Goal: Task Accomplishment & Management: Manage account settings

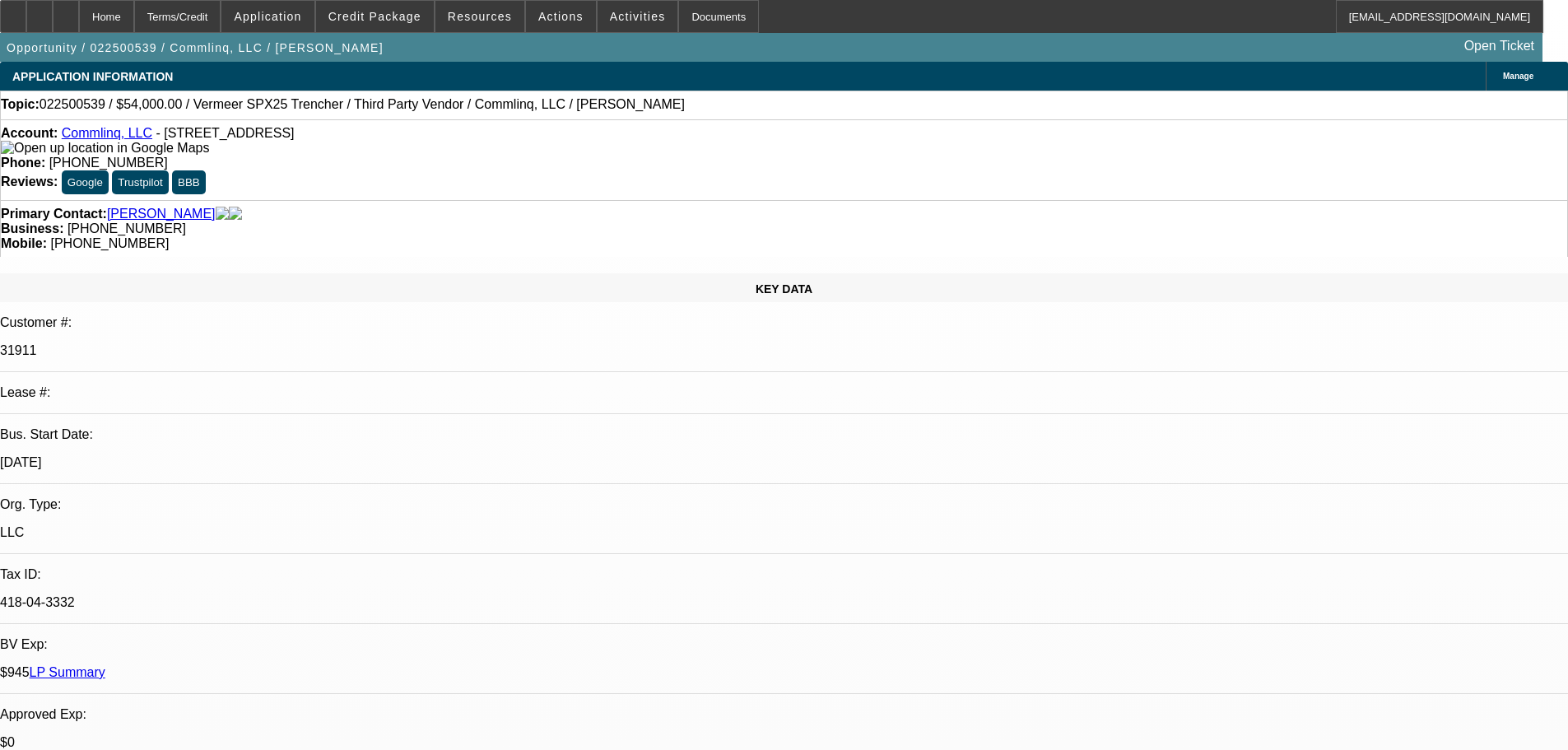
select select "0.1"
select select "2"
select select "0.1"
select select "4"
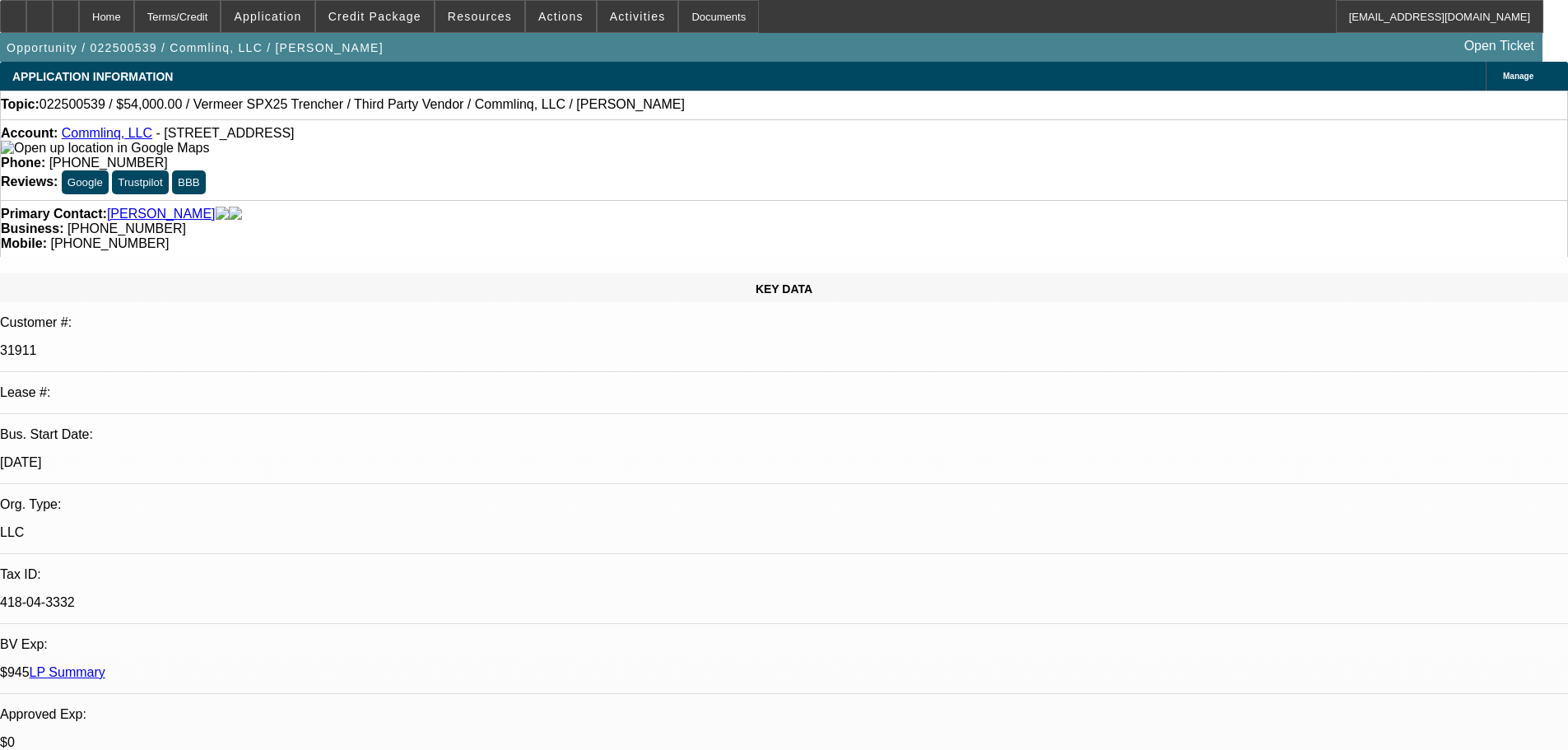
select select "0"
select select "6"
select select "0"
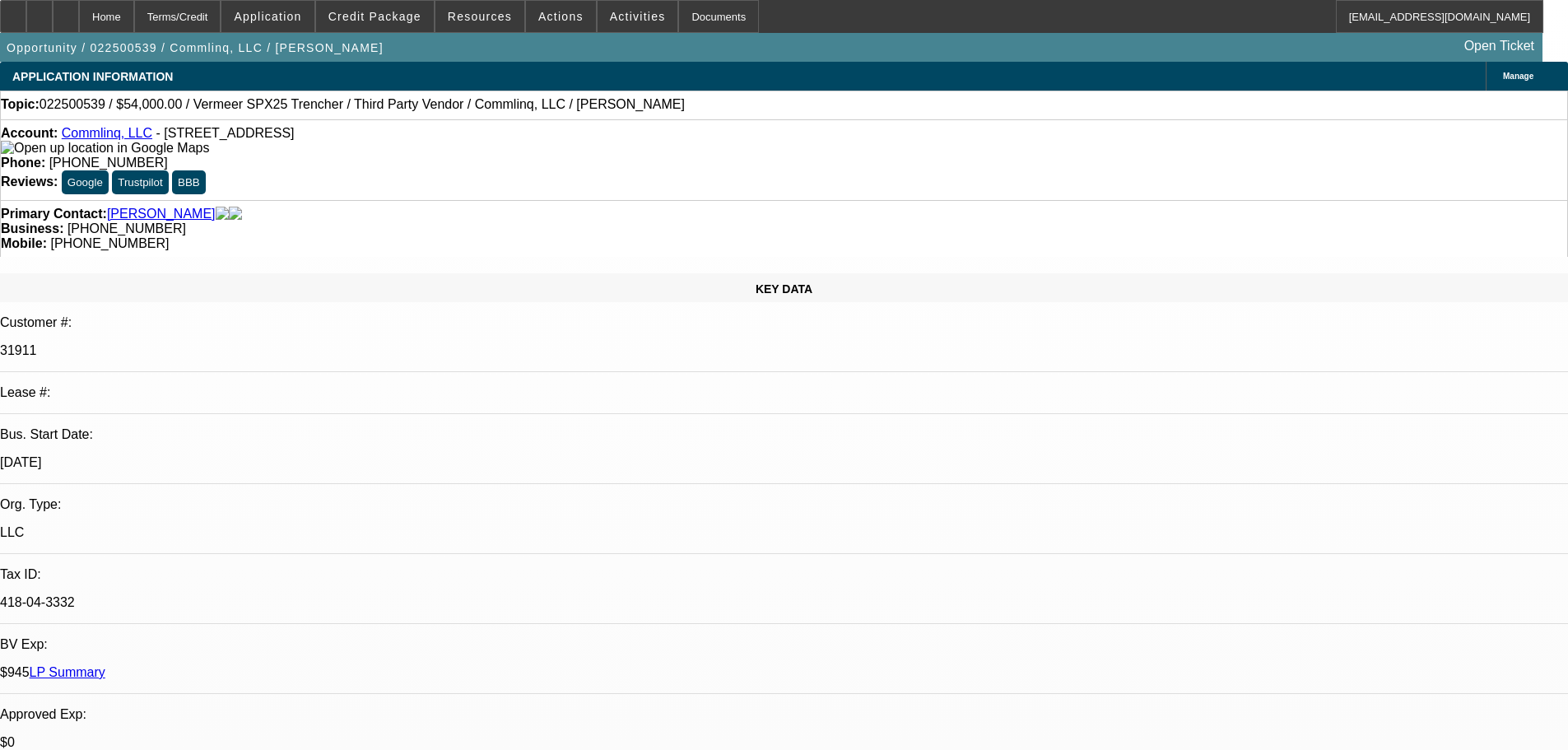
select select "0"
select select "6"
select select "2"
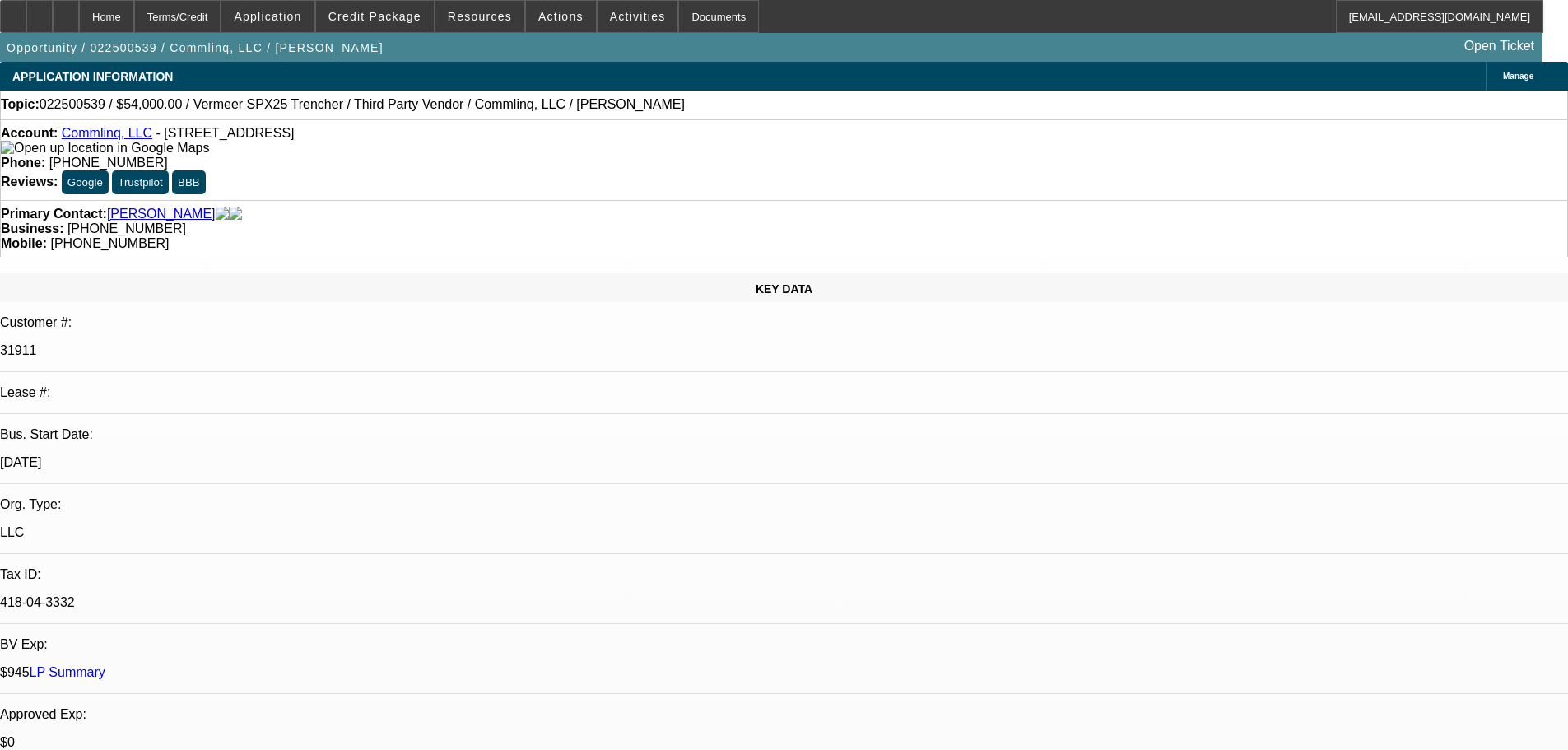
select select "0"
select select "6"
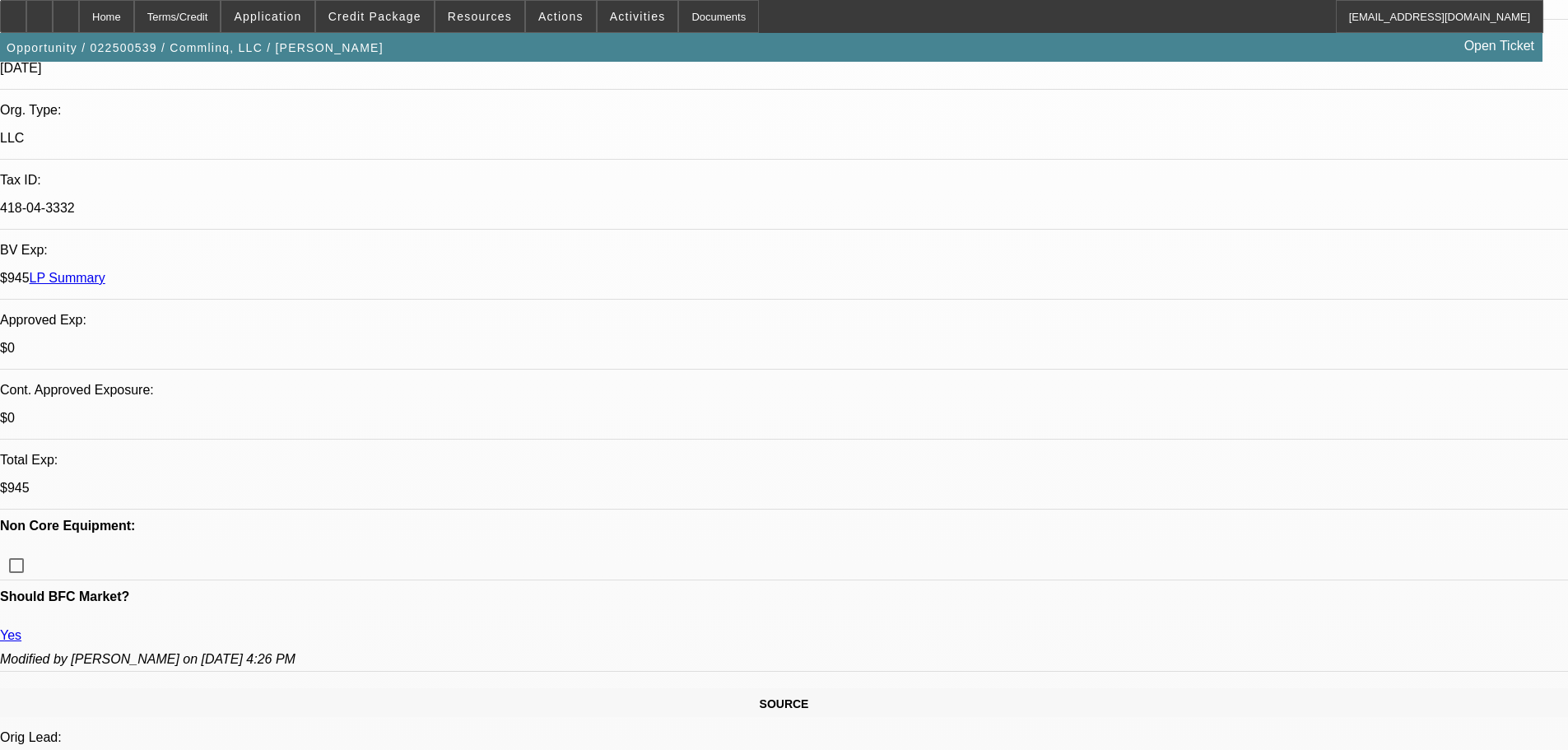
scroll to position [387, 0]
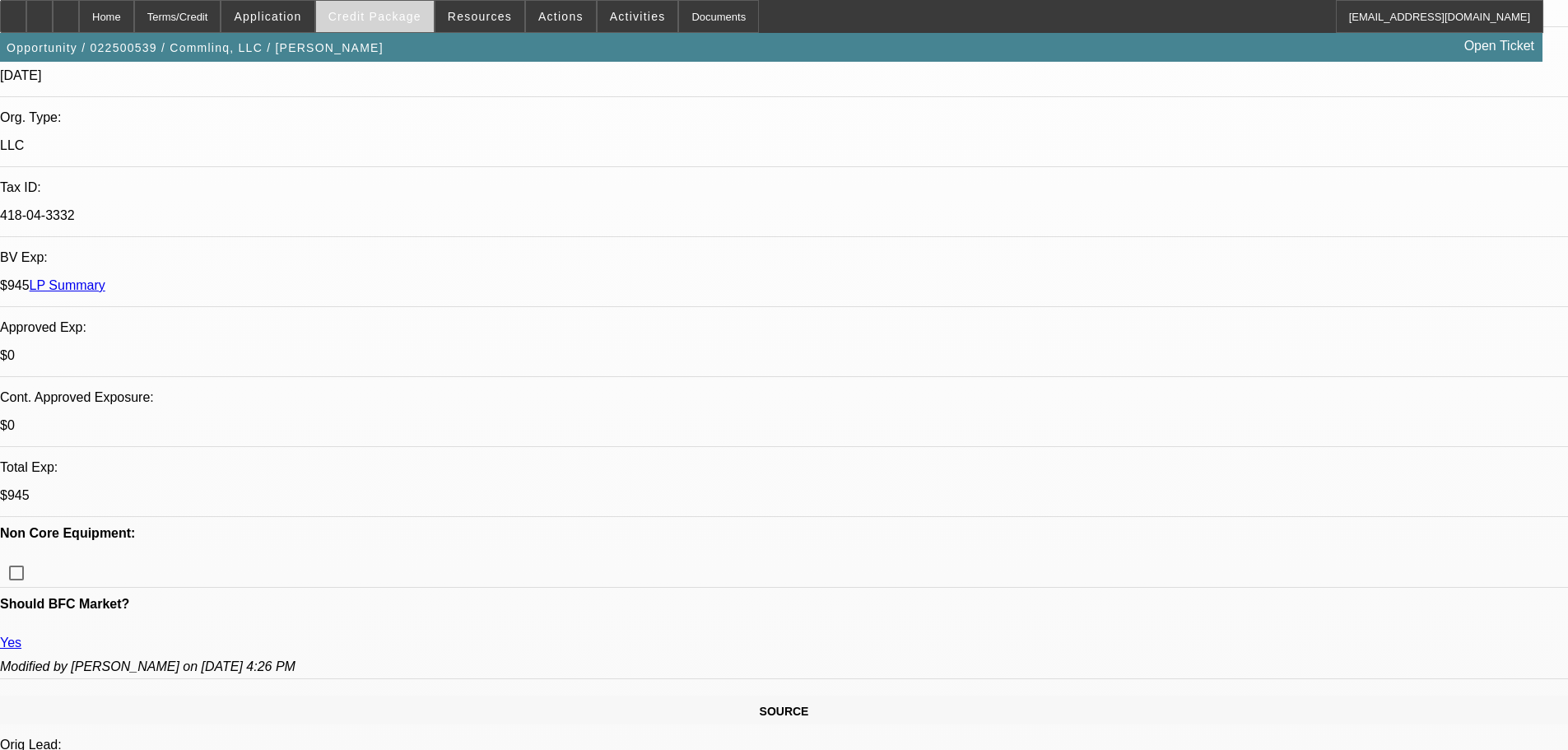
click at [385, 22] on span "Credit Package" at bounding box center [374, 17] width 93 height 13
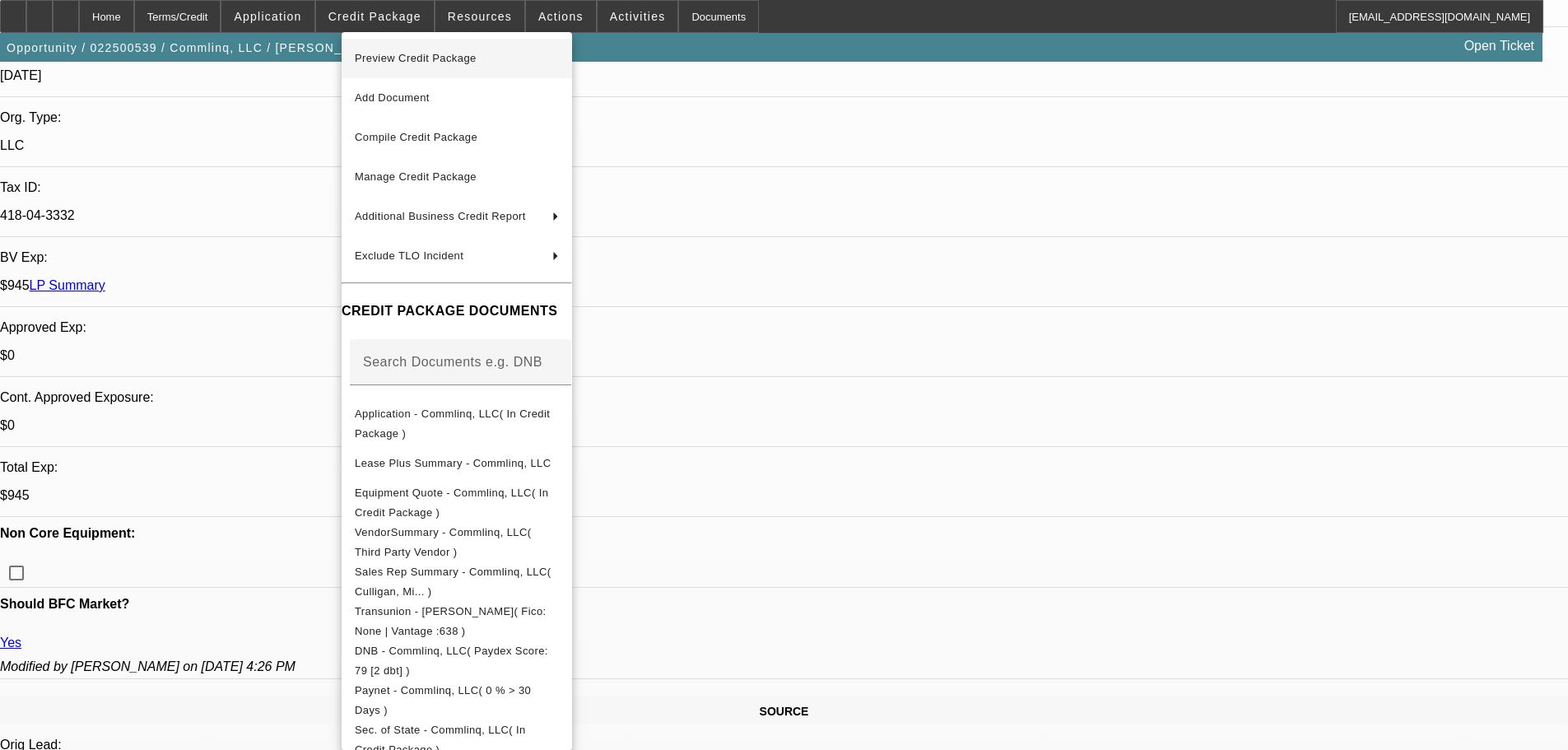
click at [415, 57] on span "Preview Credit Package" at bounding box center [415, 58] width 122 height 13
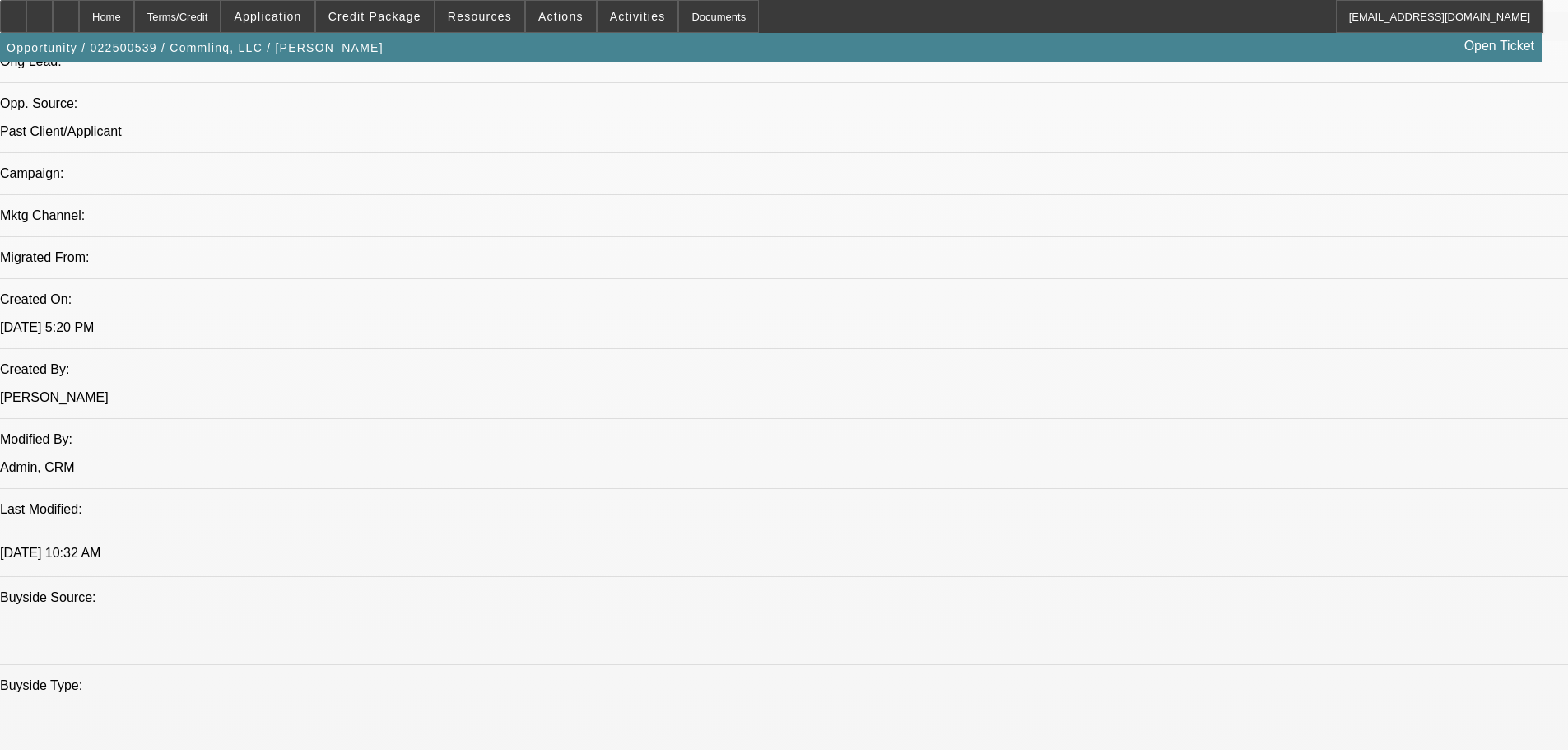
scroll to position [906, 0]
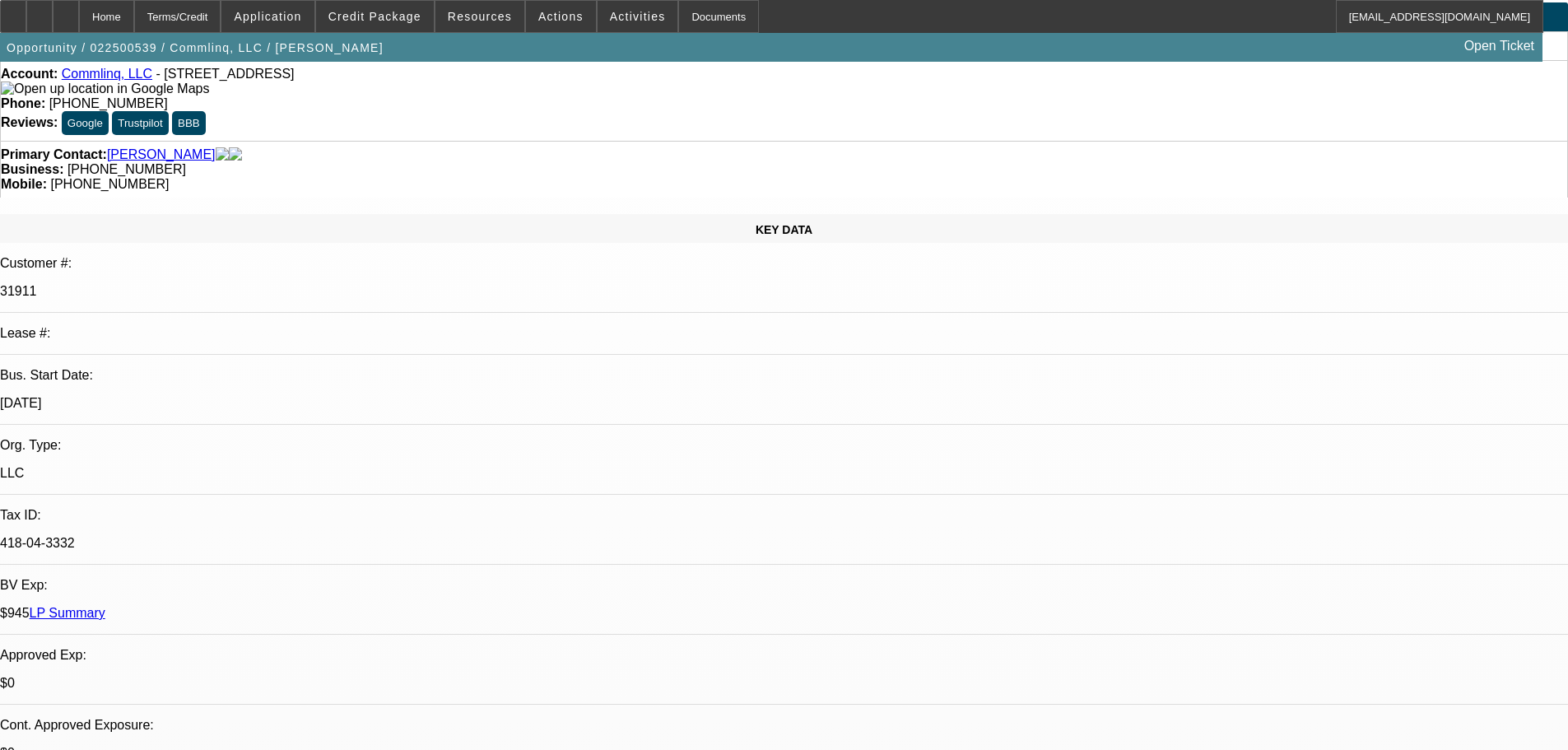
scroll to position [0, 0]
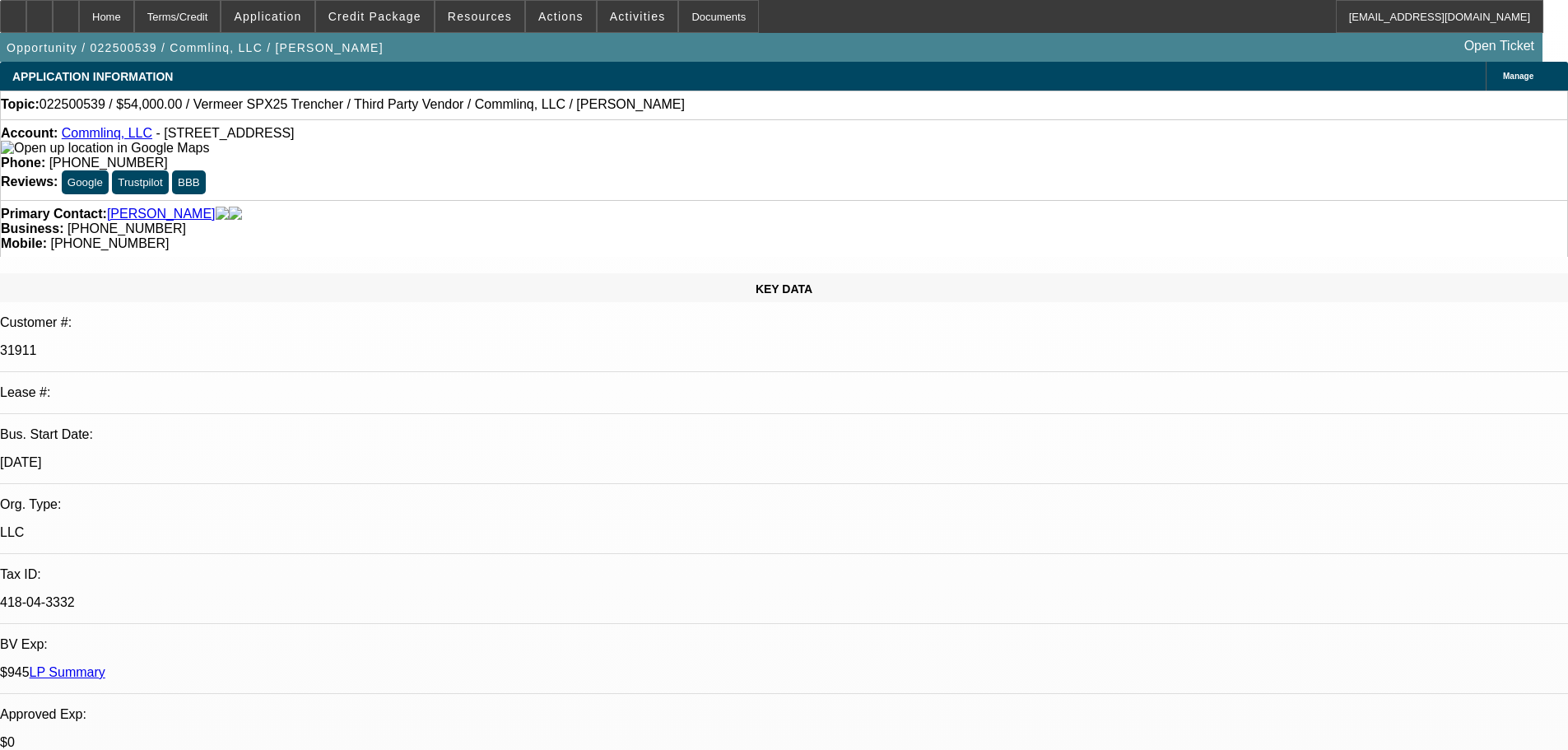
click at [97, 134] on link "Commlinq, LLC" at bounding box center [107, 133] width 90 height 14
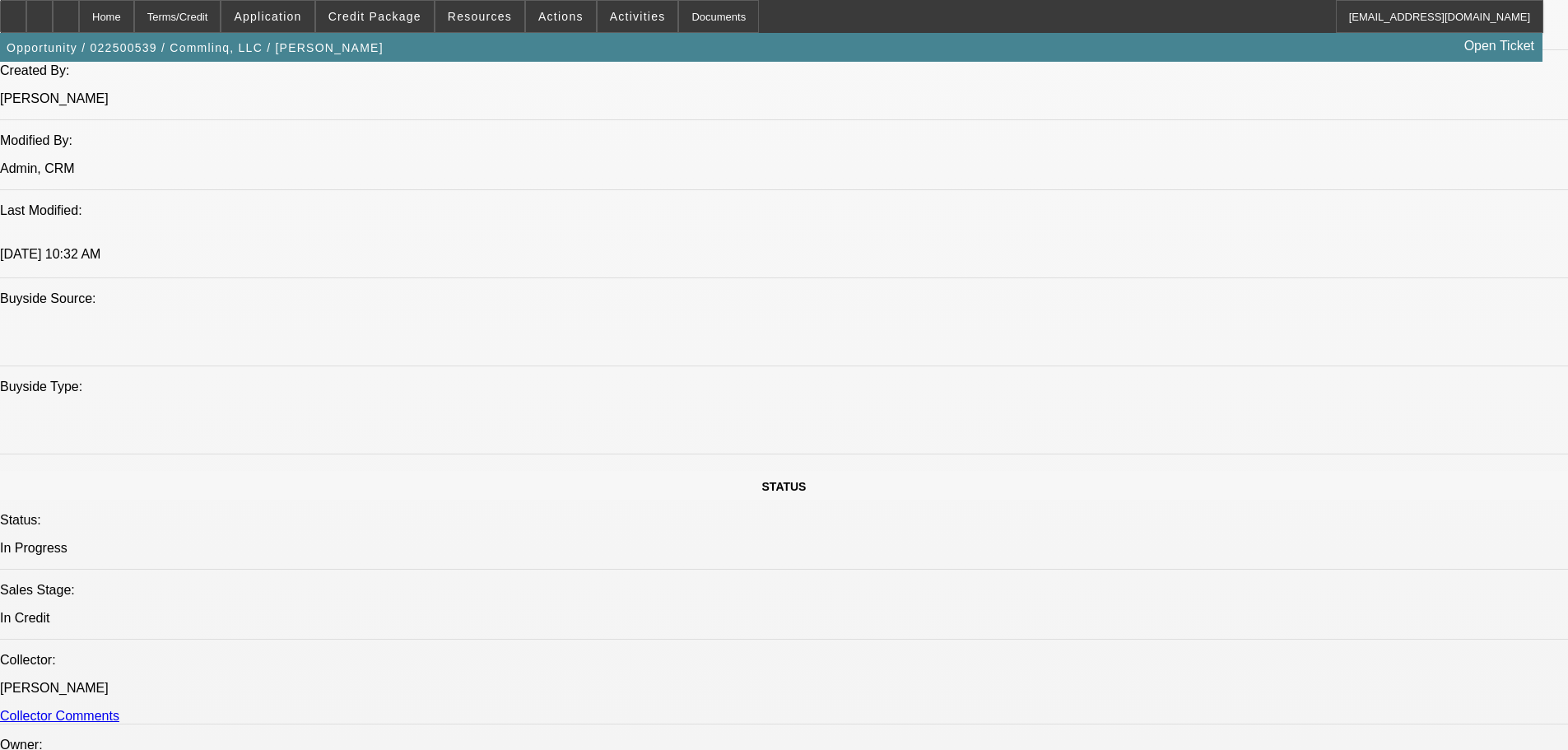
scroll to position [1318, 0]
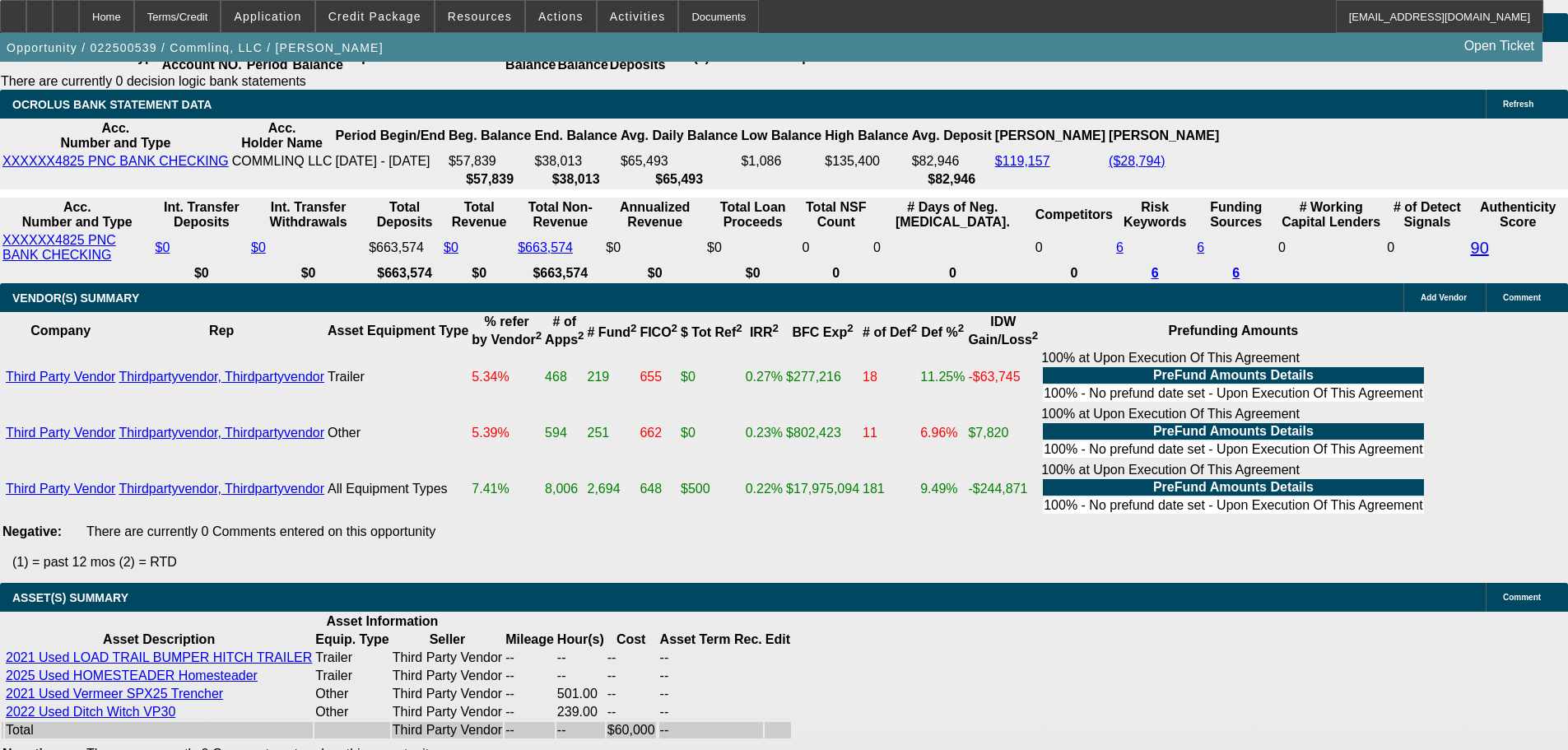
scroll to position [3376, 0]
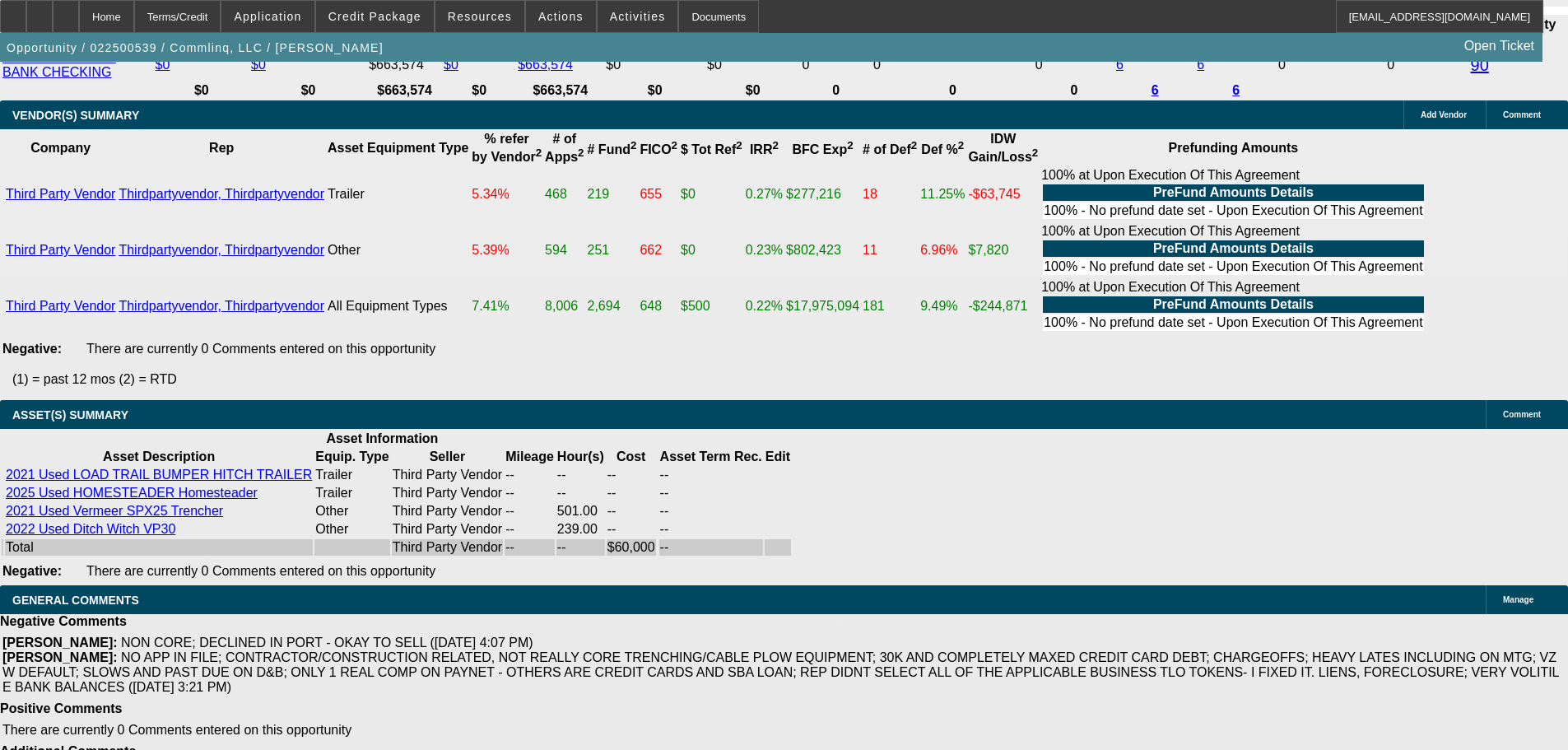
select select "5"
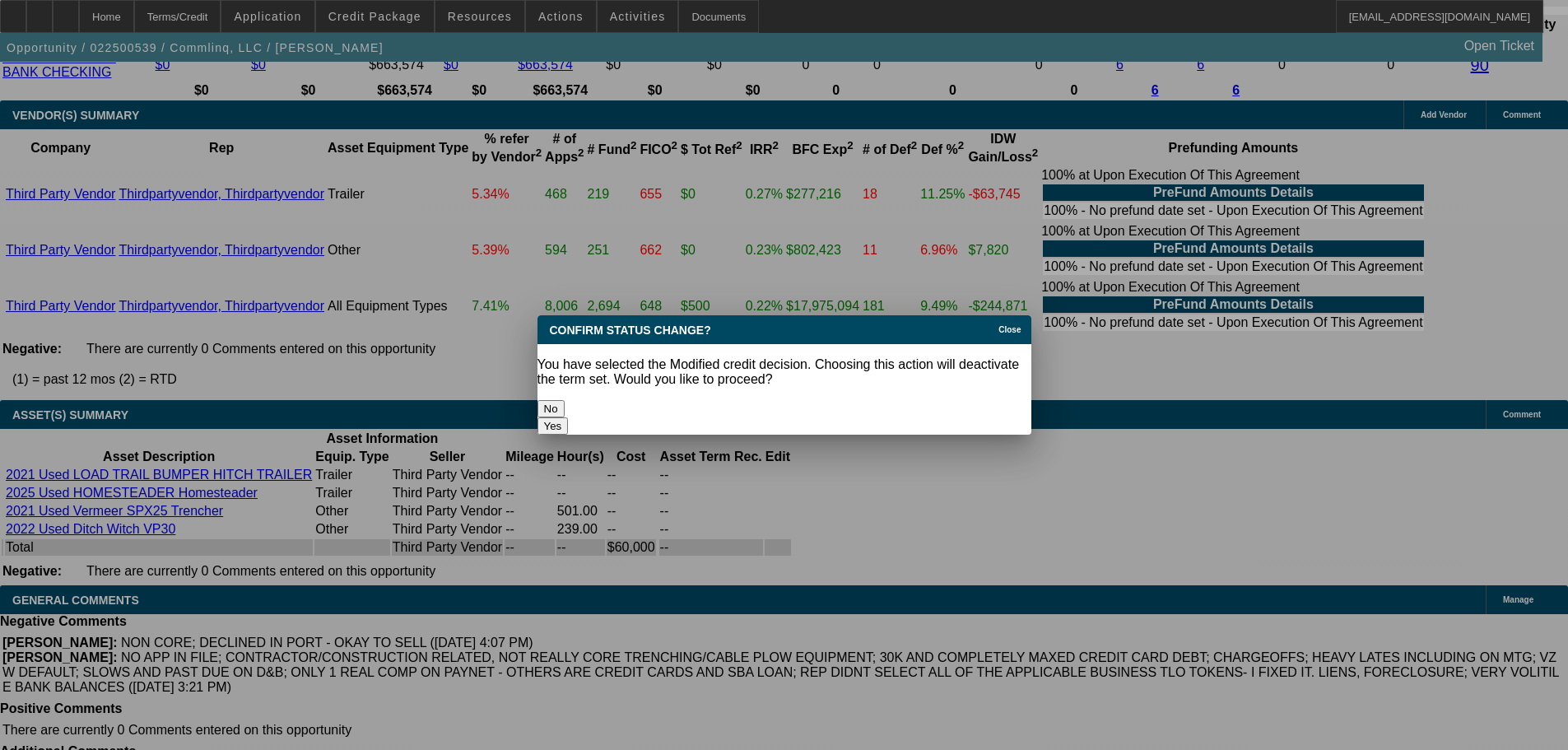
scroll to position [0, 0]
click at [569, 417] on button "Yes" at bounding box center [552, 426] width 31 height 18
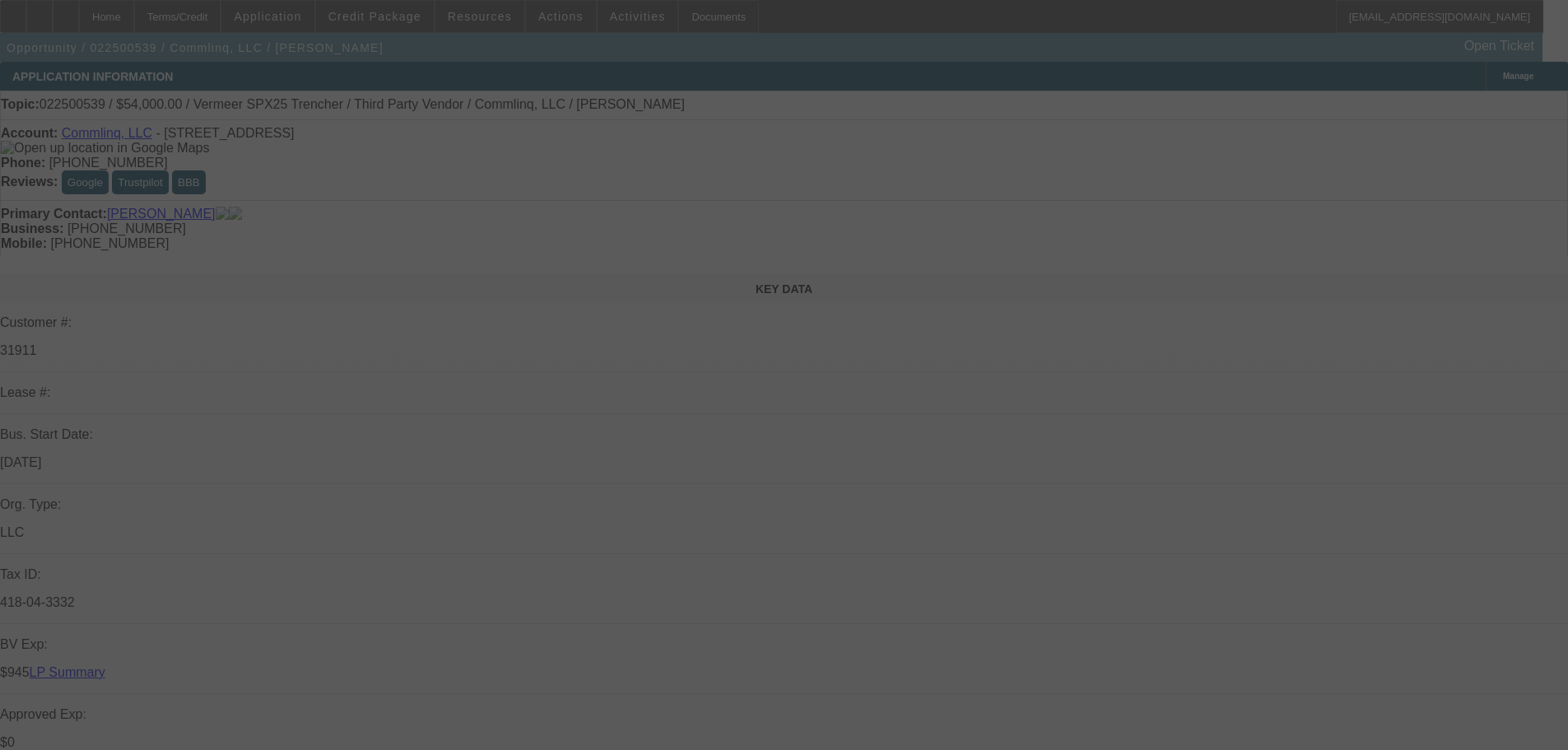
scroll to position [3376, 0]
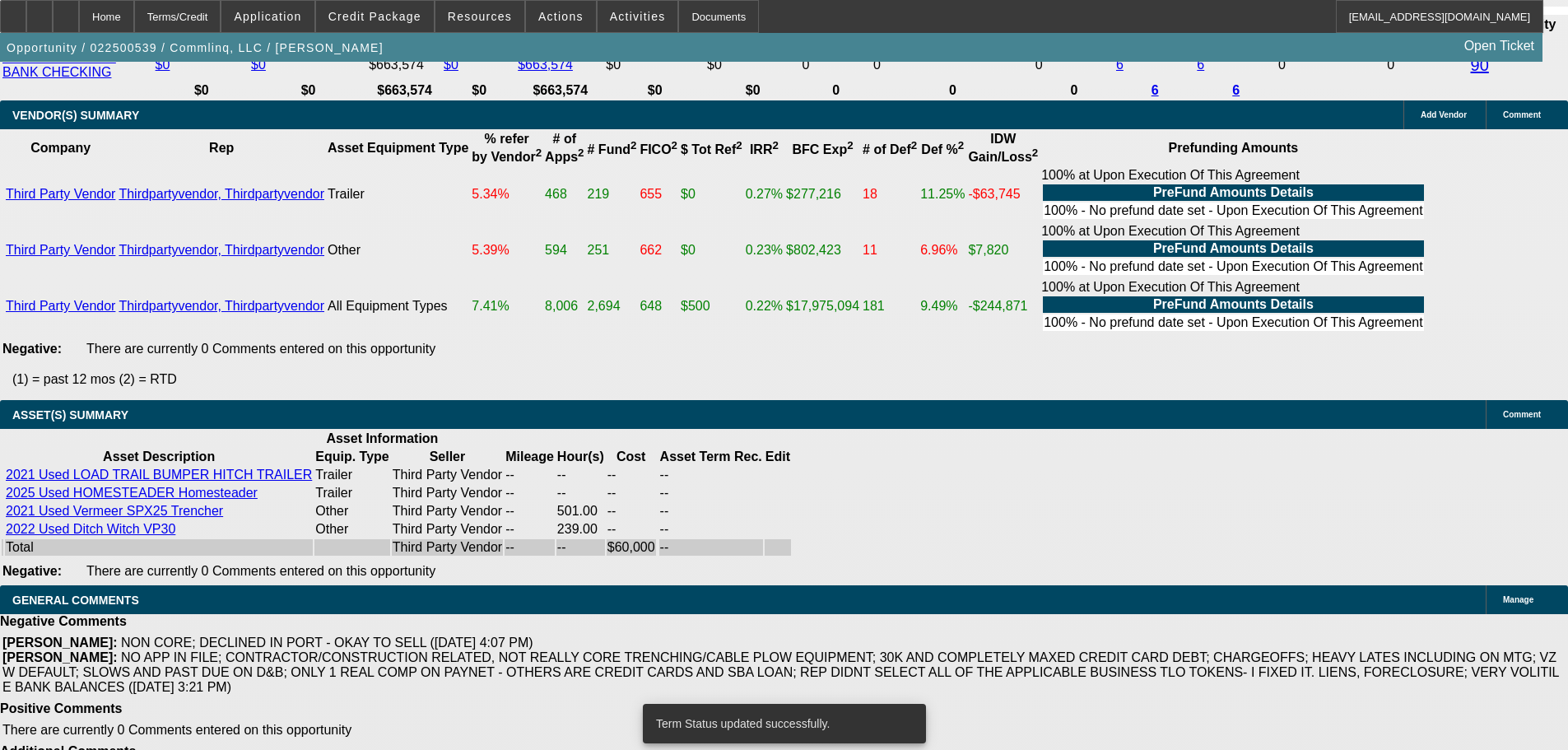
select select "0.1"
select select "2"
select select "0.1"
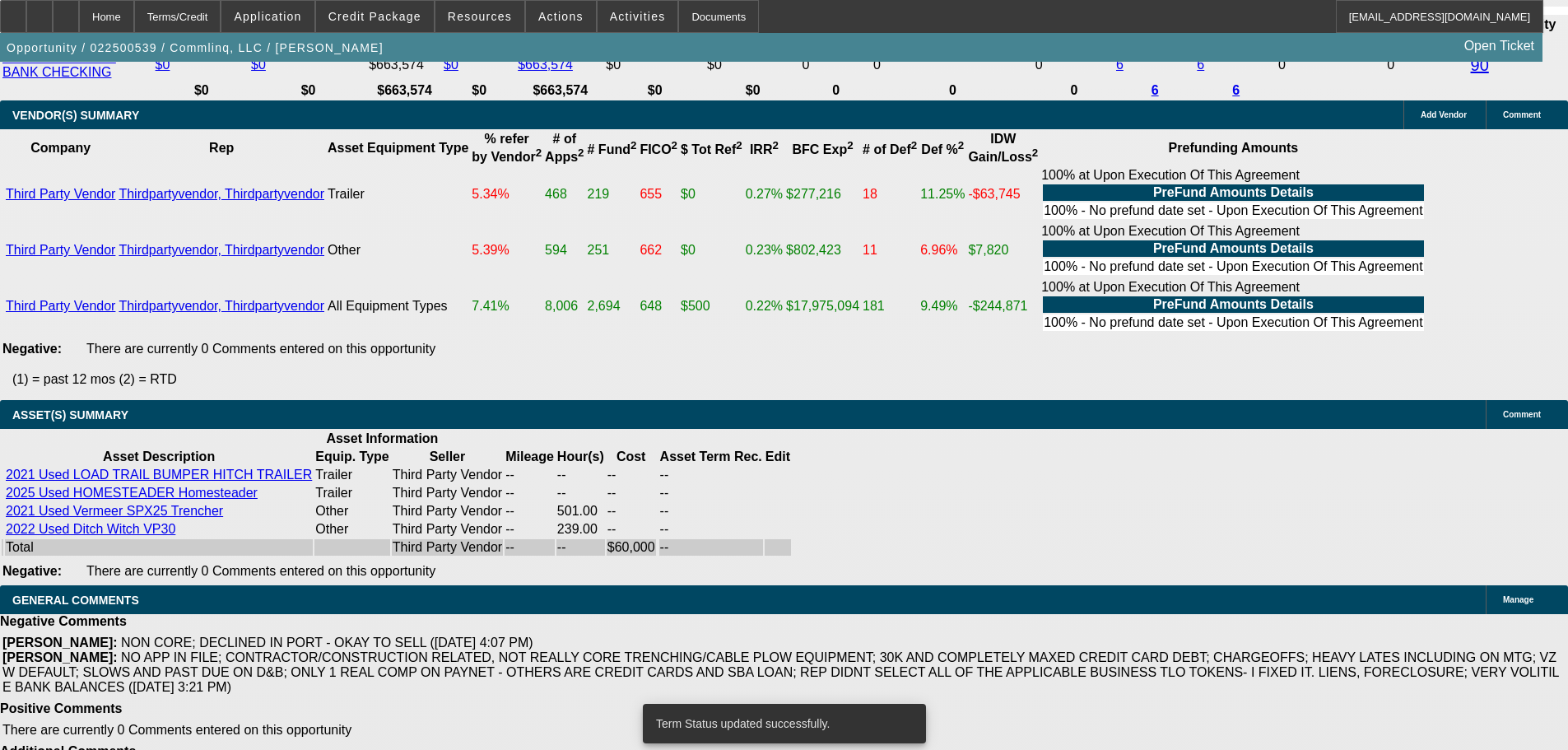
select select "4"
select select "0.1"
select select "2"
select select "0.1"
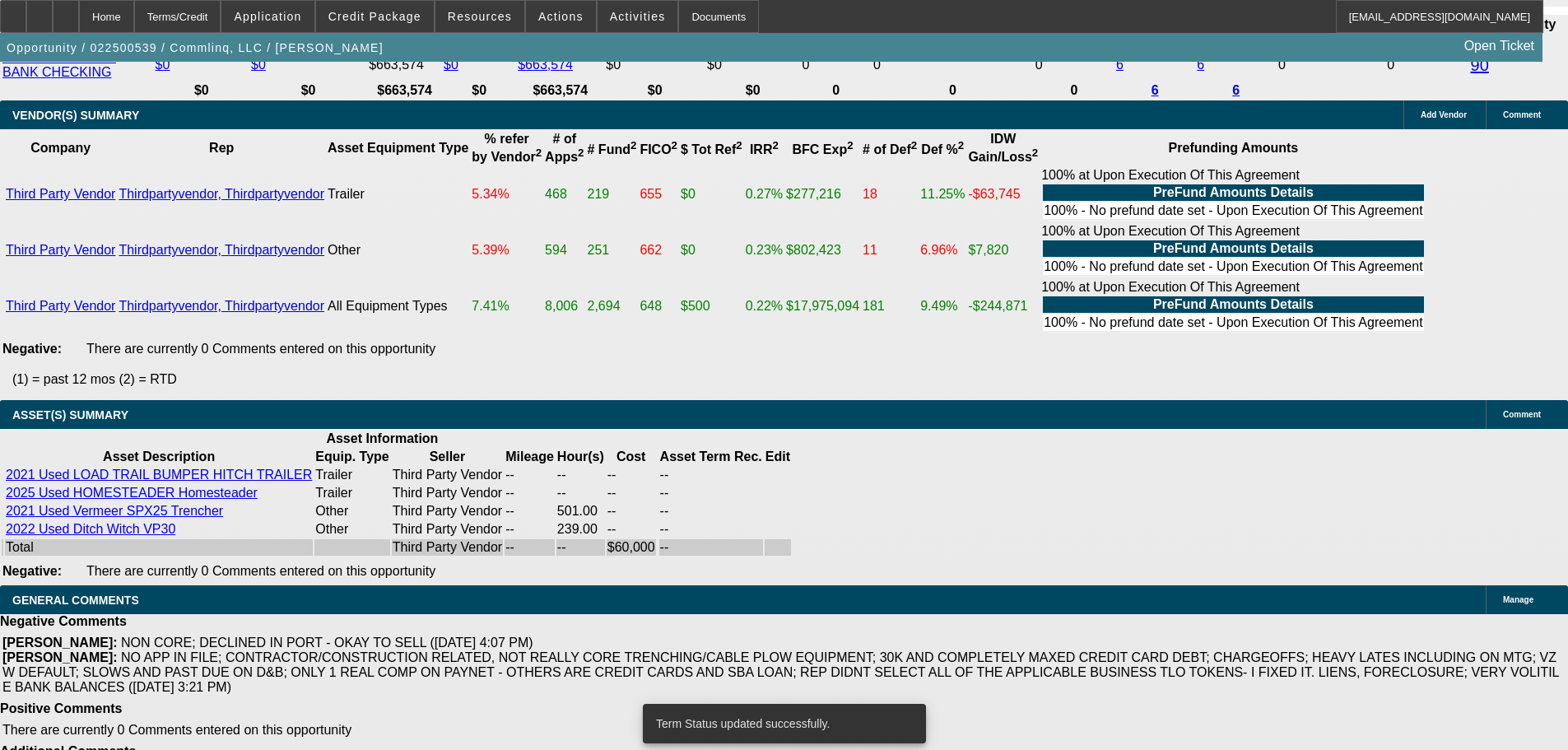
select select "4"
select select "0"
select select "6"
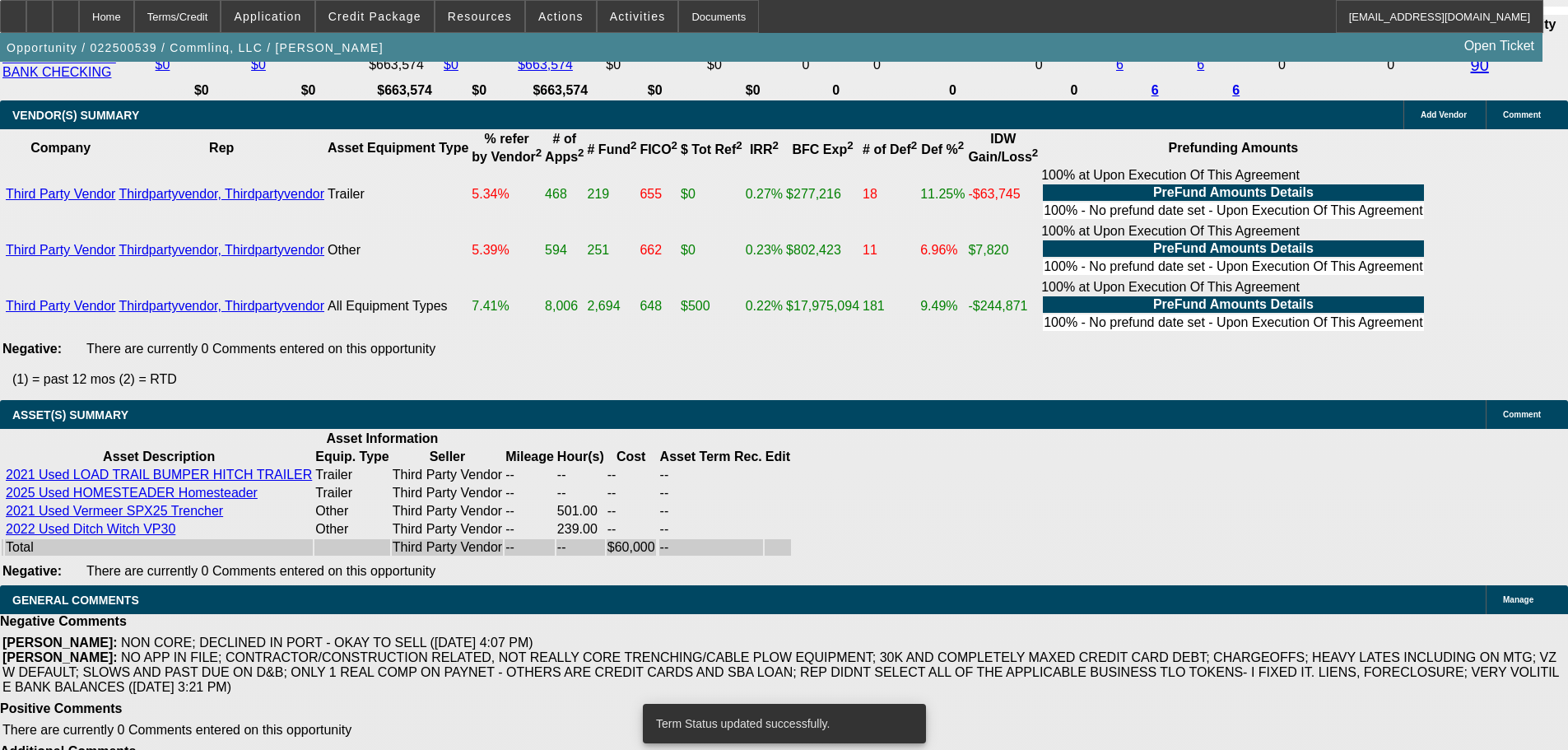
select select "0"
select select "6"
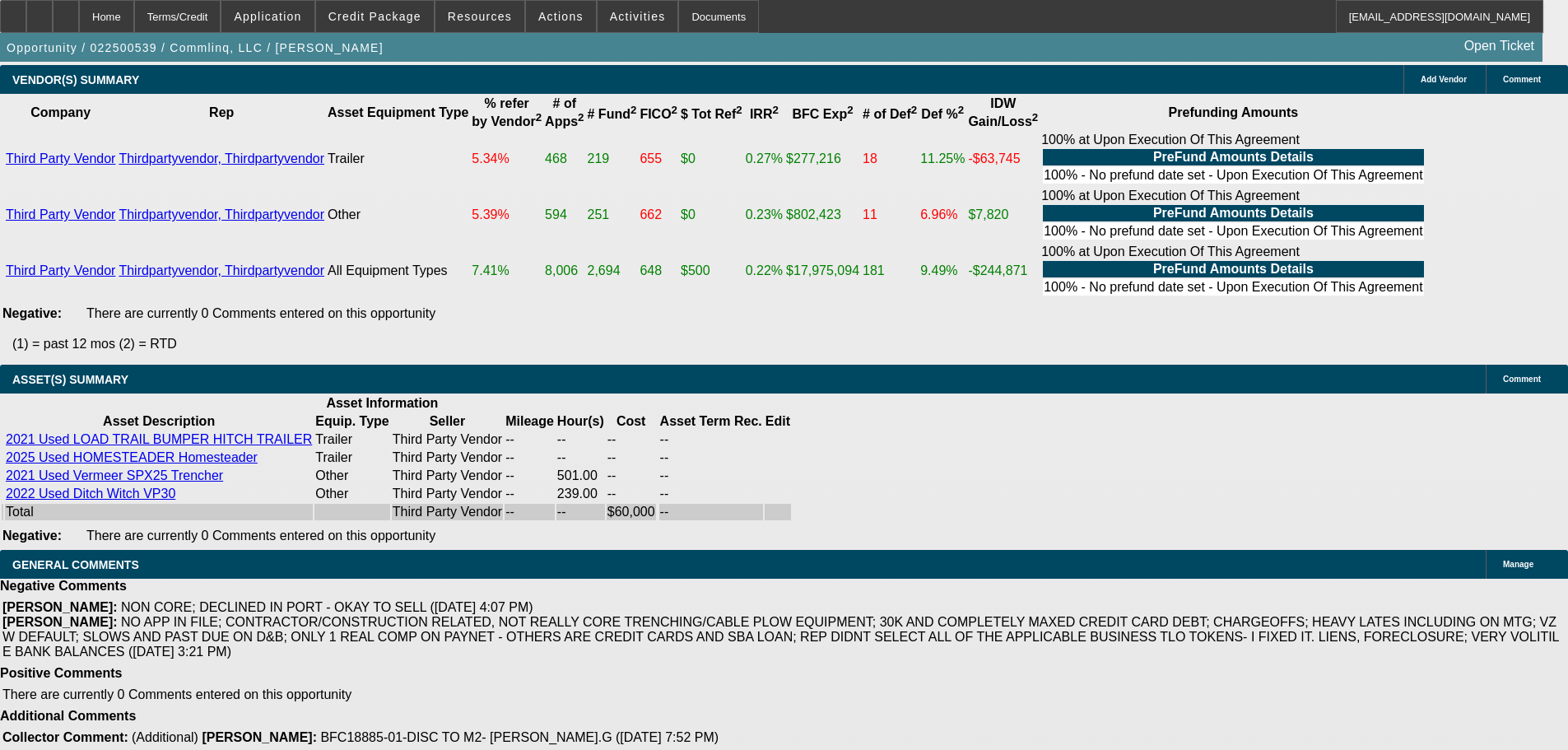
paste textarea "-01 DEAL TO M2 IS SMALL; A FEW PIECES OF EQUIPMENT, WE ARE NOT ABLE TO DO TITLE…"
type textarea "-01 DEAL TO M2 IS SMALL; A FEW PIECES OF EQUIPMENT, WE ARE NOT ABLE TO DO TITLE…"
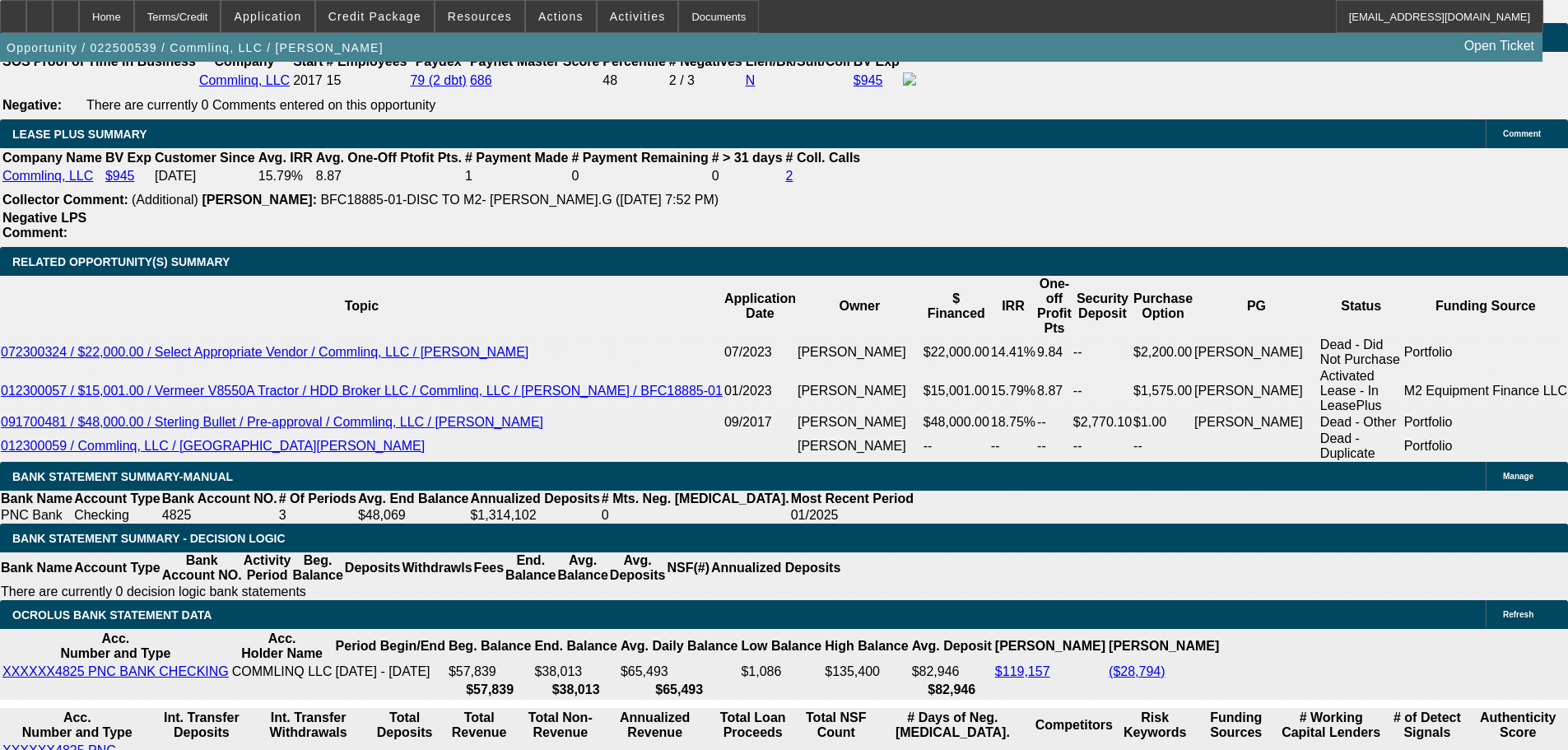
scroll to position [2446, 0]
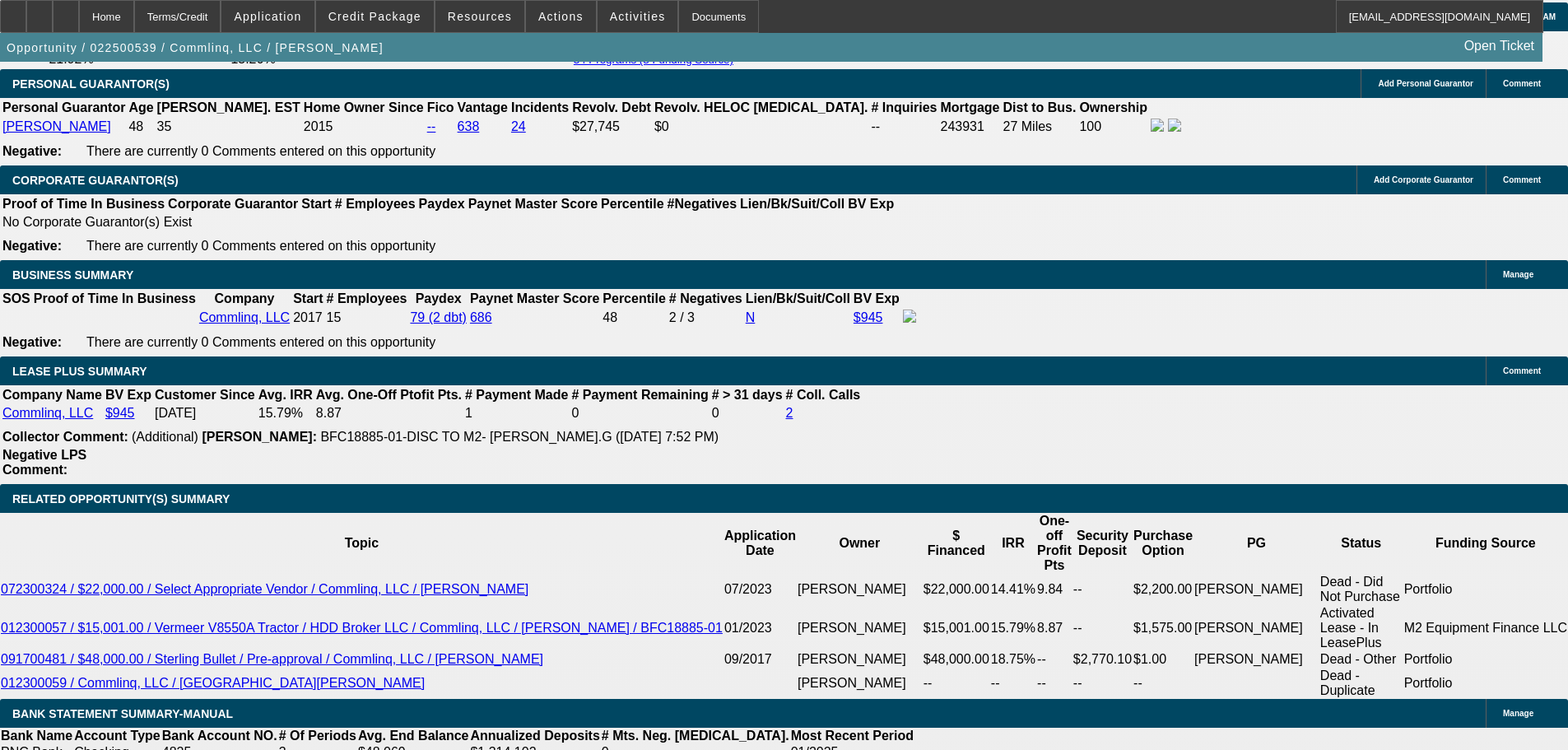
select select "2"
select select "0"
select select "6"
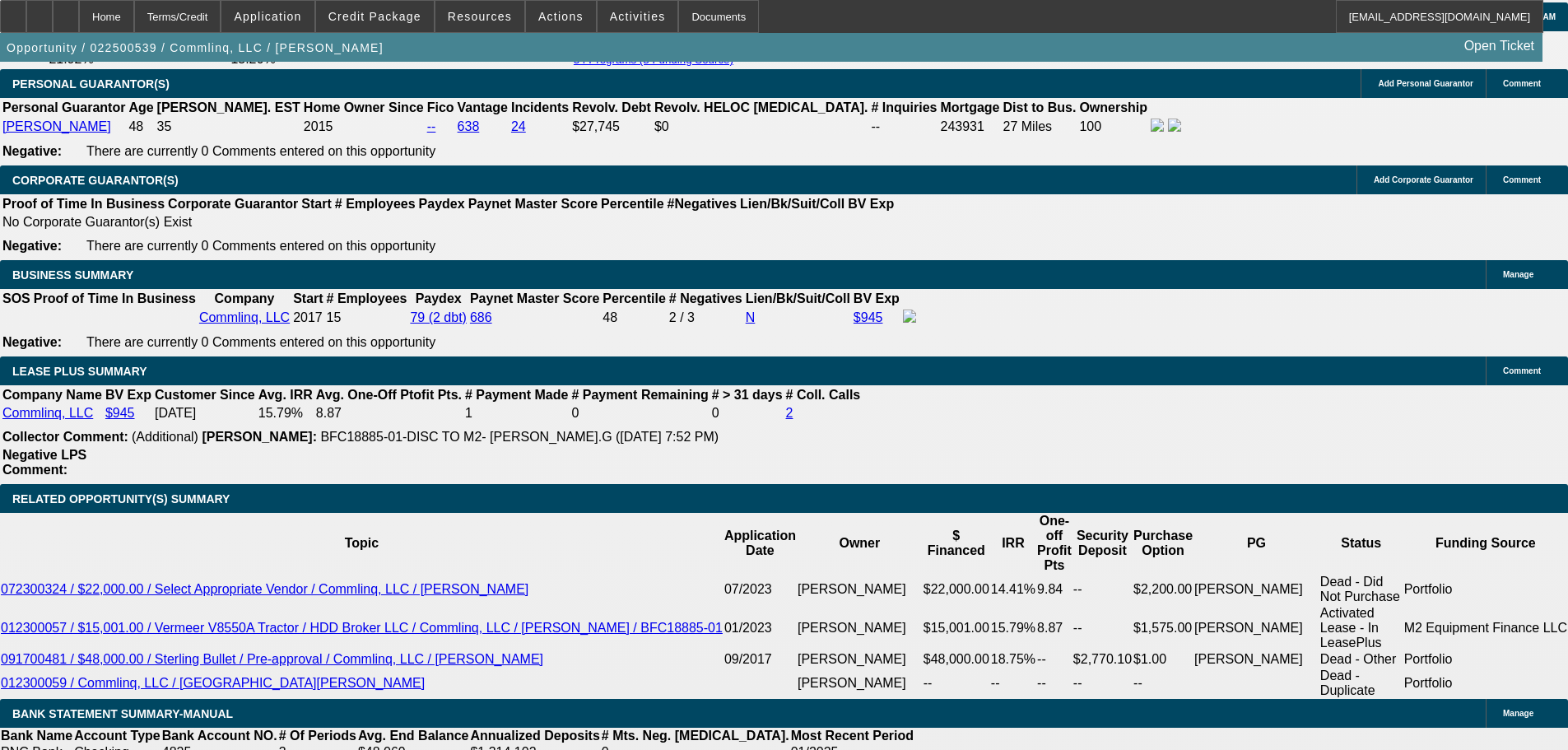
select select "2"
select select "0.1"
select select "4"
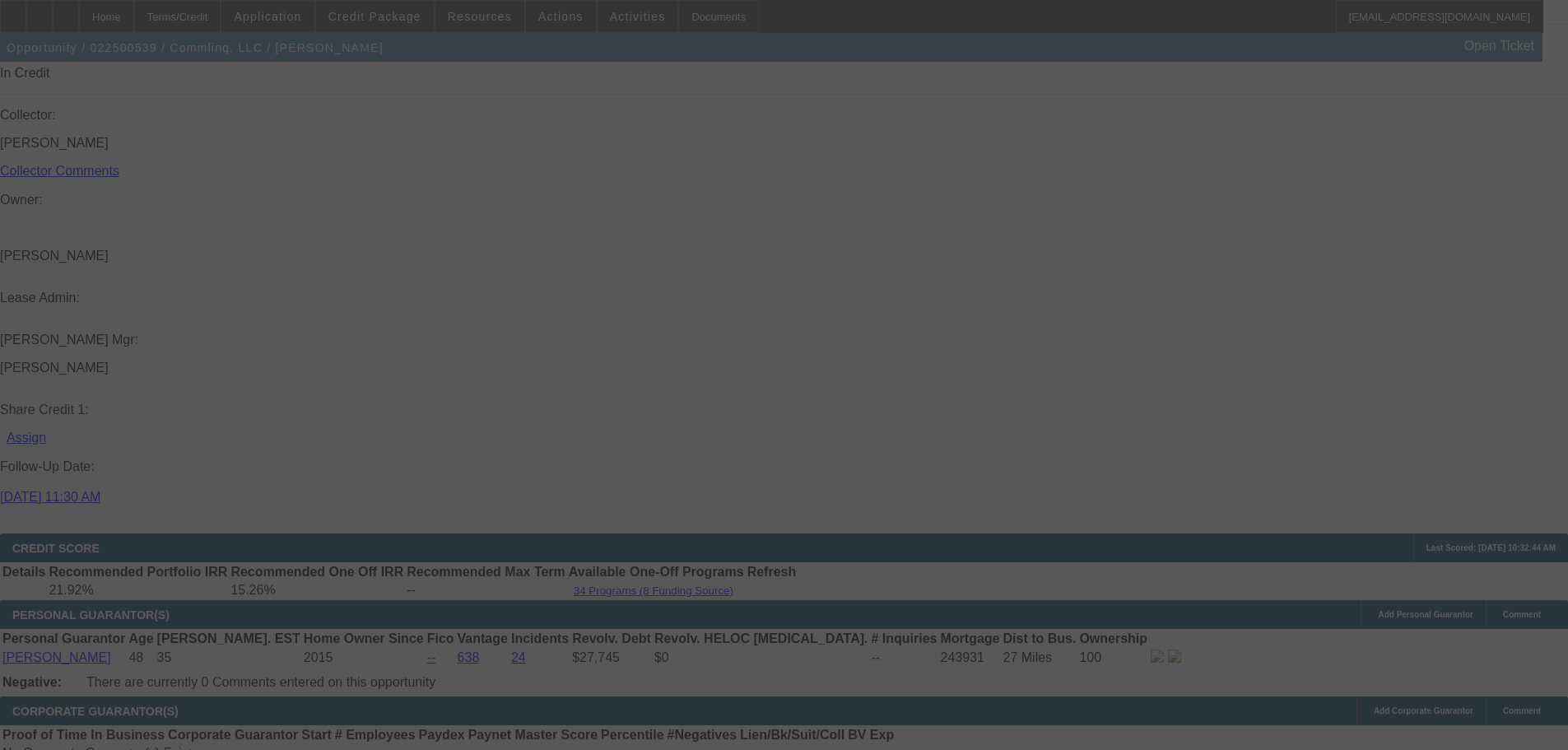
scroll to position [1787, 0]
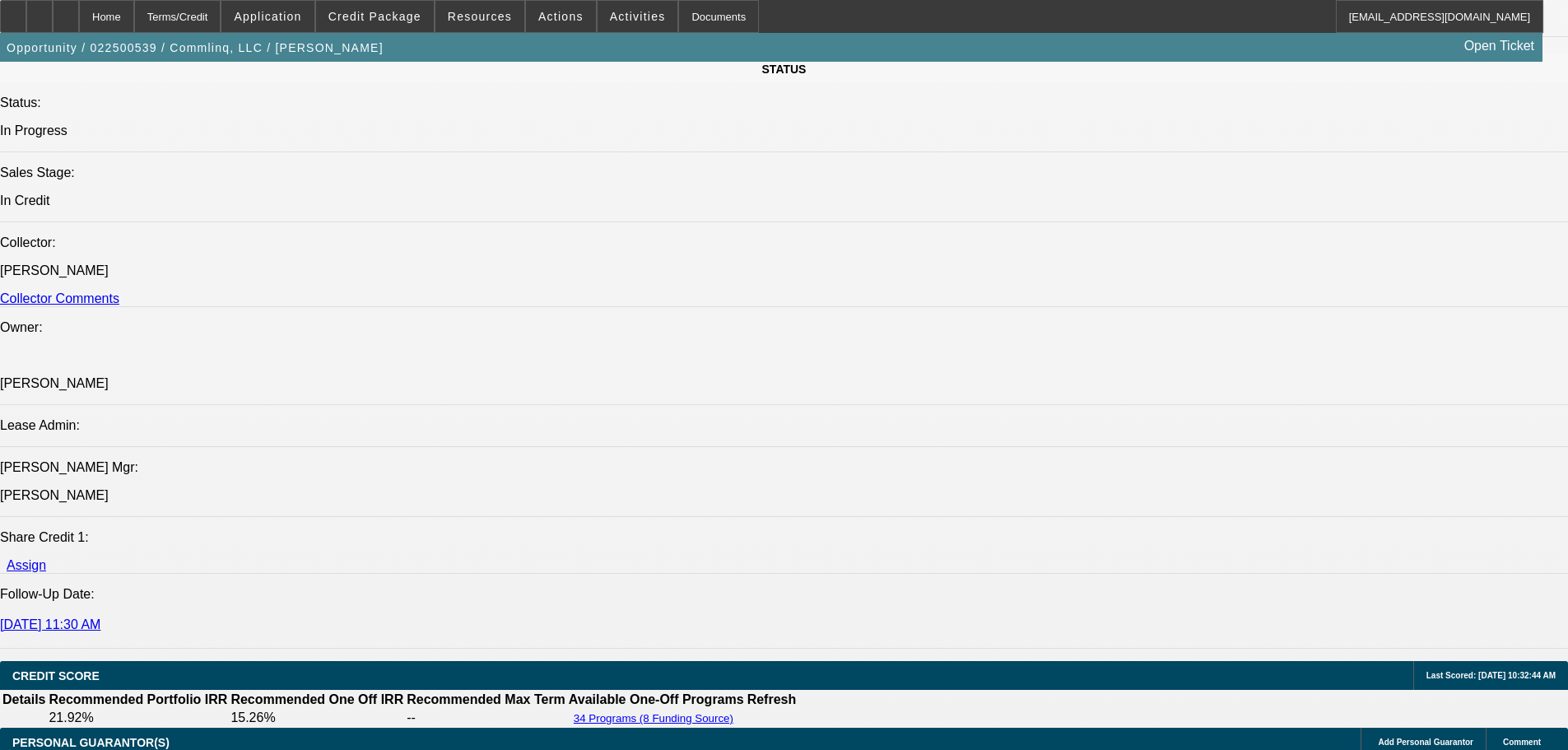
select select "0.1"
select select "2"
select select "0.1"
select select "4"
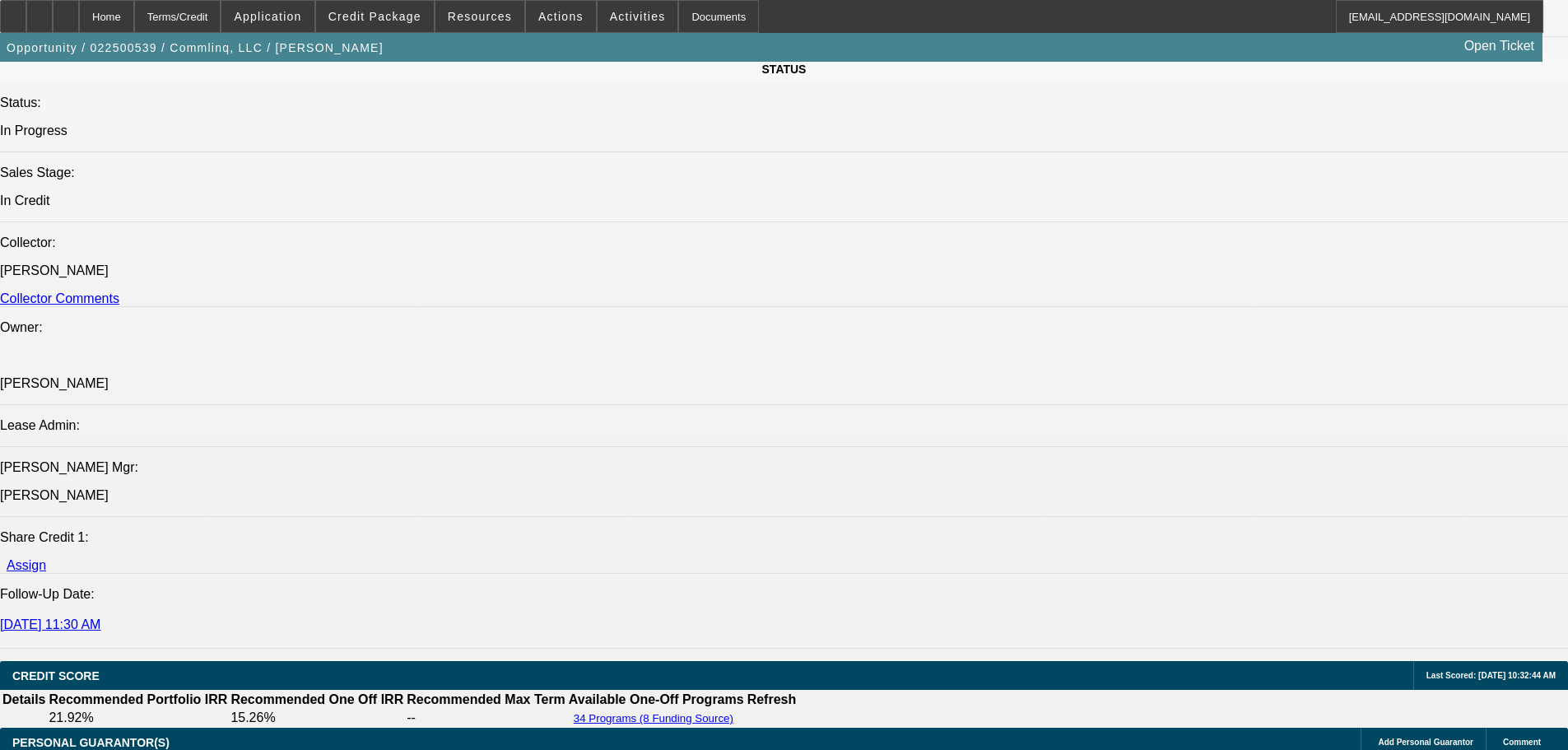
select select "0.1"
select select "2"
select select "0.1"
select select "4"
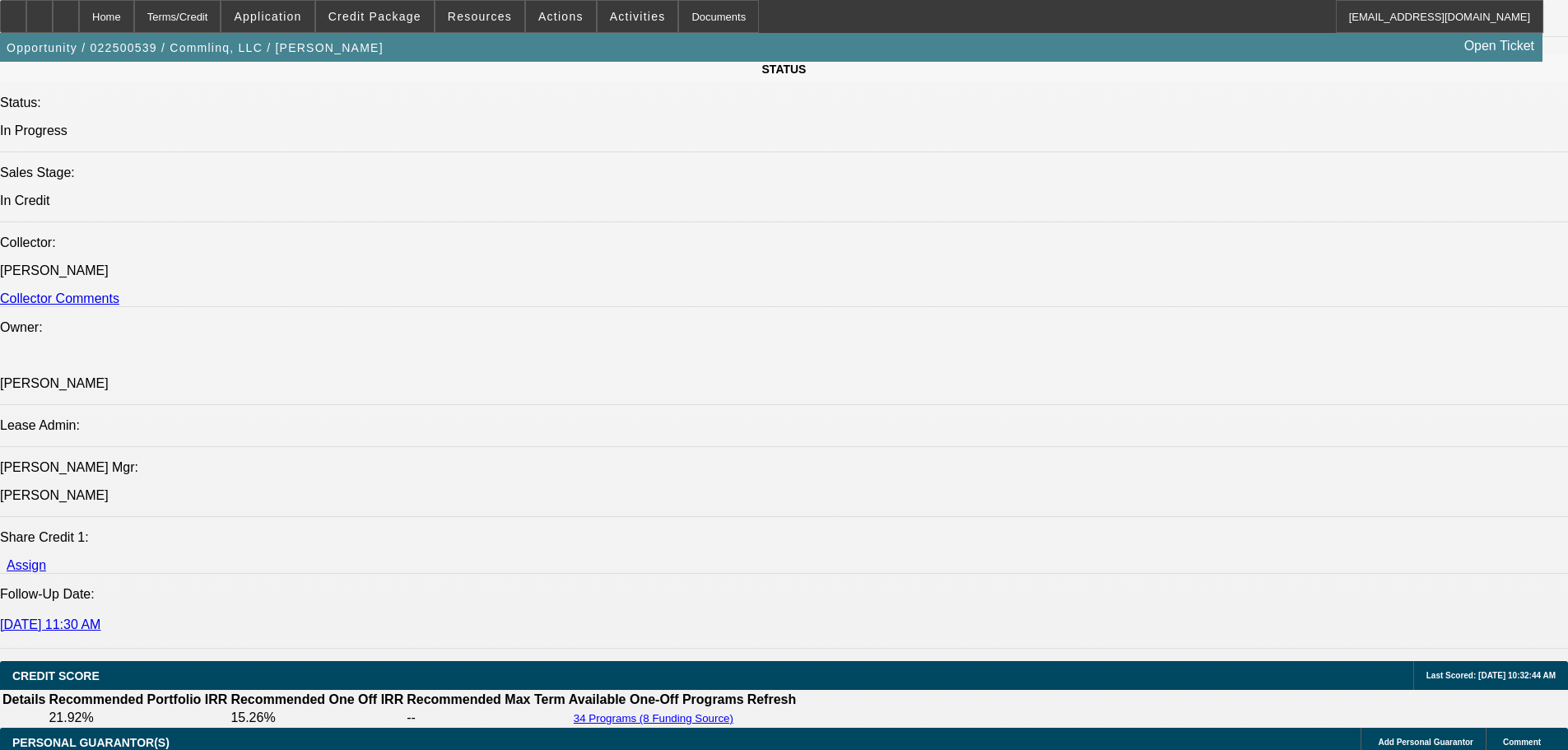
select select "0"
select select "6"
select select "0"
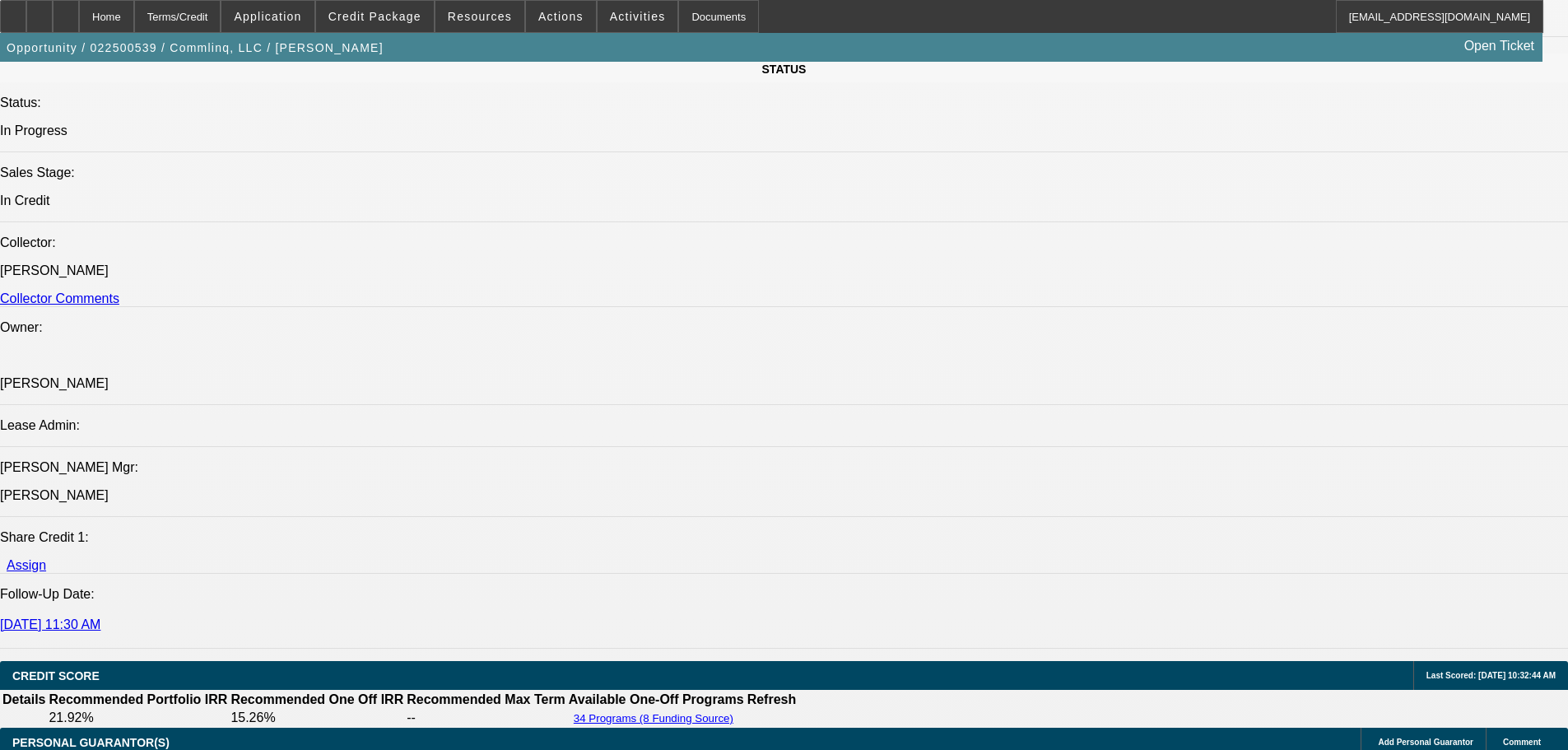
select select "0"
select select "6"
drag, startPoint x: 342, startPoint y: 503, endPoint x: 121, endPoint y: 514, distance: 221.3
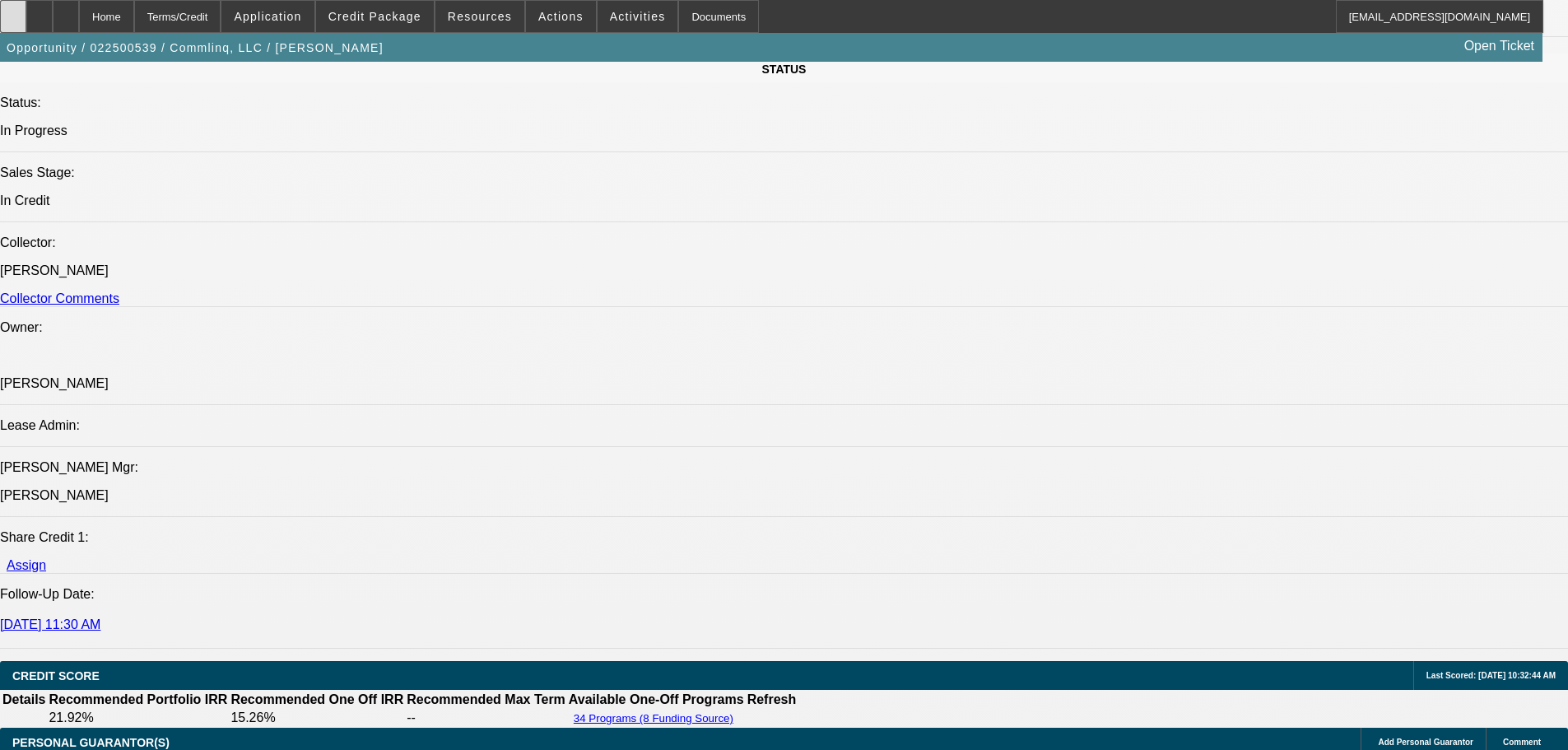
copy link "2025 Used HOMESTEADER Homesteader"
drag, startPoint x: 382, startPoint y: 480, endPoint x: 99, endPoint y: 487, distance: 283.1
copy link "2021 Used LOAD TRAIL BUMPER HITCH TRAILER"
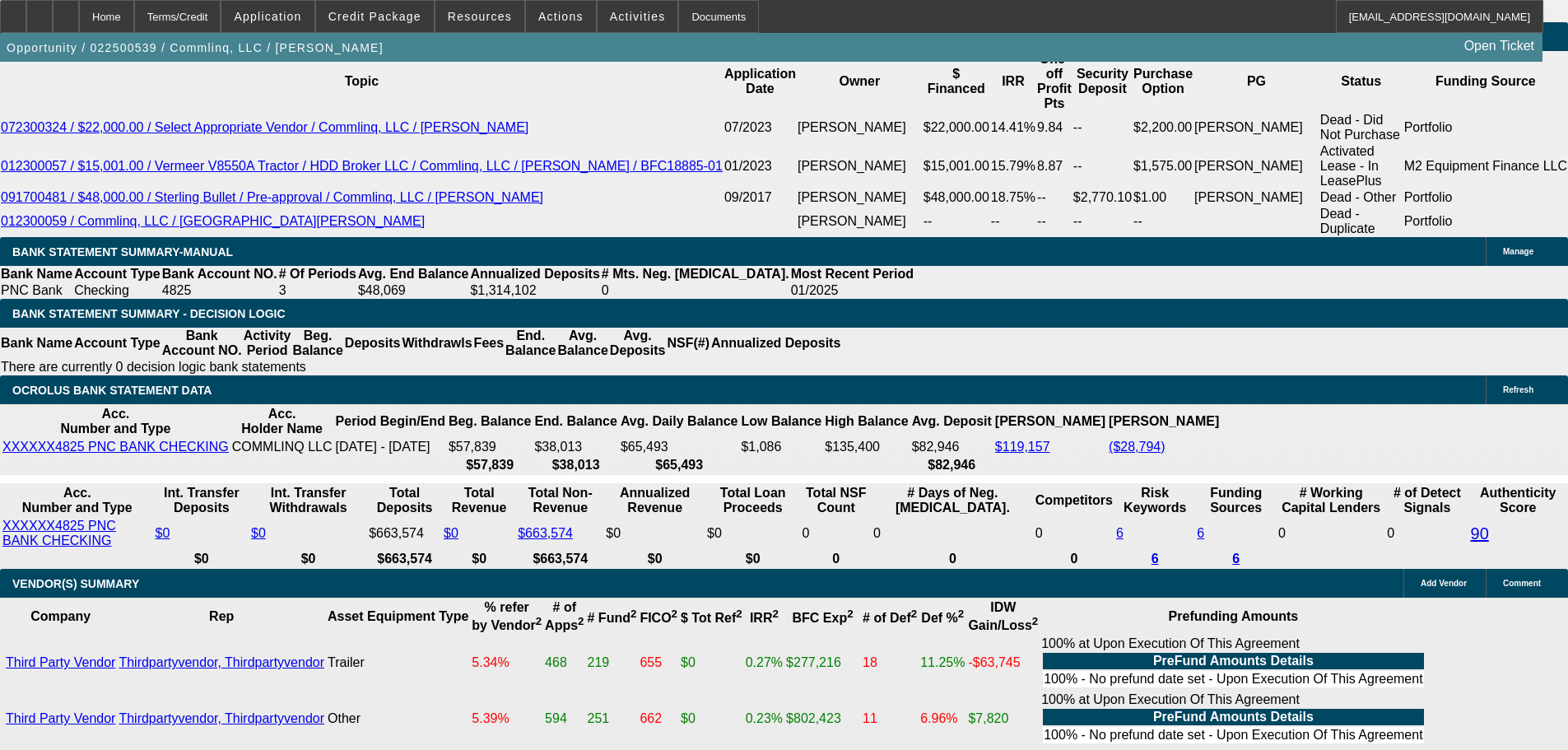
scroll to position [3023, 0]
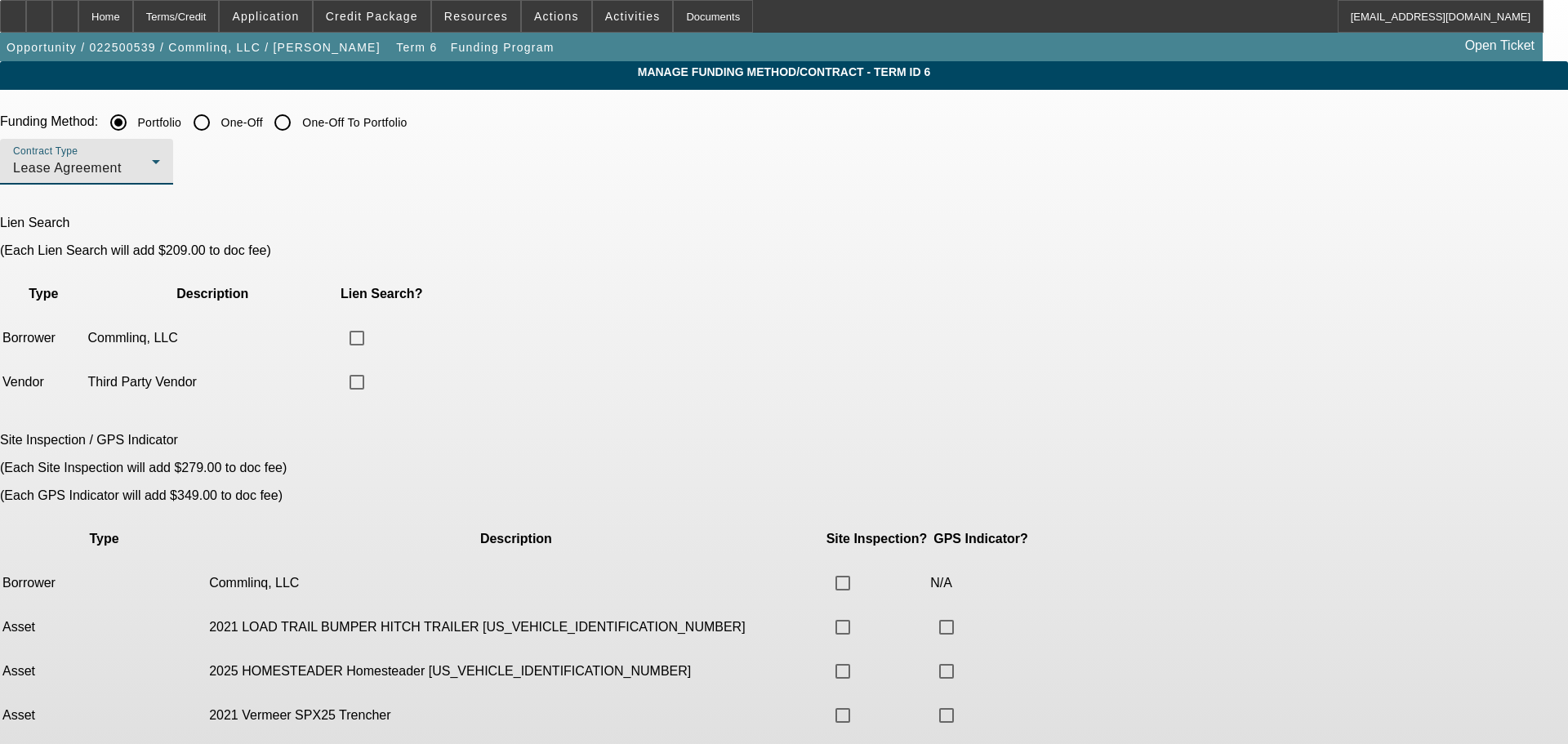
click at [152, 164] on div "Lease Agreement" at bounding box center [82, 168] width 138 height 20
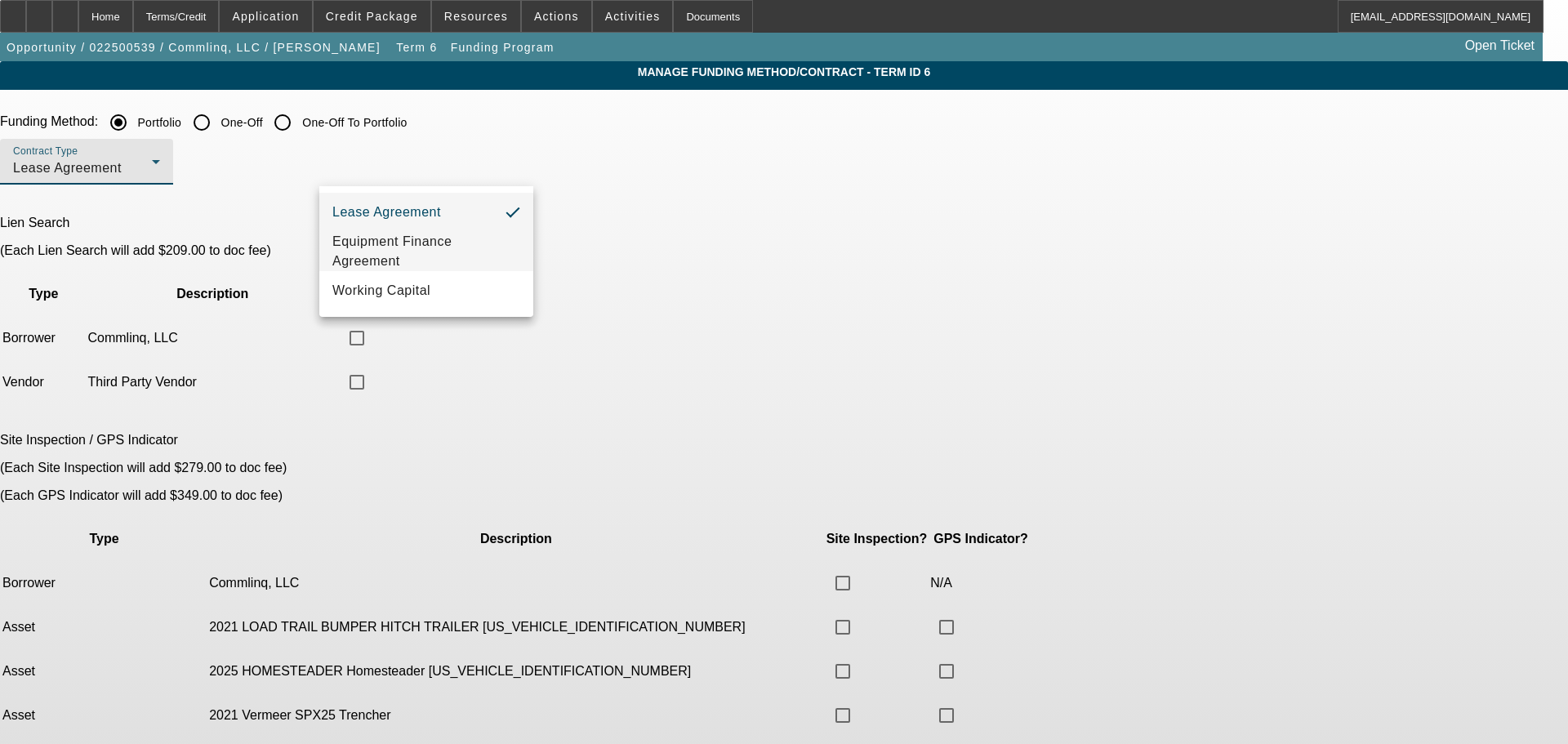
click at [393, 246] on span "Equipment Finance Agreement" at bounding box center [426, 251] width 188 height 39
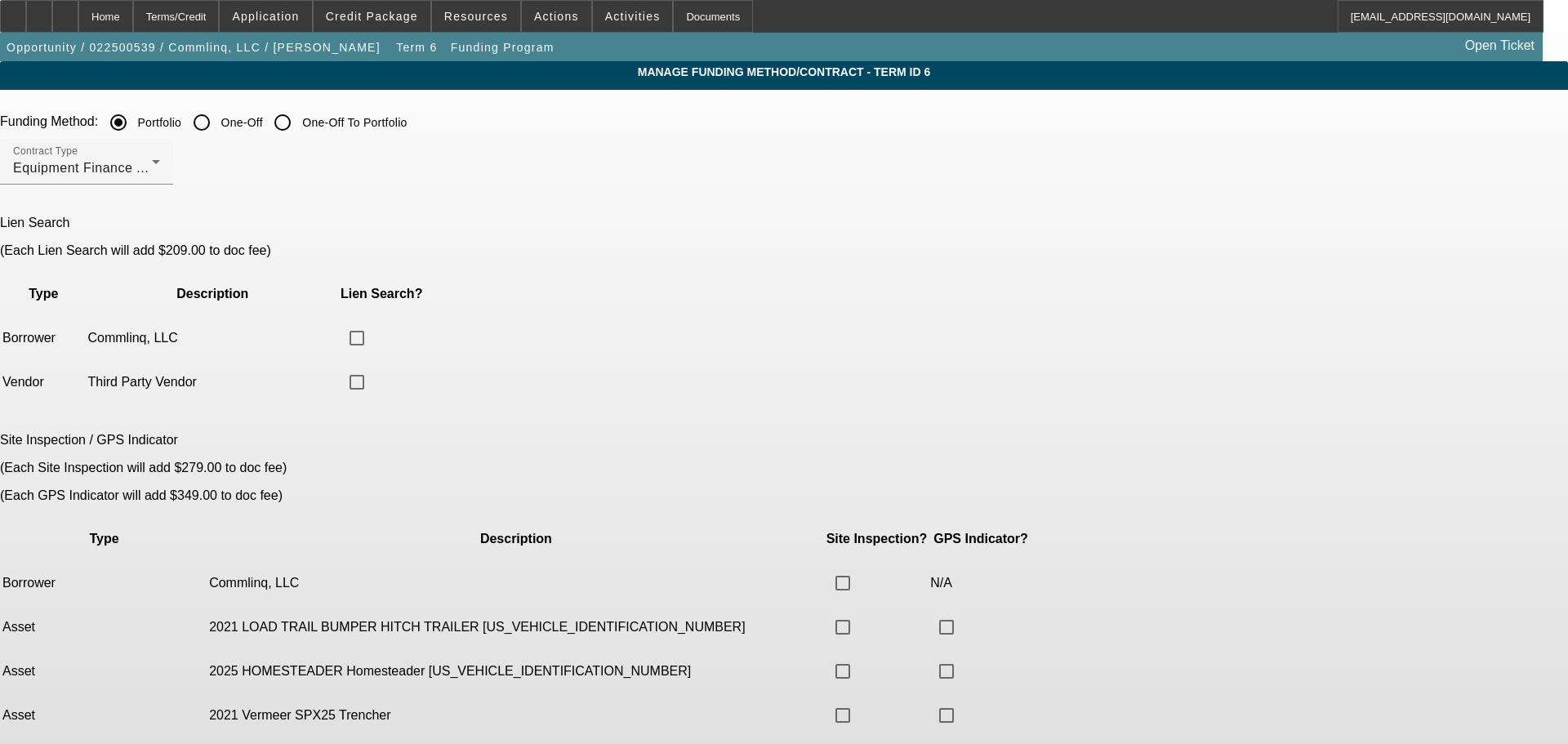
click at [187, 286] on app-term-manage-funding "Manage Funding Method/Contract - Term ID 6 Funding Method: Portfolio One-Off On…" at bounding box center [784, 454] width 1568 height 785
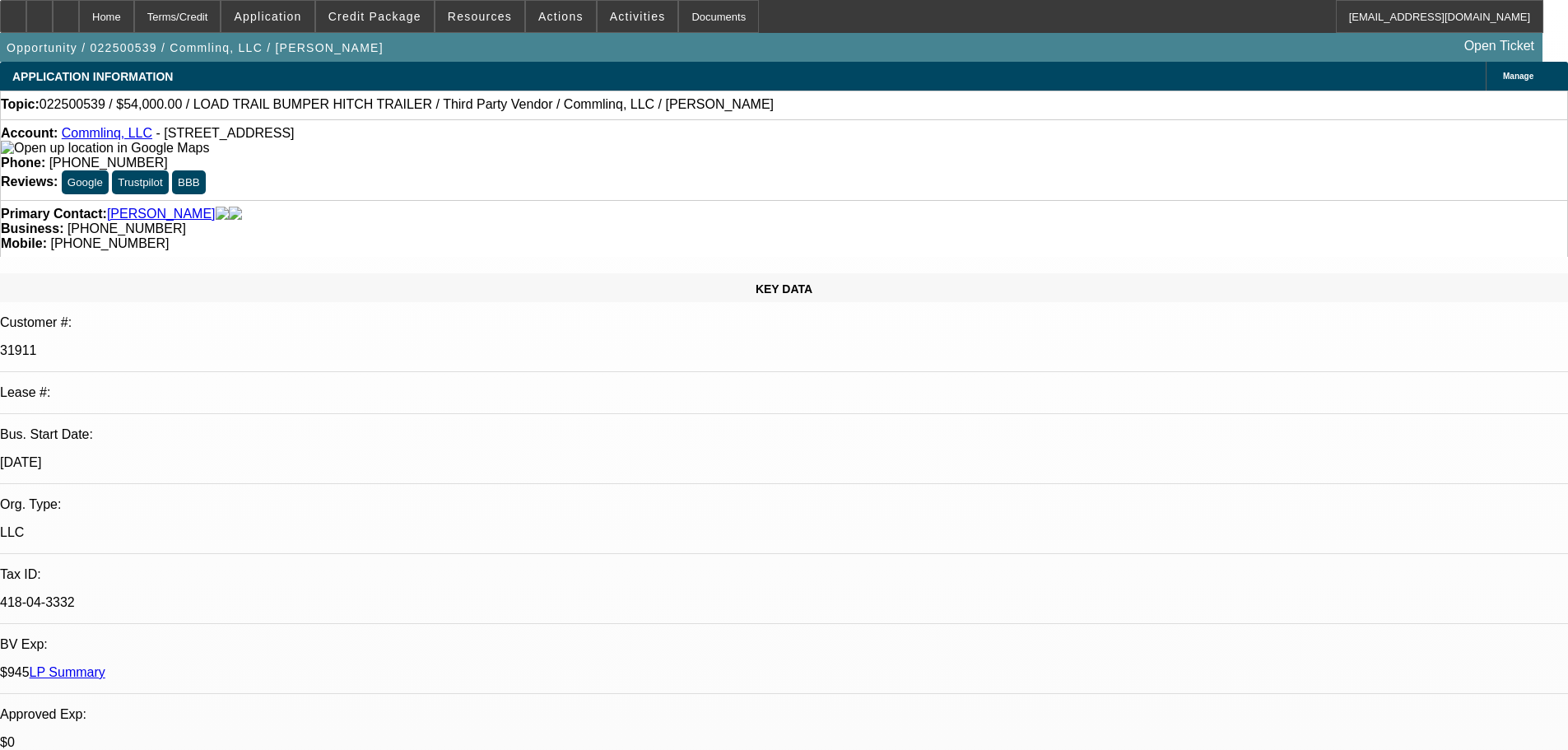
select select "0.1"
select select "2"
select select "0"
select select "6"
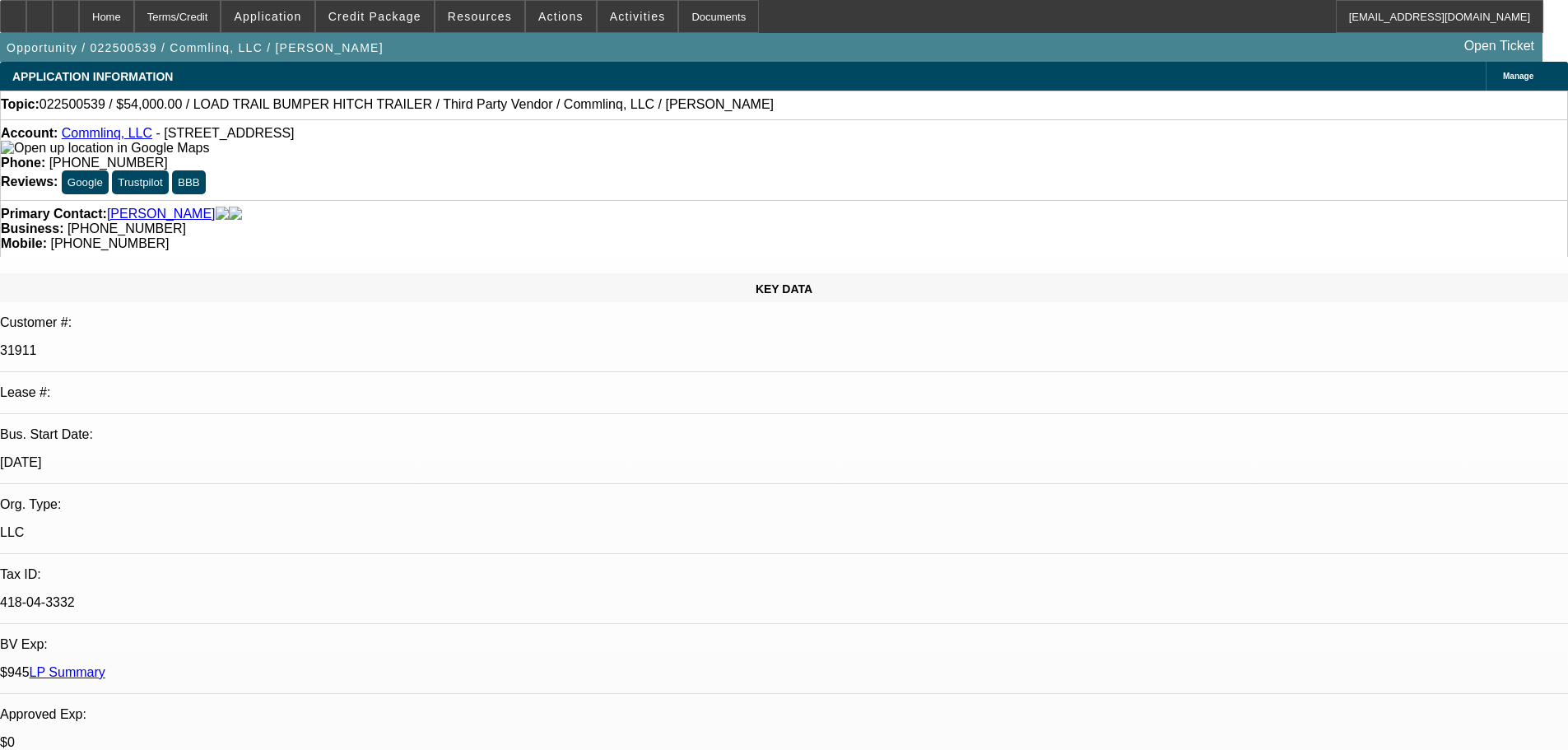
select select "0.1"
select select "2"
select select "0.1"
select select "4"
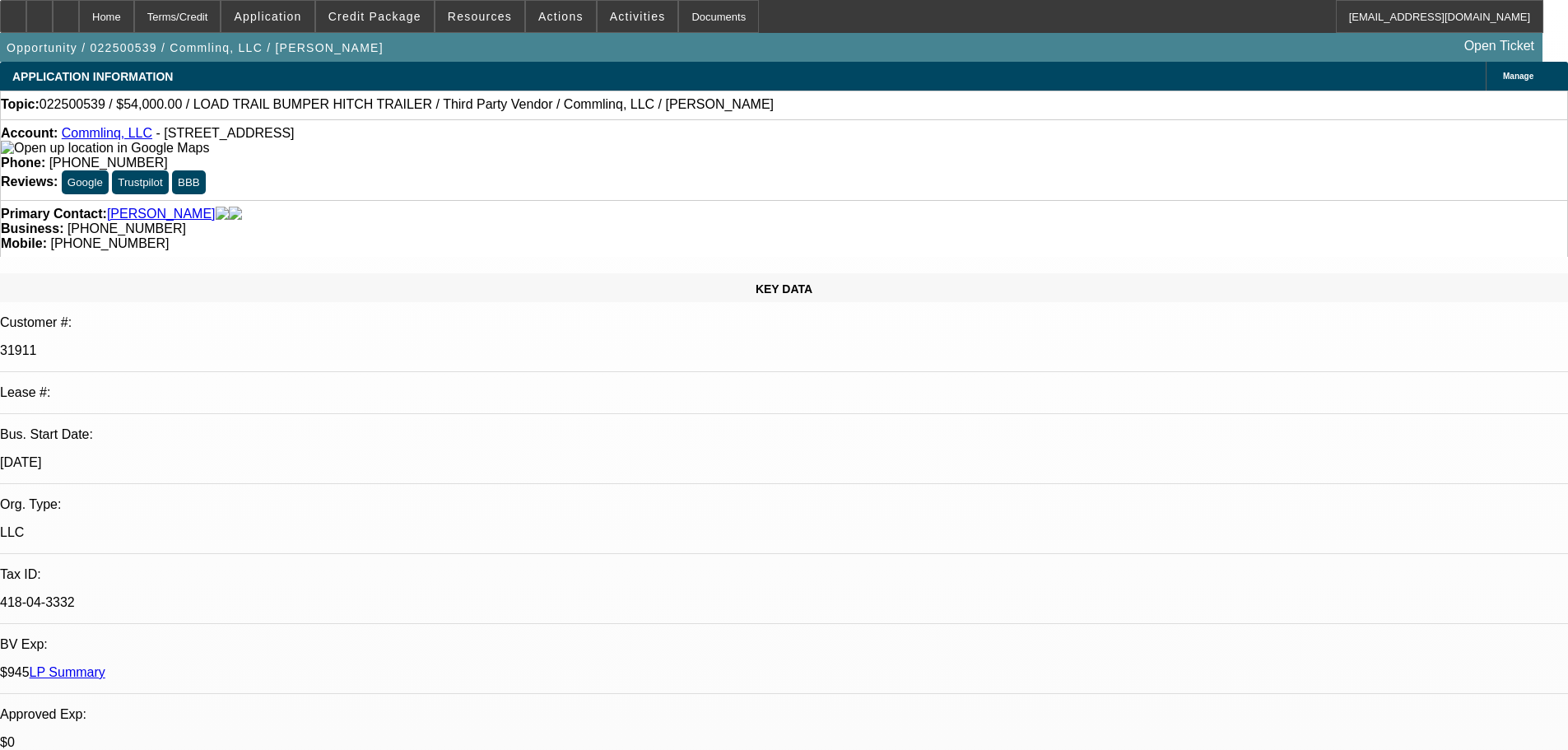
select select "0"
select select "6"
select select "0"
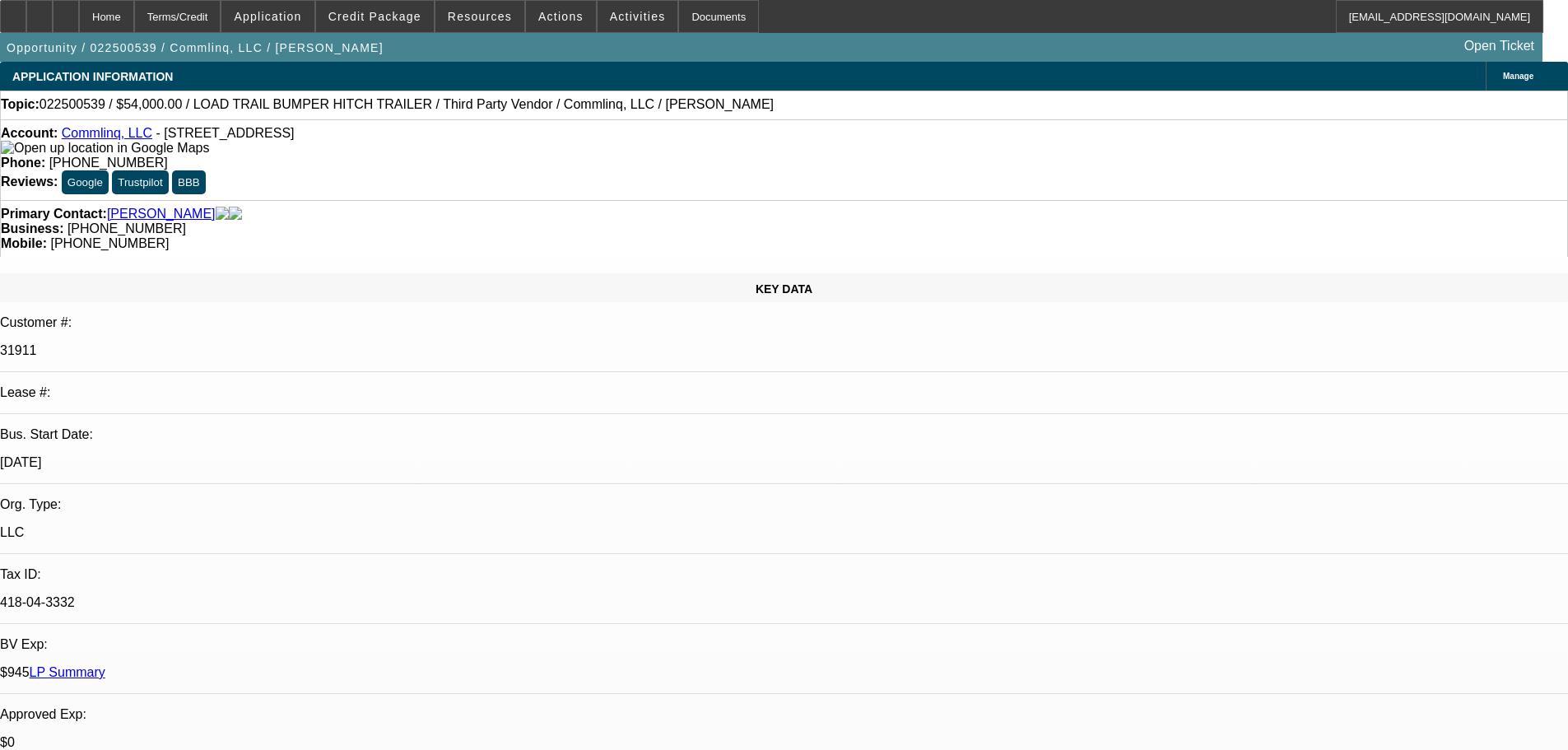
select select "0"
select select "6"
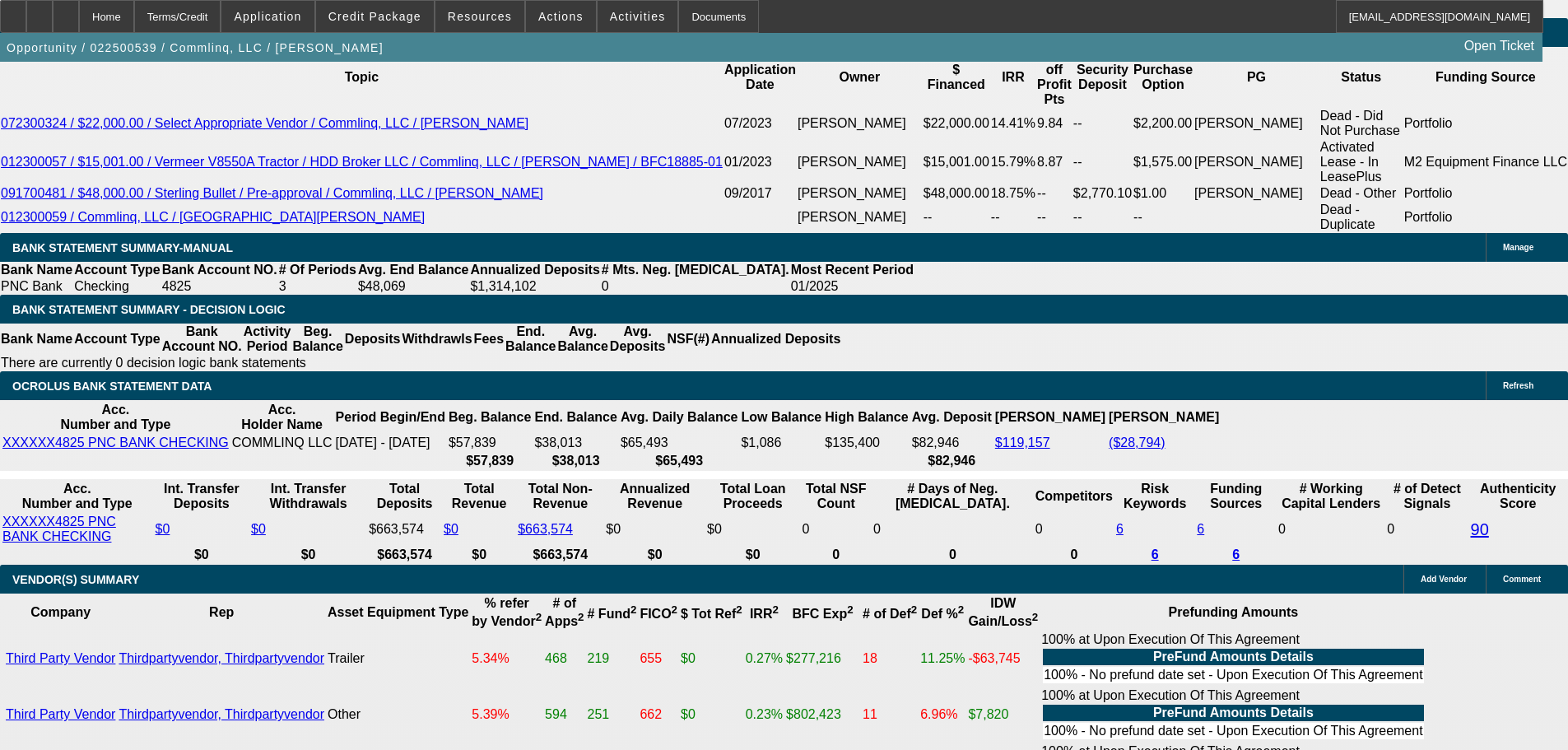
scroll to position [3047, 0]
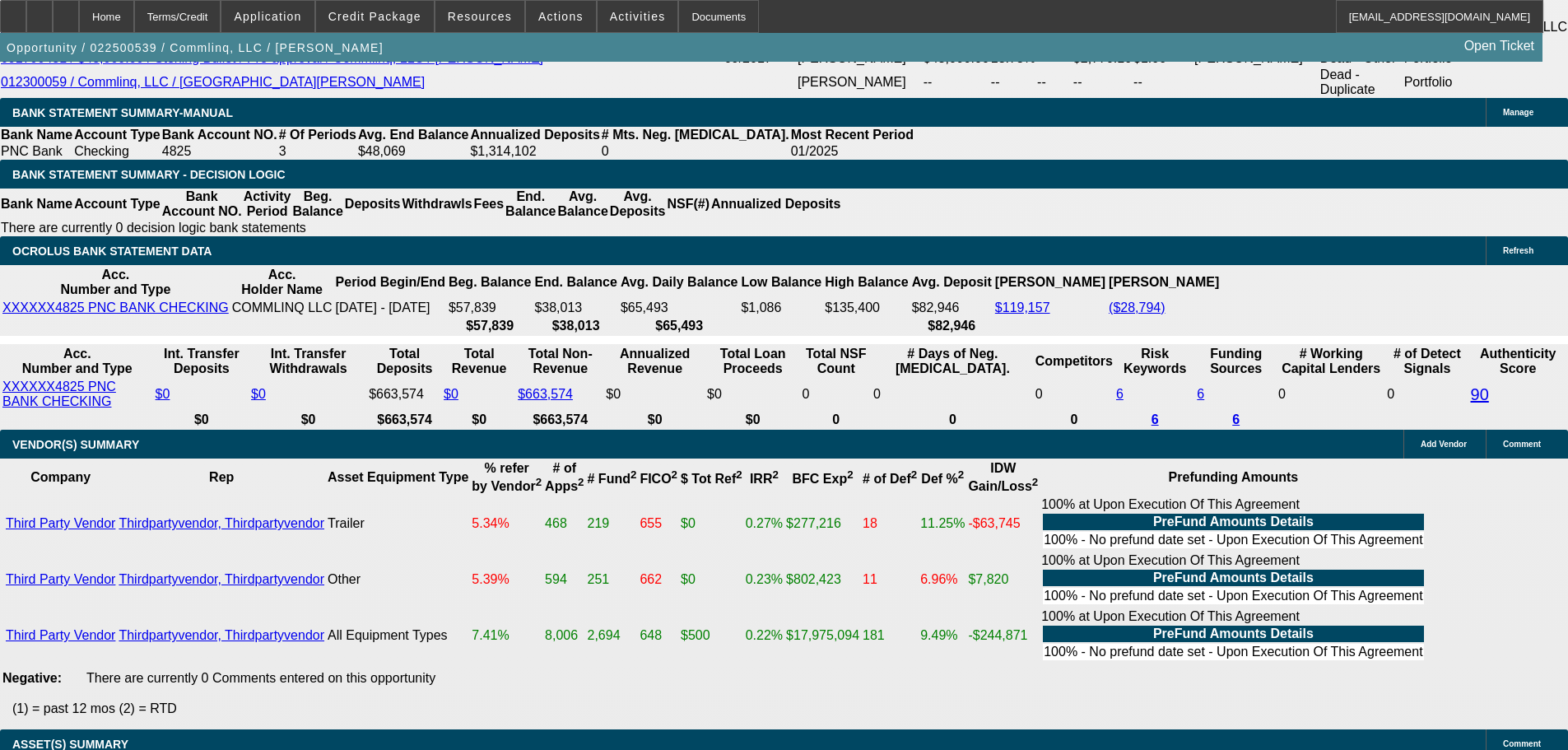
type input "0"
drag, startPoint x: 262, startPoint y: 334, endPoint x: 381, endPoint y: 320, distance: 119.8
type input "UNKNOWN"
type input "$6,000.00"
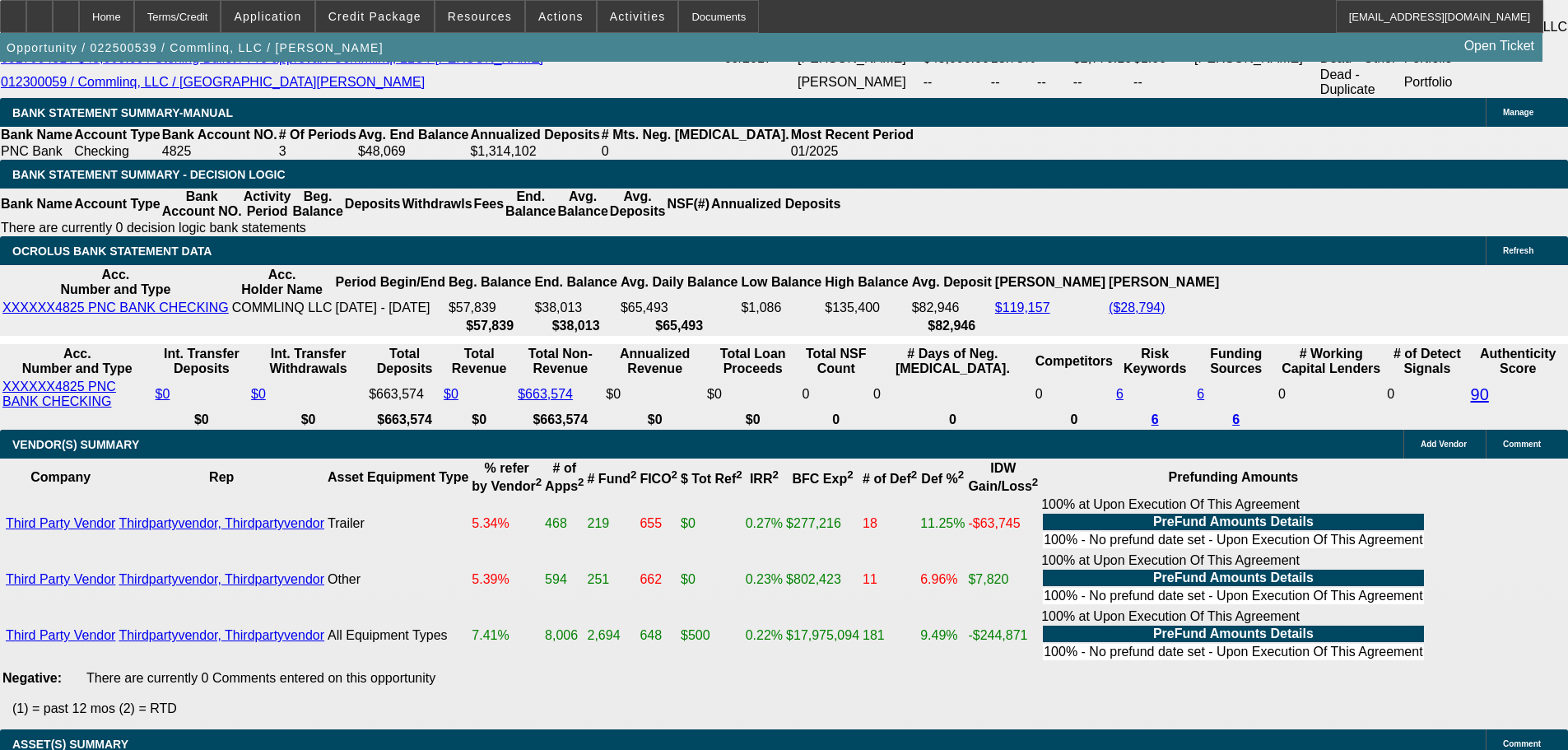
drag, startPoint x: 240, startPoint y: 302, endPoint x: 453, endPoint y: 305, distance: 213.0
type input "15"
type input "$30.00"
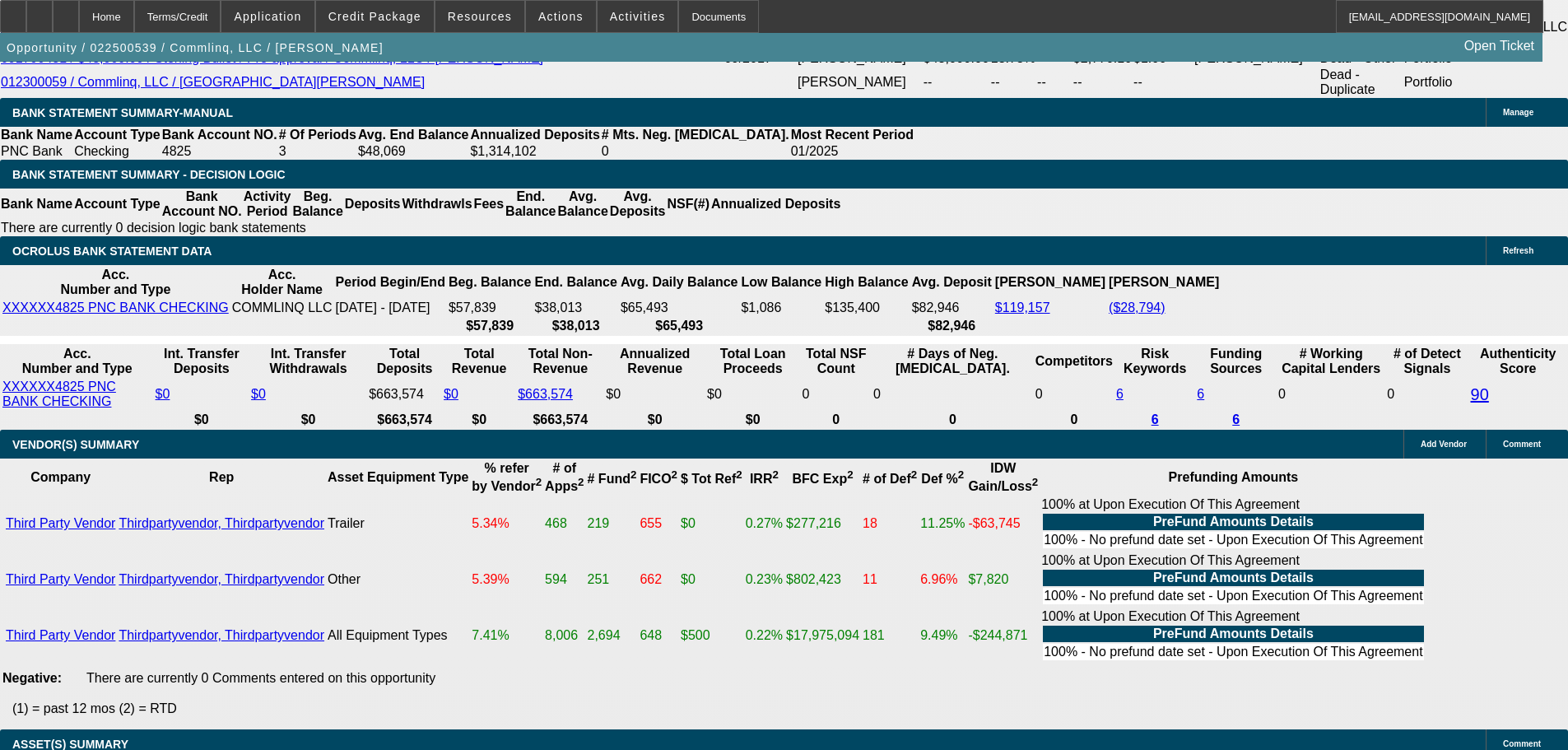
type input "1595"
type input "$3,190.00"
type input "18.3"
type input "$1,595.00"
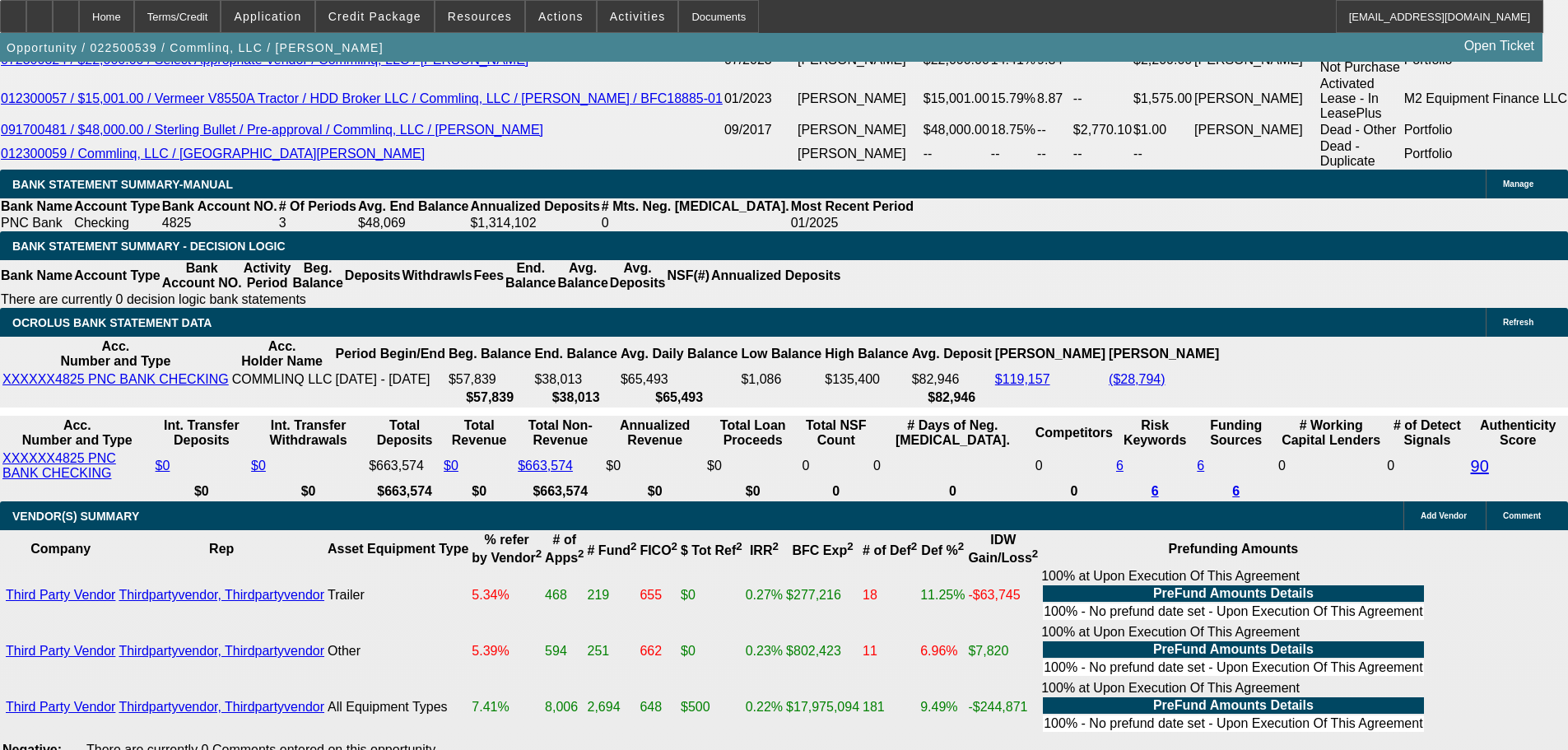
scroll to position [2882, 0]
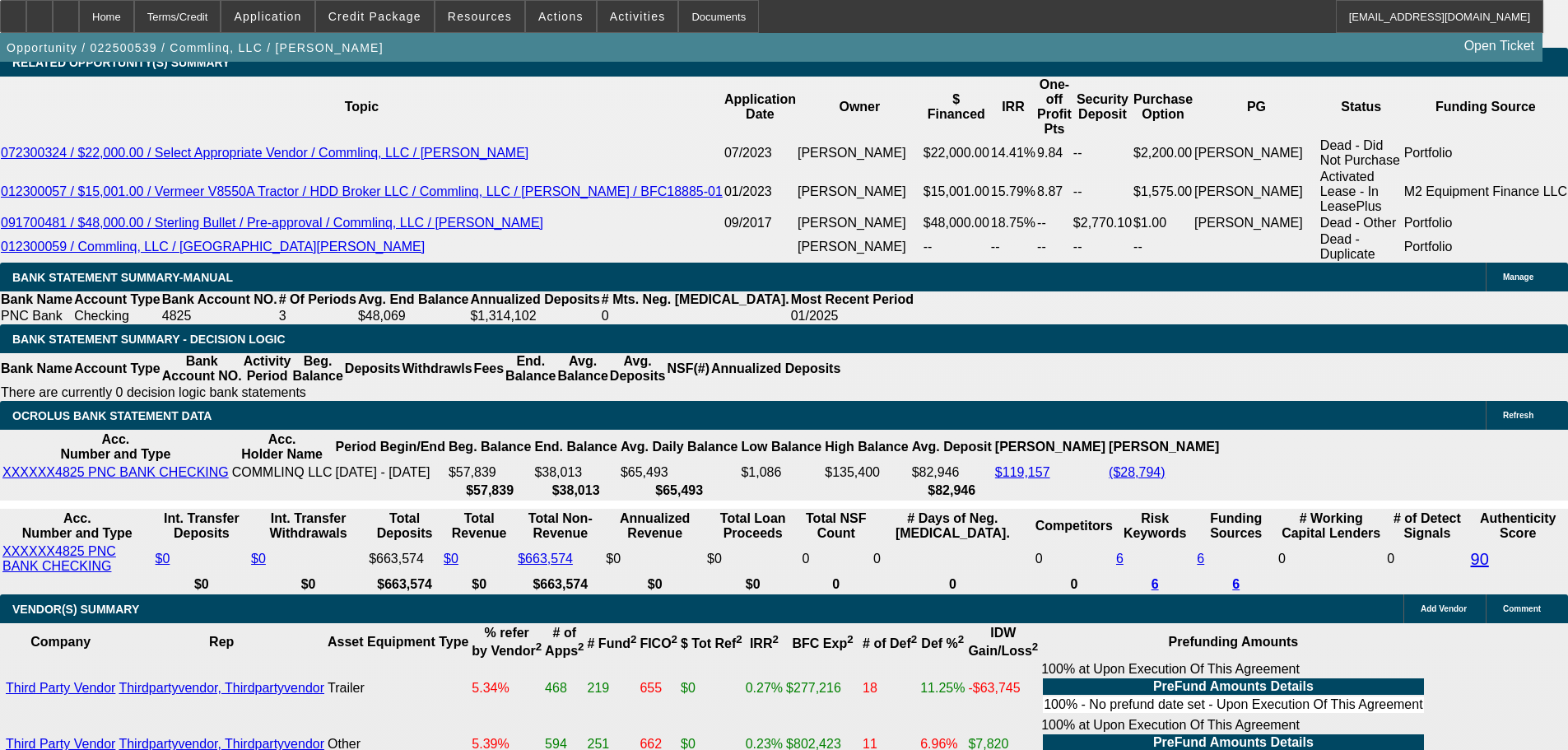
select select "0.15"
type input "$9,000.00"
type input "21.6"
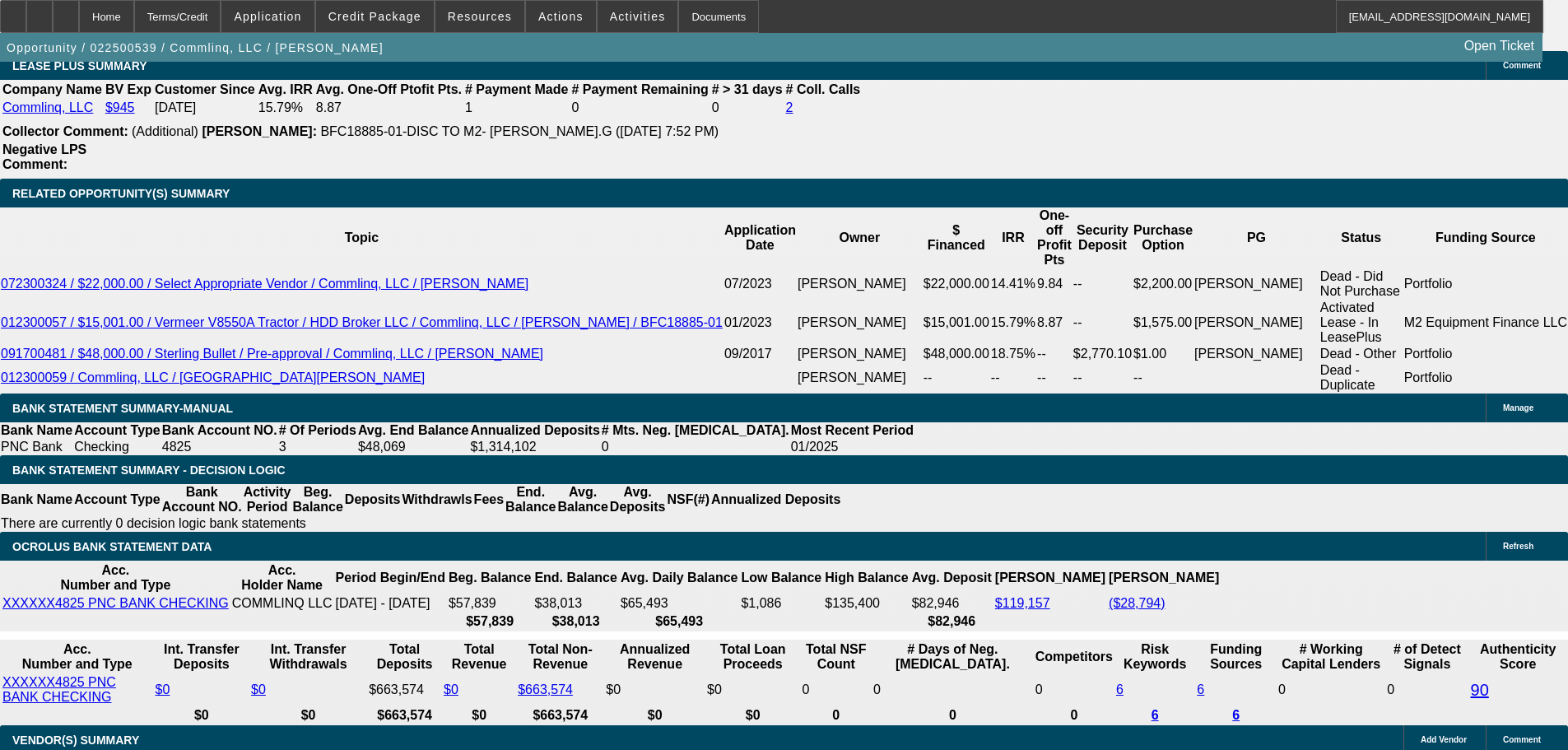
scroll to position [2717, 0]
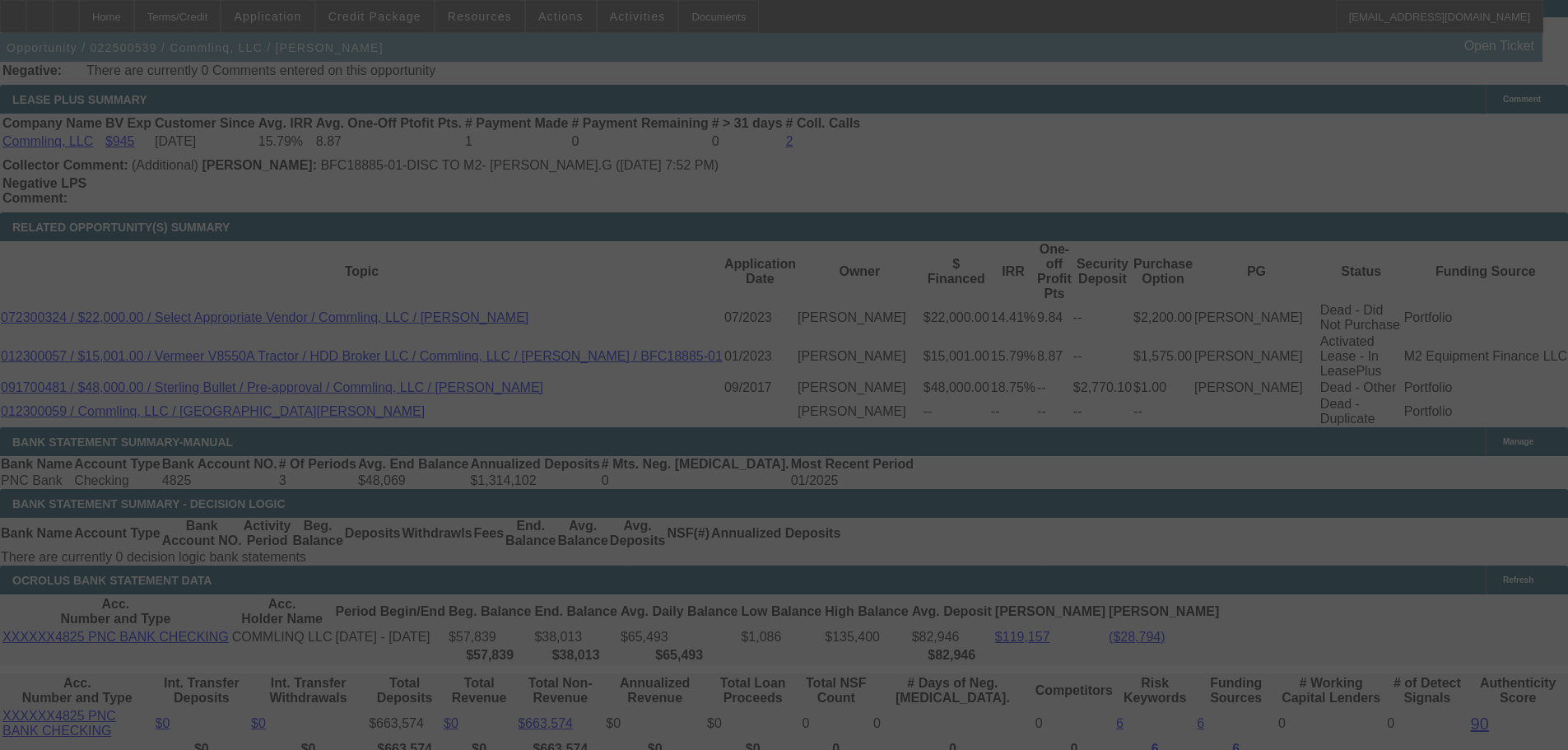
select select "0.15"
select select "2"
select select "0"
select select "6"
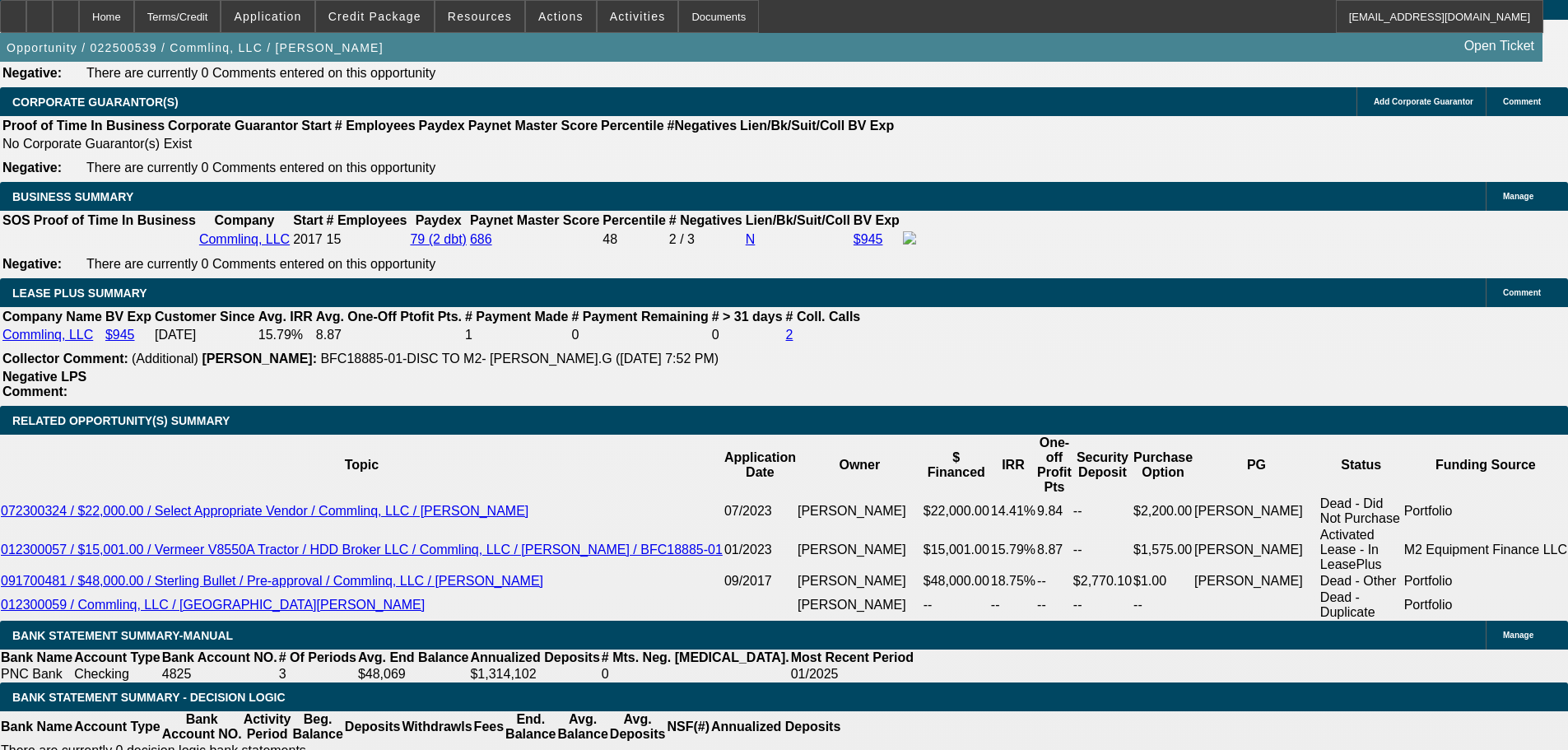
scroll to position [2800, 0]
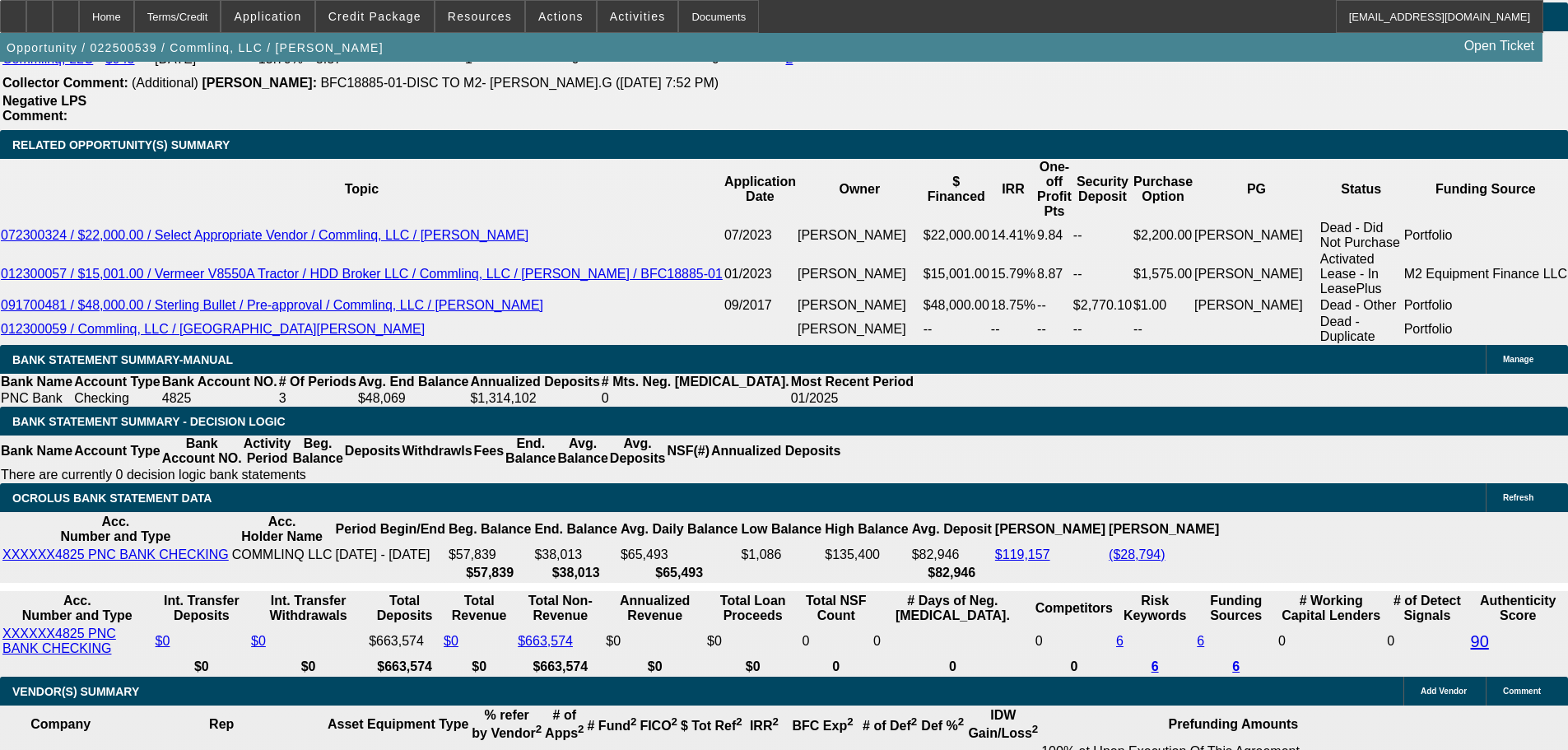
drag, startPoint x: 246, startPoint y: 551, endPoint x: 445, endPoint y: 544, distance: 199.1
type input "1"
type input "$2.00"
type input "UNKNOWN"
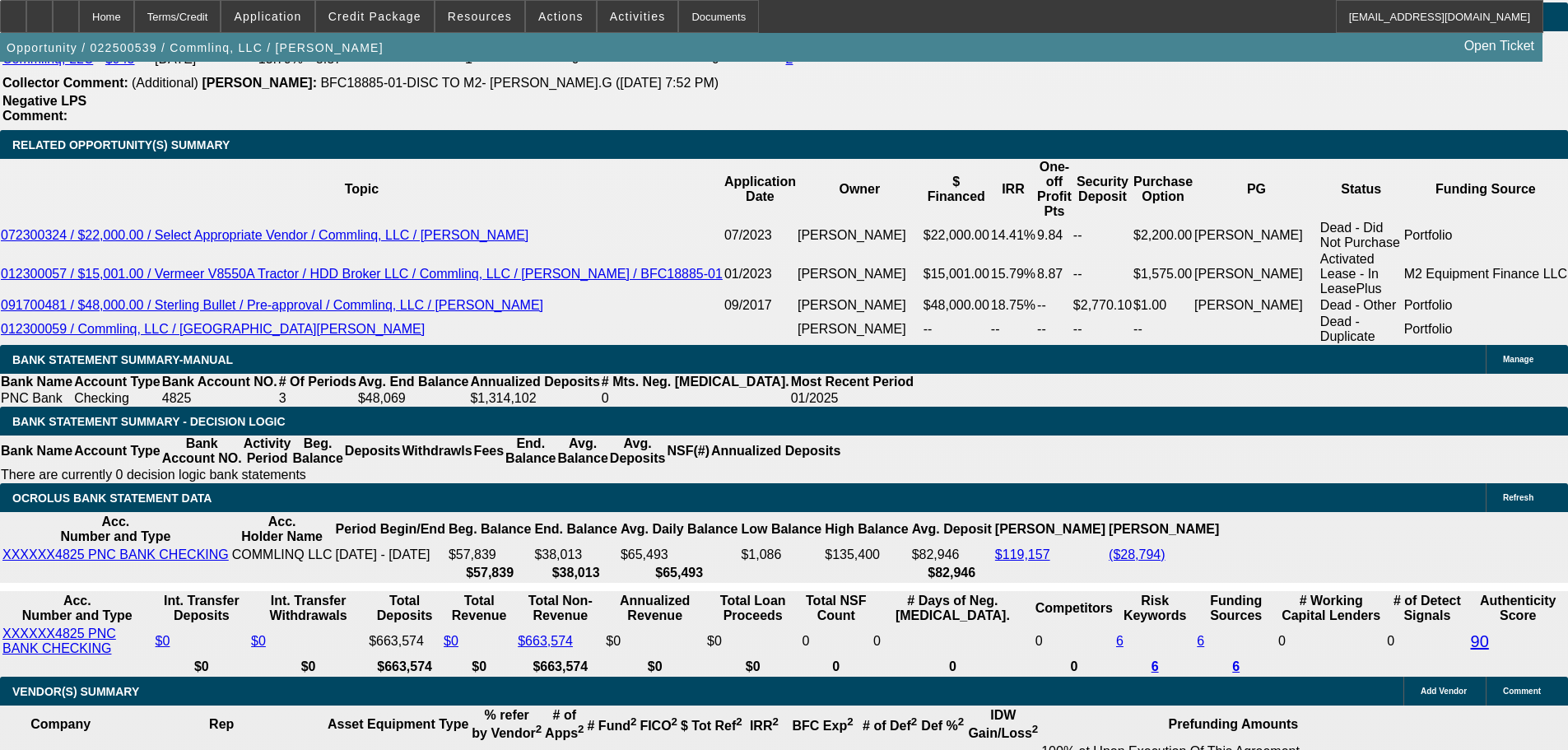
type input "1550"
type input "$3,100.00"
type input "$1,550.00"
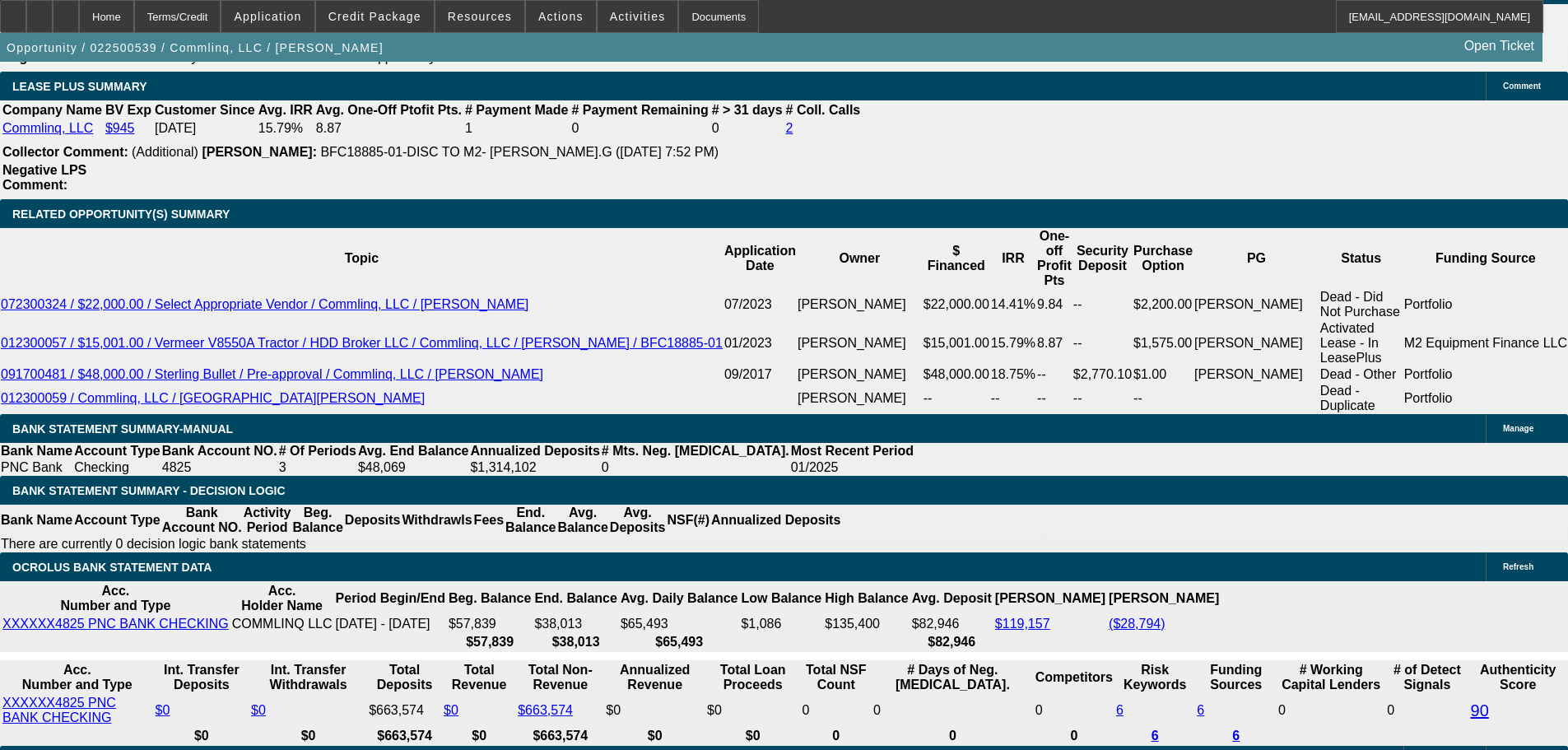
scroll to position [2635, 0]
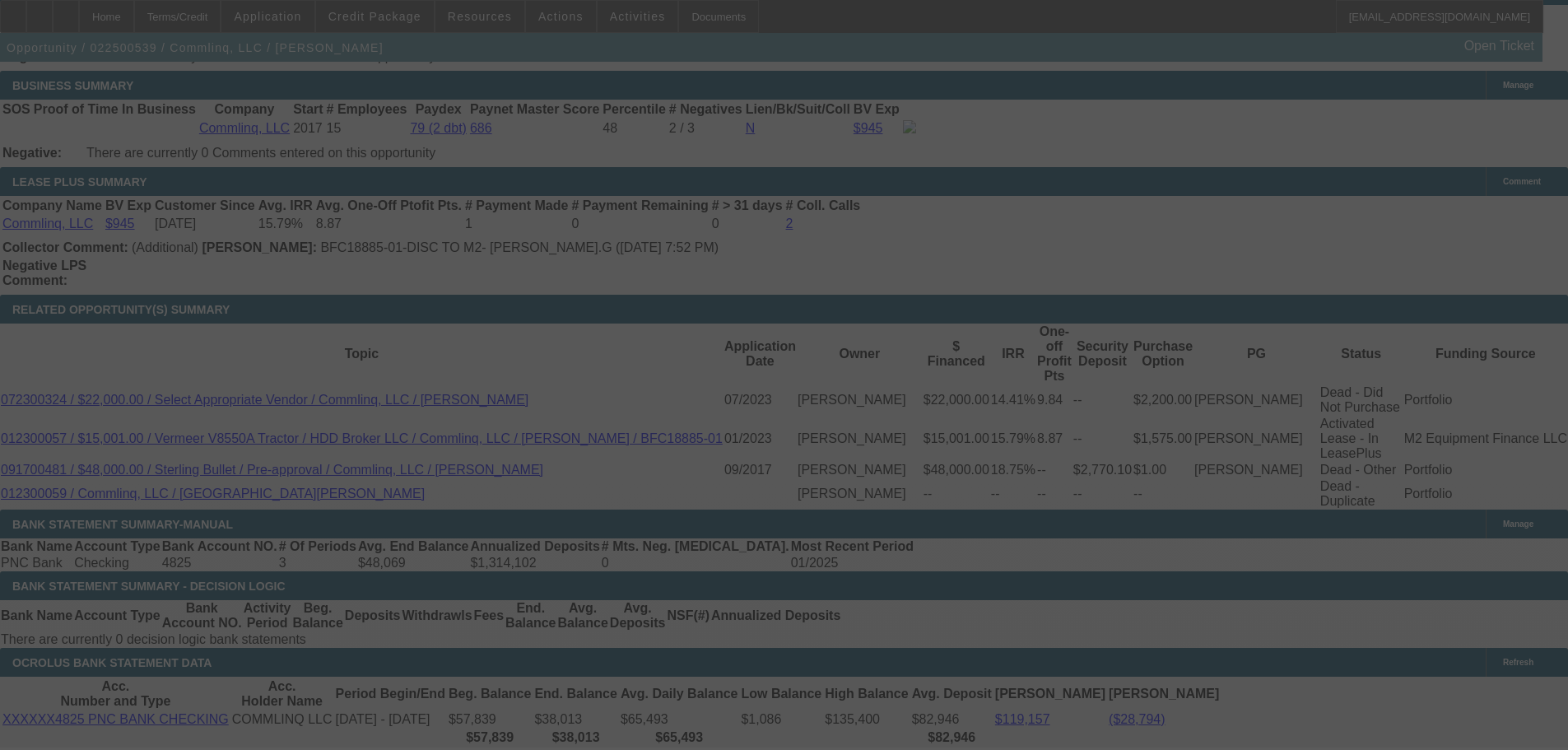
select select "0.15"
select select "2"
select select "0"
select select "6"
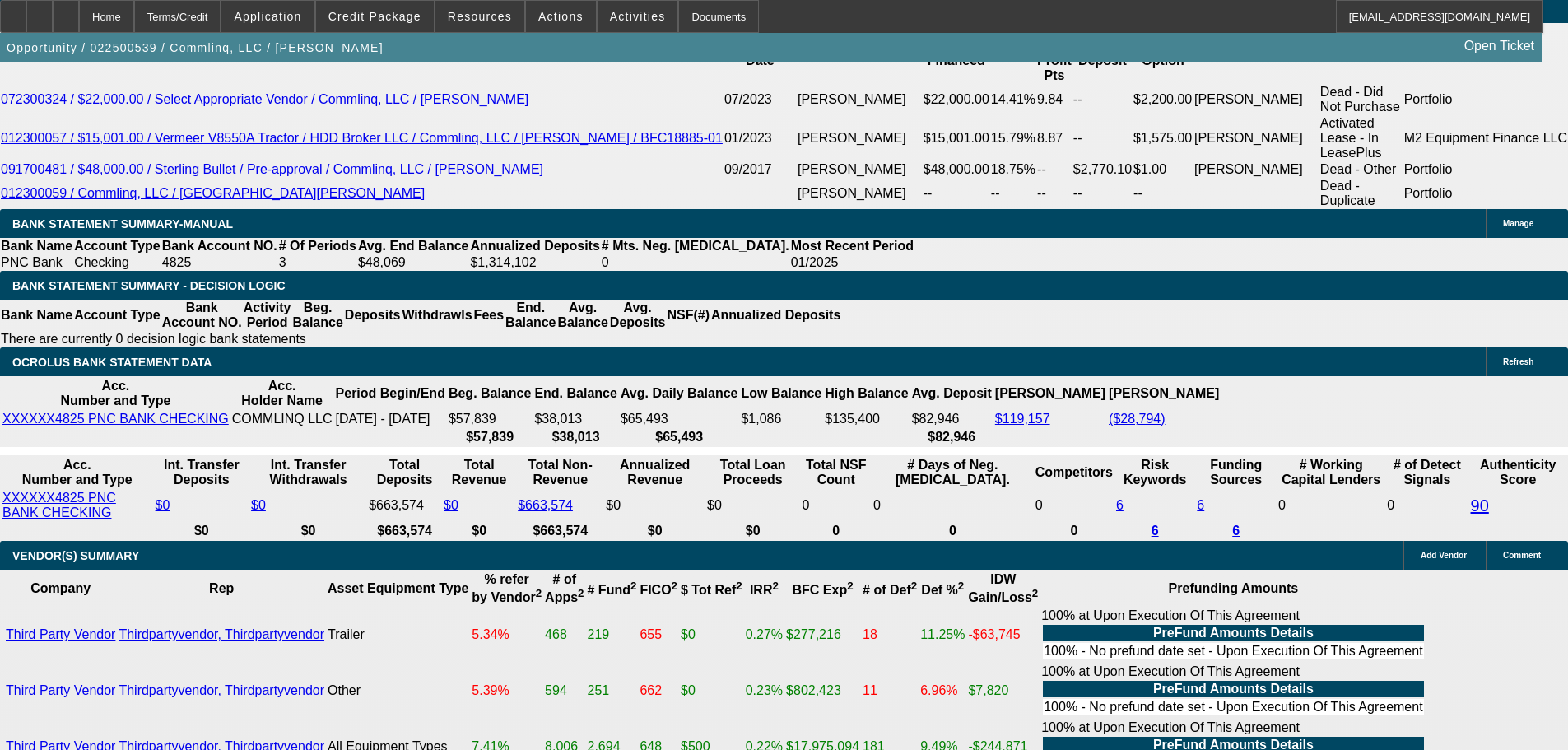
scroll to position [2965, 0]
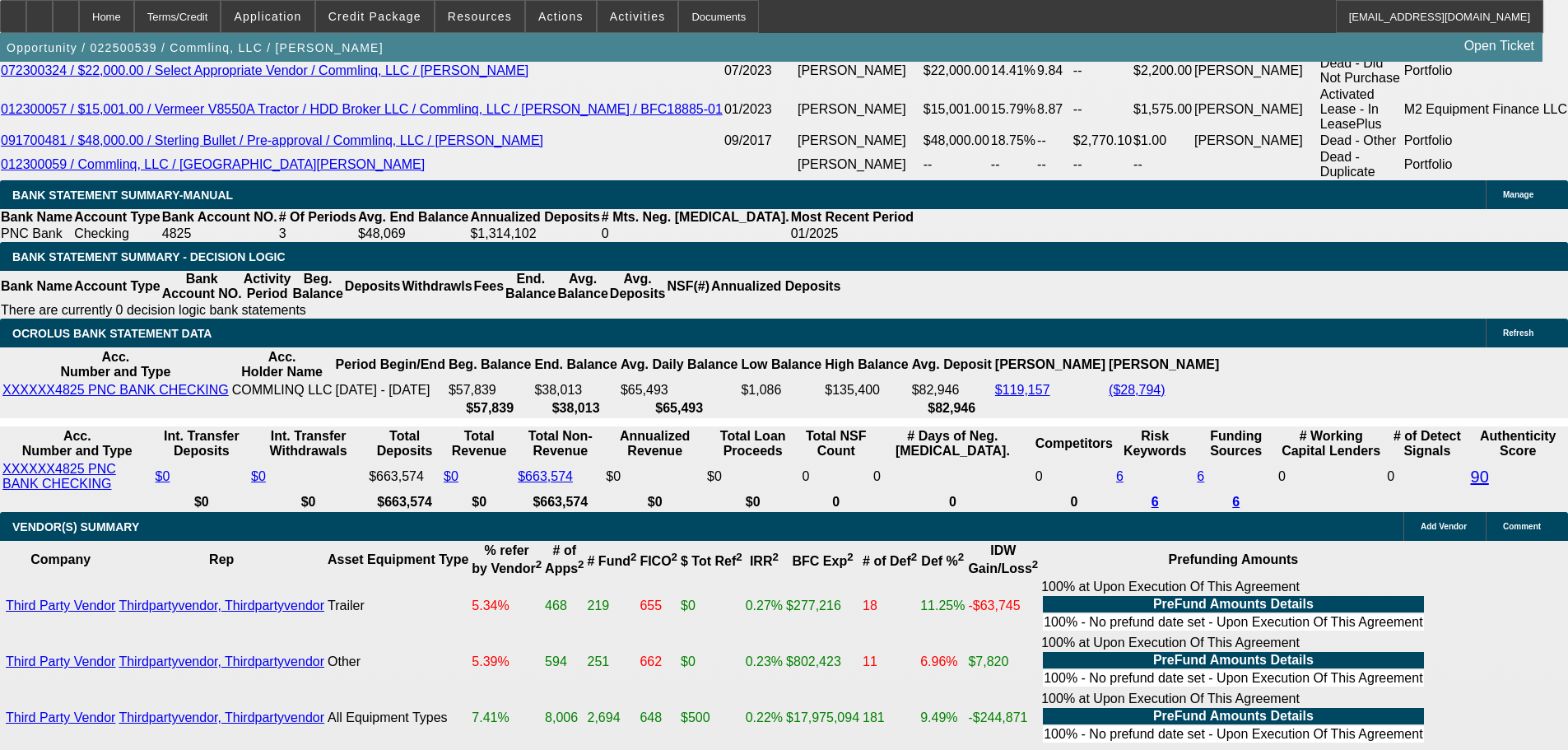
drag, startPoint x: 242, startPoint y: 387, endPoint x: 404, endPoint y: 391, distance: 162.0
type input "152"
type input "$304.00"
type input "UNKNOWN"
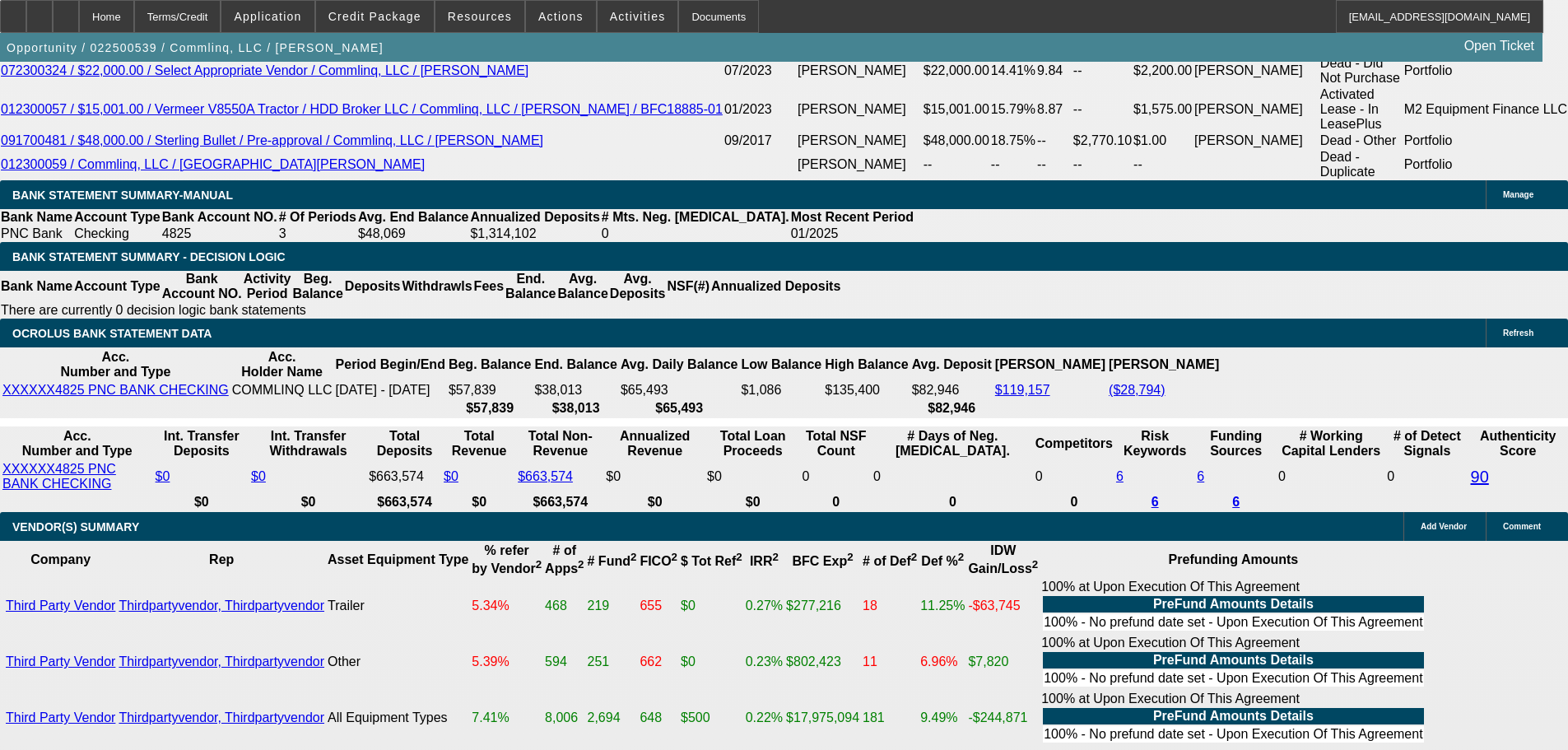
type input "1525"
type input "19"
type input "$3,050.00"
type input "$1,525.00"
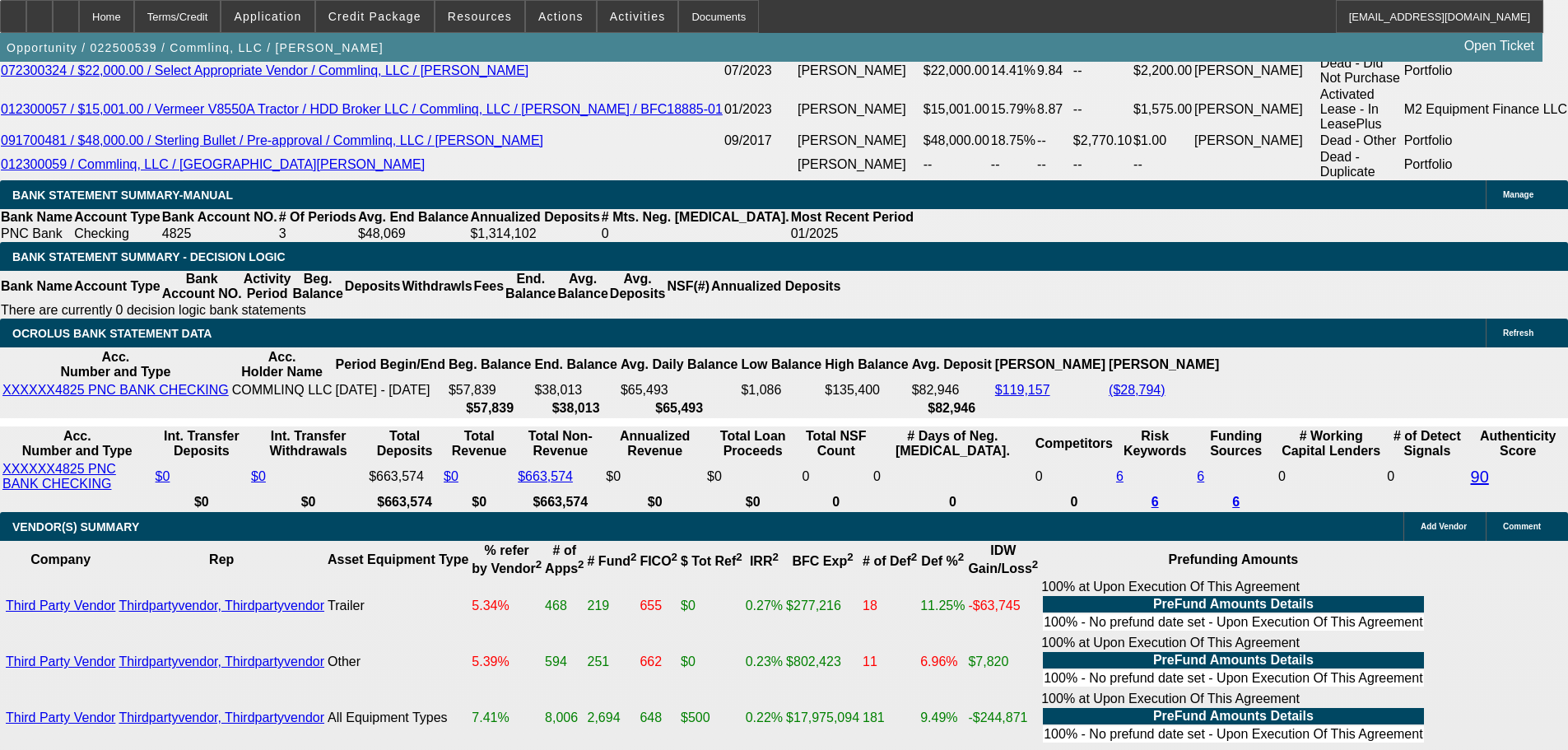
scroll to position [2800, 0]
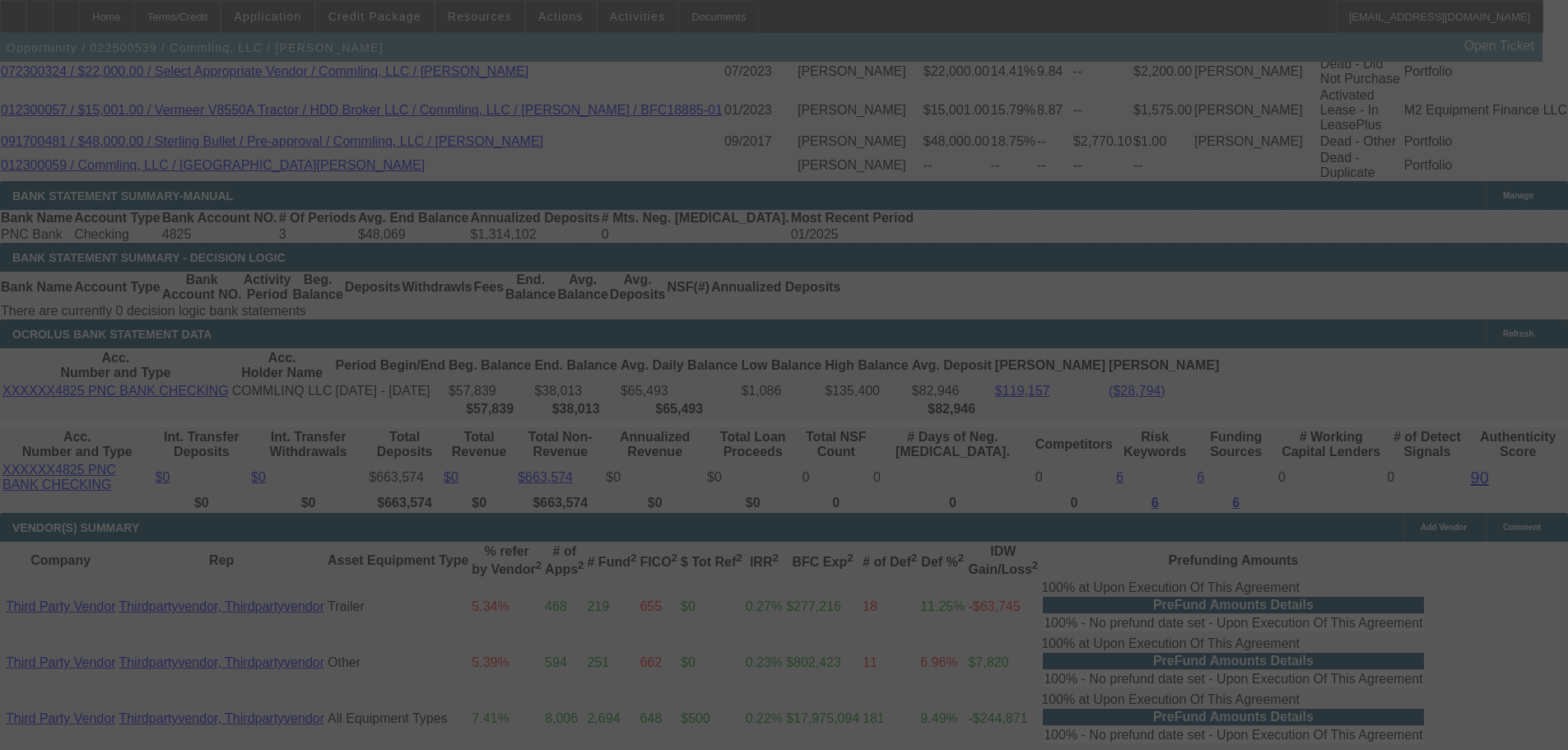
scroll to position [2965, 0]
select select "0.15"
select select "2"
select select "0"
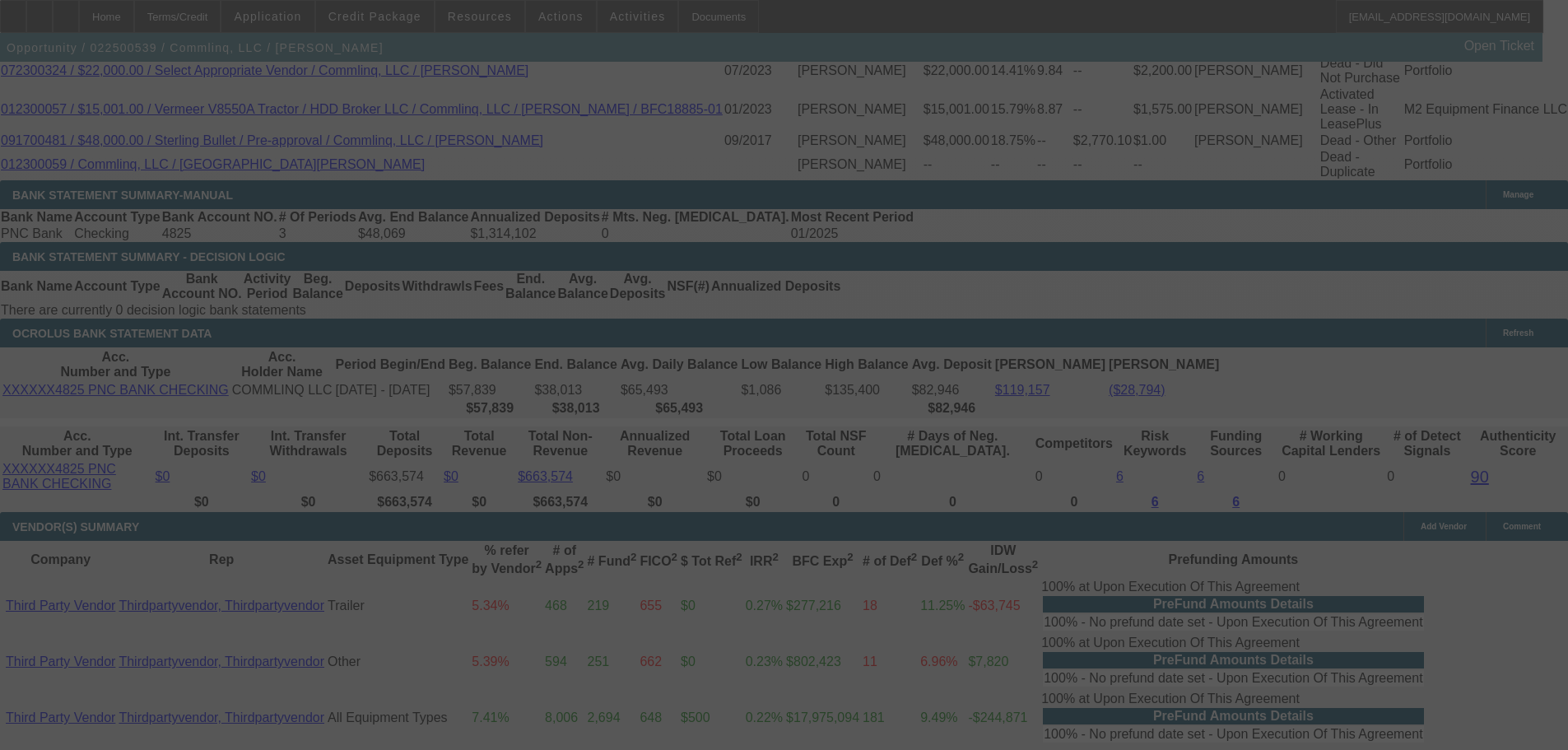
select select "6"
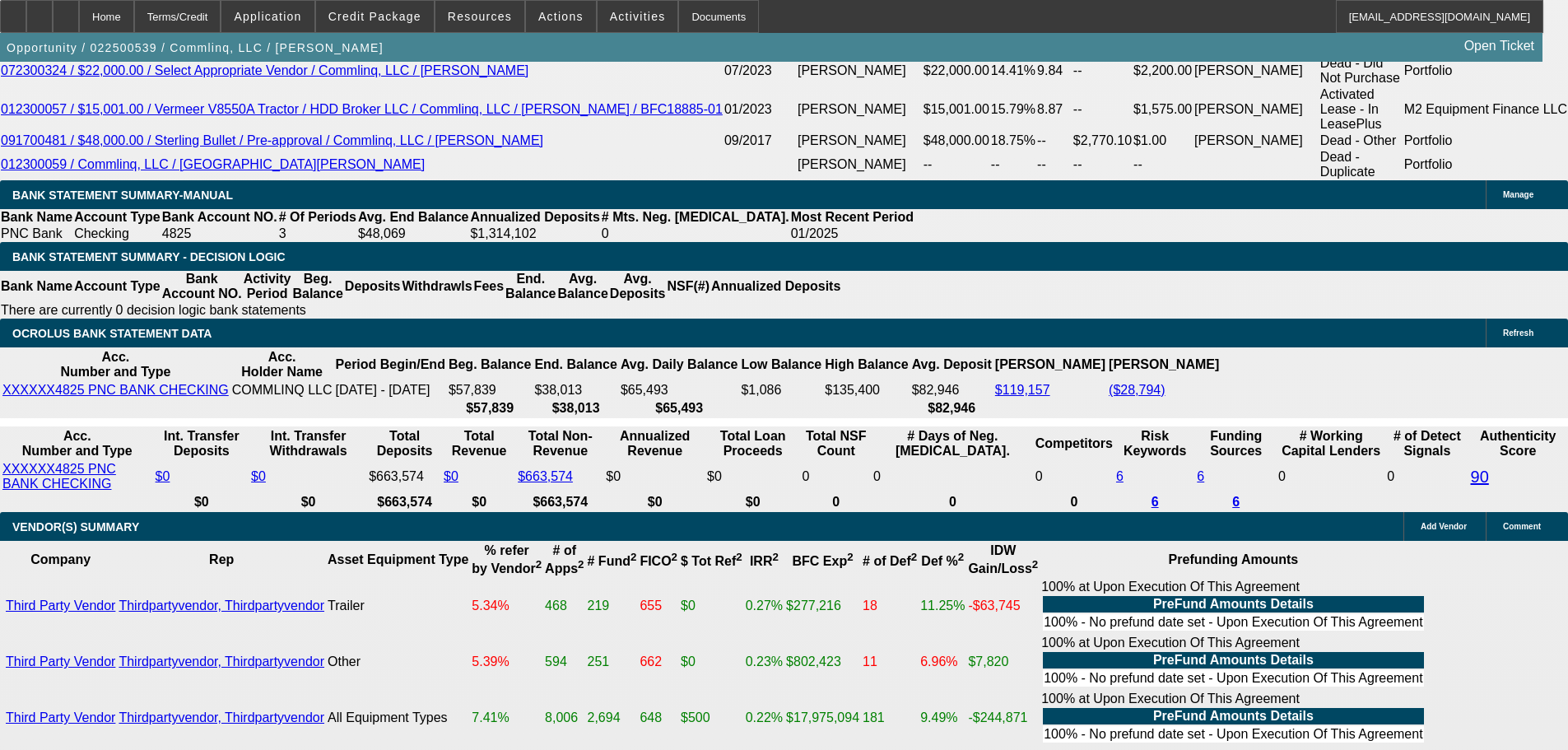
drag, startPoint x: 444, startPoint y: 394, endPoint x: 511, endPoint y: 369, distance: 71.5
type input "1"
type input "$2.00"
type input "UNKNOWN"
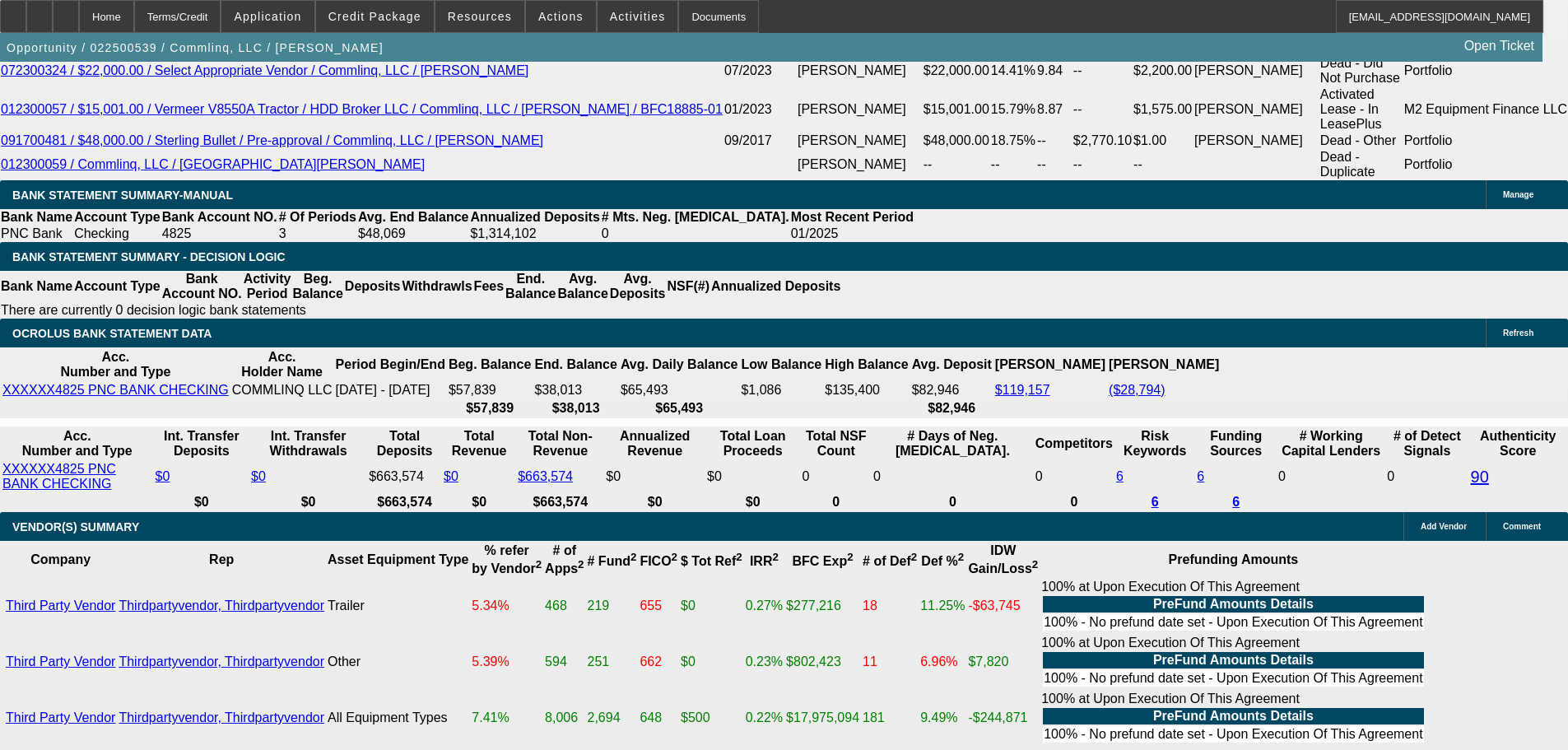
type input "1515"
type input "$3,030.00"
type input "$1,515.00"
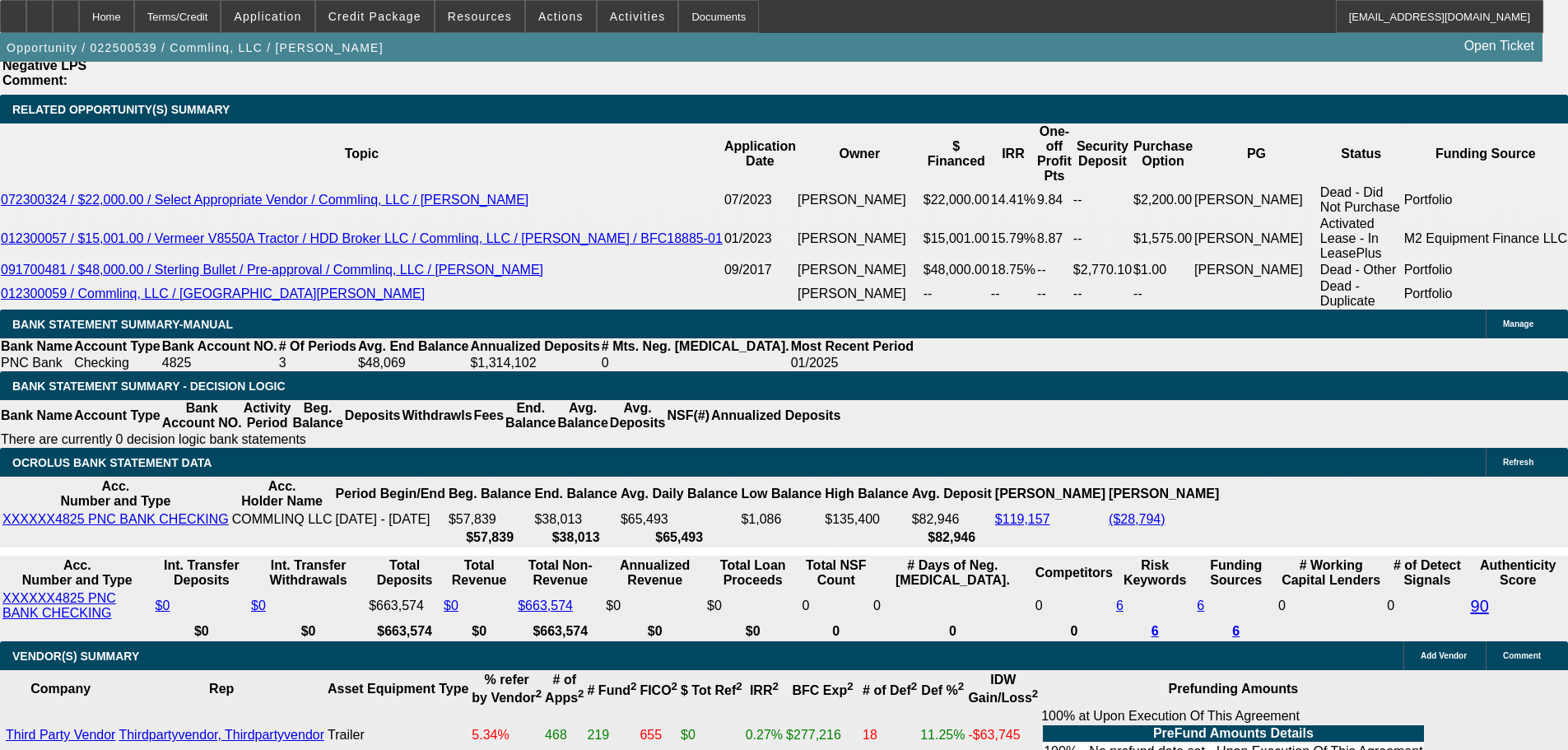
scroll to position [2717, 0]
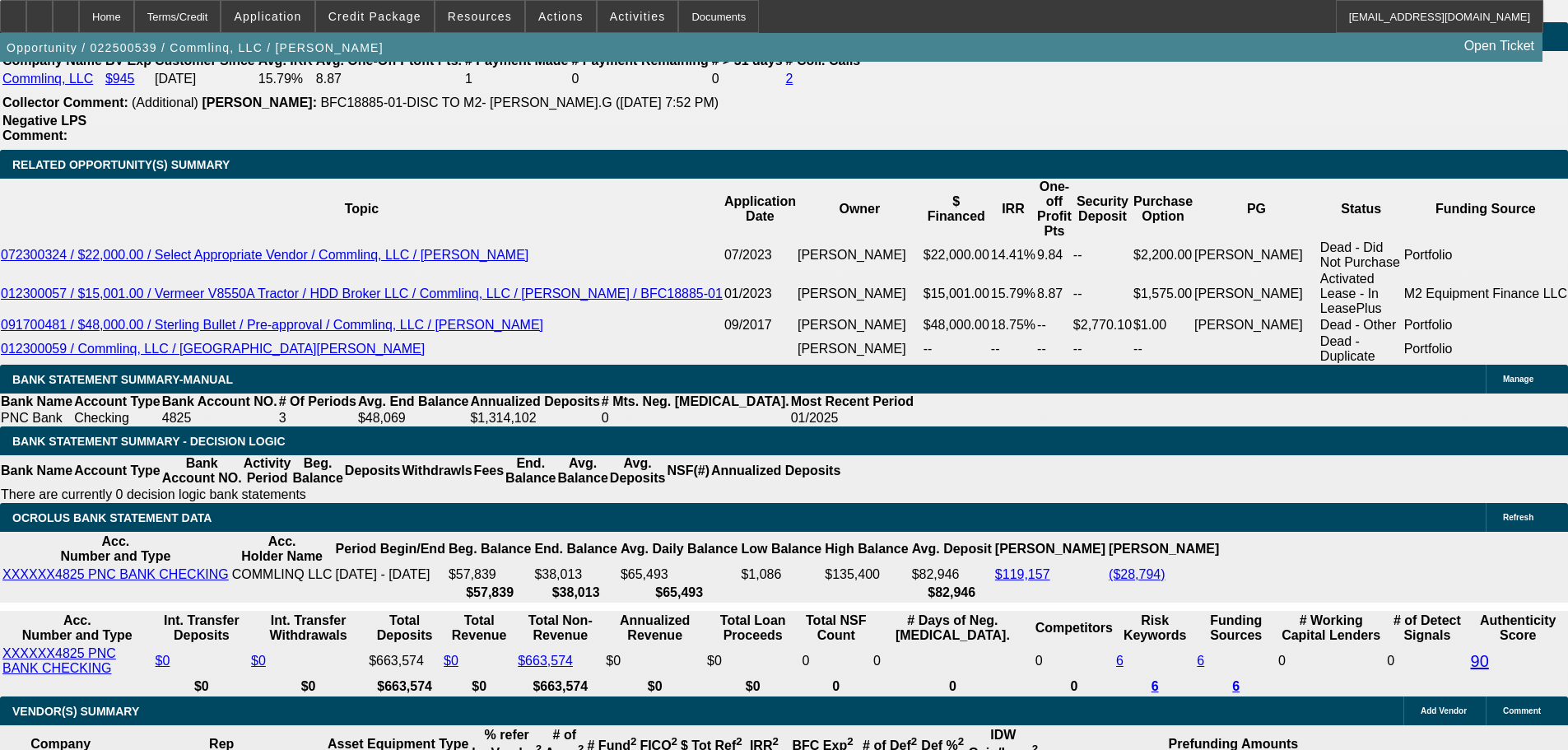
scroll to position [2882, 0]
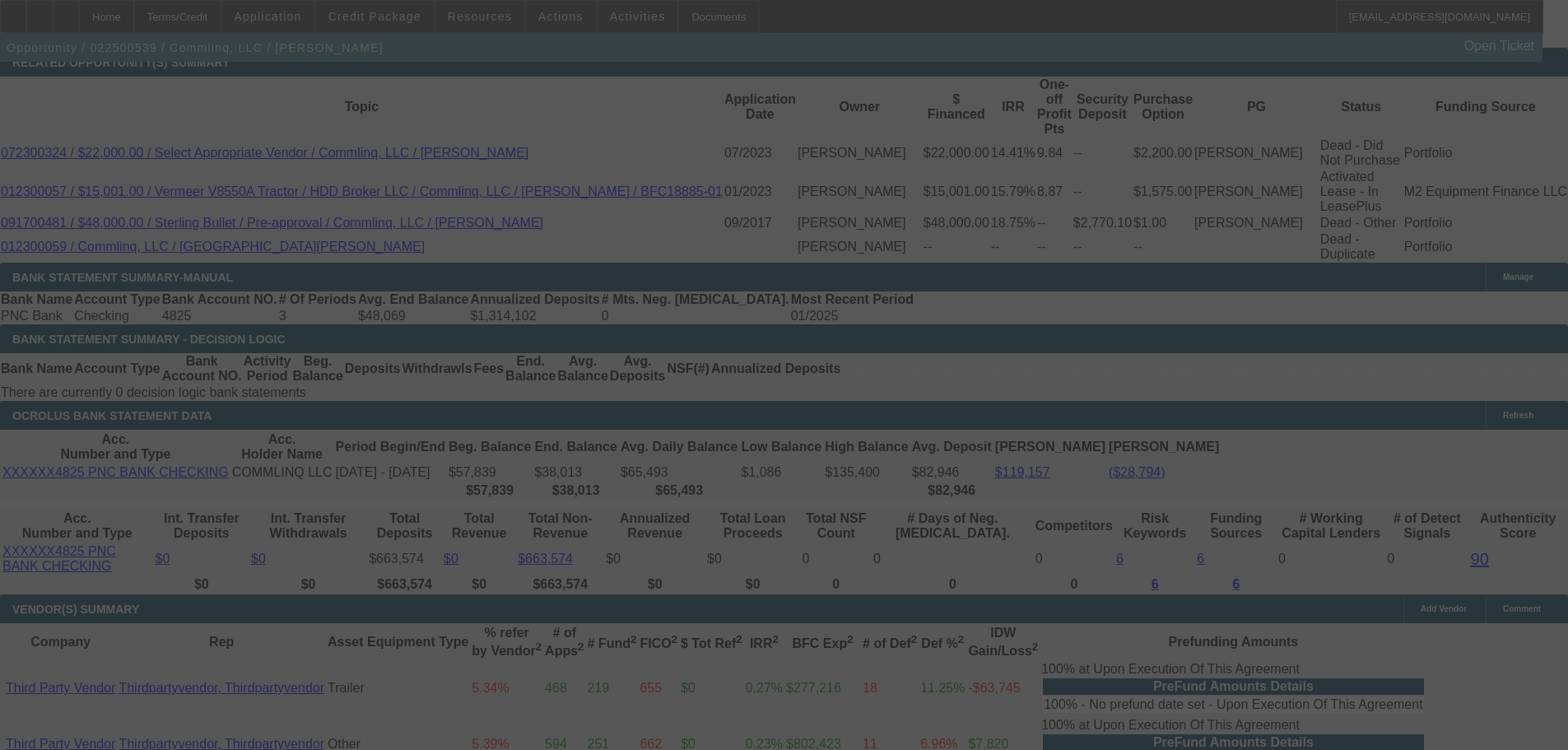
select select "0.15"
select select "2"
select select "0"
select select "6"
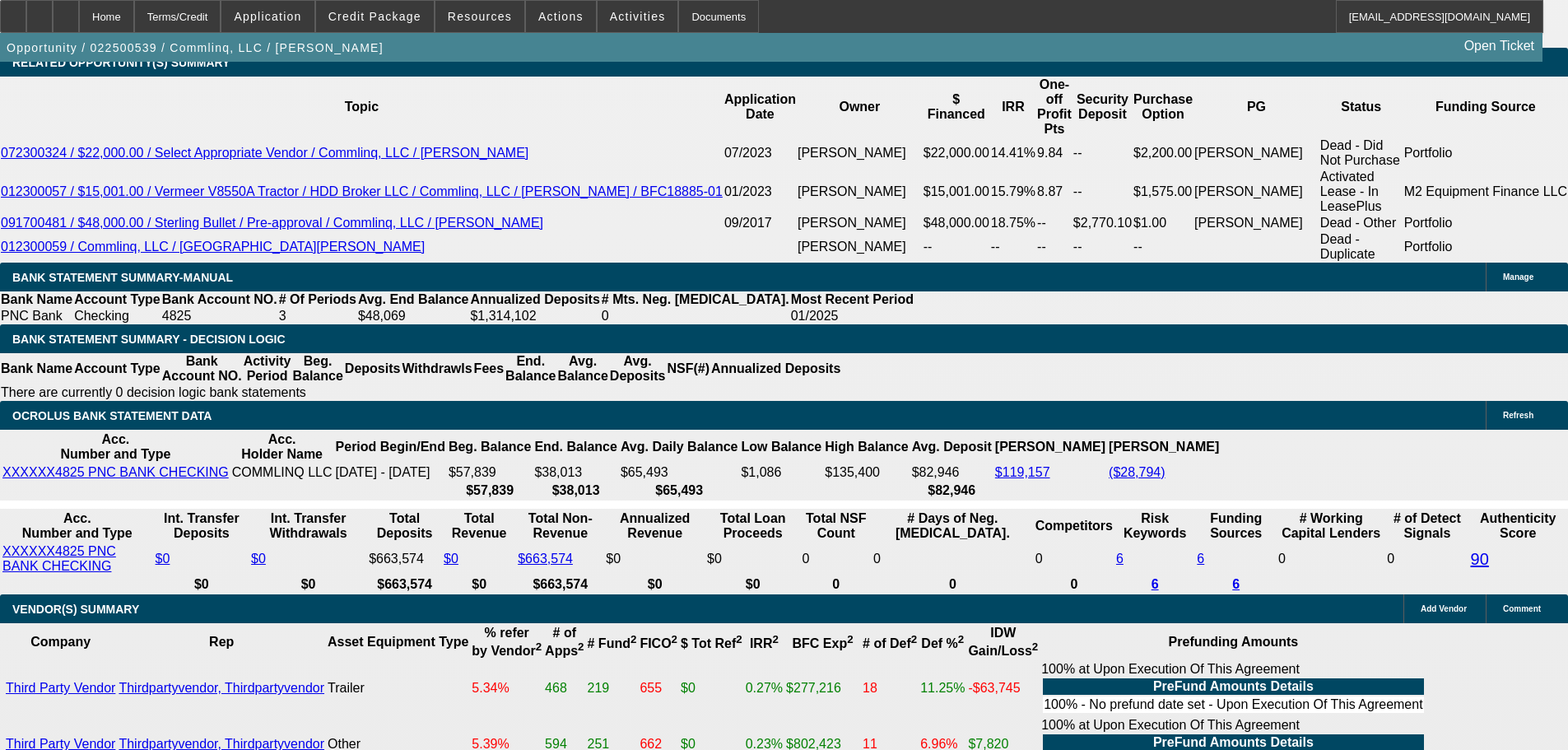
drag, startPoint x: 252, startPoint y: 471, endPoint x: 373, endPoint y: 511, distance: 127.4
type input "1"
type input "$2.00"
type input "UNKNOWN"
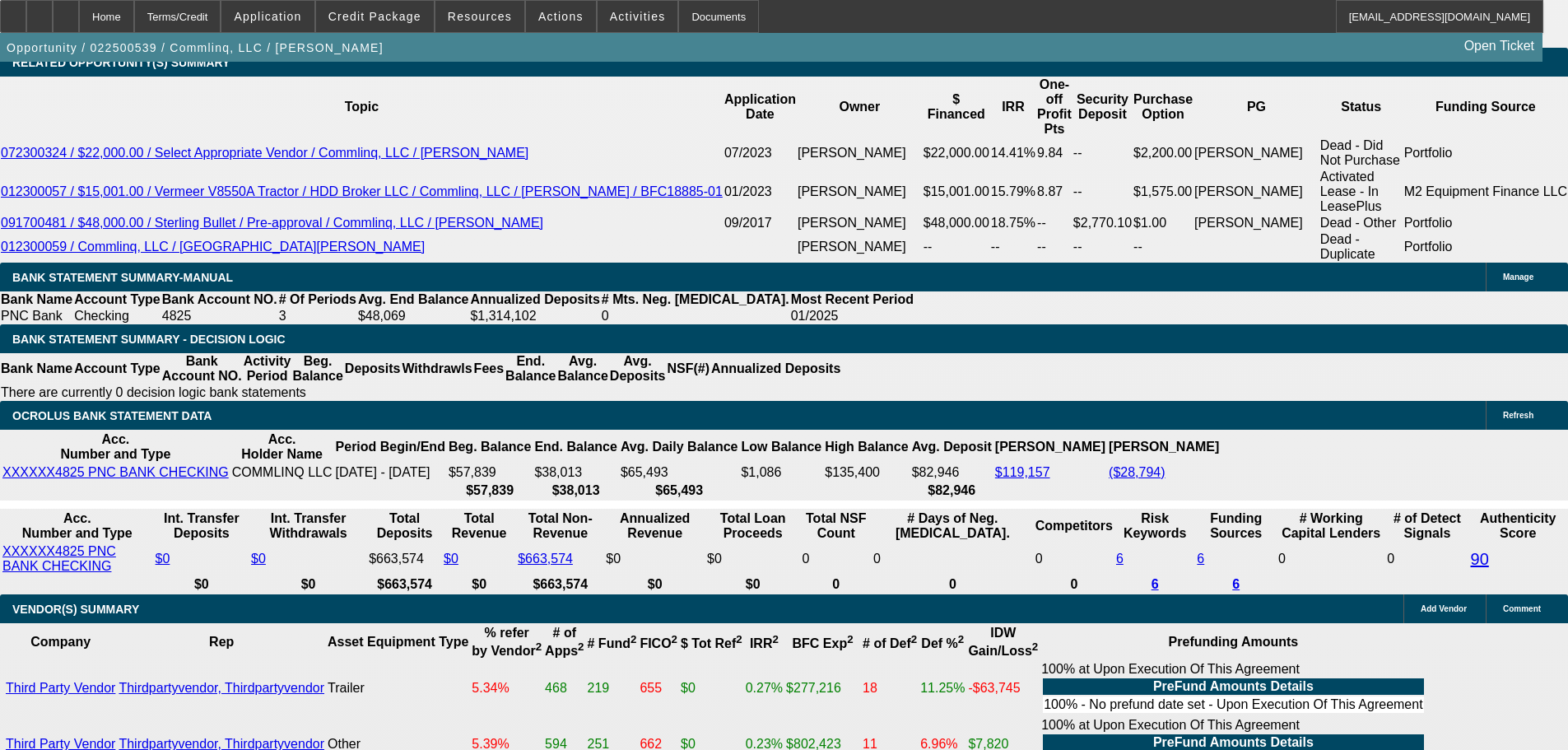
type input "1500"
type input "$3,000.00"
type input "18.1"
type input "$1,500.00"
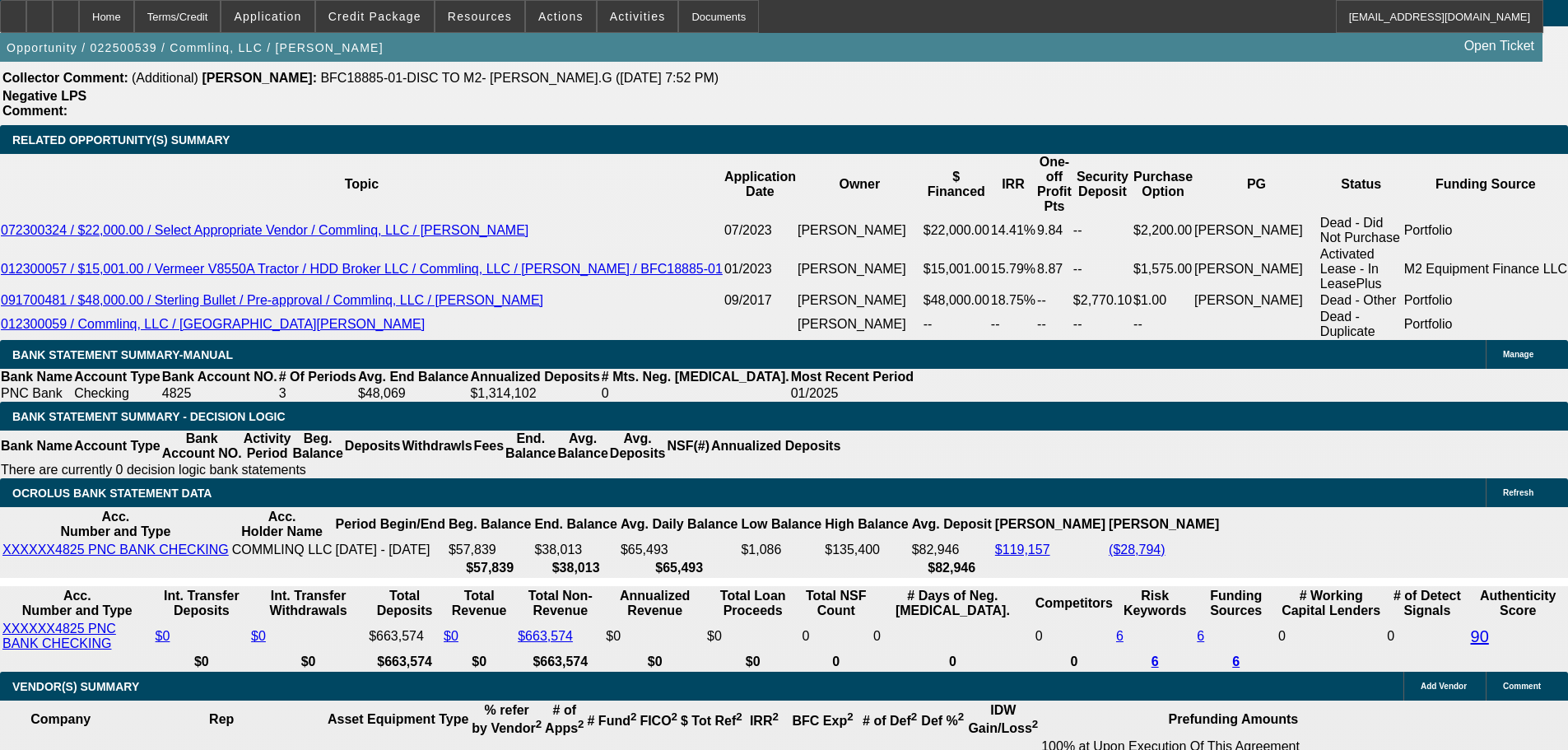
scroll to position [2717, 0]
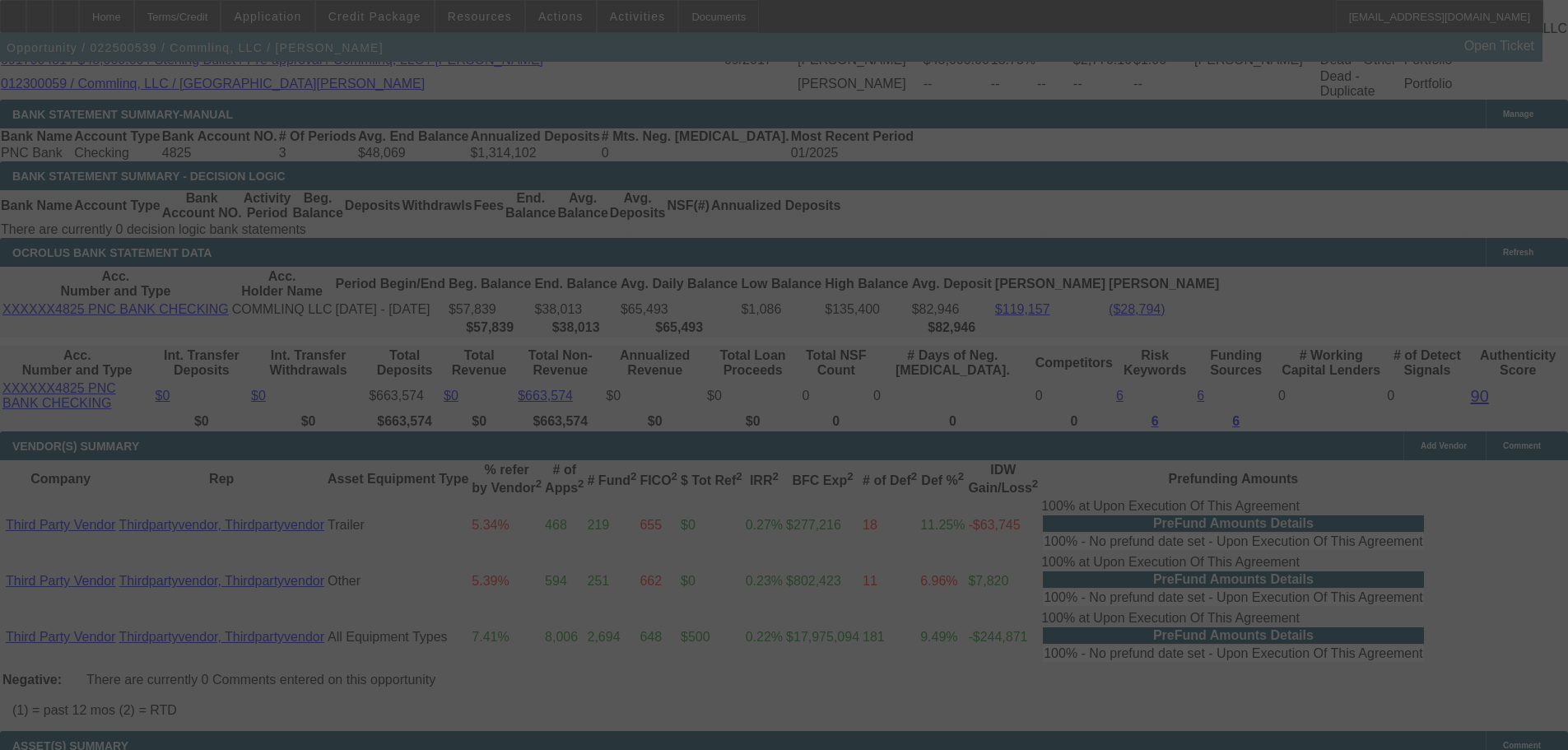
scroll to position [2965, 0]
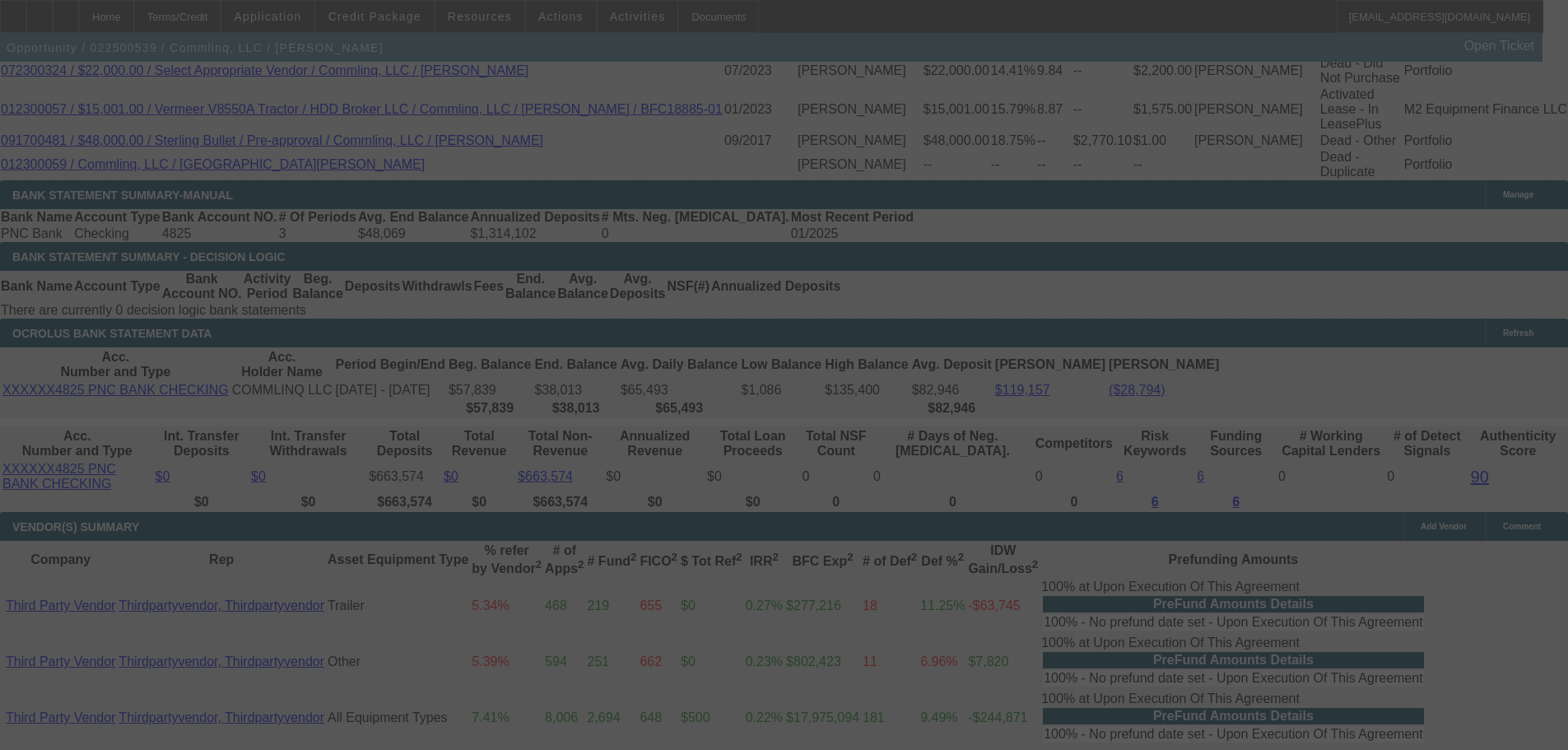
select select "0.15"
select select "2"
select select "0"
select select "6"
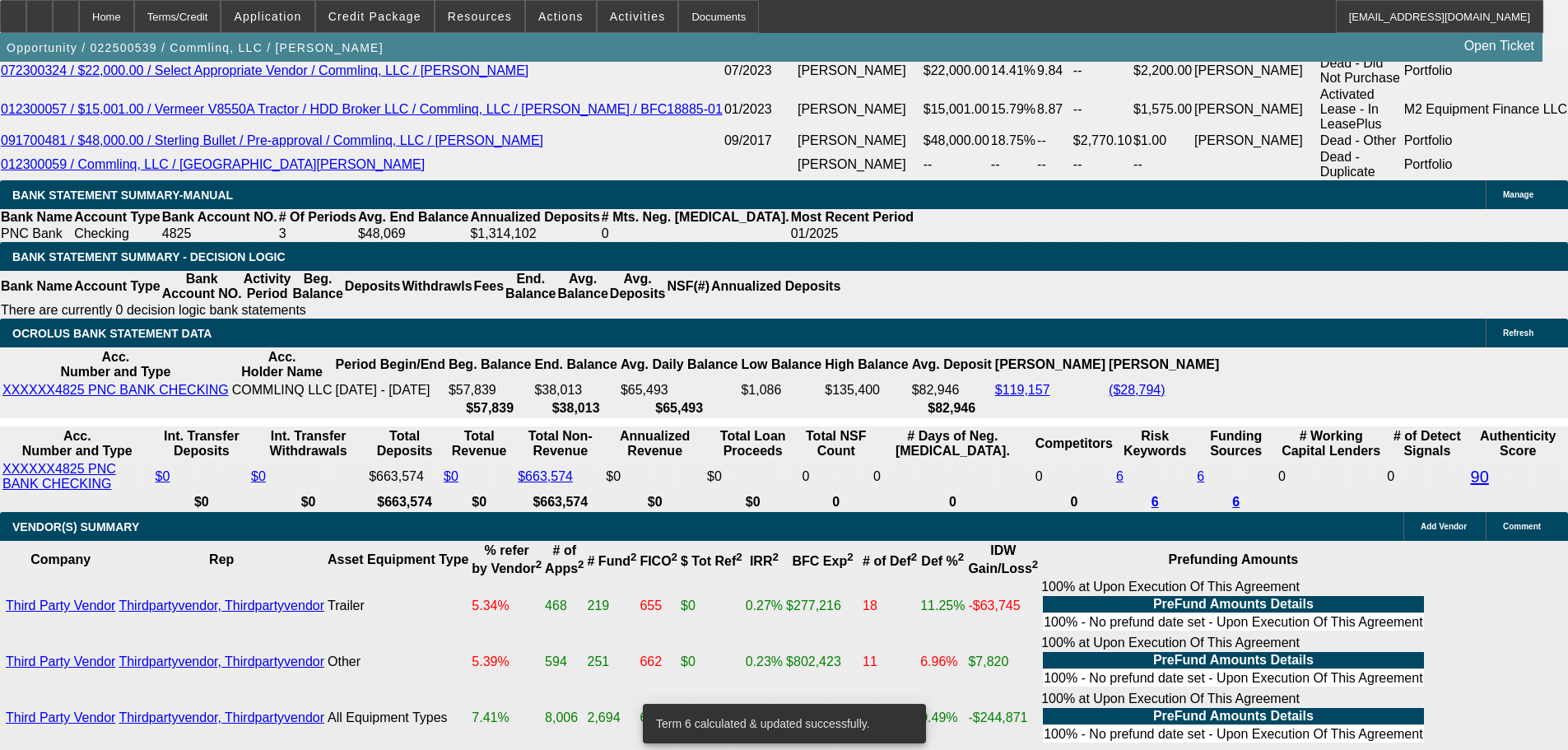
drag, startPoint x: 250, startPoint y: 391, endPoint x: 502, endPoint y: 372, distance: 252.7
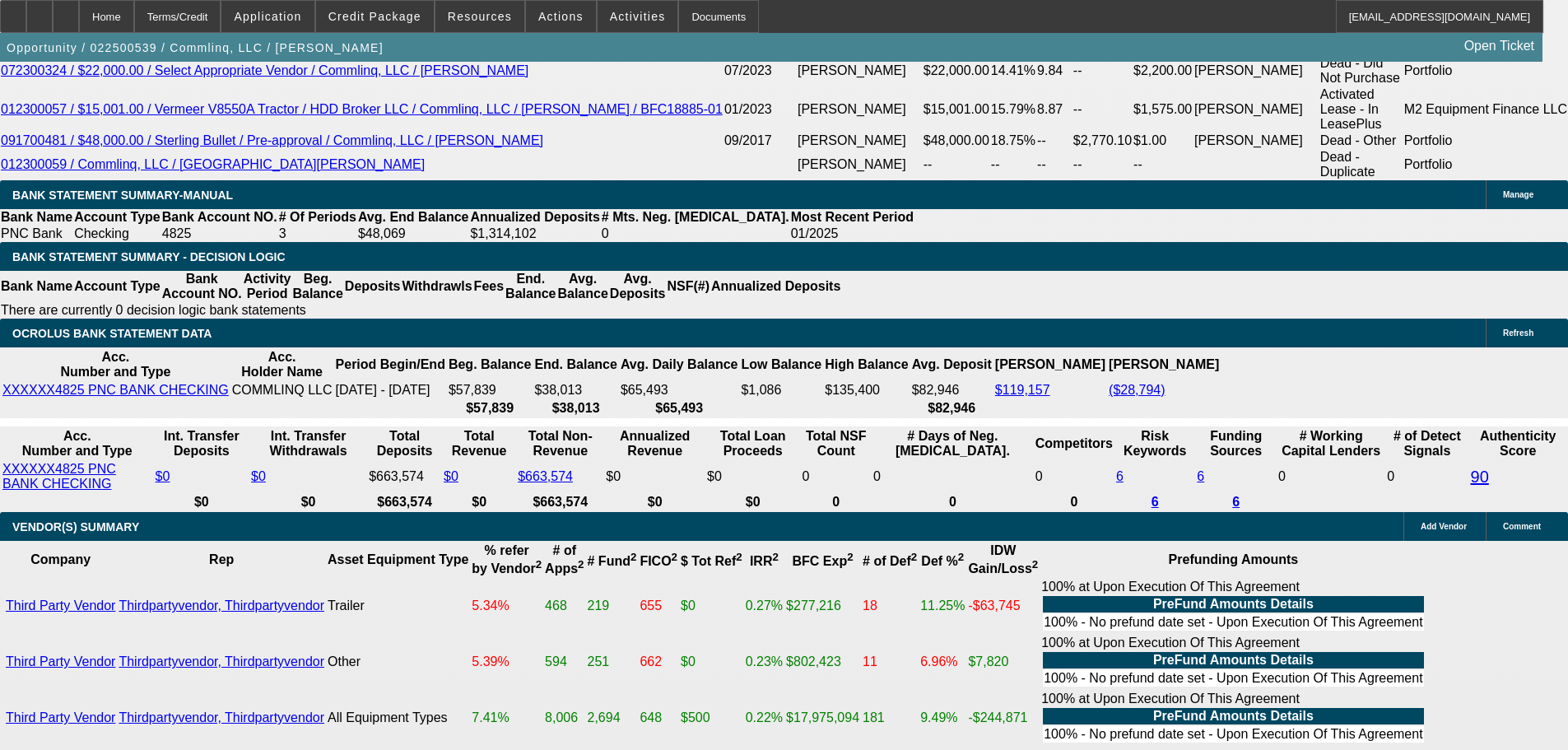
type input "14"
type input "$28.00"
type input "UNKNOWN"
type input "1495"
type input "$2,990.00"
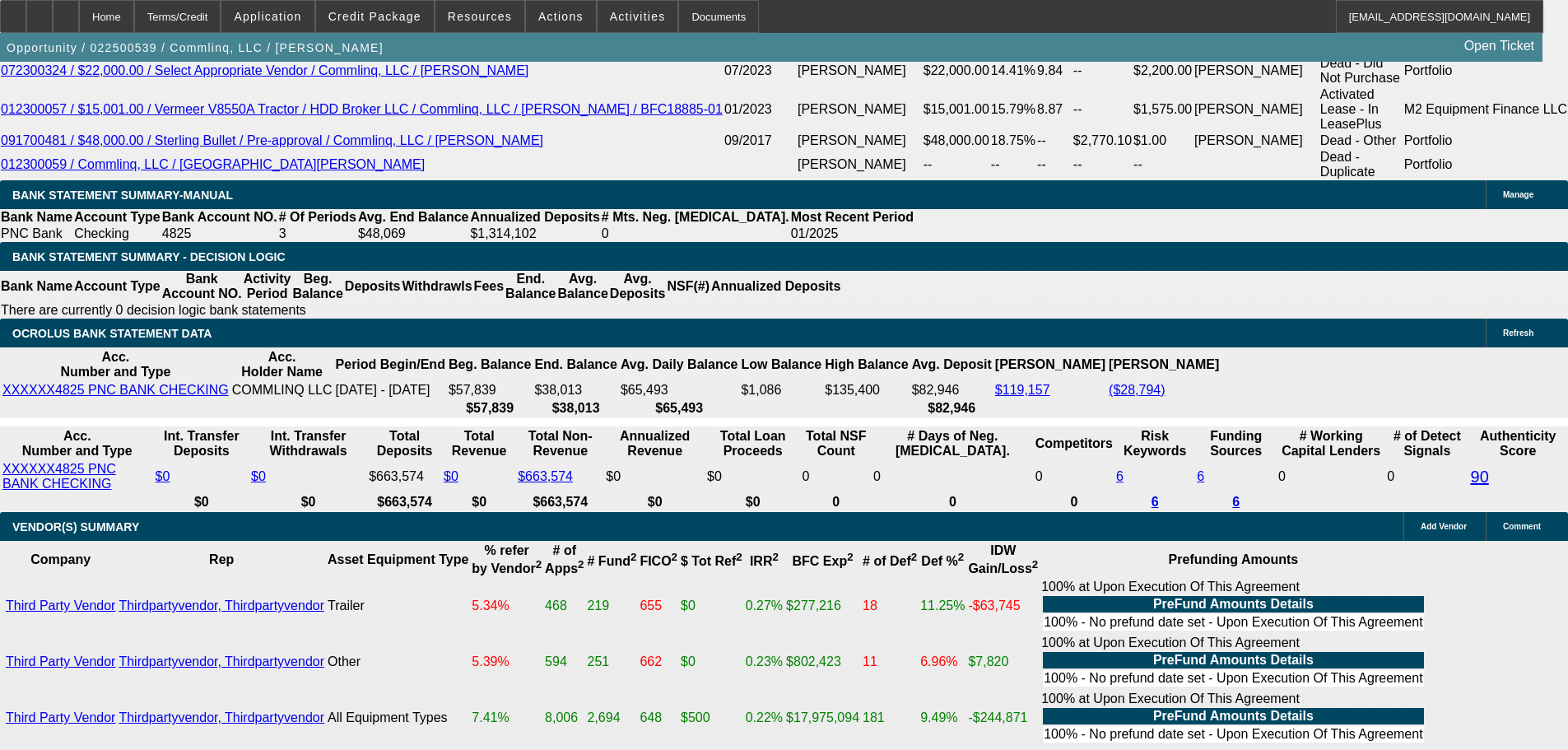
type input "17.9"
type input "$1,495.00"
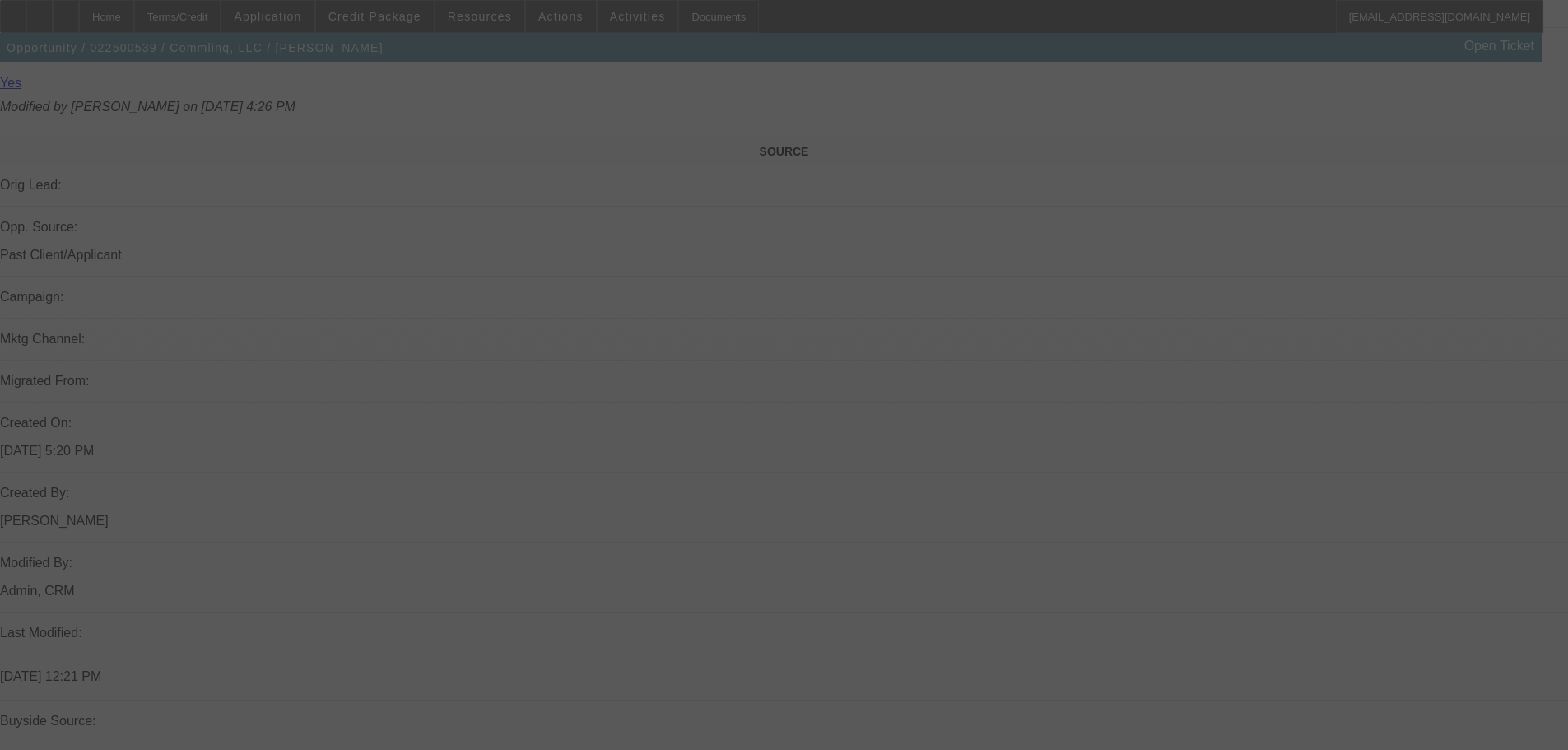
scroll to position [824, 0]
select select "0.15"
select select "2"
select select "0"
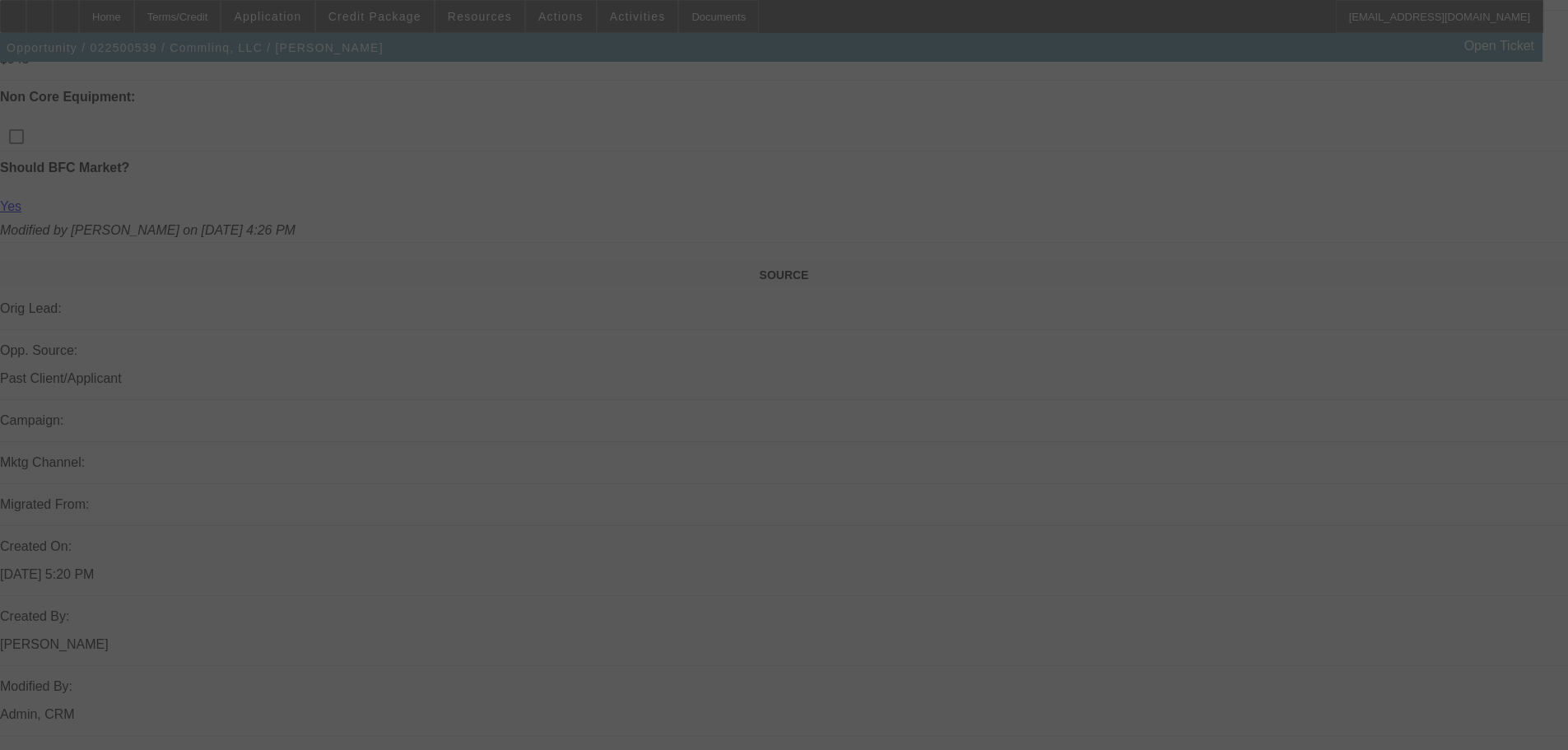
select select "6"
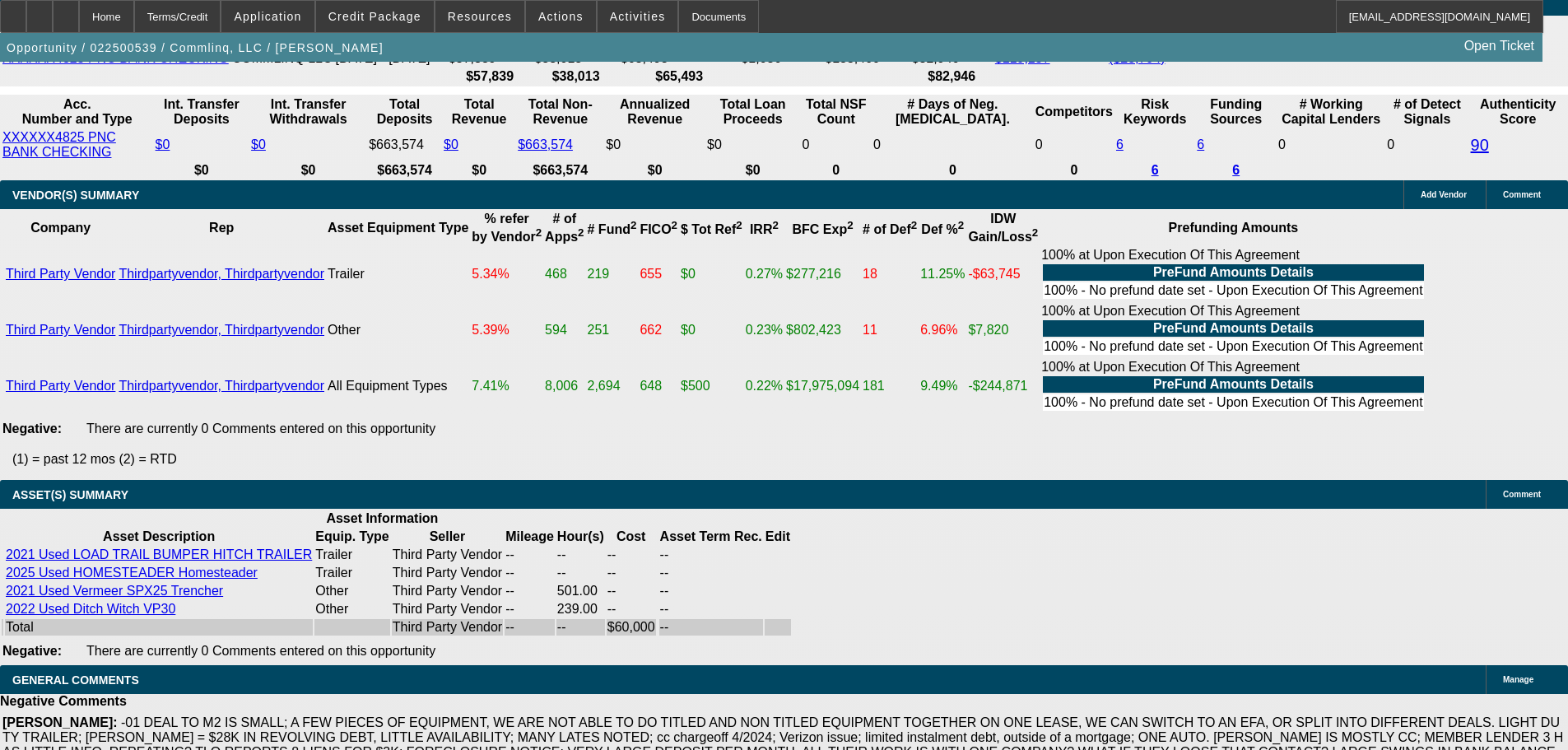
scroll to position [3523, 0]
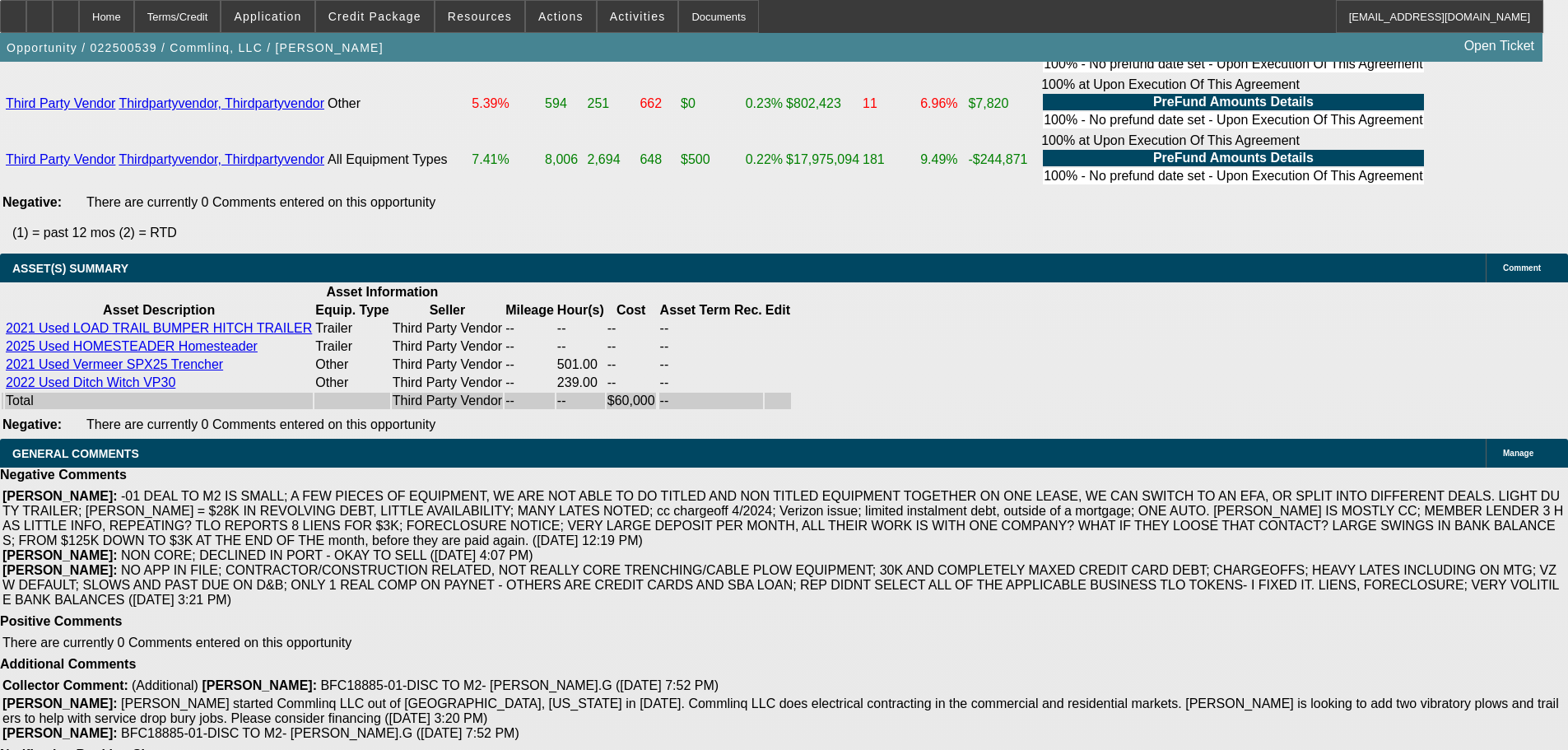
select select "3"
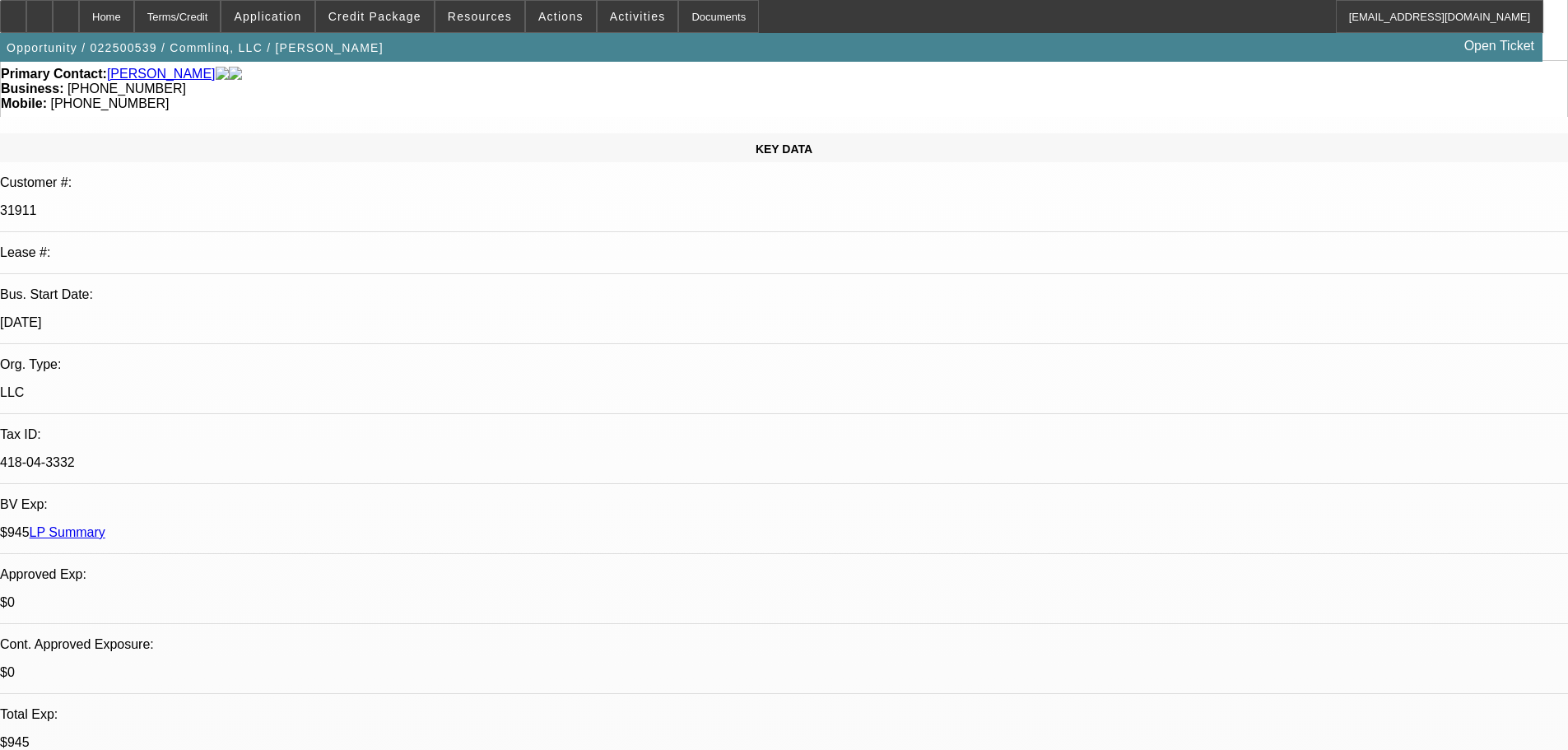
scroll to position [165, 0]
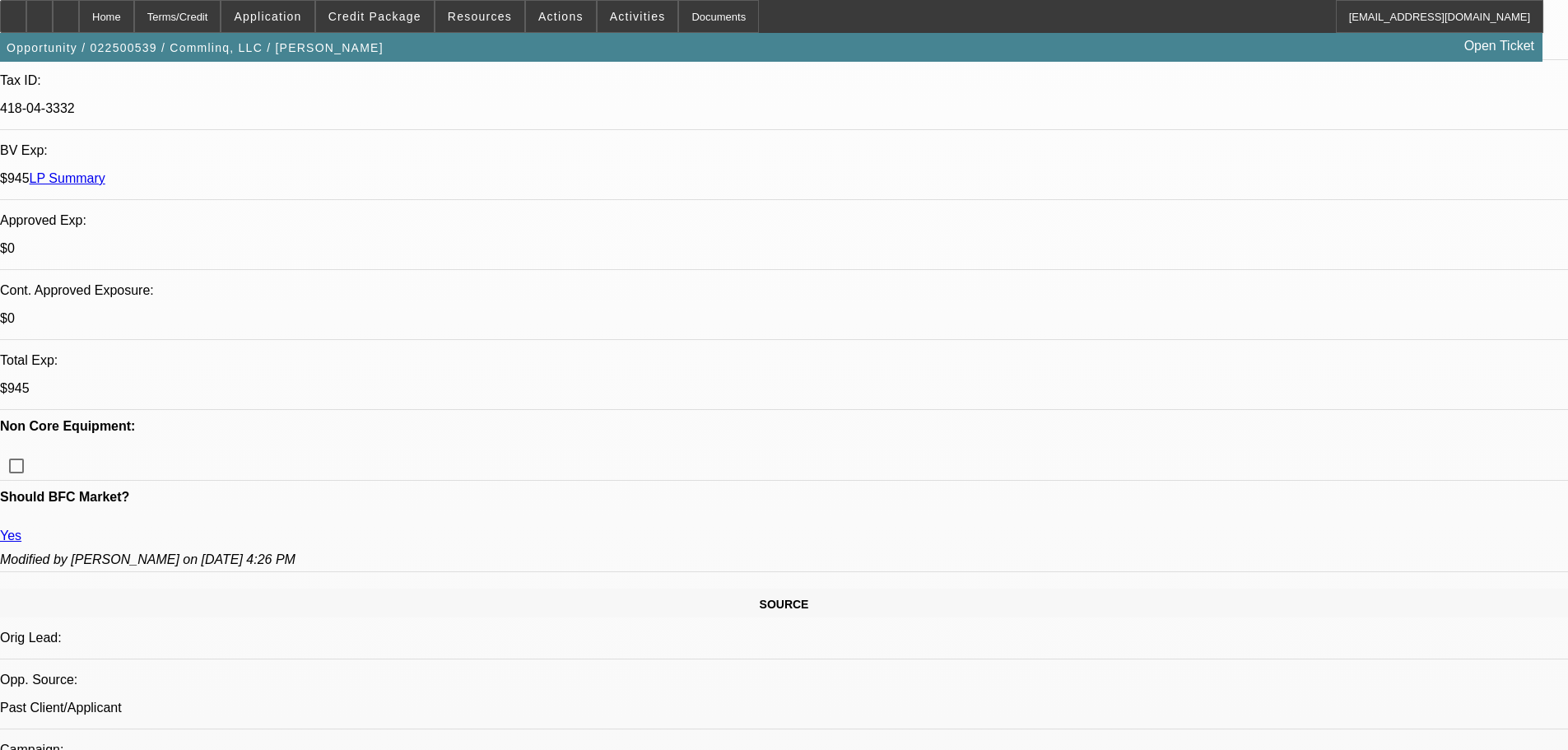
paste textarea "APPROVED AS AN EFA. CONTINGENT ON CLEAR LIEN SEARCH AND CONTINGENT ON ACCEPTABL…"
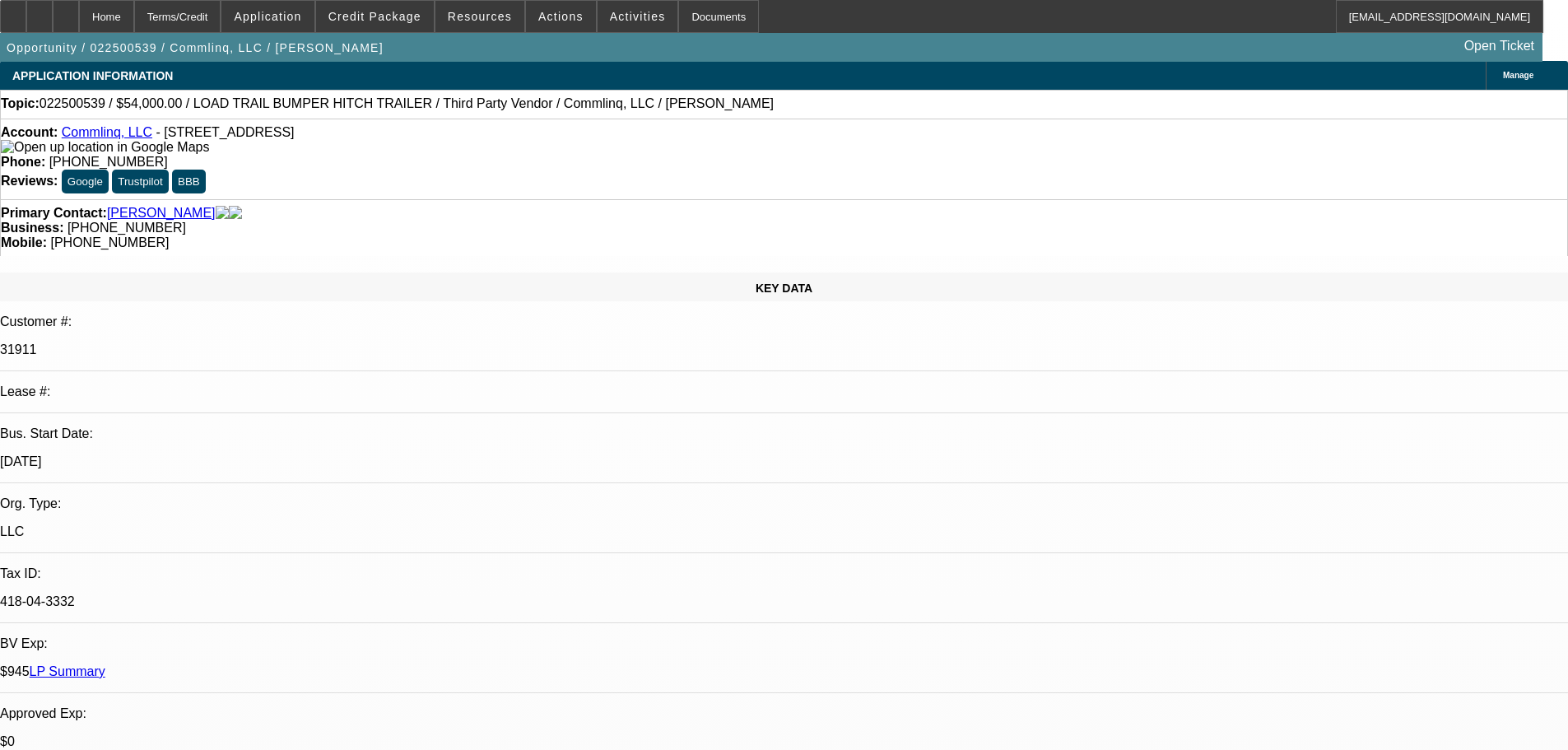
scroll to position [411, 0]
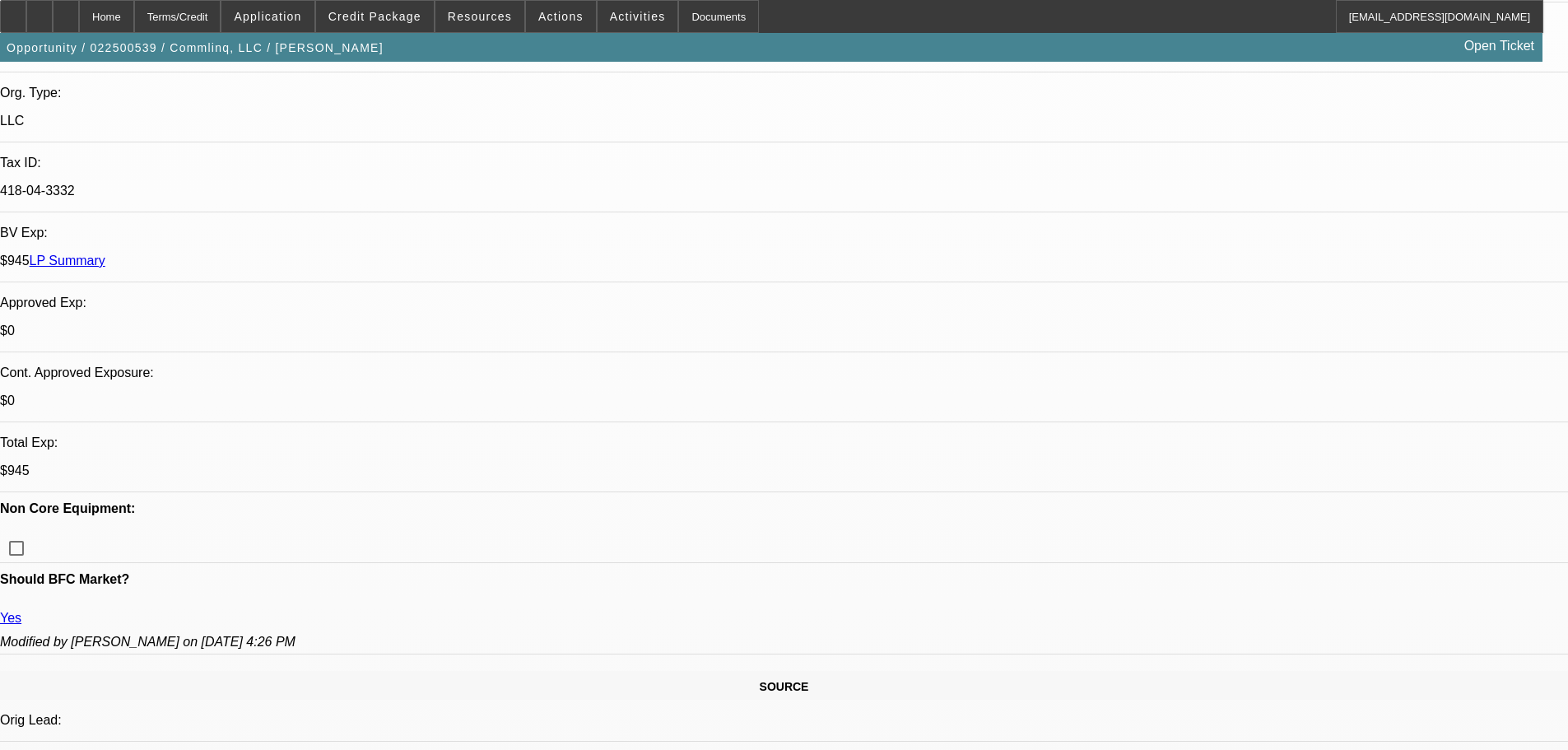
type textarea "APPROVED AS AN EFA. CONTINGENT ON CLEAR LIEN SEARCH AND CONTINGENT ON ACCEPTABL…"
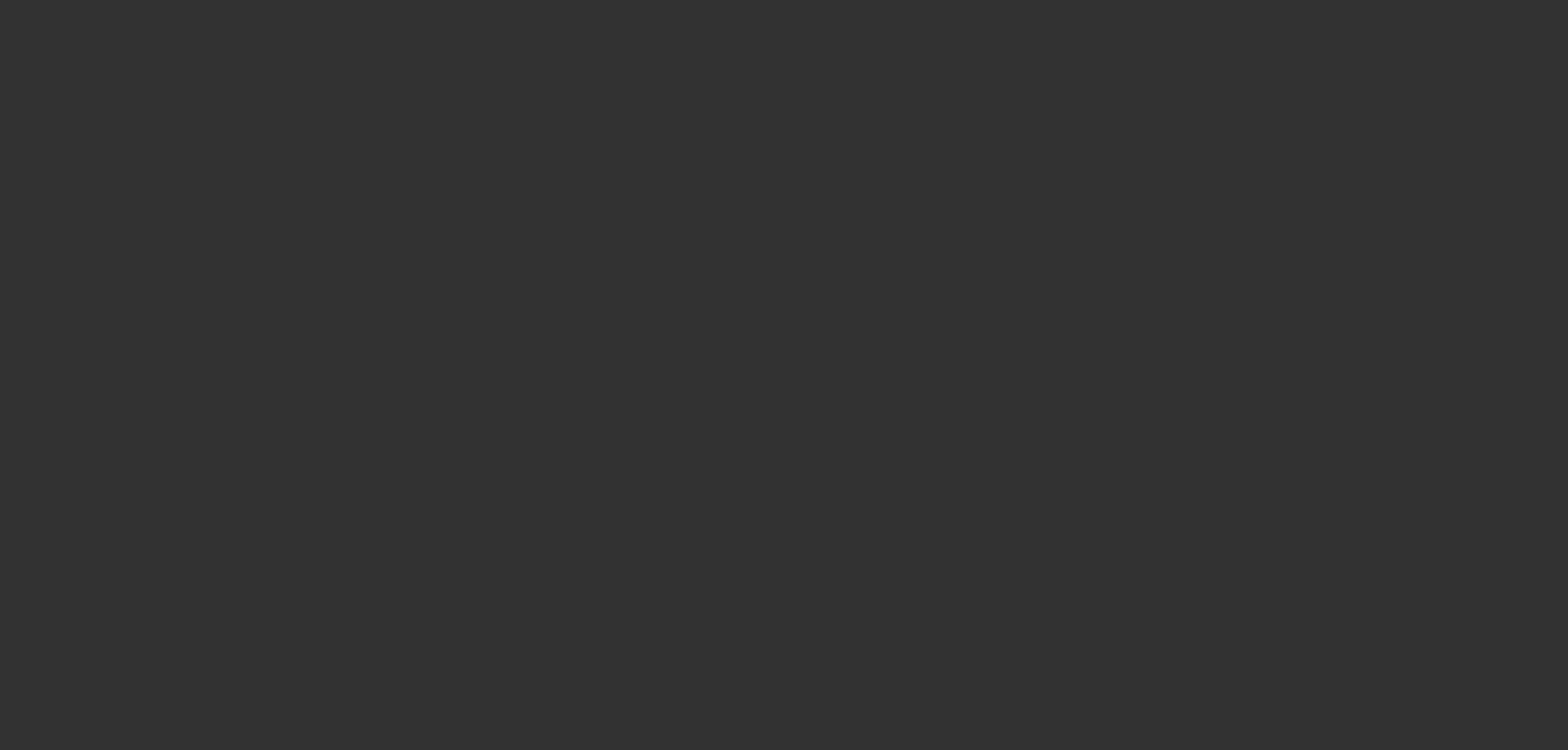
scroll to position [0, 0]
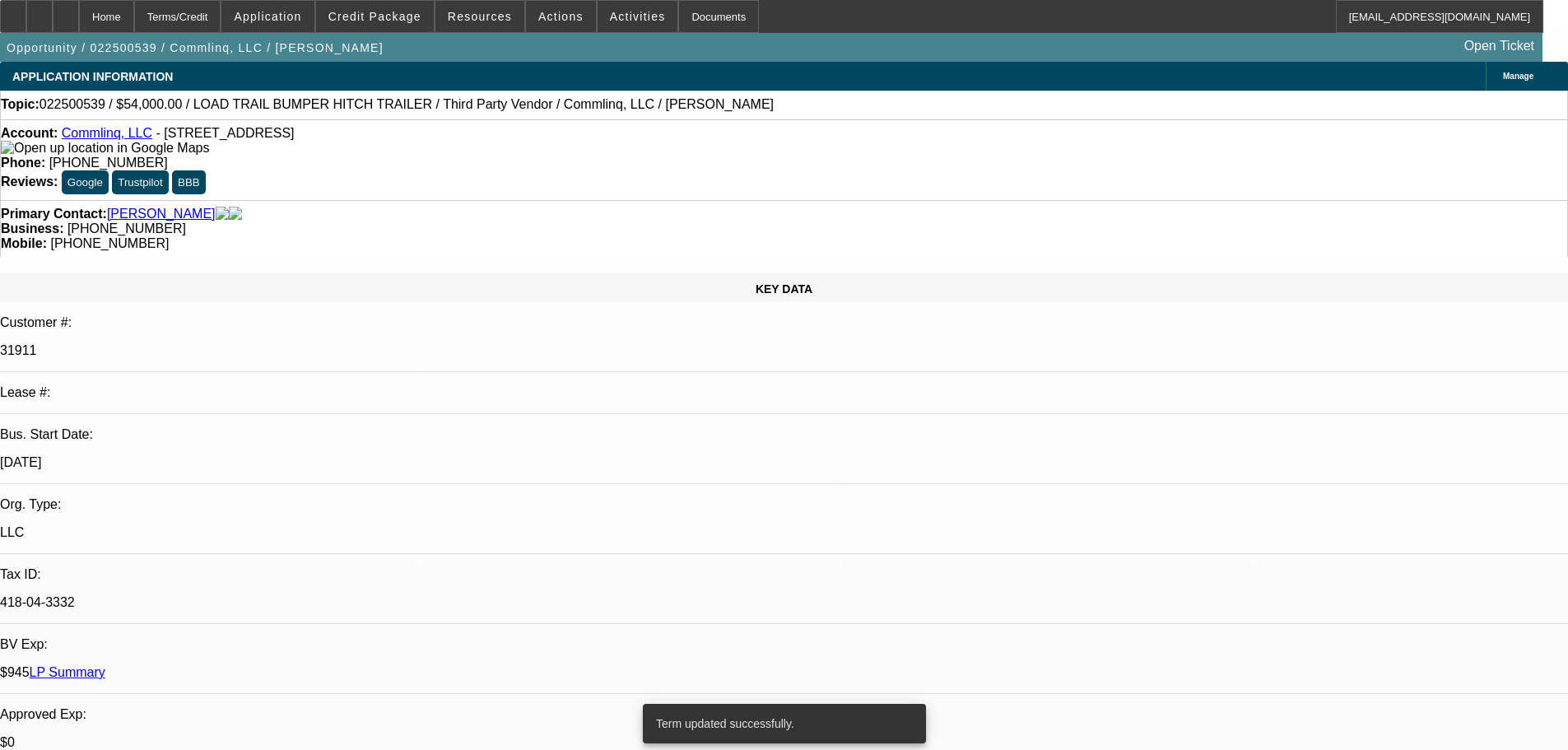
select select "0.15"
select select "2"
select select "0"
select select "6"
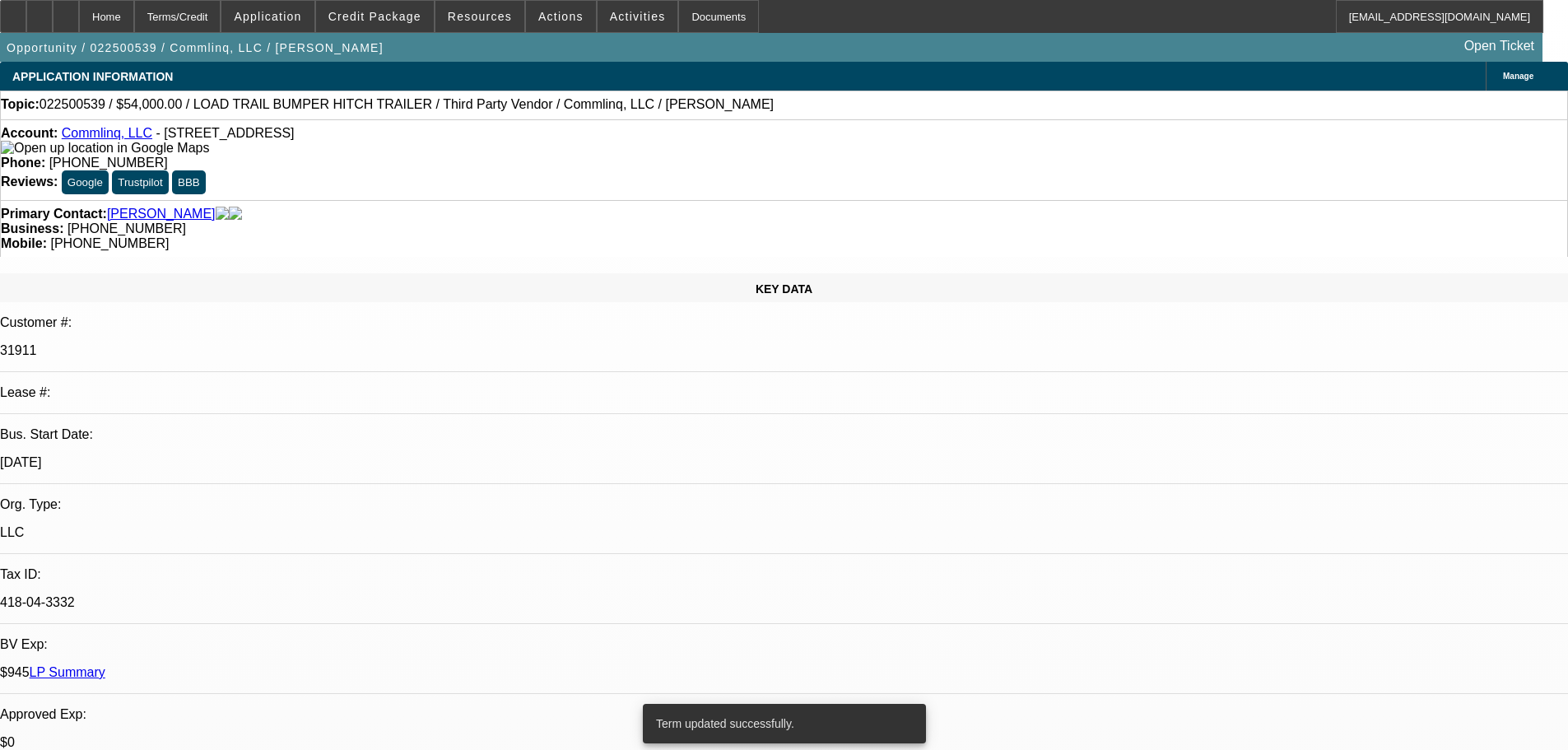
select select "0.1"
select select "2"
select select "0.1"
select select "4"
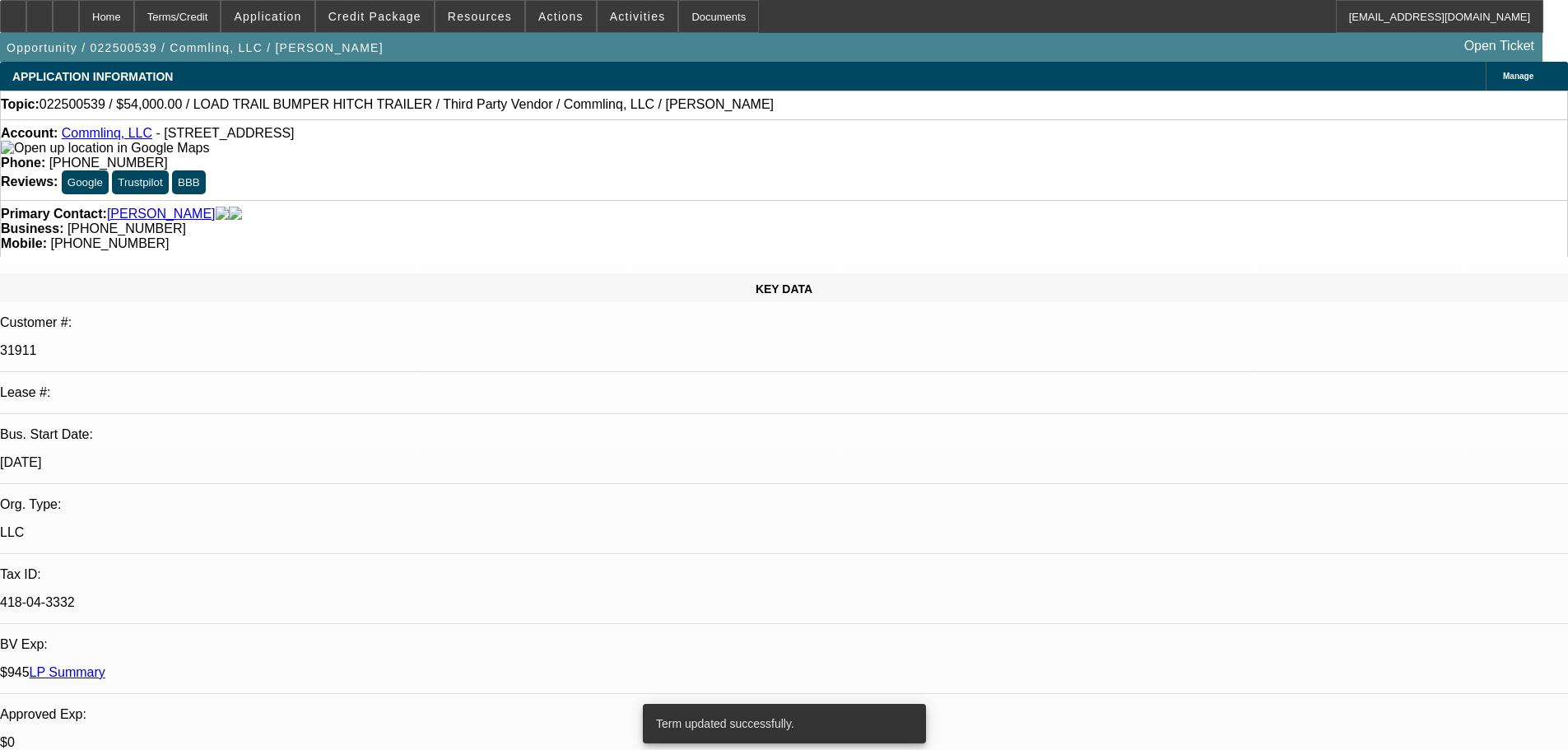
select select "0"
select select "6"
select select "0"
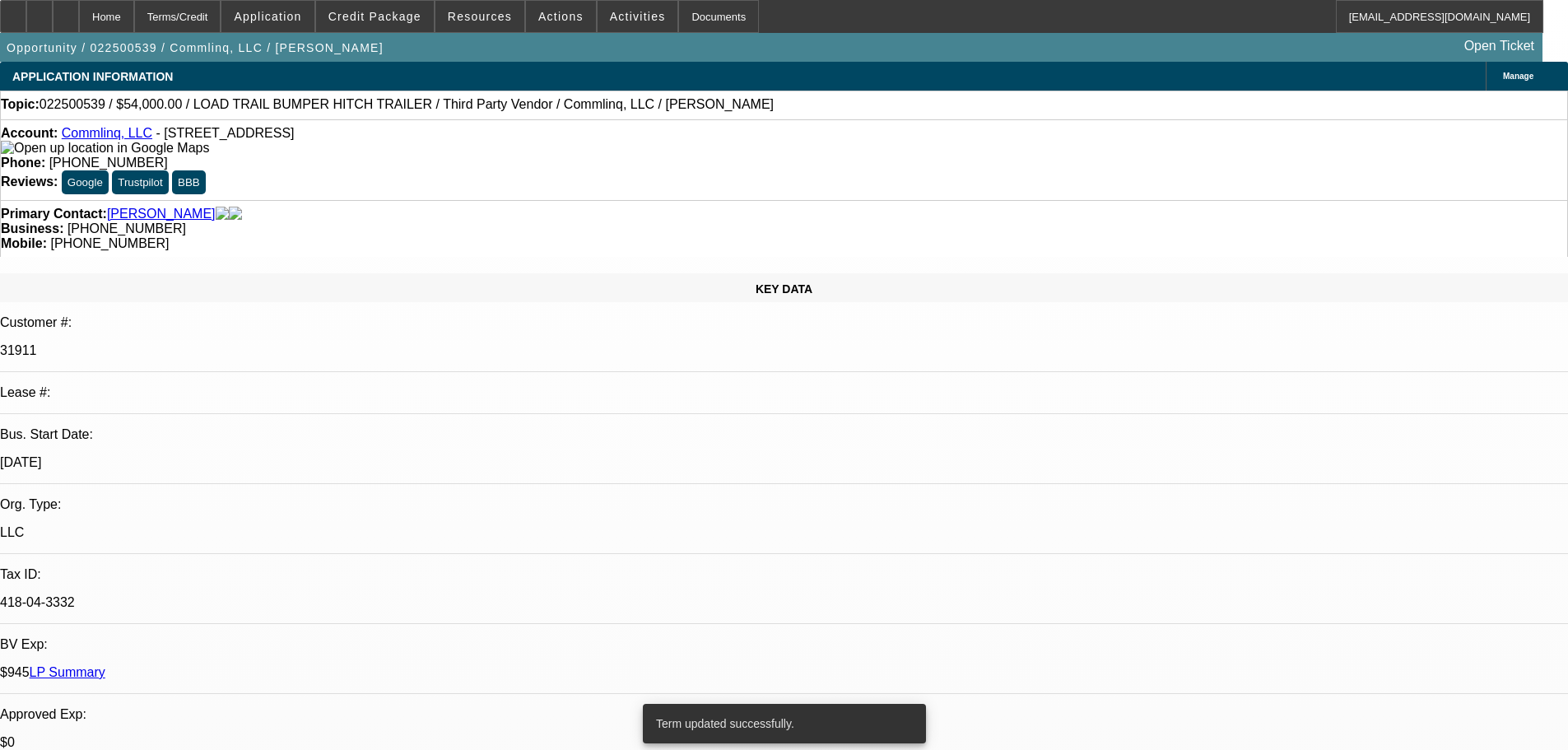
select select "0"
select select "6"
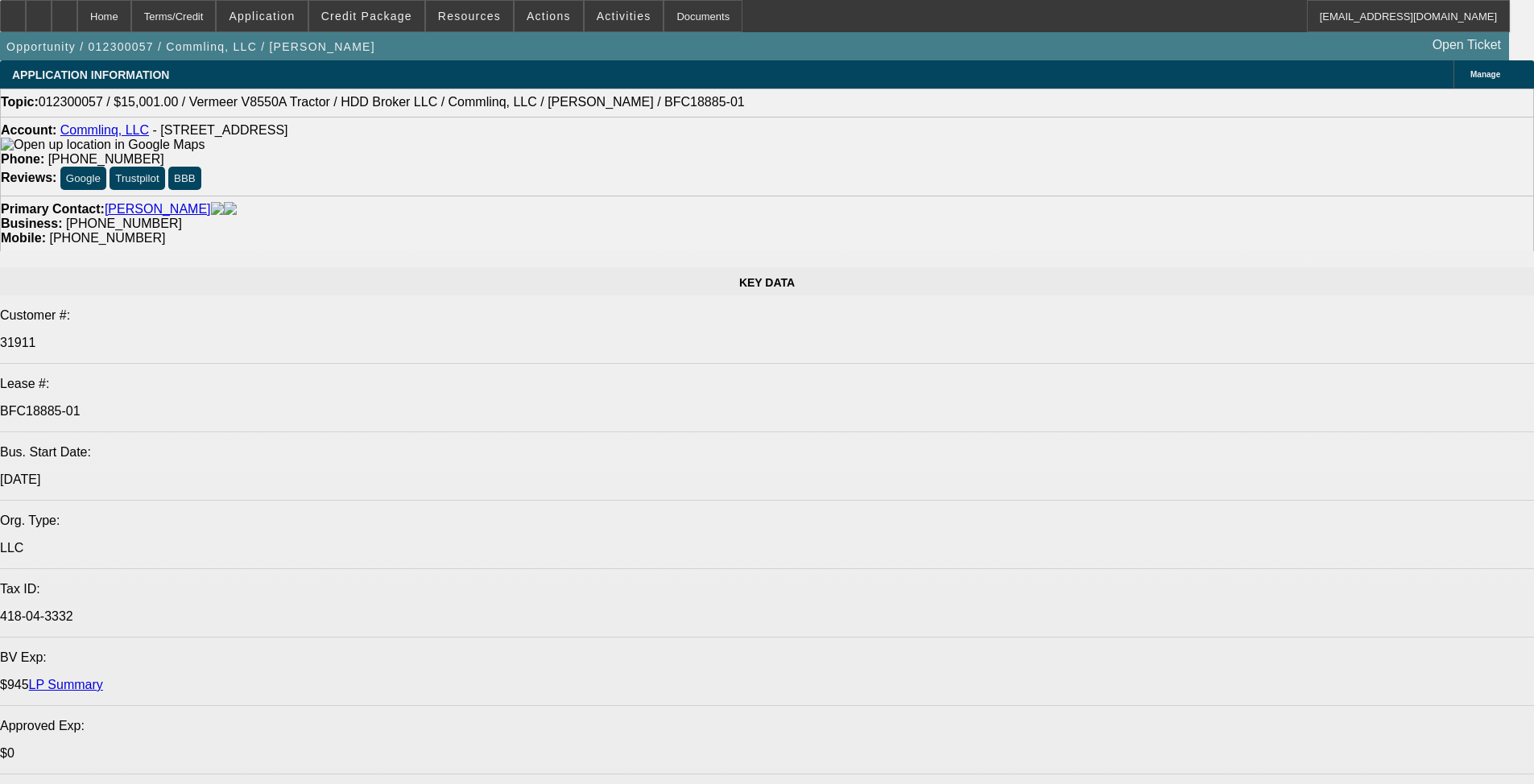
select select "0"
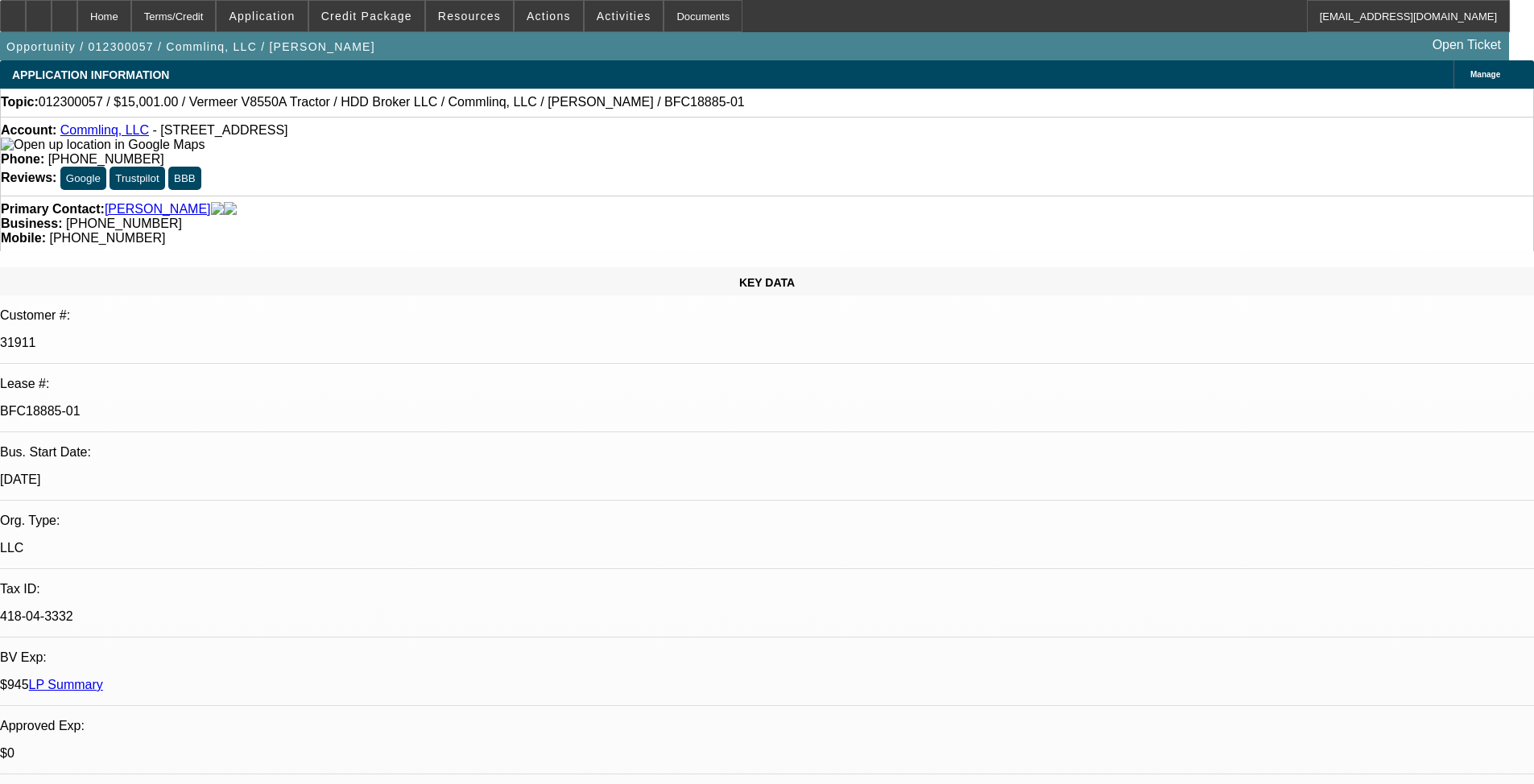
select select "0"
select select "3"
select select "0.1"
select select "4"
select select "0"
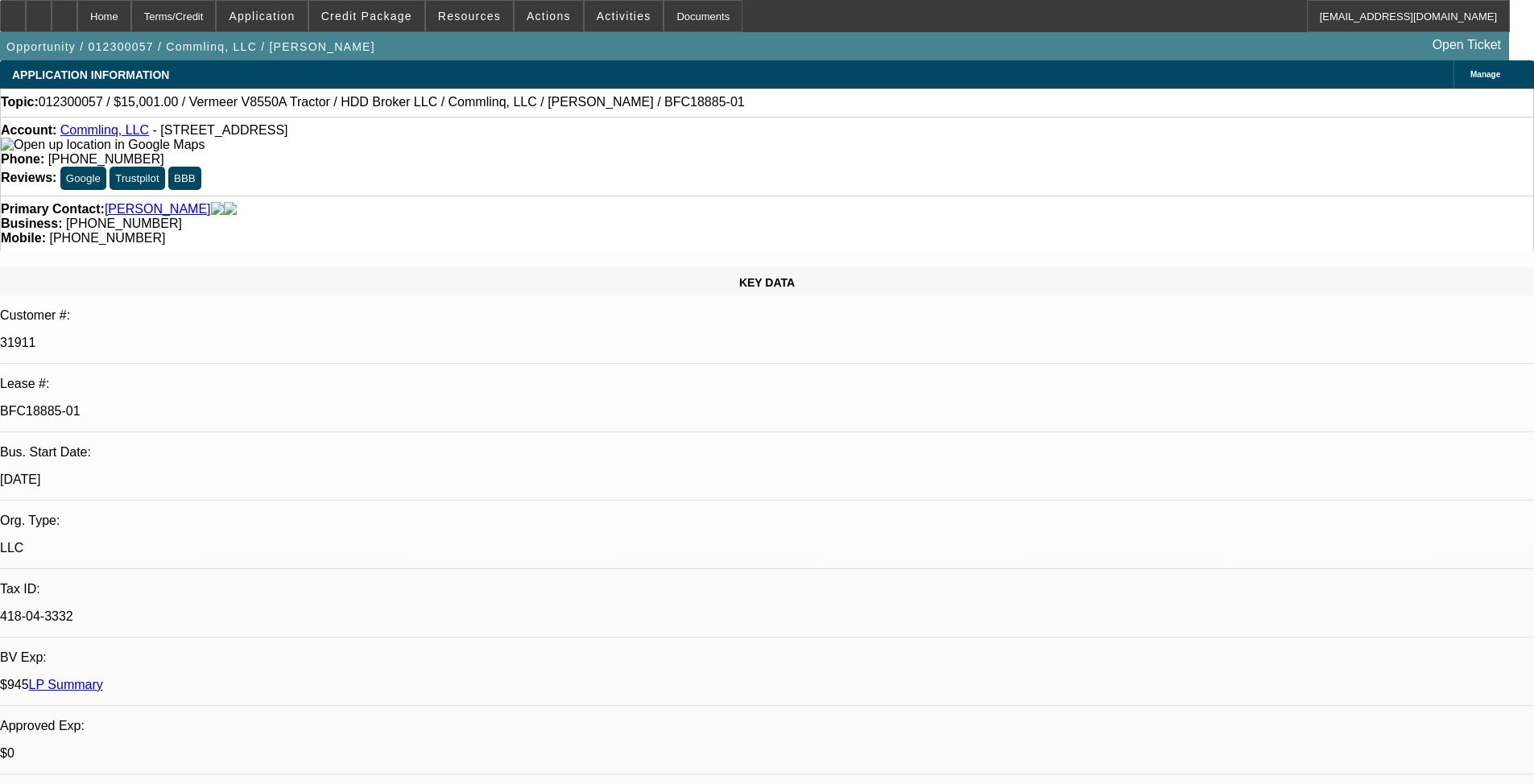
select select "0"
select select "3"
select select "0.1"
select select "4"
select select "0"
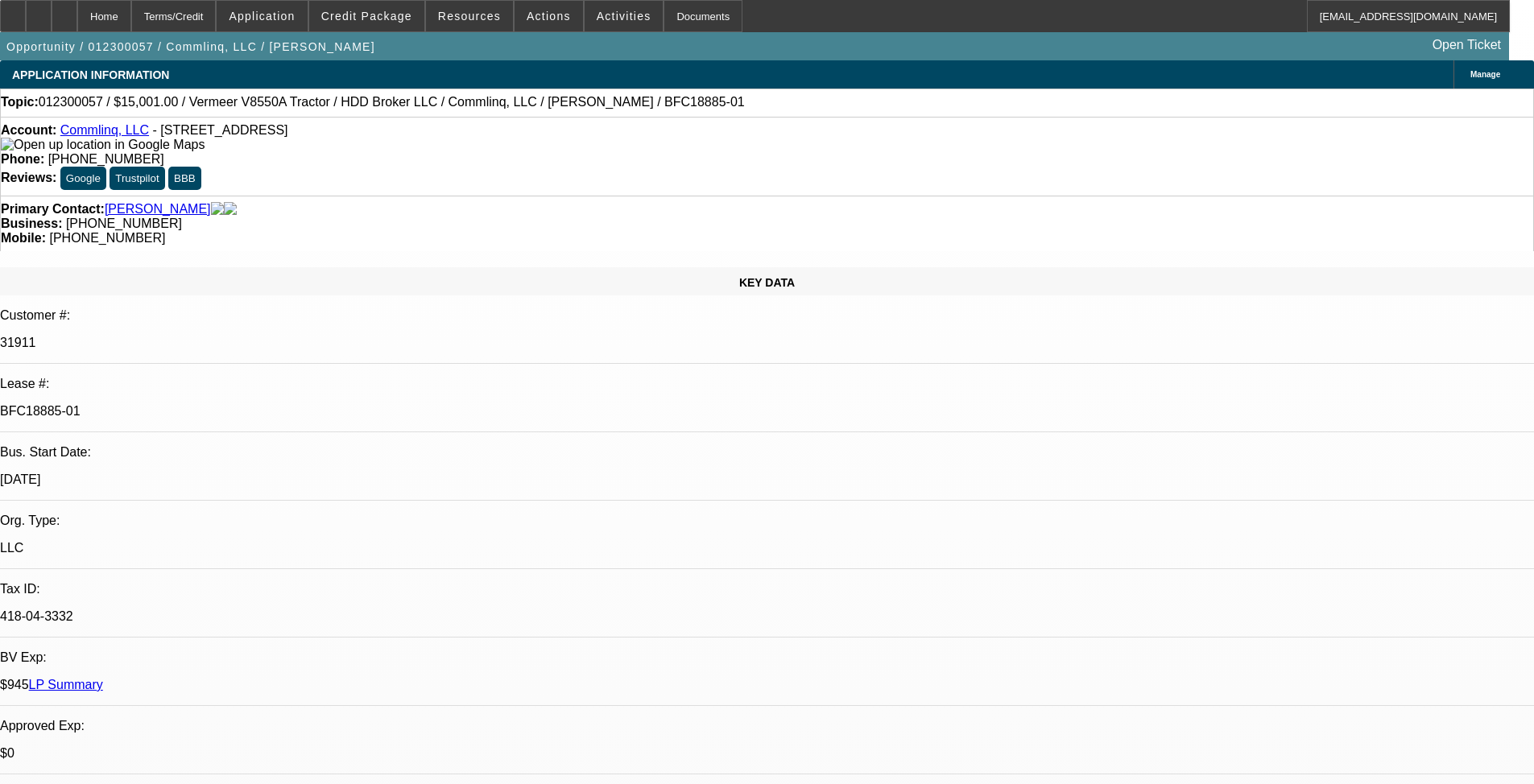
select select "0"
select select "0.1"
select select "4"
select select "0"
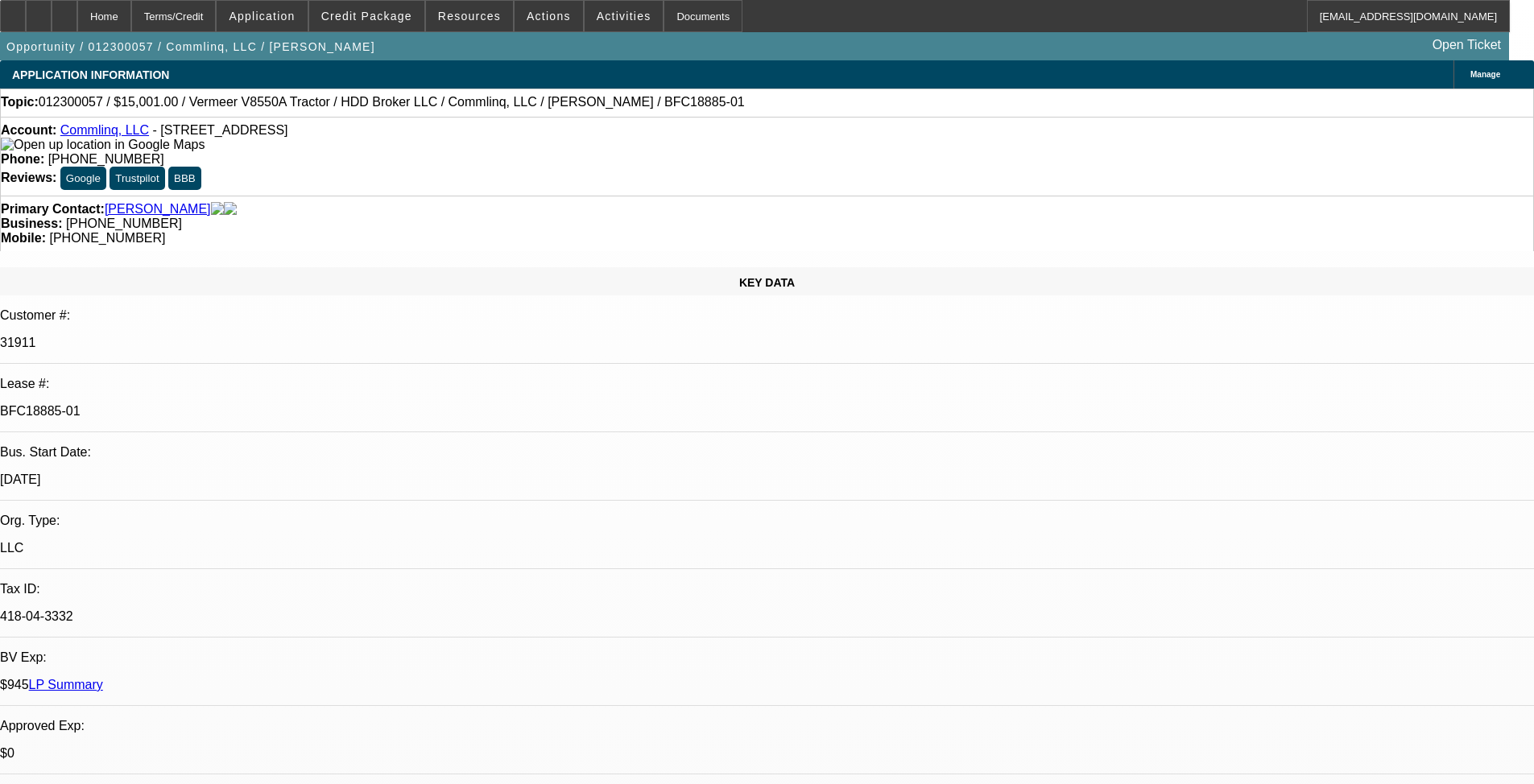
select select "0.1"
select select "4"
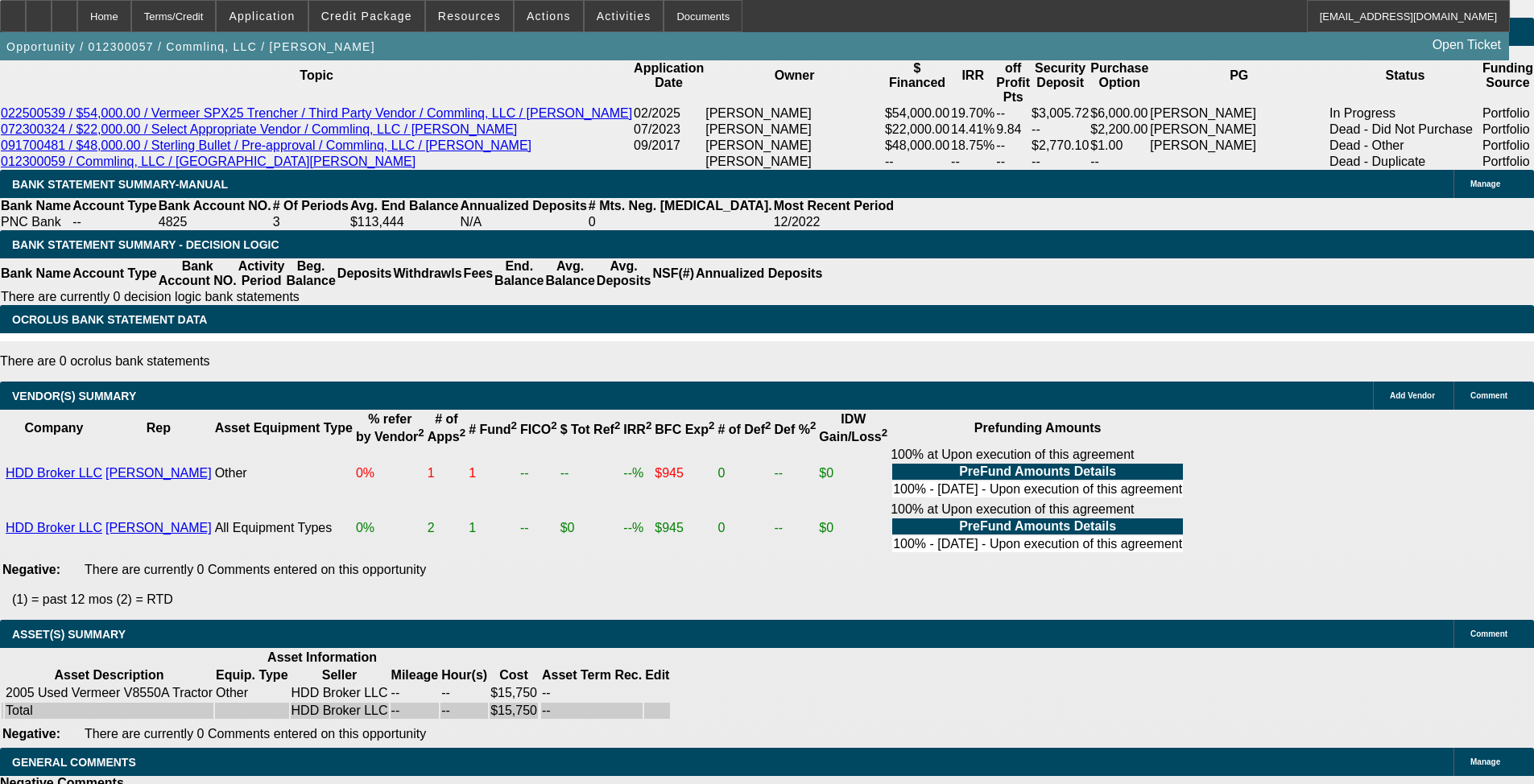
scroll to position [3122, 0]
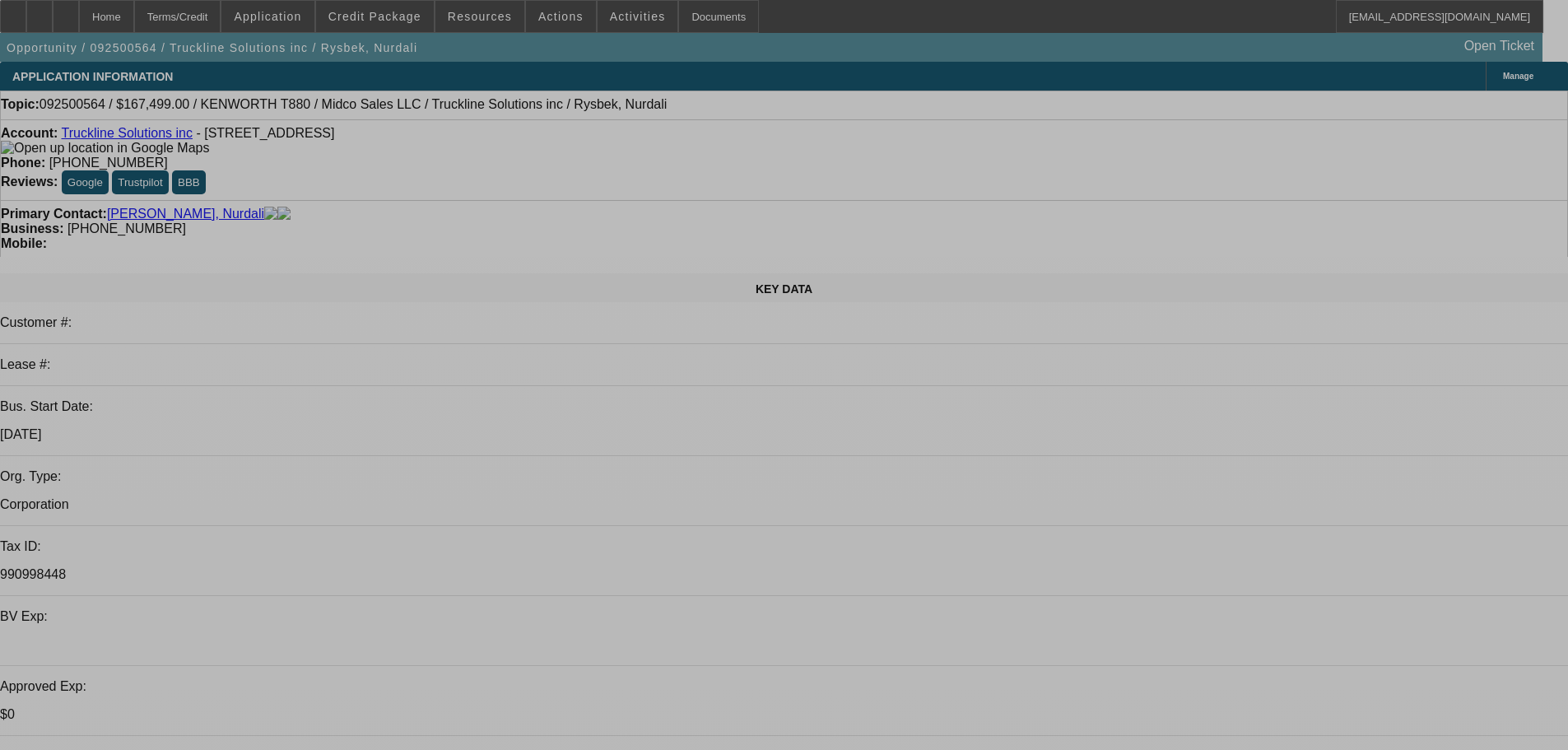
select select "0"
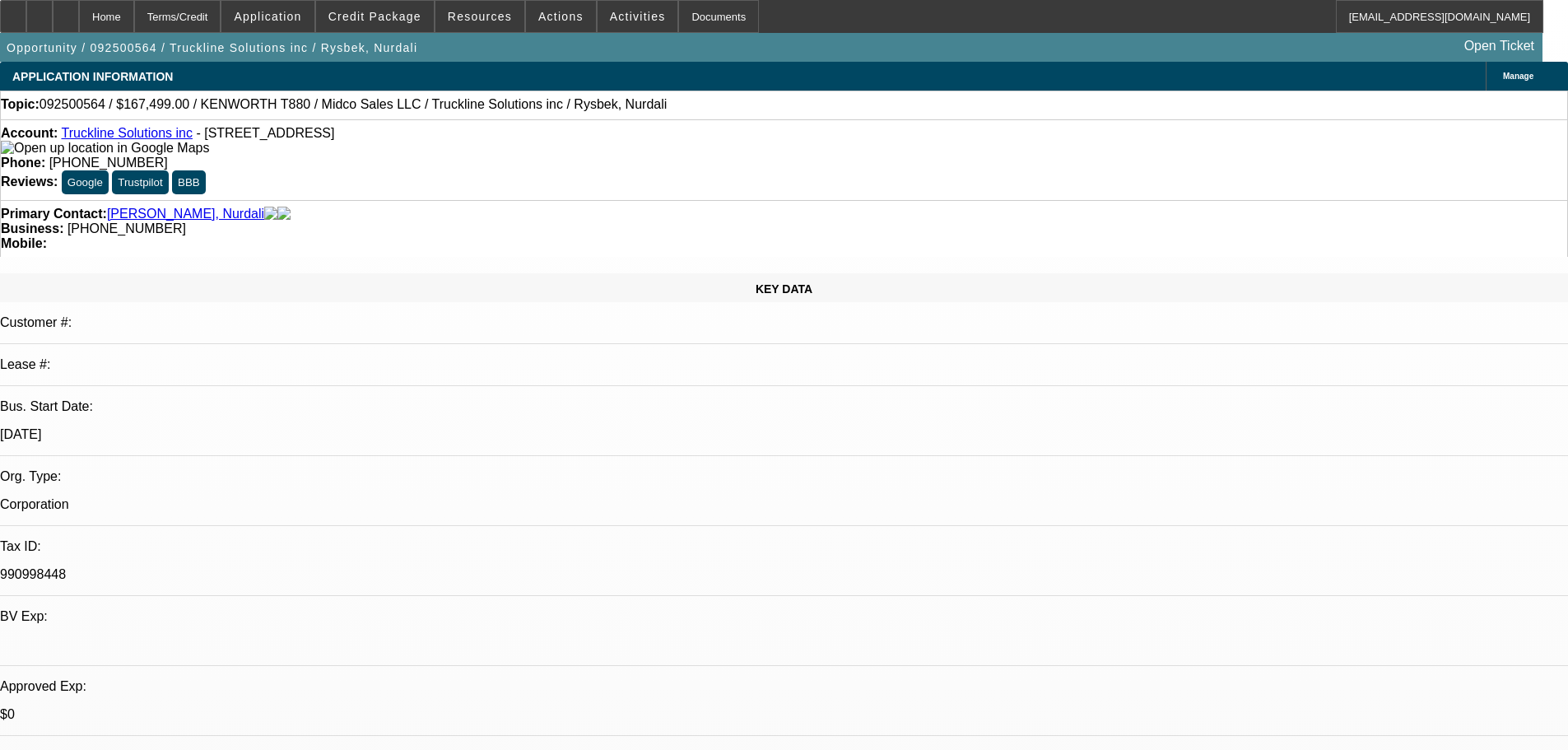
select select "2"
select select "0"
select select "6"
select select "0"
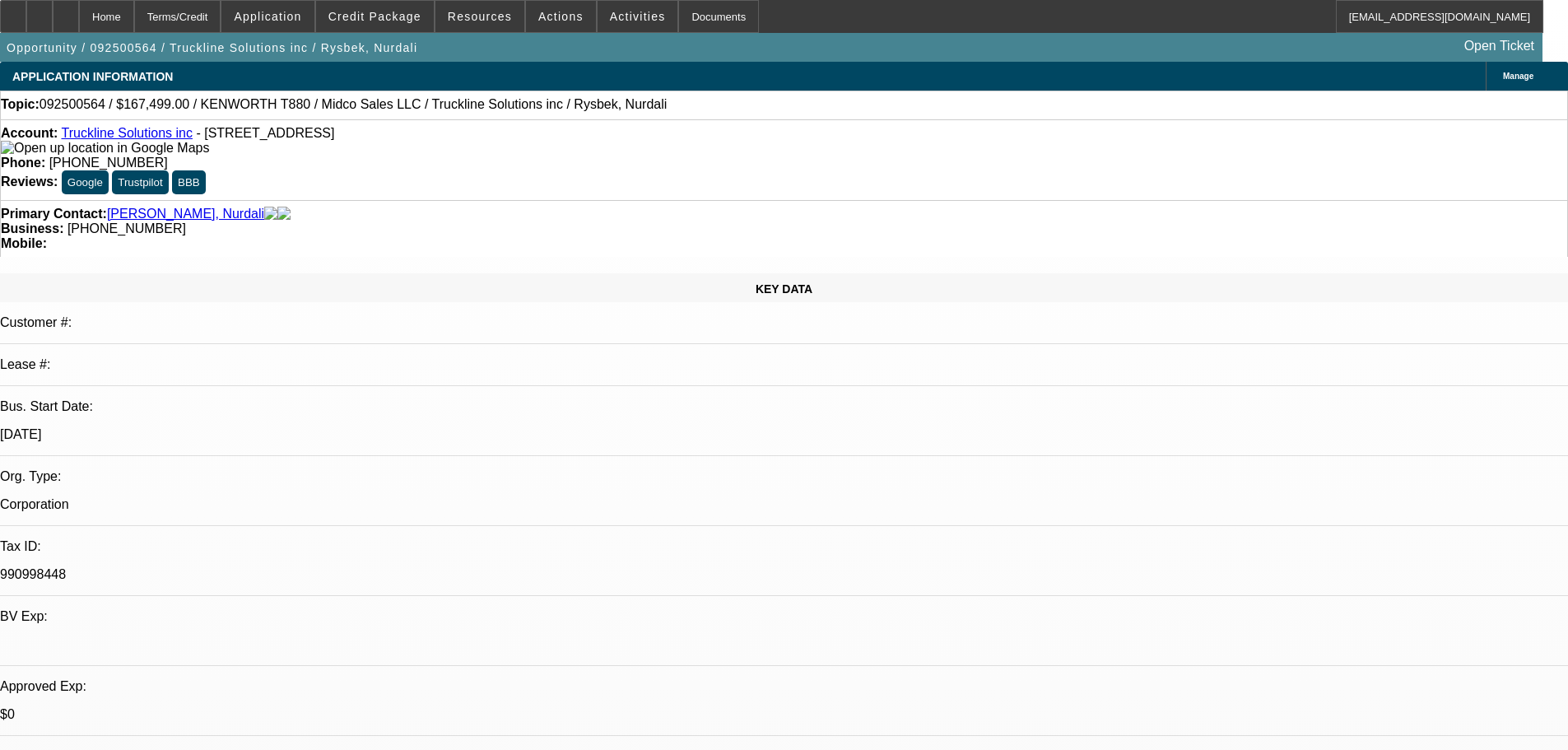
select select "0"
select select "3"
select select "0.1"
select select "4"
select select "0"
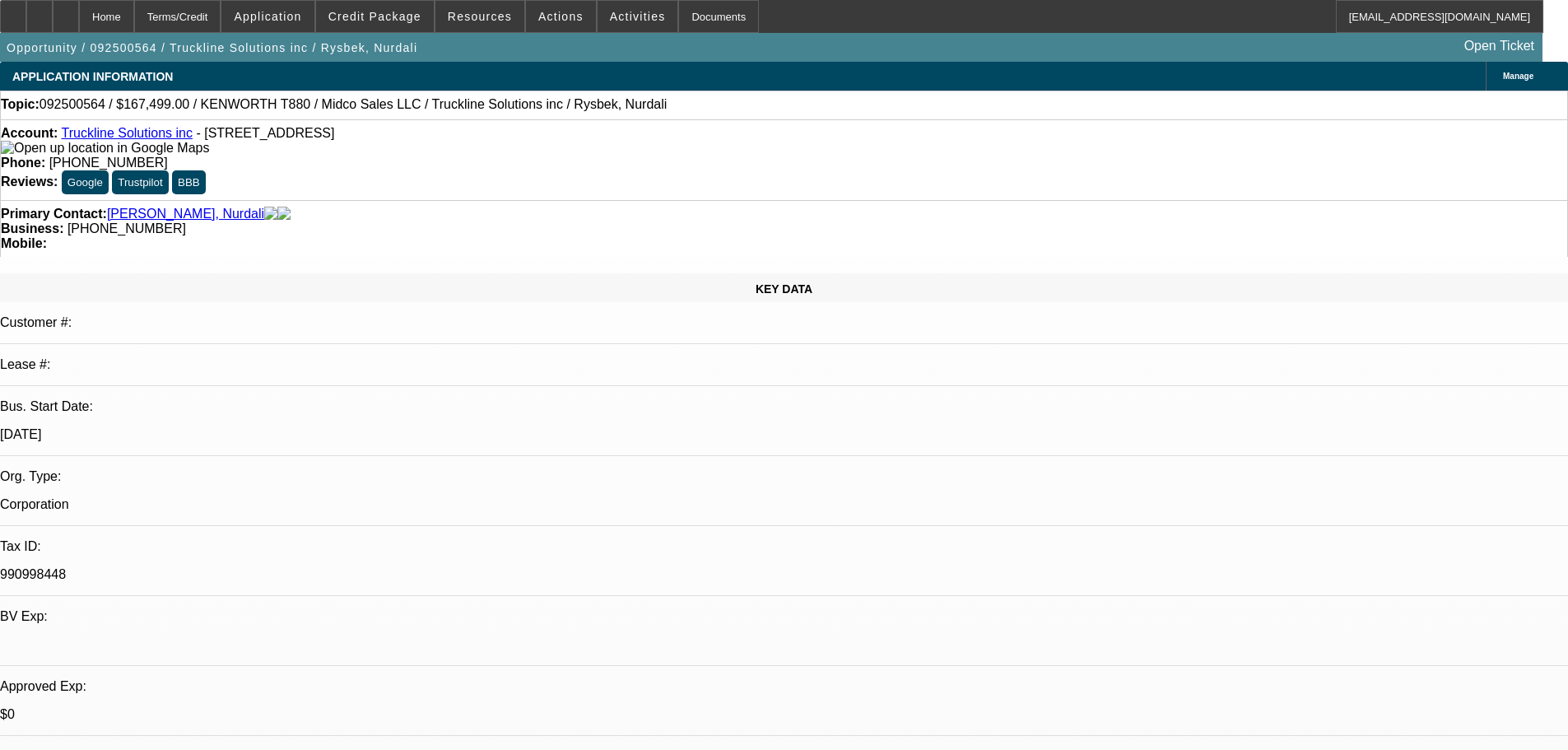
select select "0"
select select "3"
select select "0.1"
select select "4"
click at [385, 22] on span "Credit Package" at bounding box center [374, 17] width 93 height 13
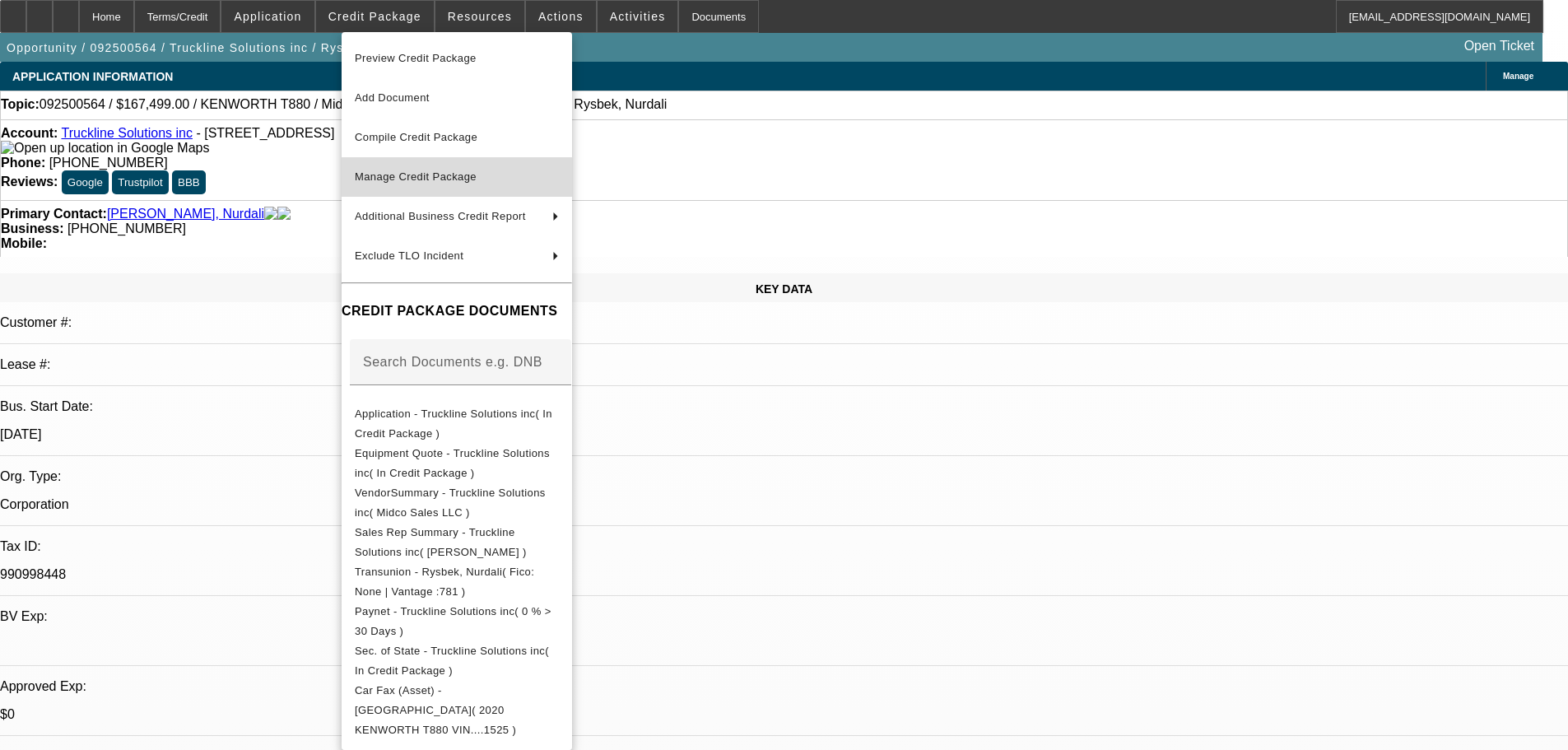
click at [414, 176] on span "Manage Credit Package" at bounding box center [415, 176] width 122 height 13
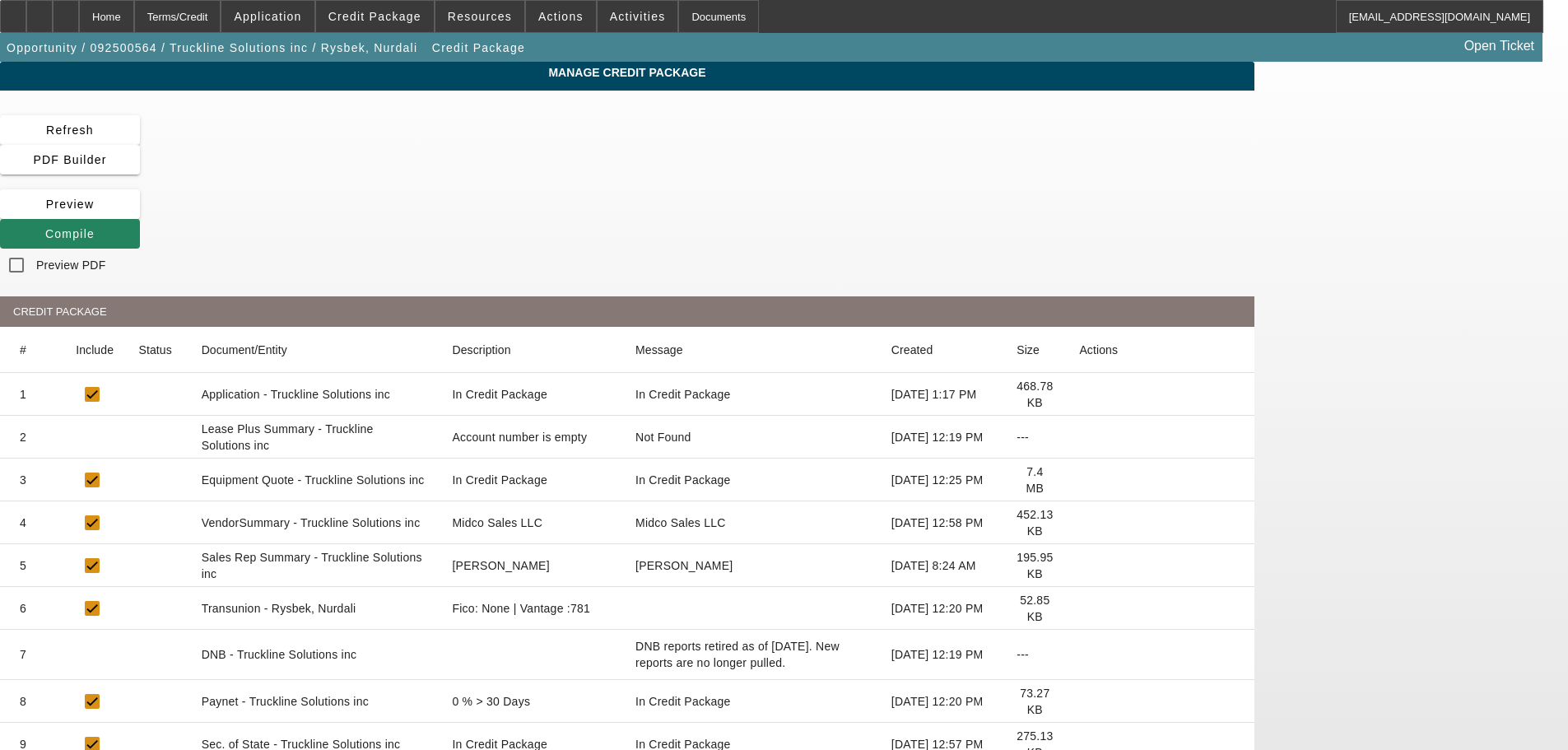
click at [1079, 437] on icon at bounding box center [1079, 437] width 0 height 0
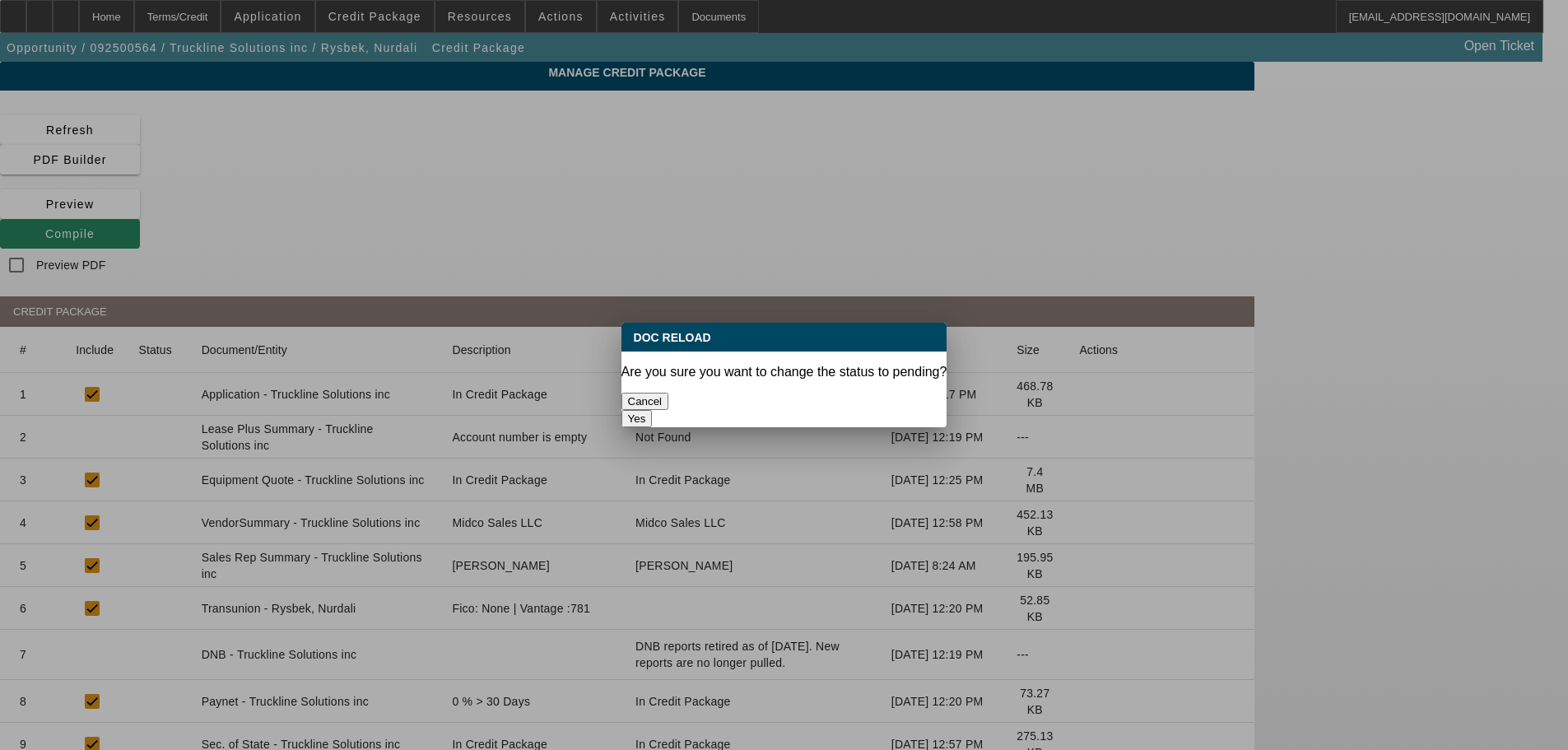
click at [653, 410] on button "Yes" at bounding box center [637, 418] width 31 height 18
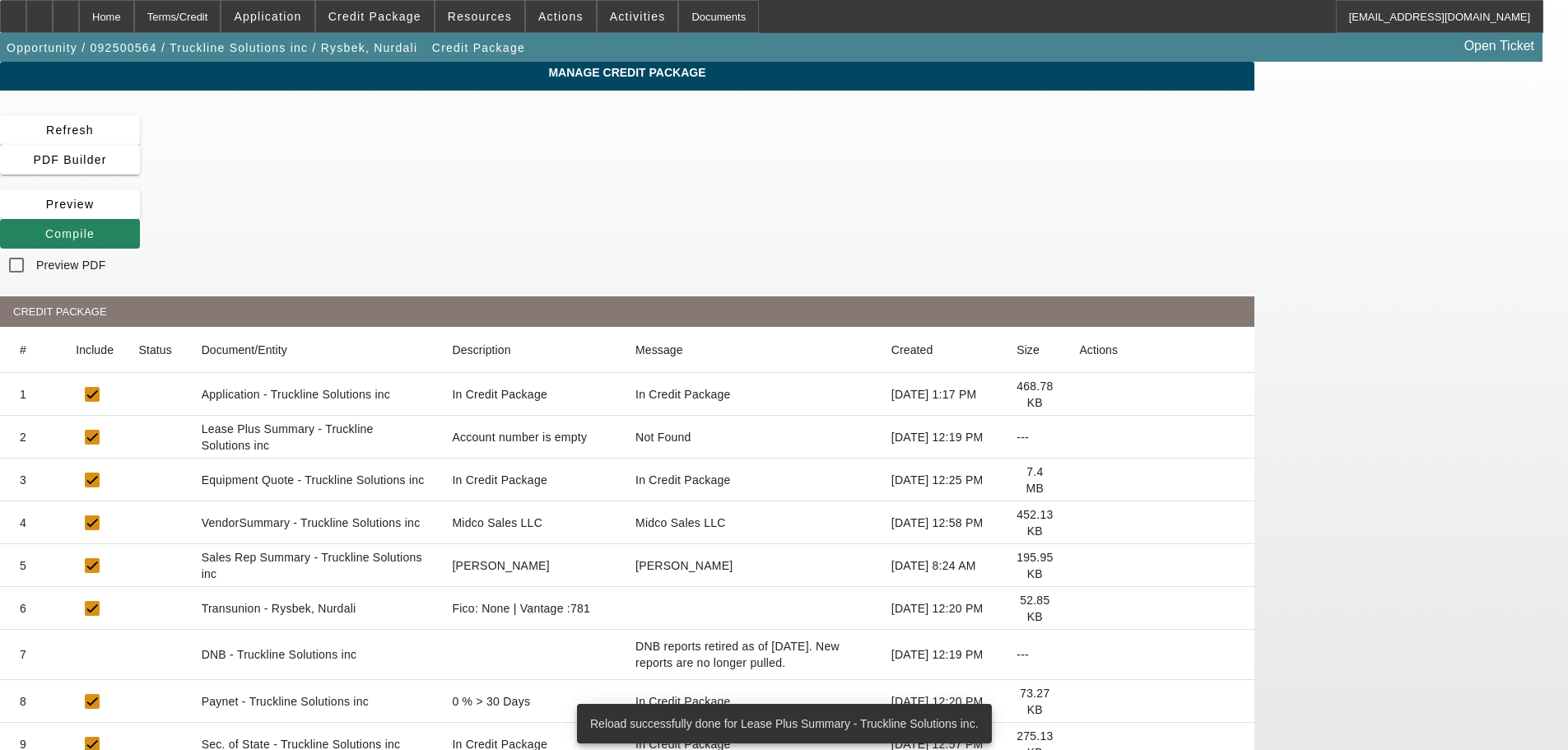
click at [1079, 523] on icon at bounding box center [1079, 523] width 0 height 0
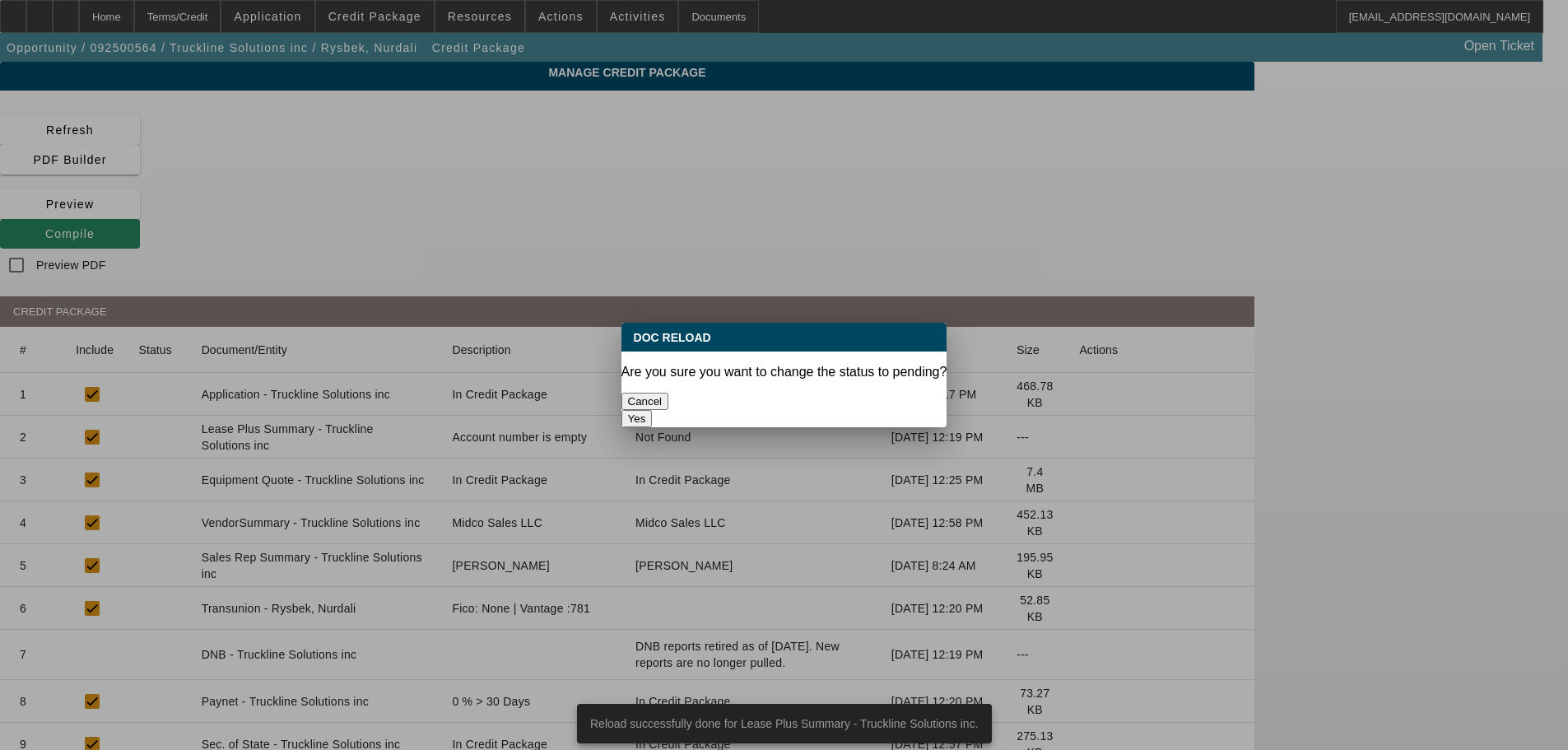
click at [653, 410] on button "Yes" at bounding box center [637, 418] width 31 height 18
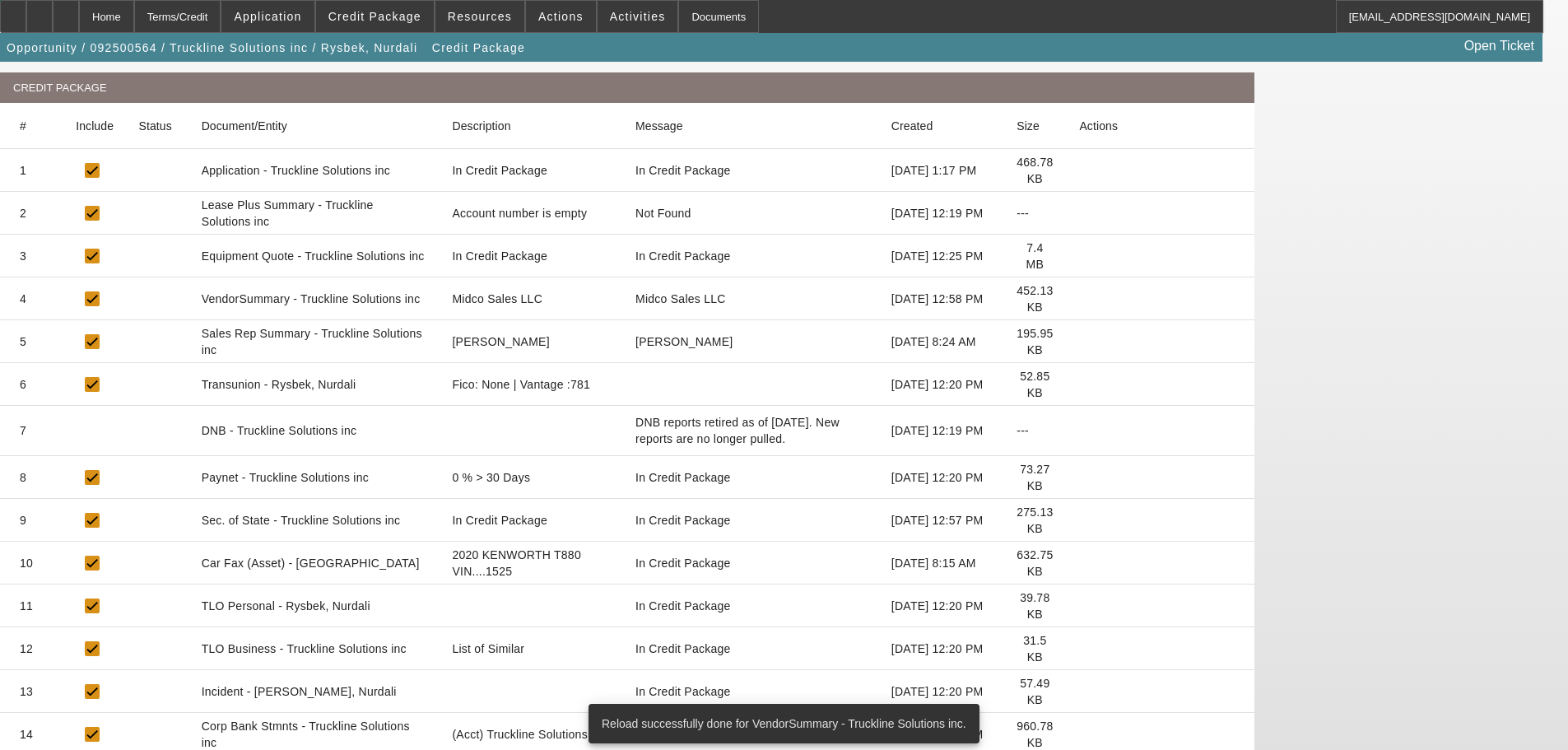
scroll to position [247, 0]
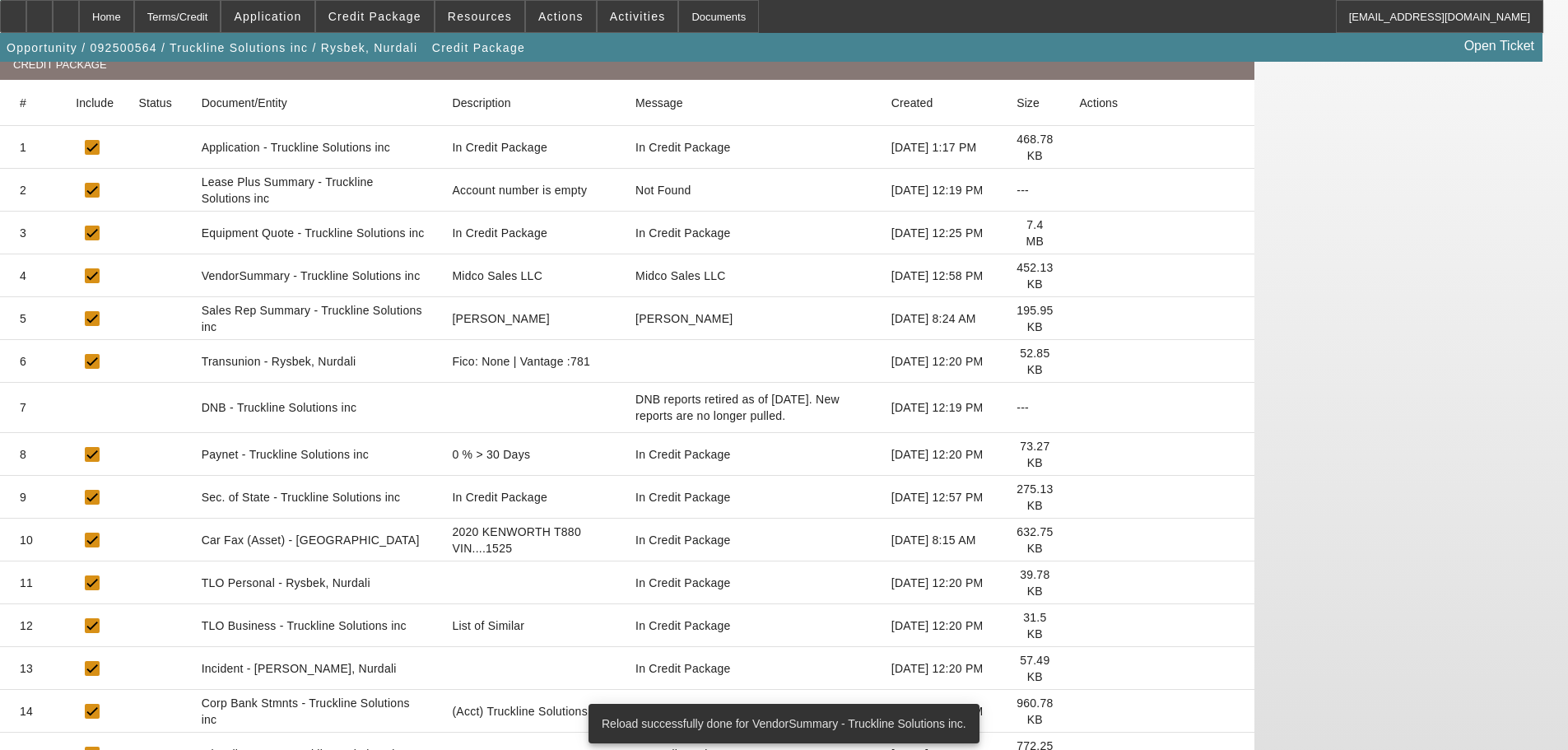
click at [1079, 626] on icon at bounding box center [1079, 626] width 0 height 0
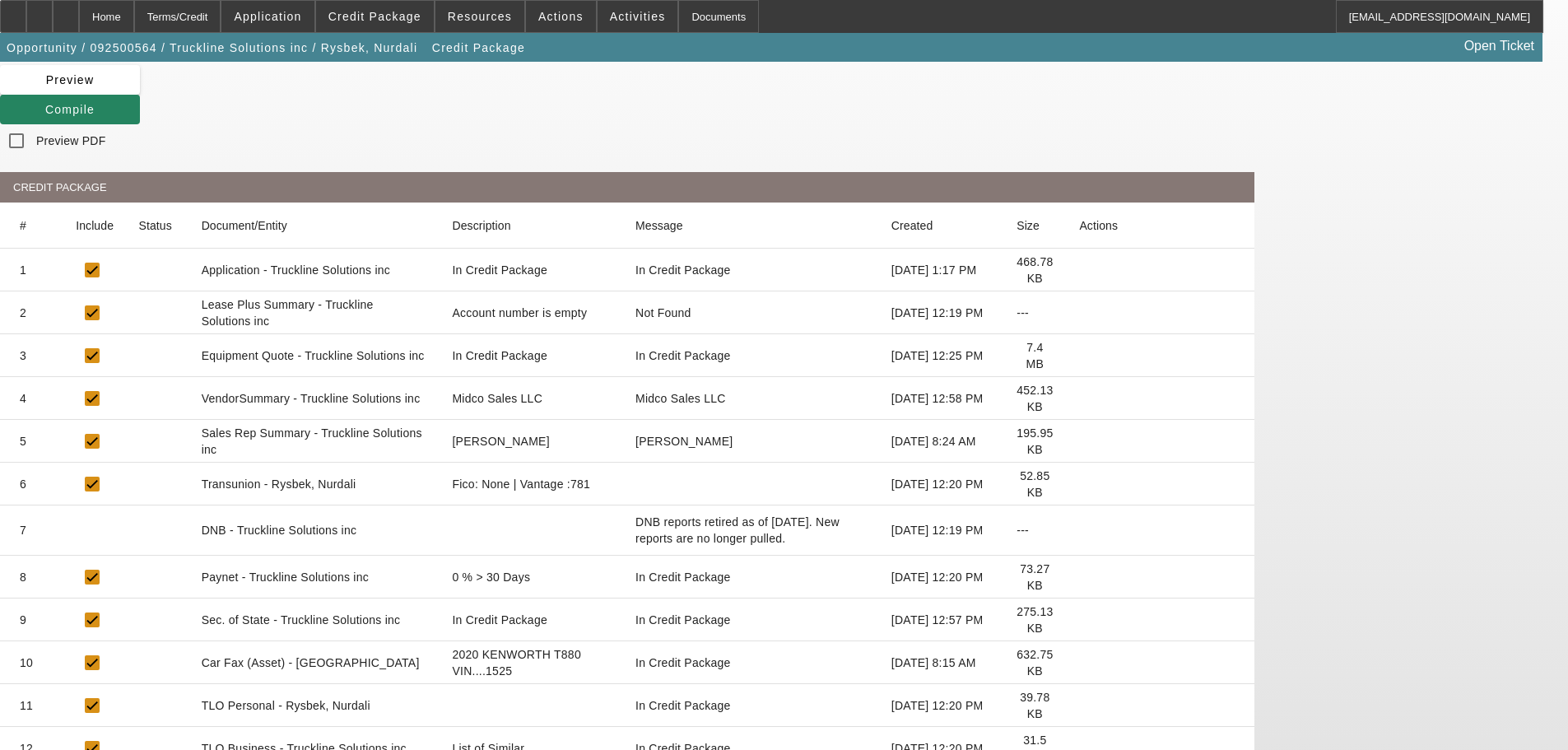
scroll to position [0, 0]
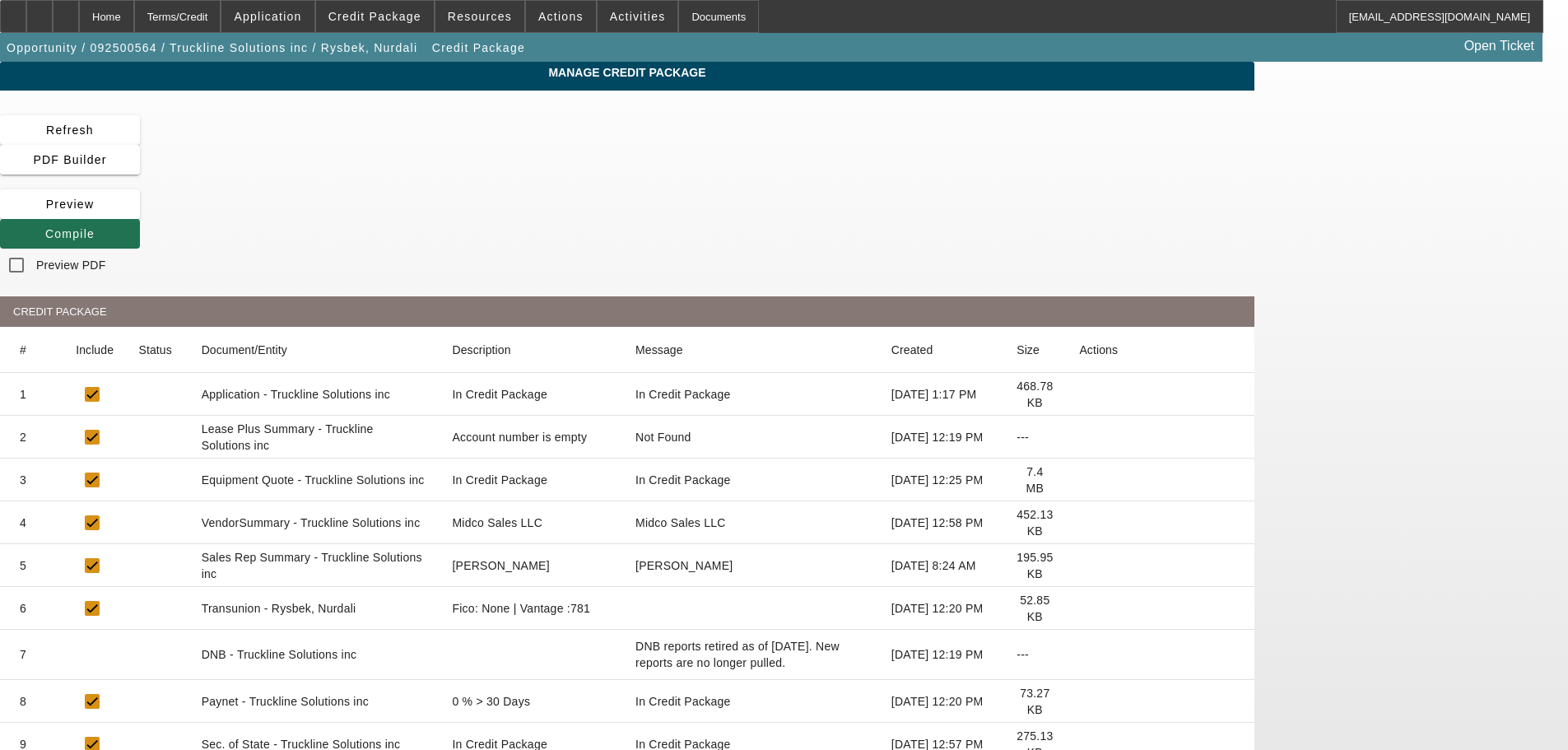
click at [45, 227] on icon at bounding box center [45, 234] width 0 height 13
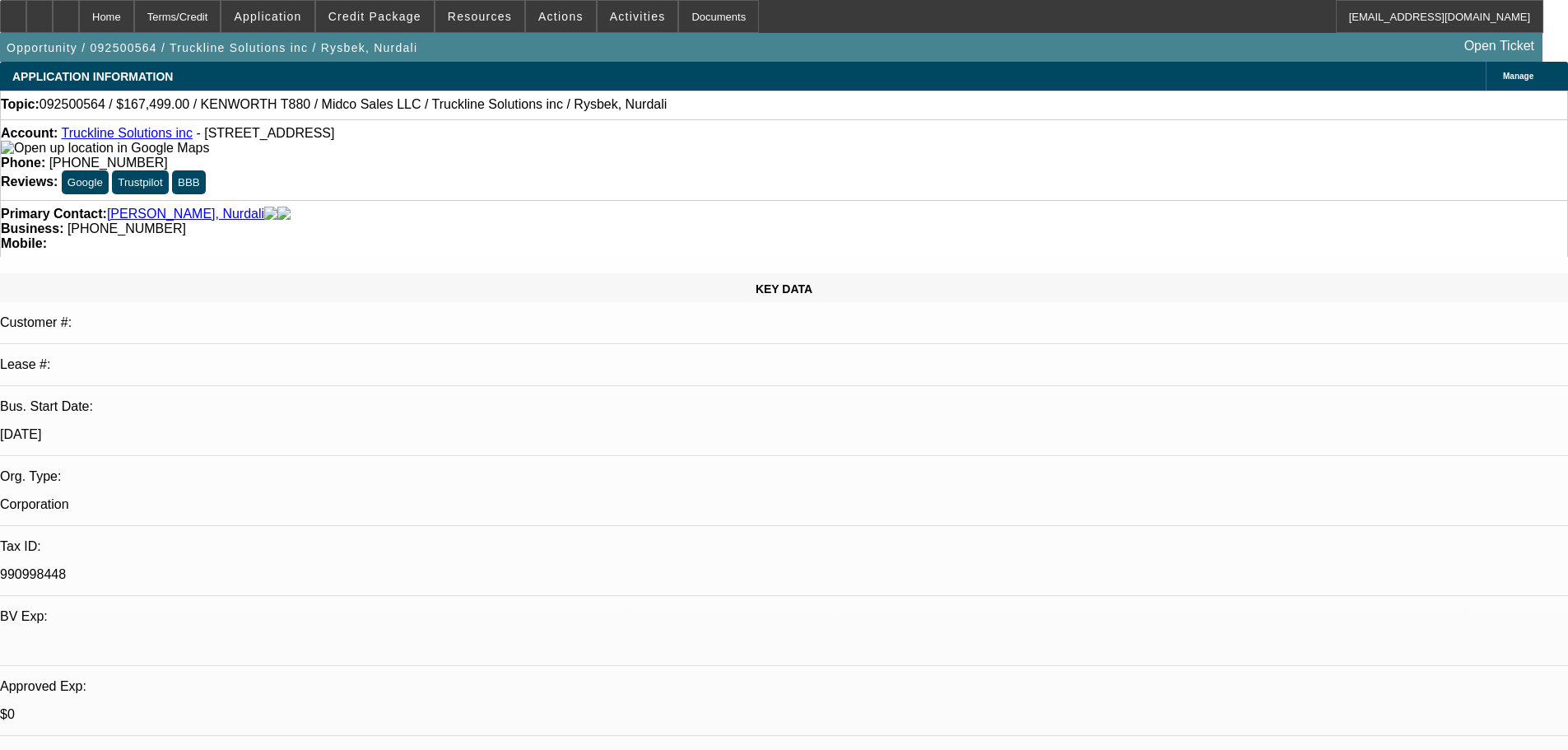
select select "0"
select select "2"
select select "0"
select select "6"
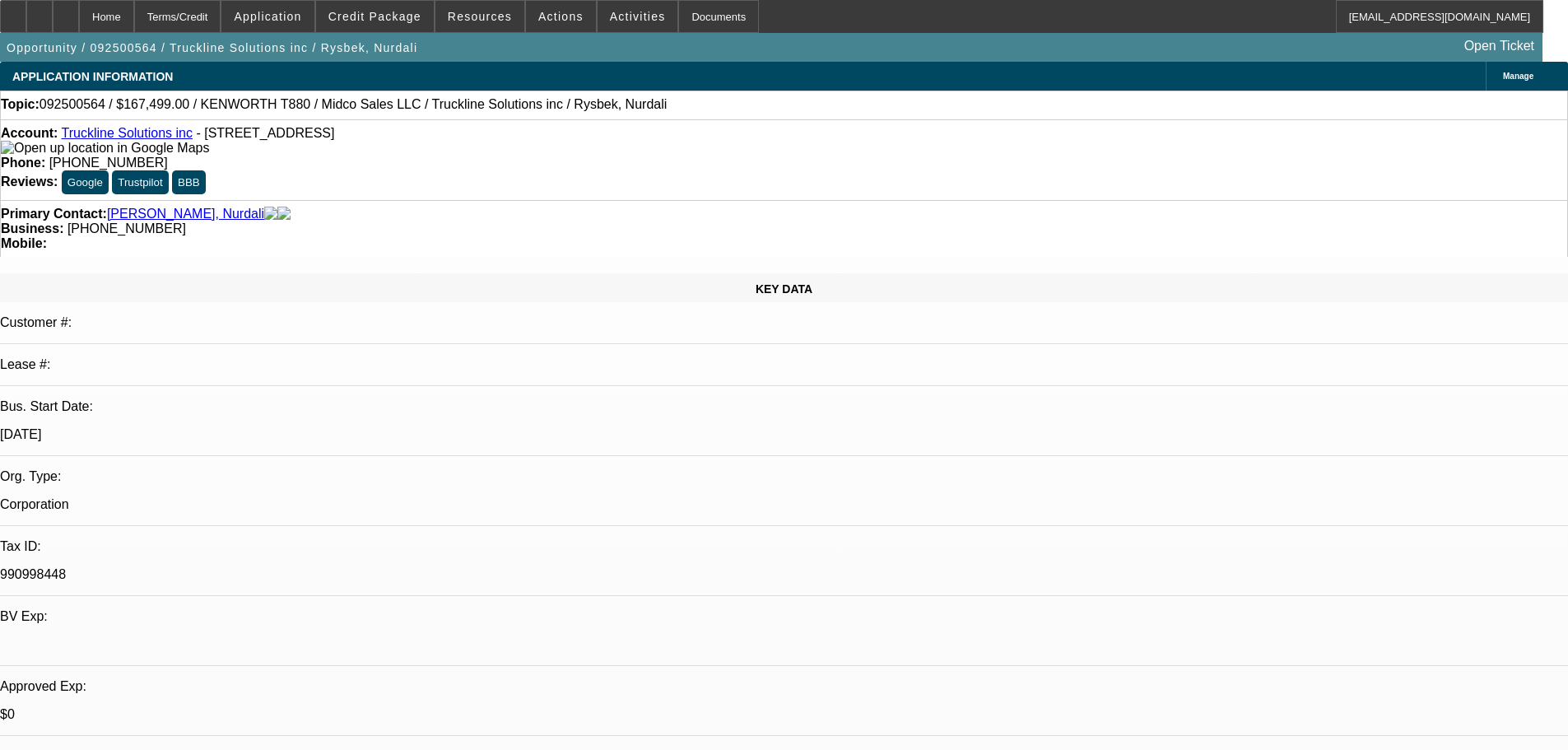
select select "0"
select select "3"
select select "0.1"
select select "4"
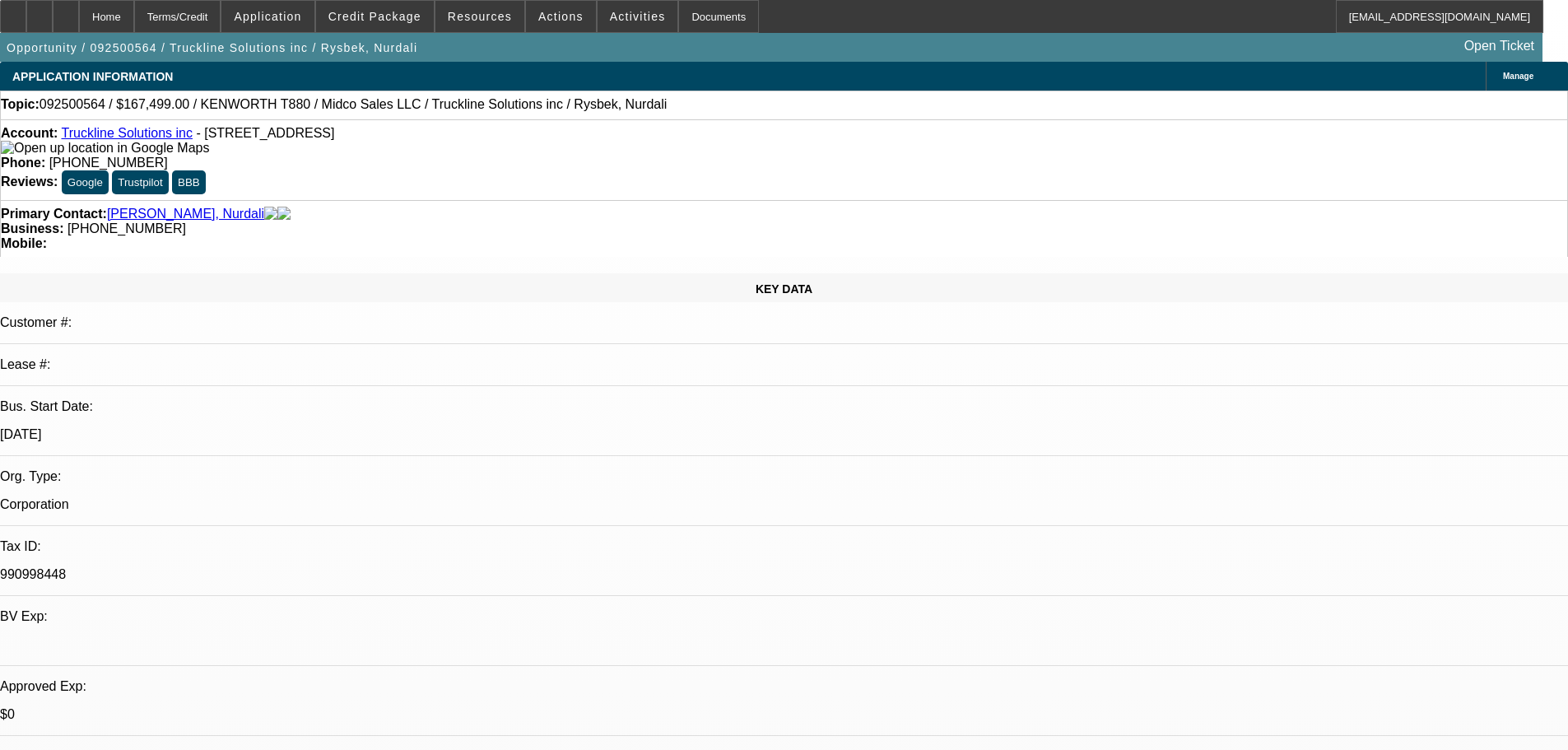
select select "0"
select select "3"
select select "0.1"
select select "4"
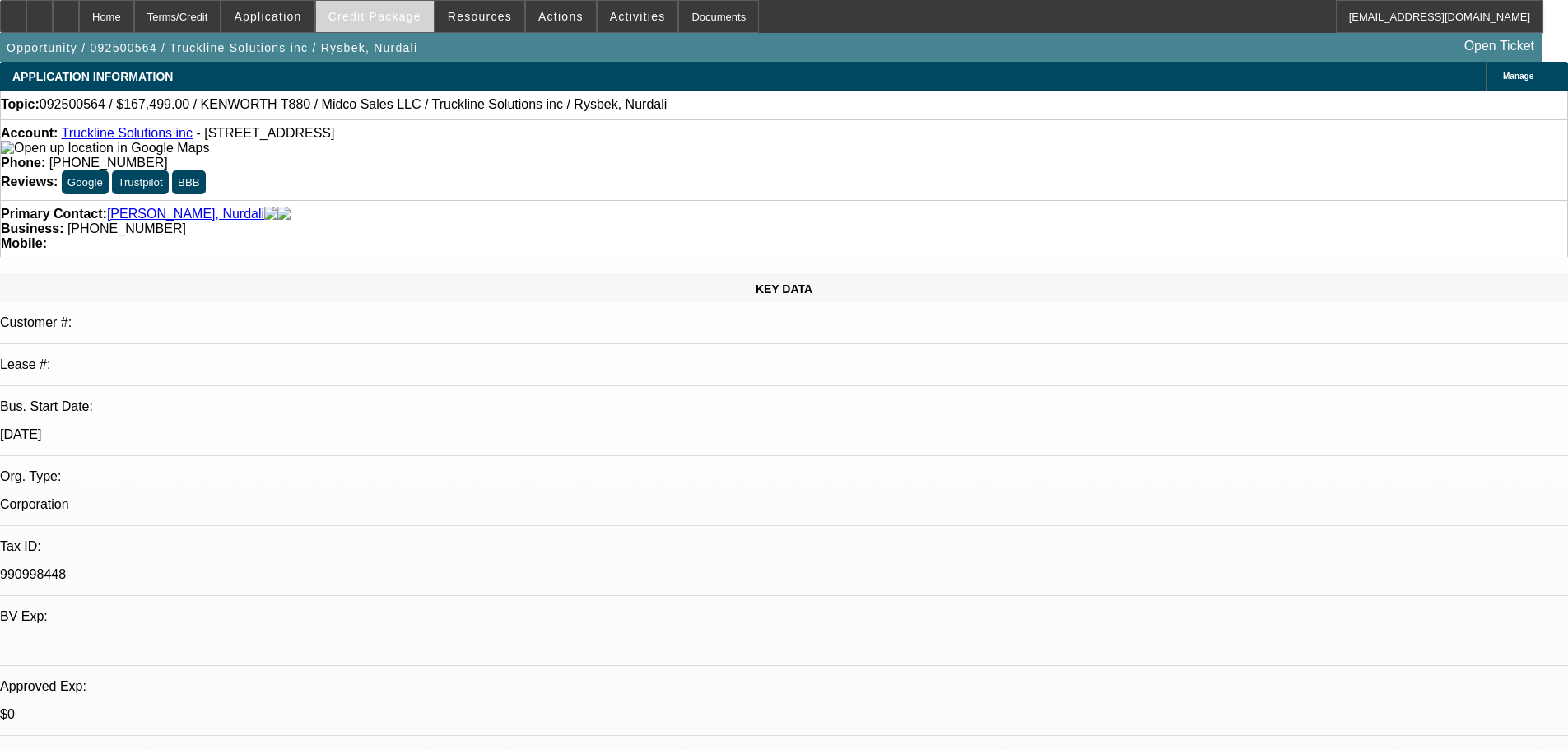
click at [383, 19] on span "Credit Package" at bounding box center [374, 17] width 93 height 13
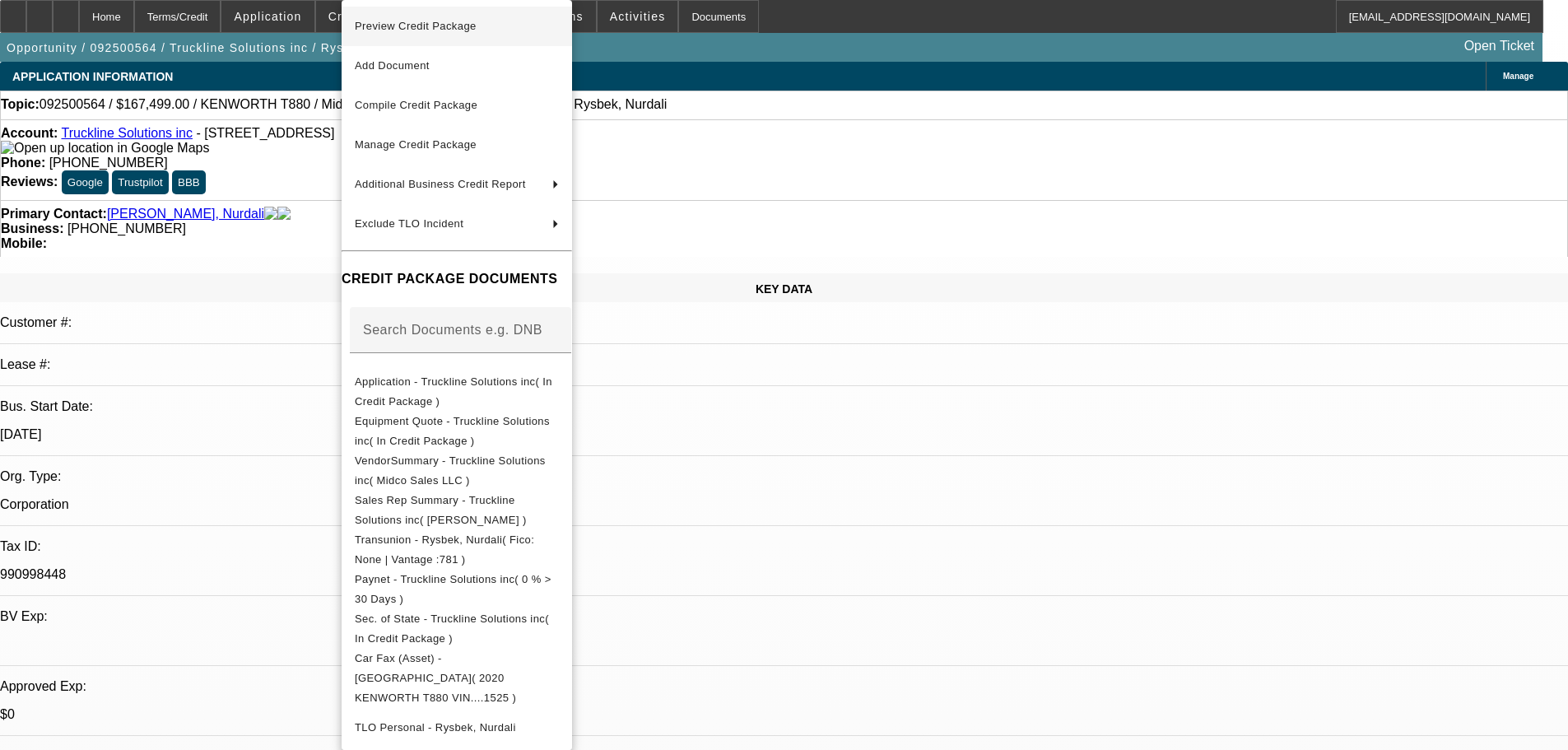
click at [387, 20] on span "Preview Credit Package" at bounding box center [415, 26] width 122 height 13
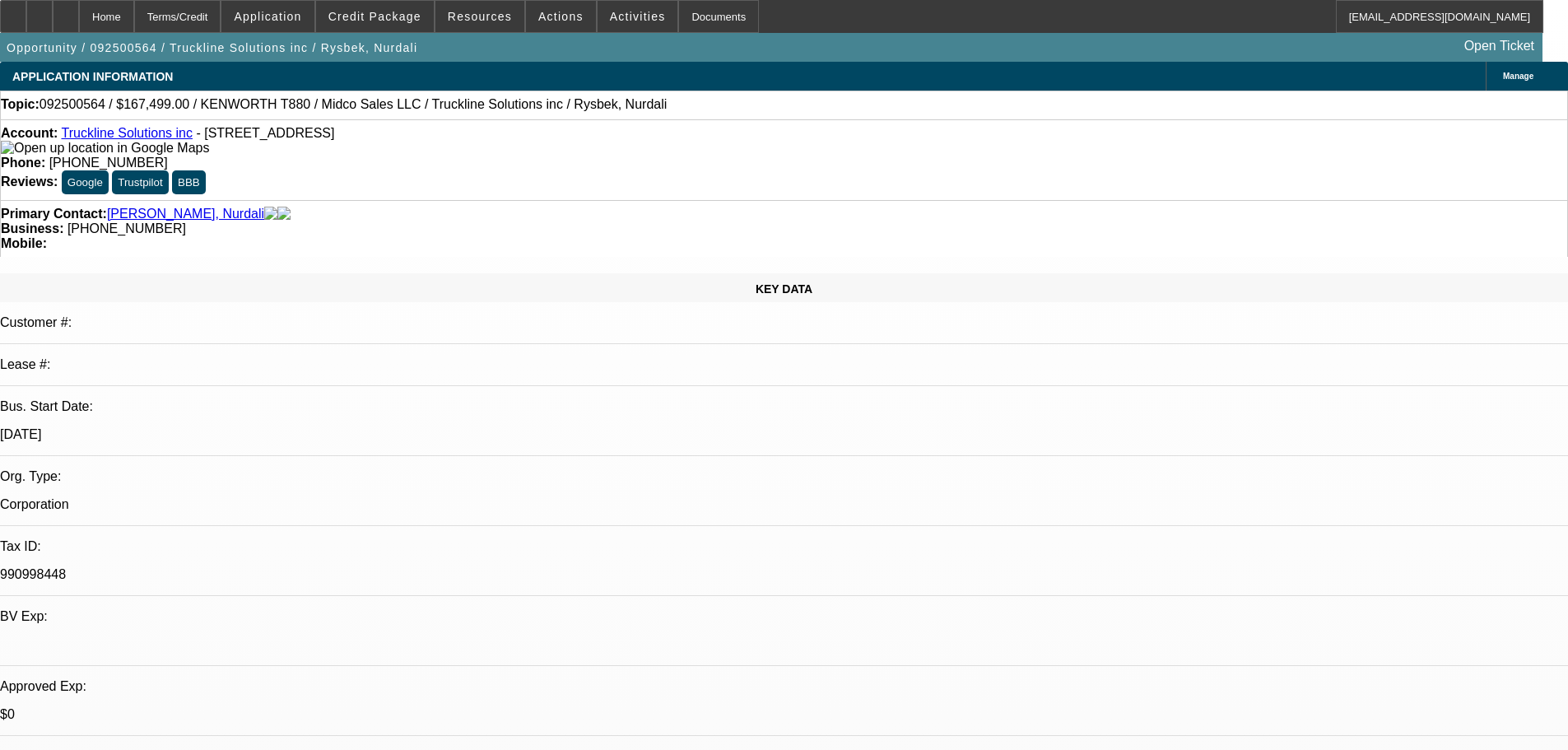
checkbox input "true"
click at [140, 140] on link "Truckline Solutions inc" at bounding box center [126, 133] width 131 height 14
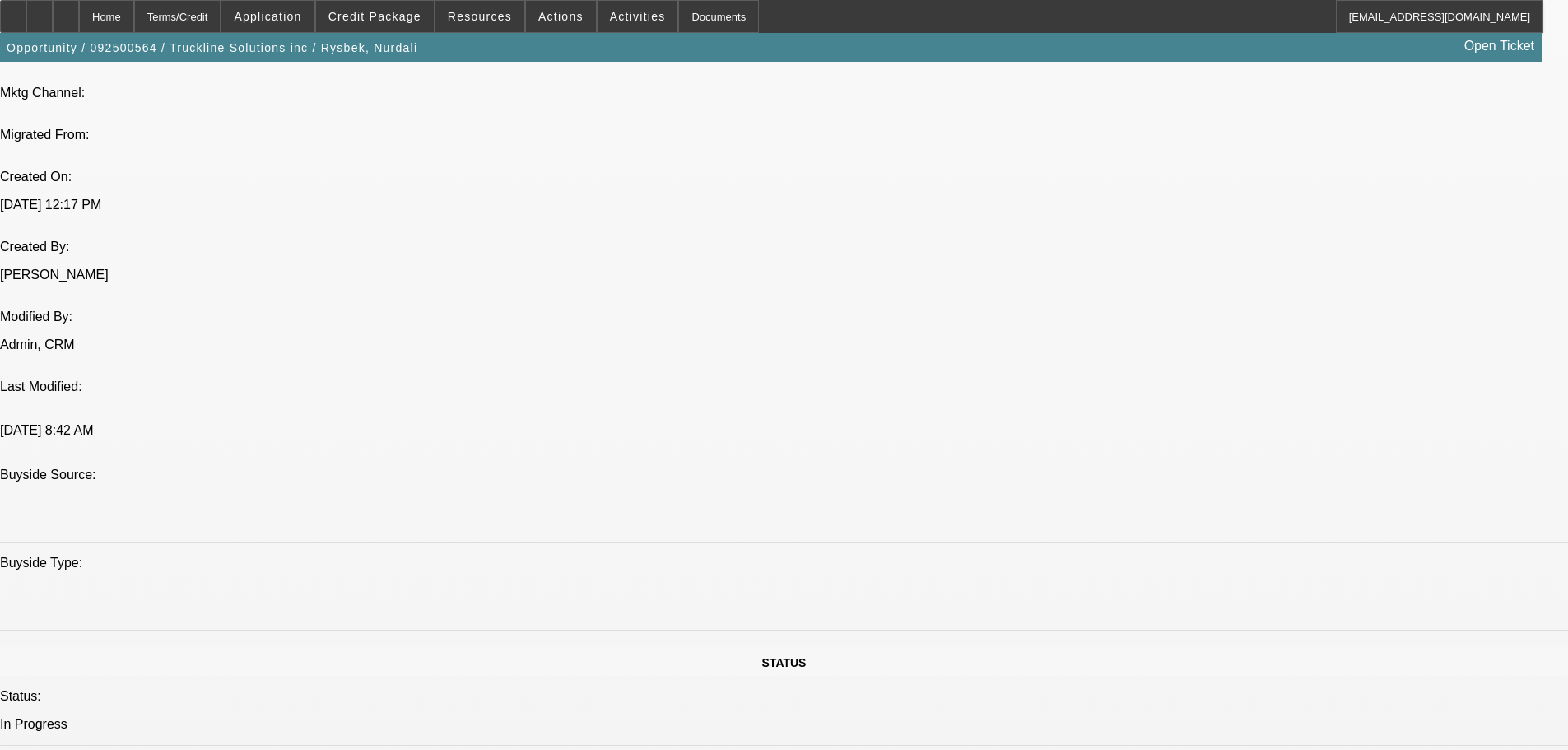
scroll to position [1235, 0]
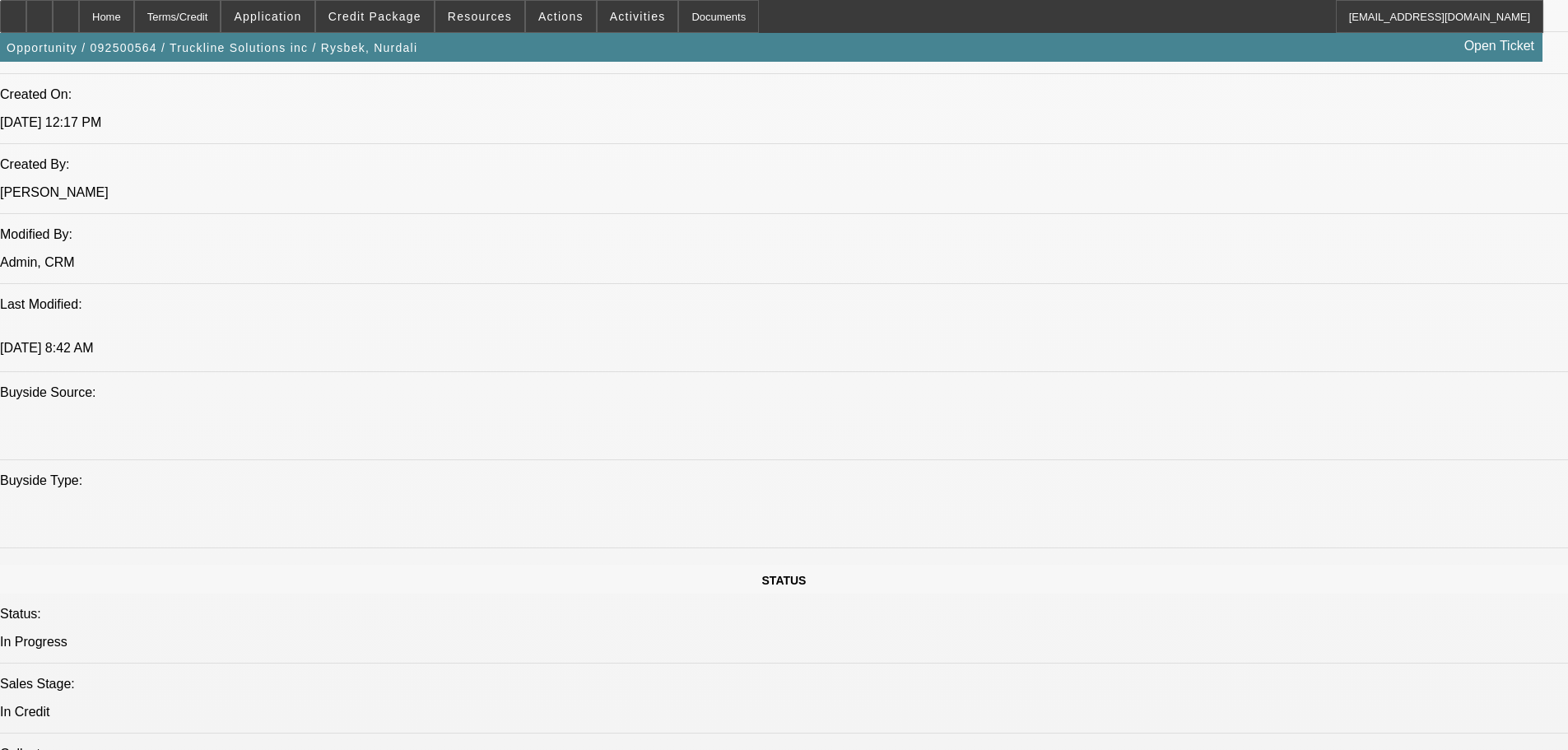
paste textarea "VERY HIGH PRICED SLEEPER; PAYNET IS JUST A CC WITH 8 PAYMENTS MADE; ALMOST UNBE…"
type textarea "VERY HIGH PRICED SLEEPER; PAYNET IS JUST A CC WITH 8 PAYMENTS MADE; ALMOST UNBE…"
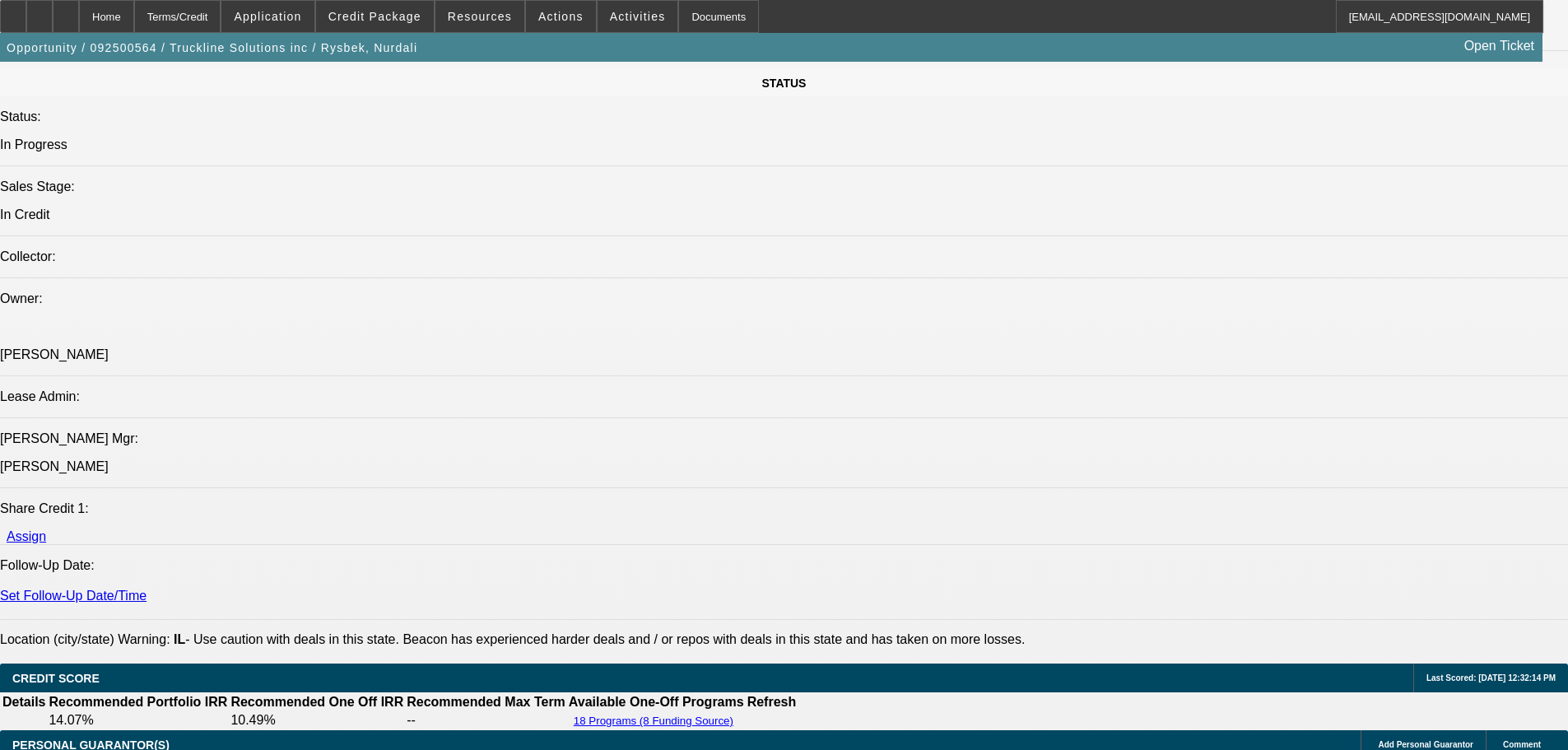
scroll to position [1901, 0]
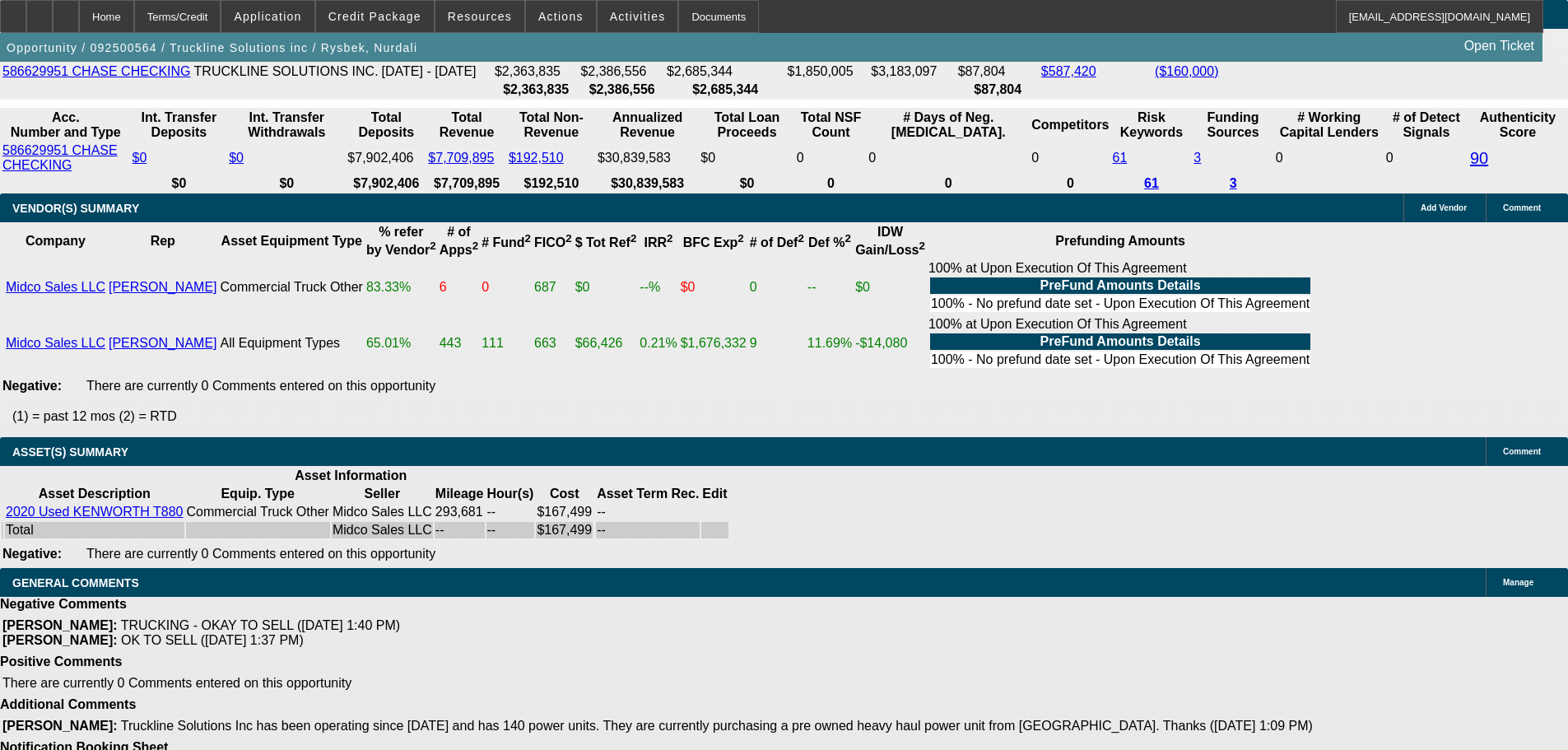
scroll to position [3054, 0]
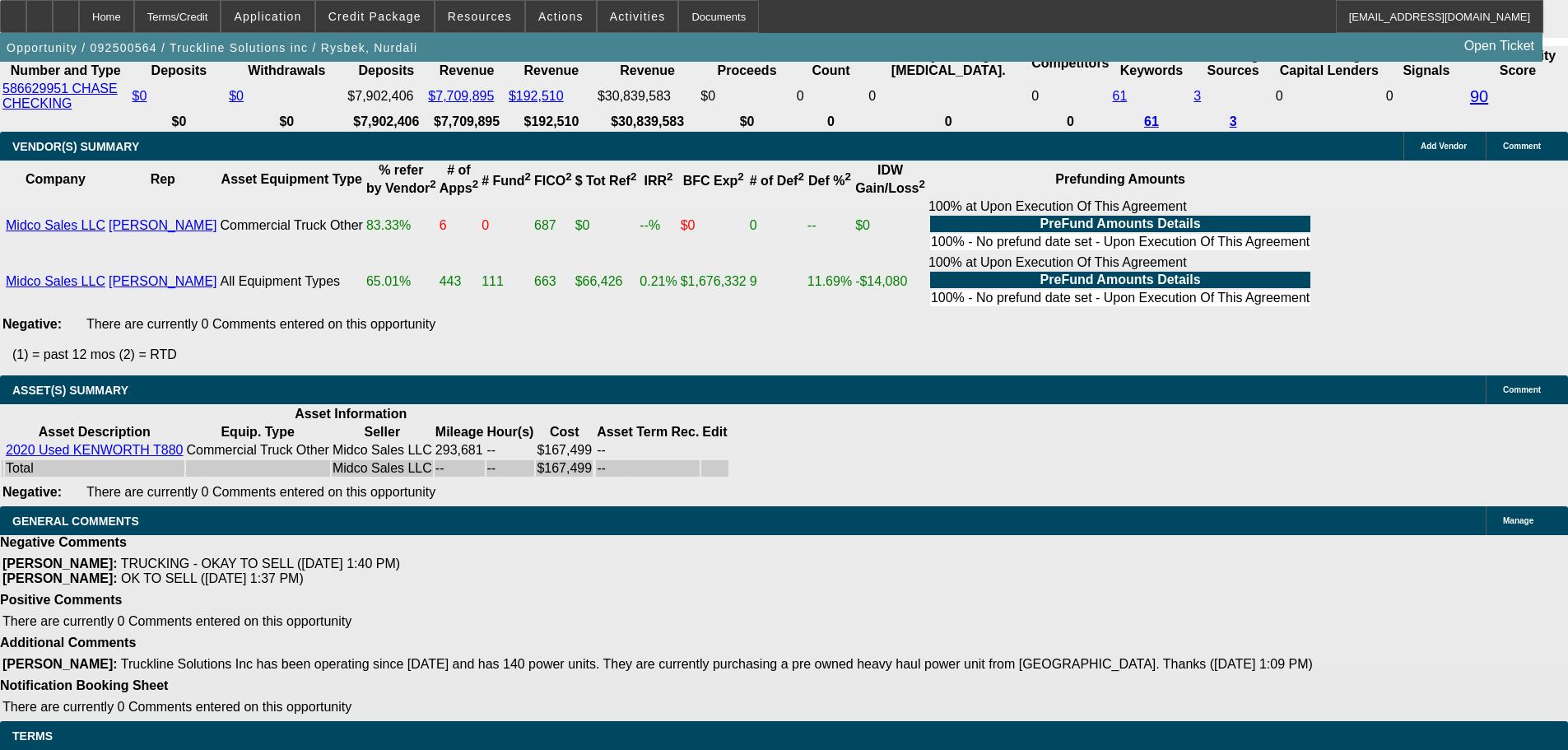
select select "4"
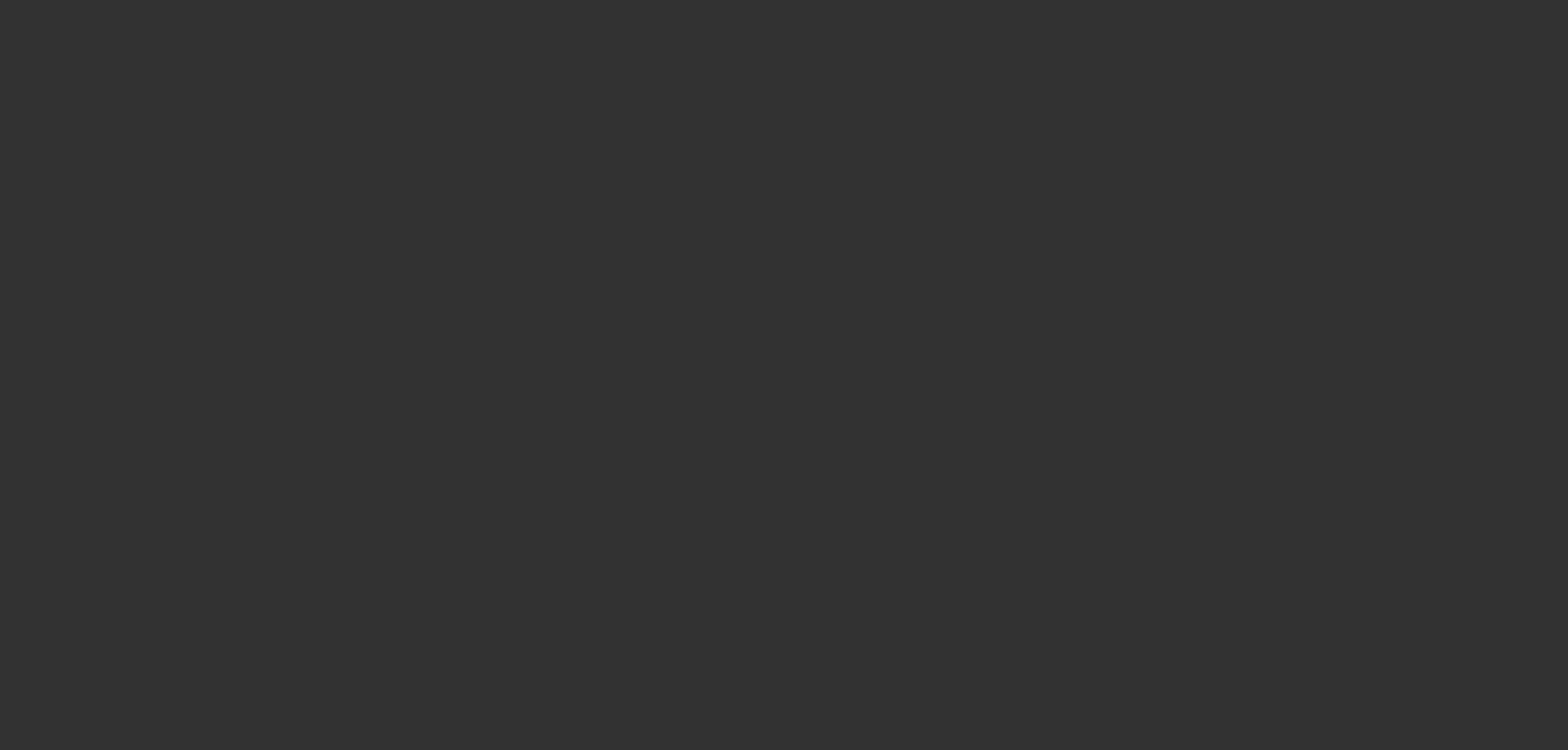
scroll to position [0, 0]
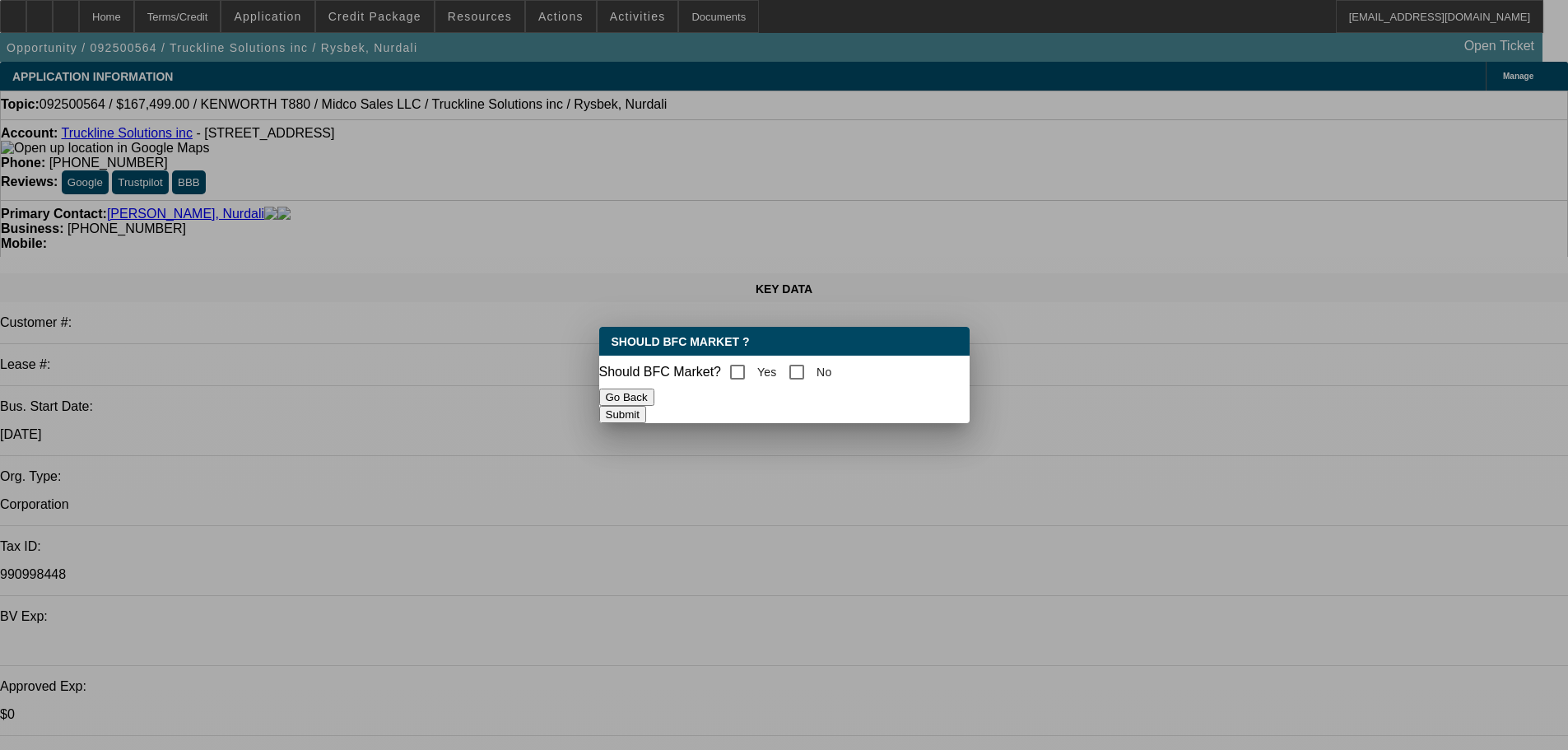
click at [777, 374] on label "Yes" at bounding box center [766, 372] width 23 height 17
click at [754, 374] on input "Yes" at bounding box center [737, 371] width 33 height 33
checkbox input "true"
click at [646, 409] on button "Submit" at bounding box center [623, 415] width 47 height 18
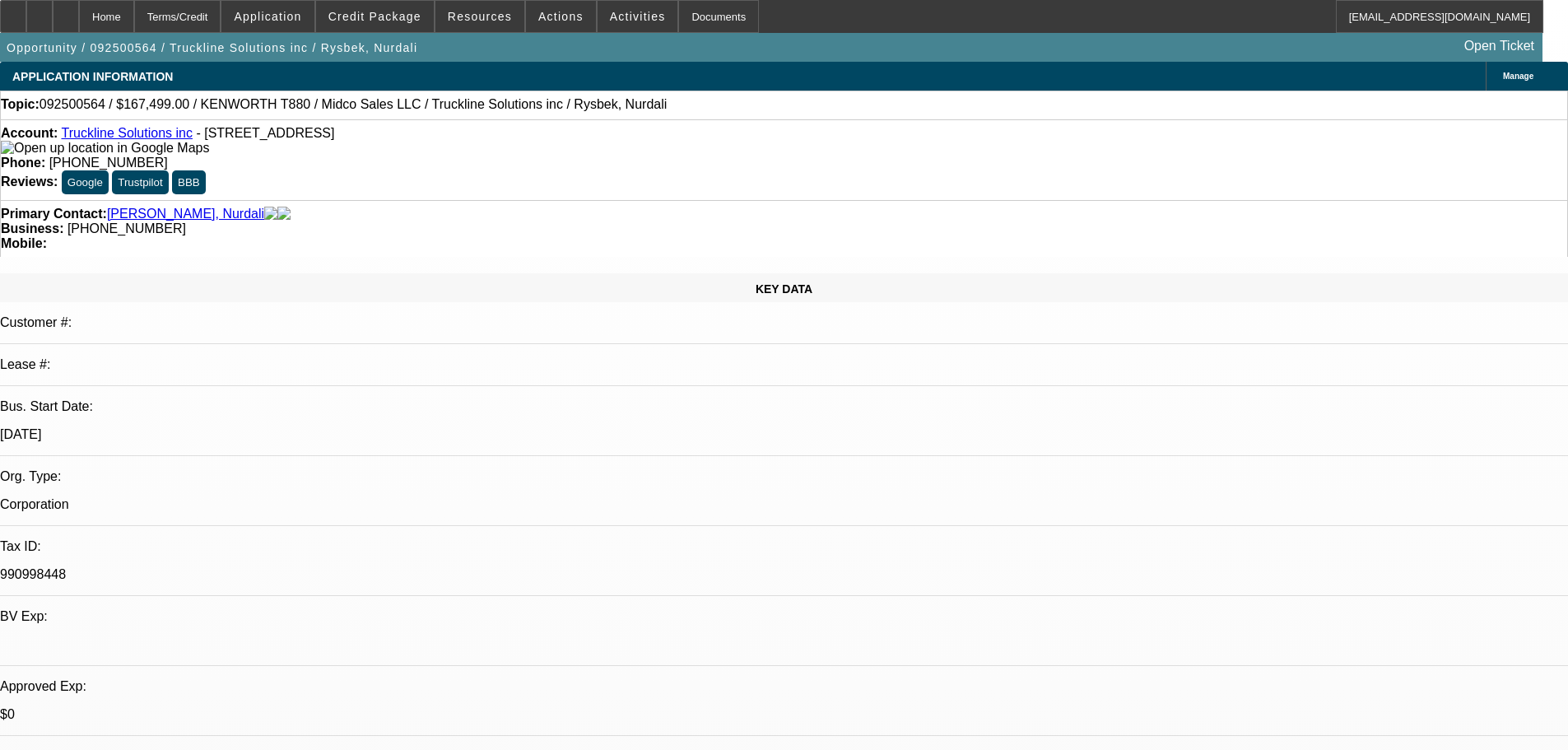
drag, startPoint x: 1464, startPoint y: 324, endPoint x: 1298, endPoint y: 376, distance: 174.0
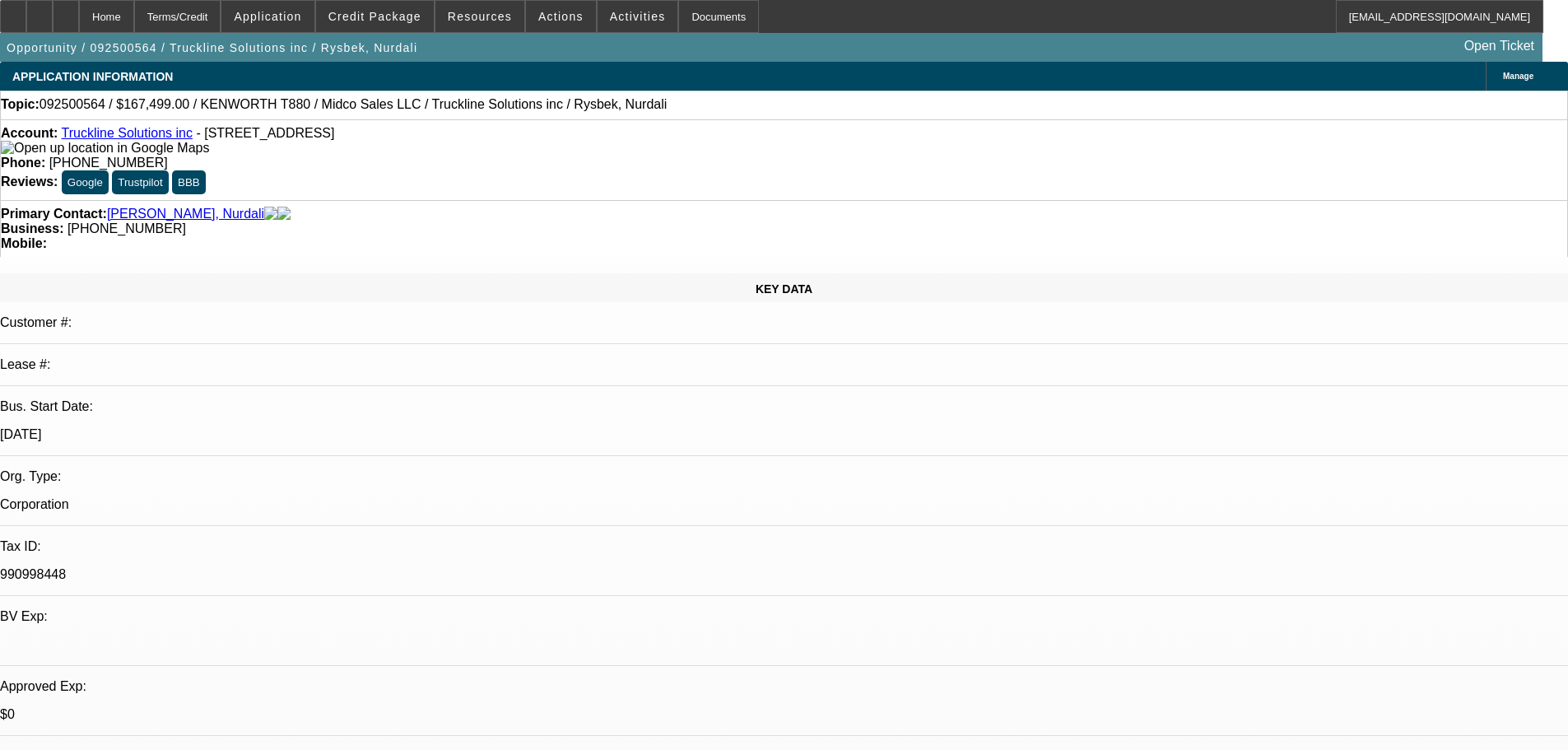
drag, startPoint x: 1087, startPoint y: 349, endPoint x: 1125, endPoint y: 408, distance: 70.2
type textarea "I SEE THE STRENGHTS IN THE BANK STATEMENTS, WHICH ARE ALMOST UNBELIEVEABLE, BUT…"
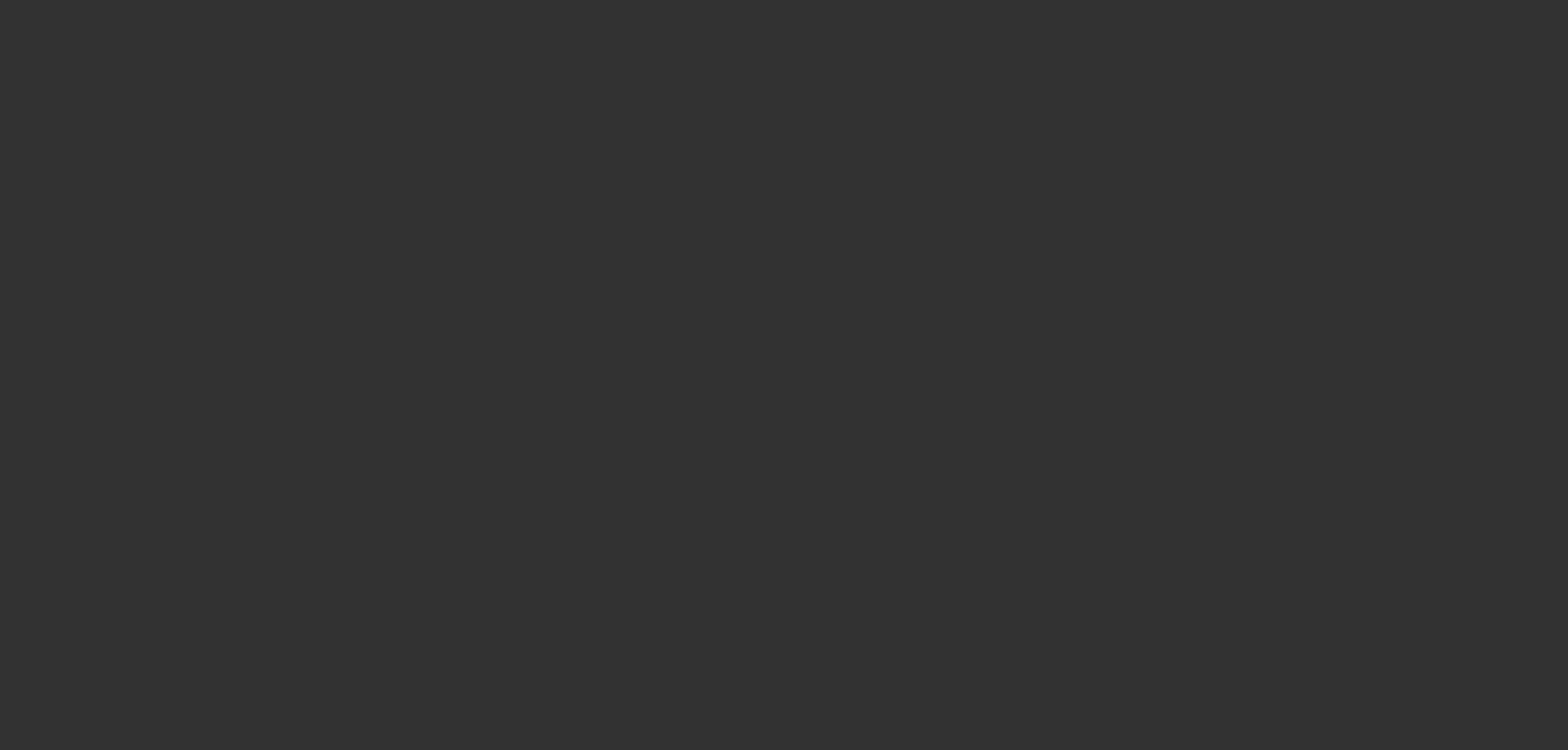
select select "0"
select select "2"
select select "0"
select select "6"
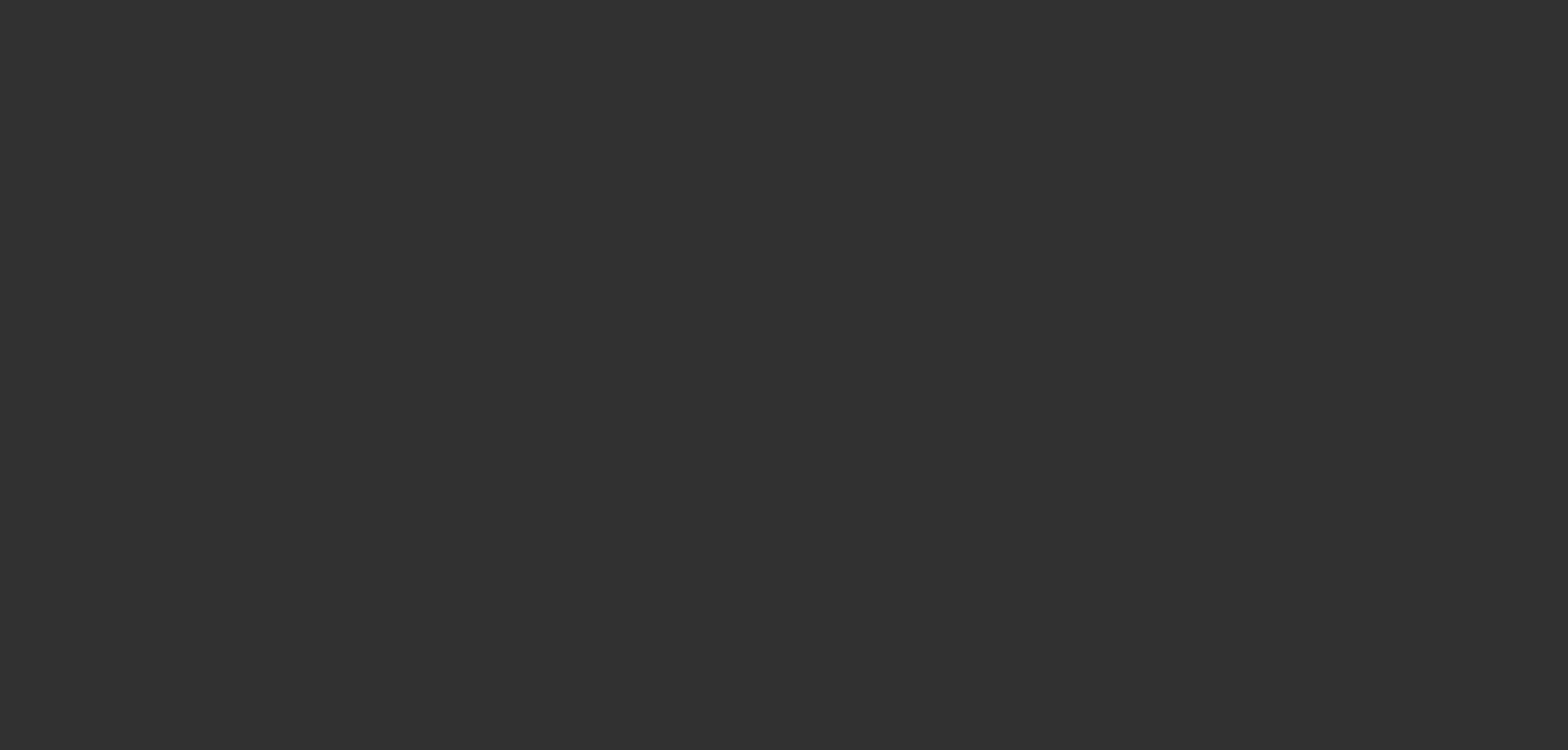
select select "0"
select select "3"
select select "0.1"
select select "4"
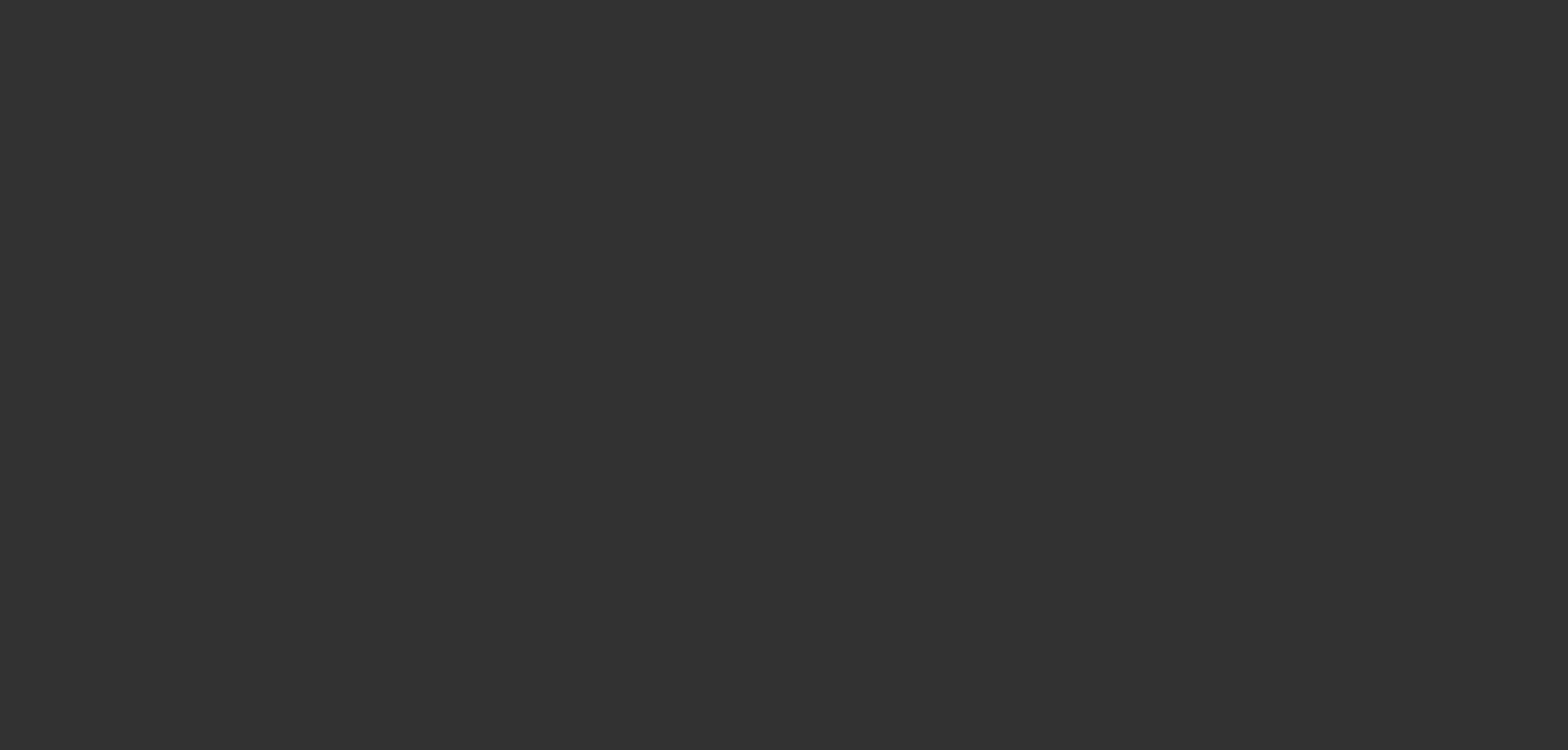
select select "0"
select select "3"
select select "0.1"
select select "4"
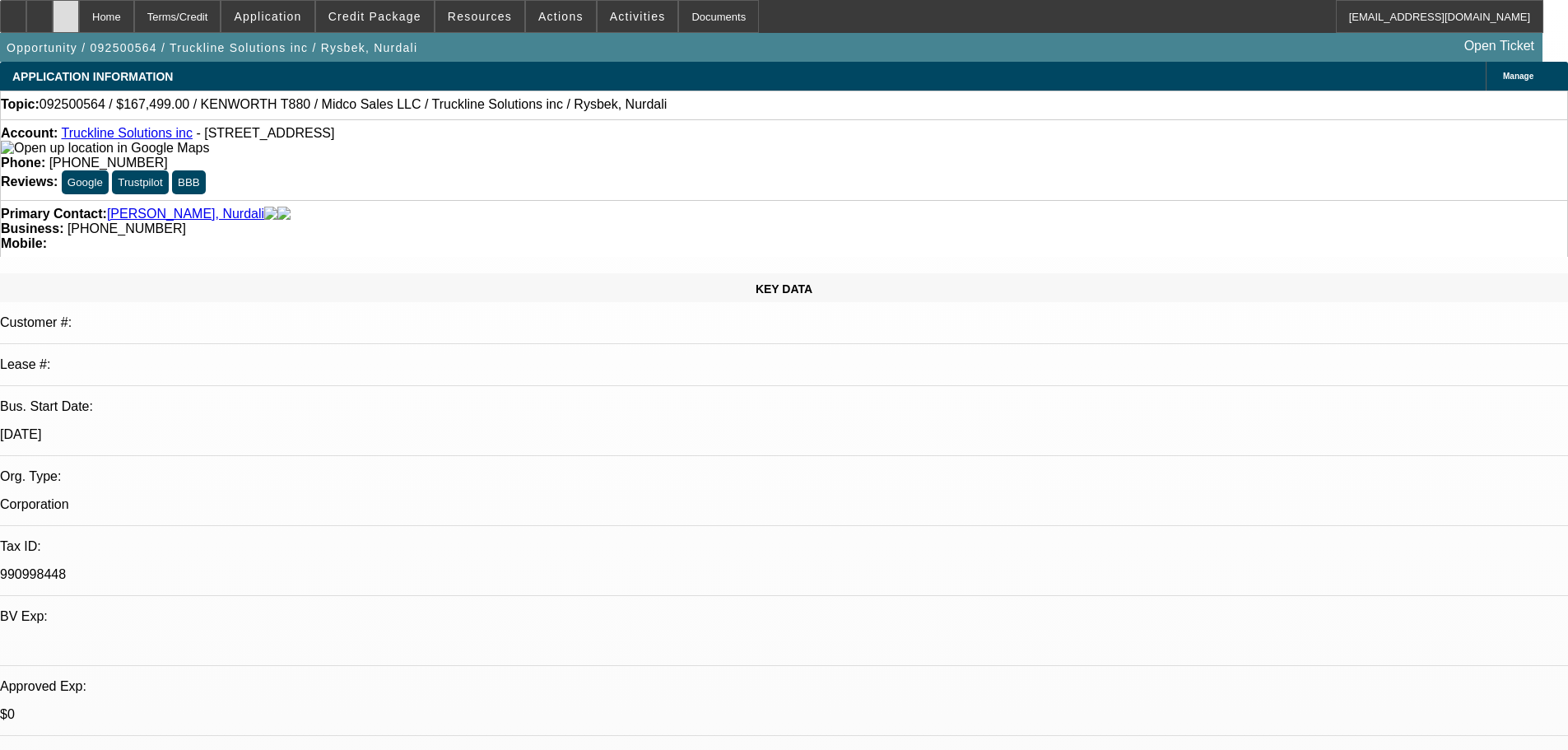
click at [79, 19] on div at bounding box center [66, 16] width 27 height 33
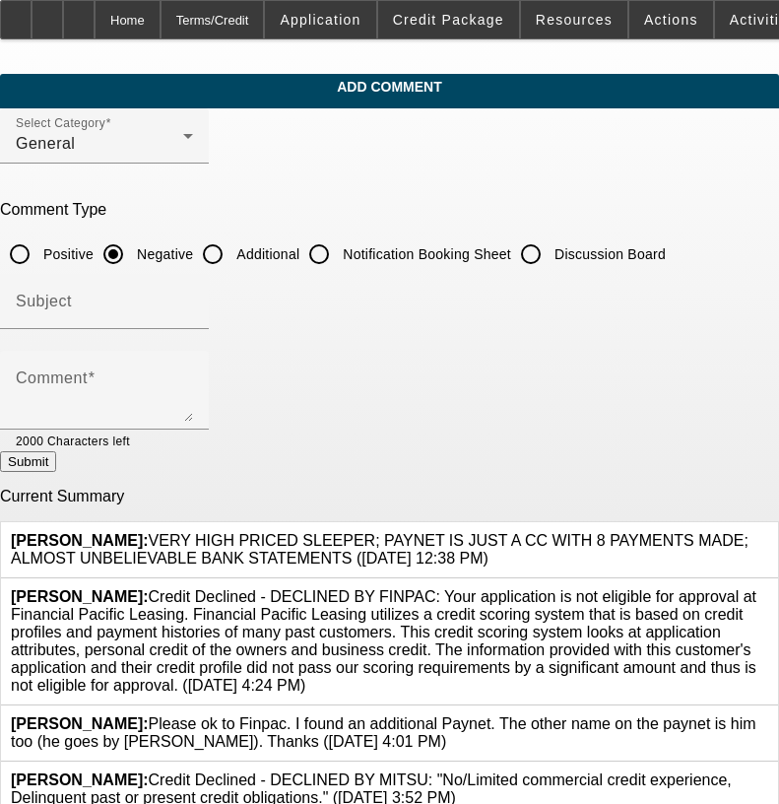
click at [768, 532] on icon at bounding box center [768, 532] width 0 height 0
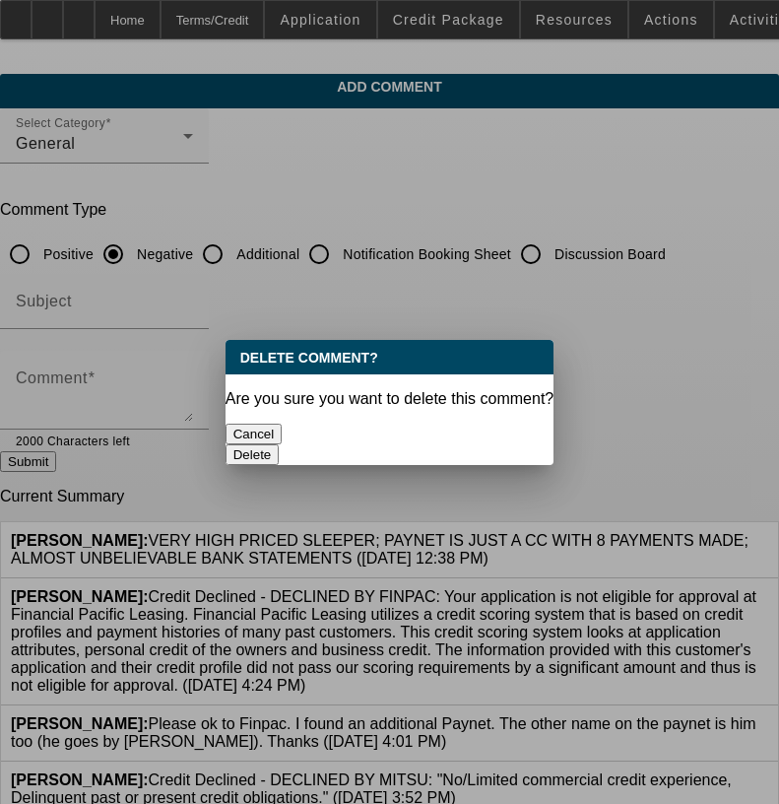
click at [280, 444] on button "Delete" at bounding box center [253, 454] width 54 height 21
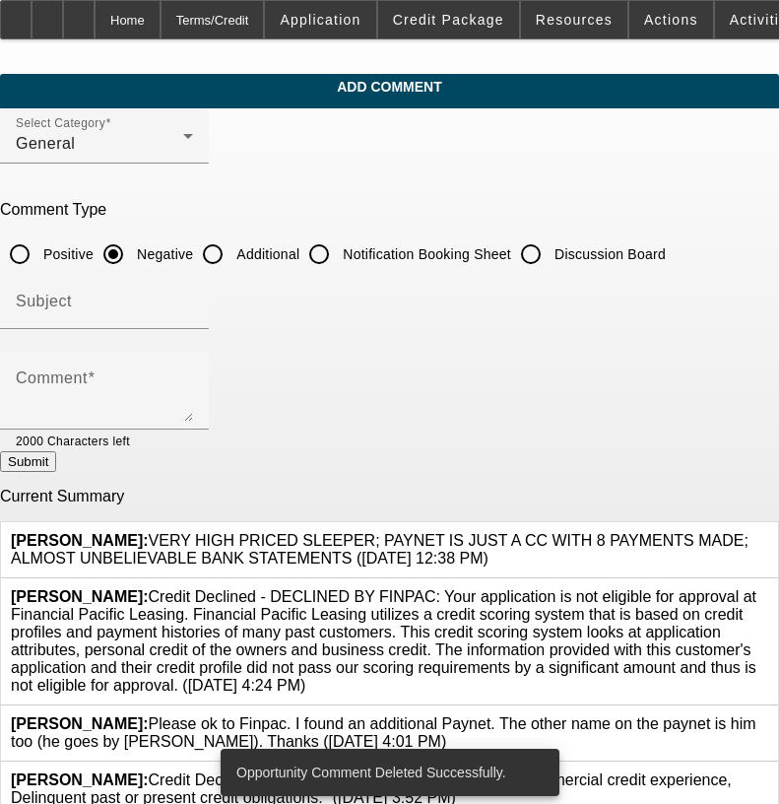
click at [193, 395] on textarea "Comment" at bounding box center [104, 397] width 177 height 47
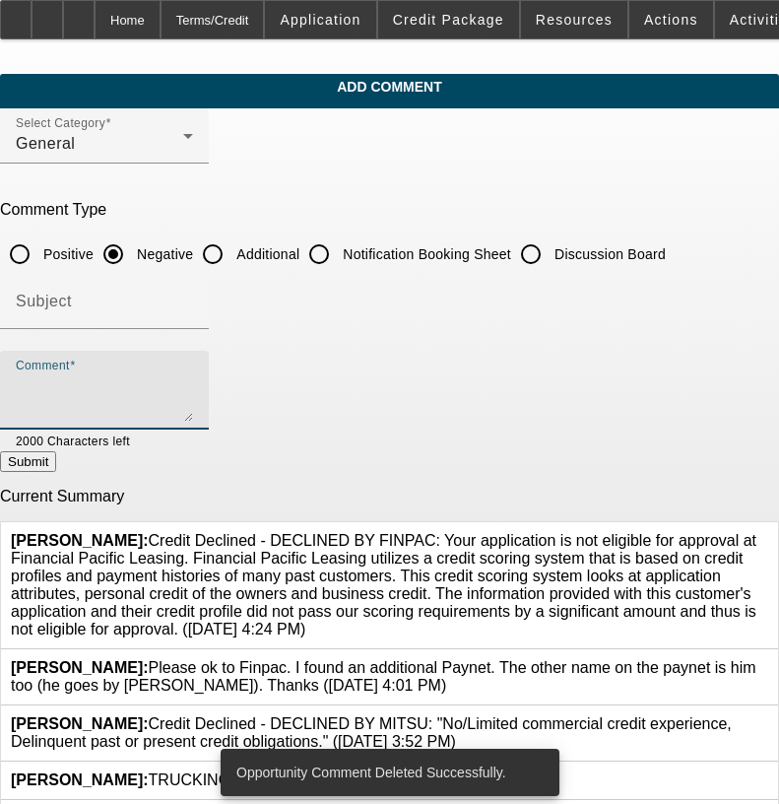
paste textarea "VERY HIGH PRICED SLEEPER; PAYNET IS JUST A CC WITH 8 PAYMENTS MADE; ALMOST UNBE…"
type textarea "VERY HIGH PRICED SLEEPER; PAYNET IS JUST A CC WITH 8 PAYMENTS MADE; ALMOST UNBE…"
click at [56, 471] on button "Submit" at bounding box center [28, 461] width 56 height 21
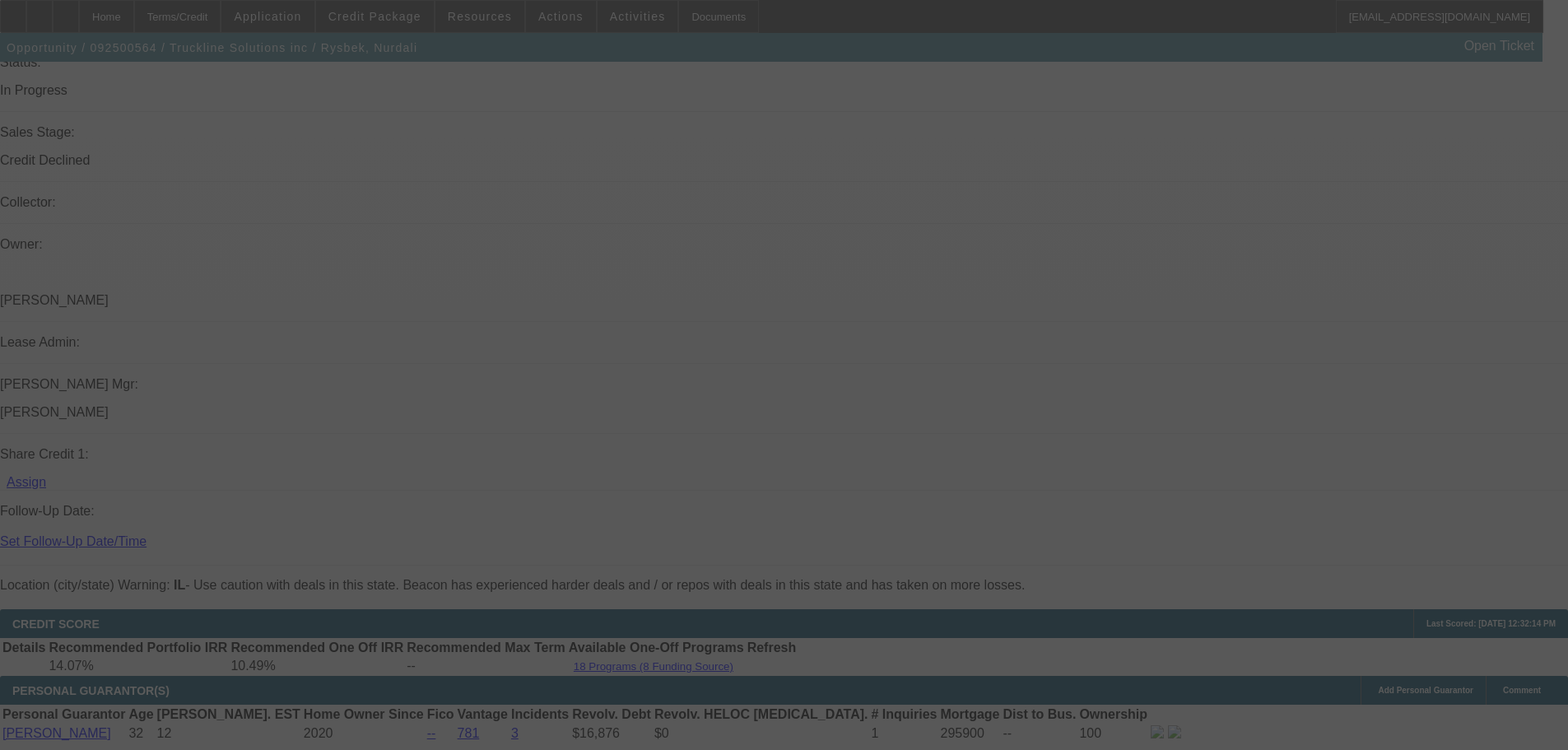
scroll to position [1572, 0]
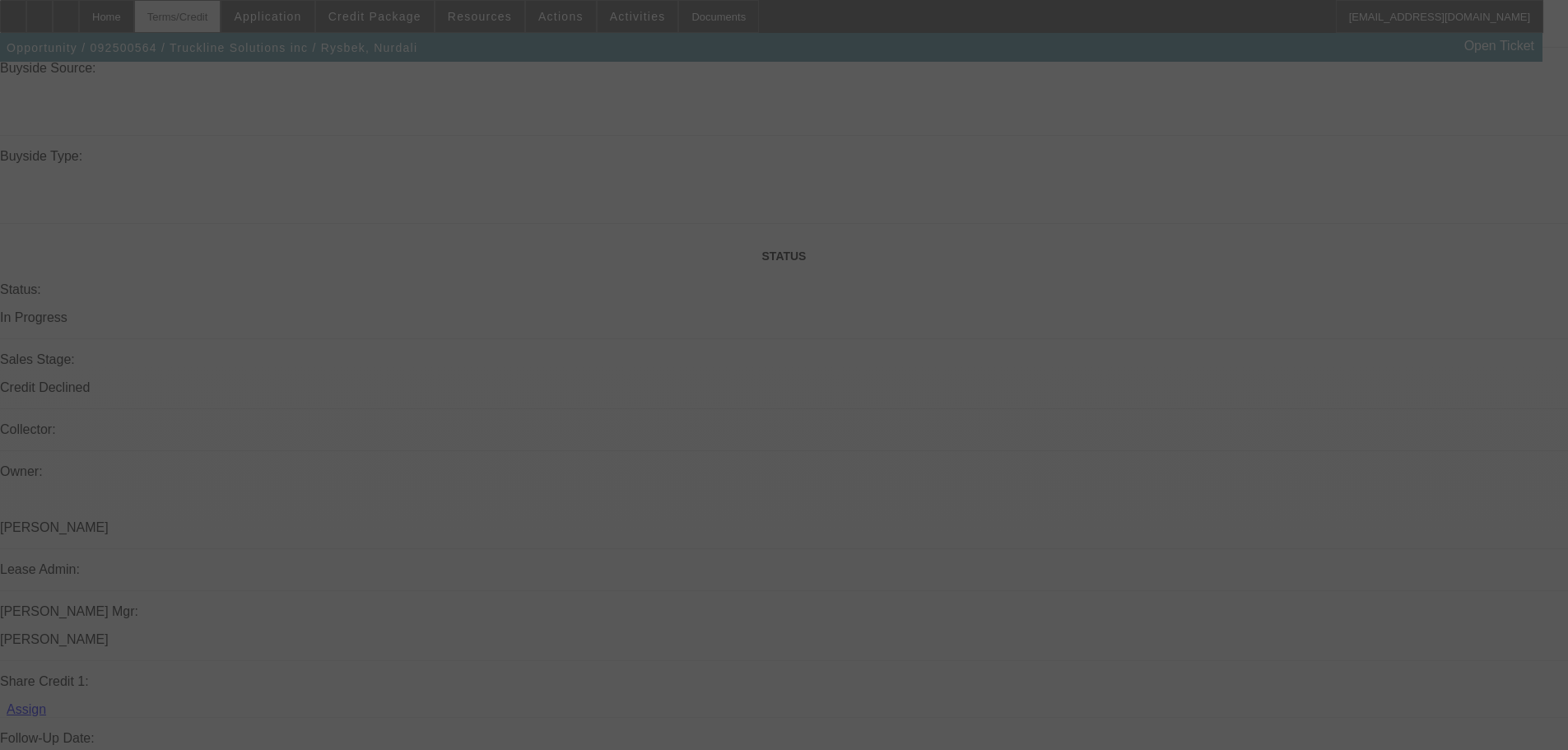
select select "0"
select select "2"
select select "0"
select select "6"
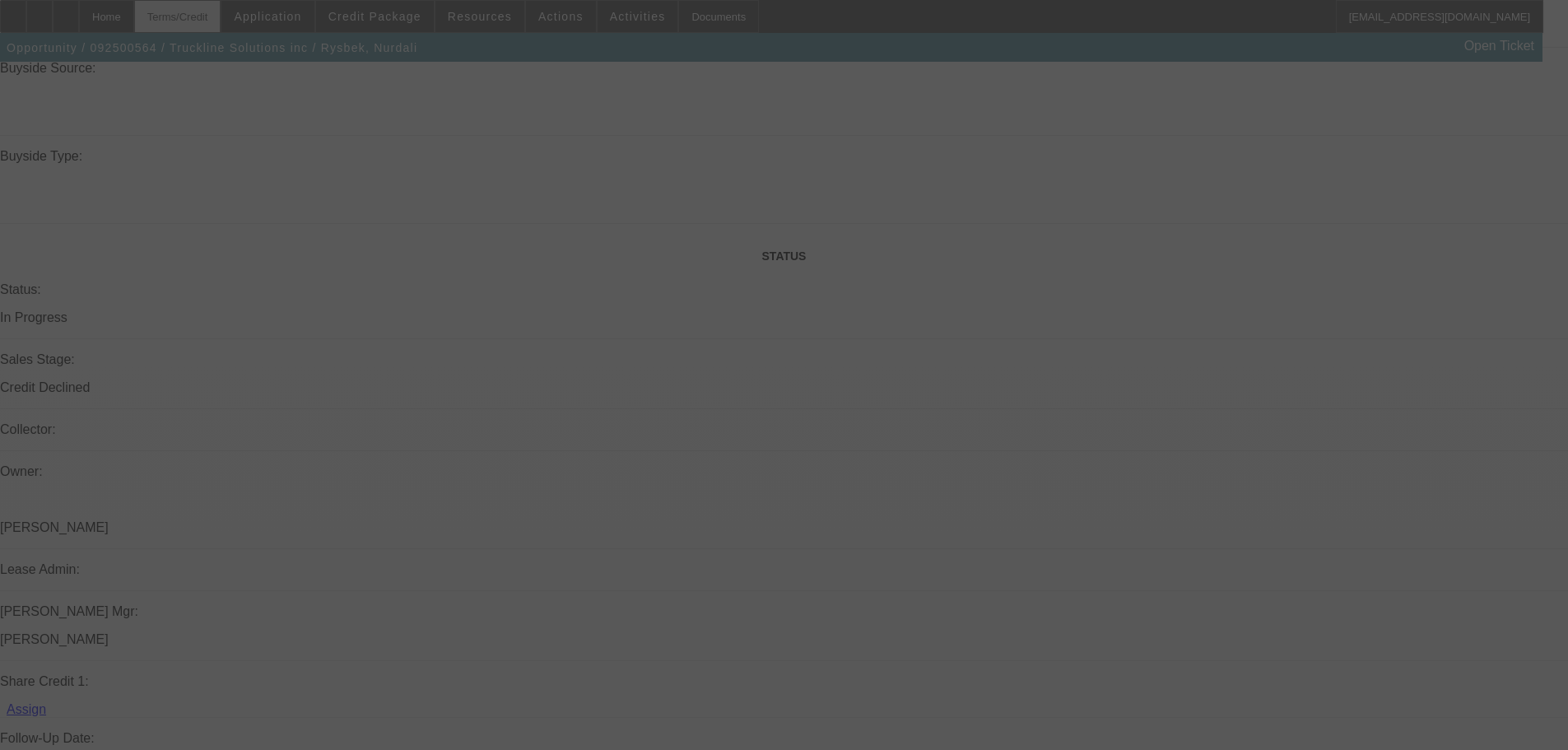
select select "0"
select select "3"
select select "0.1"
select select "4"
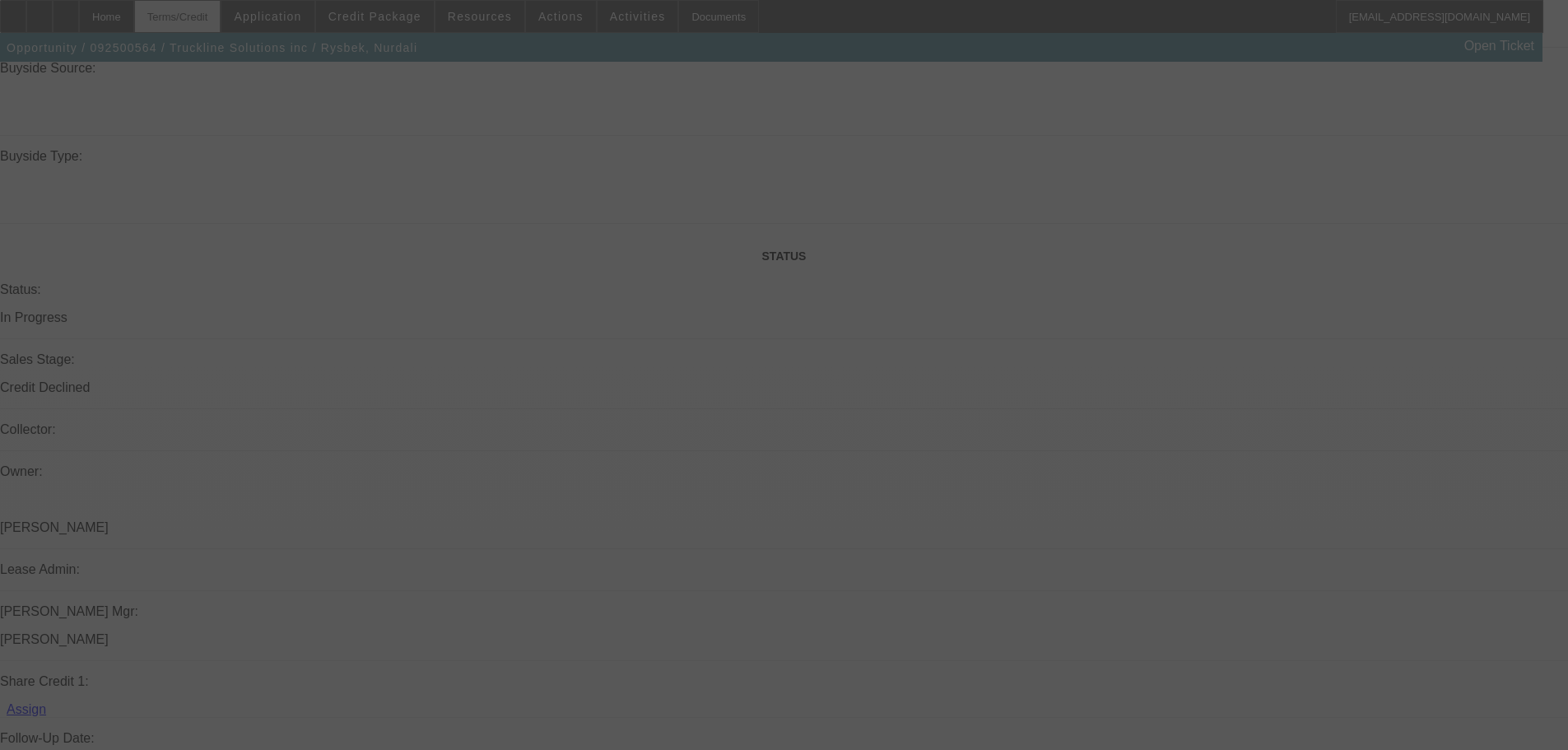
select select "0"
select select "3"
select select "0.1"
select select "4"
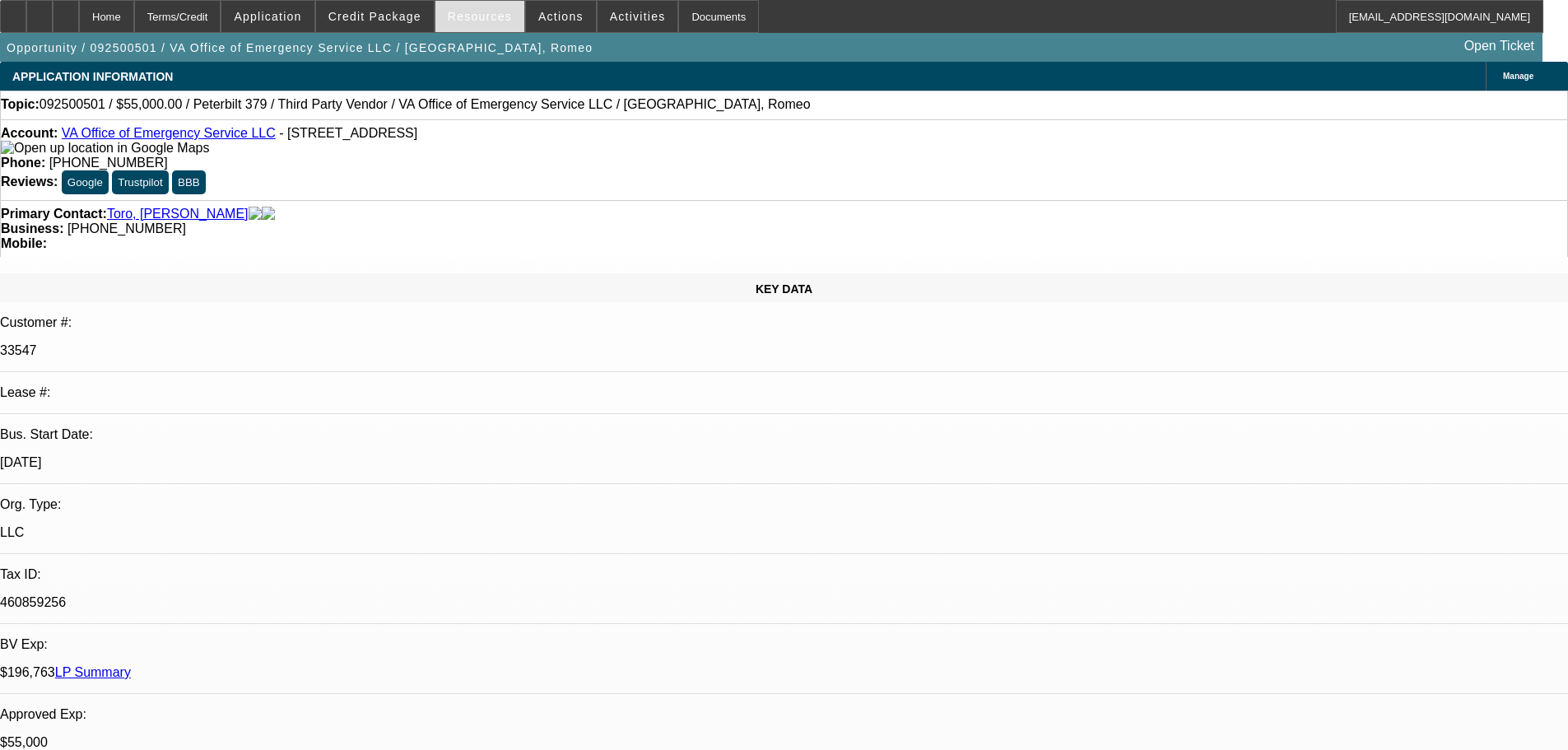
select select "0"
select select "2"
select select "0"
select select "6"
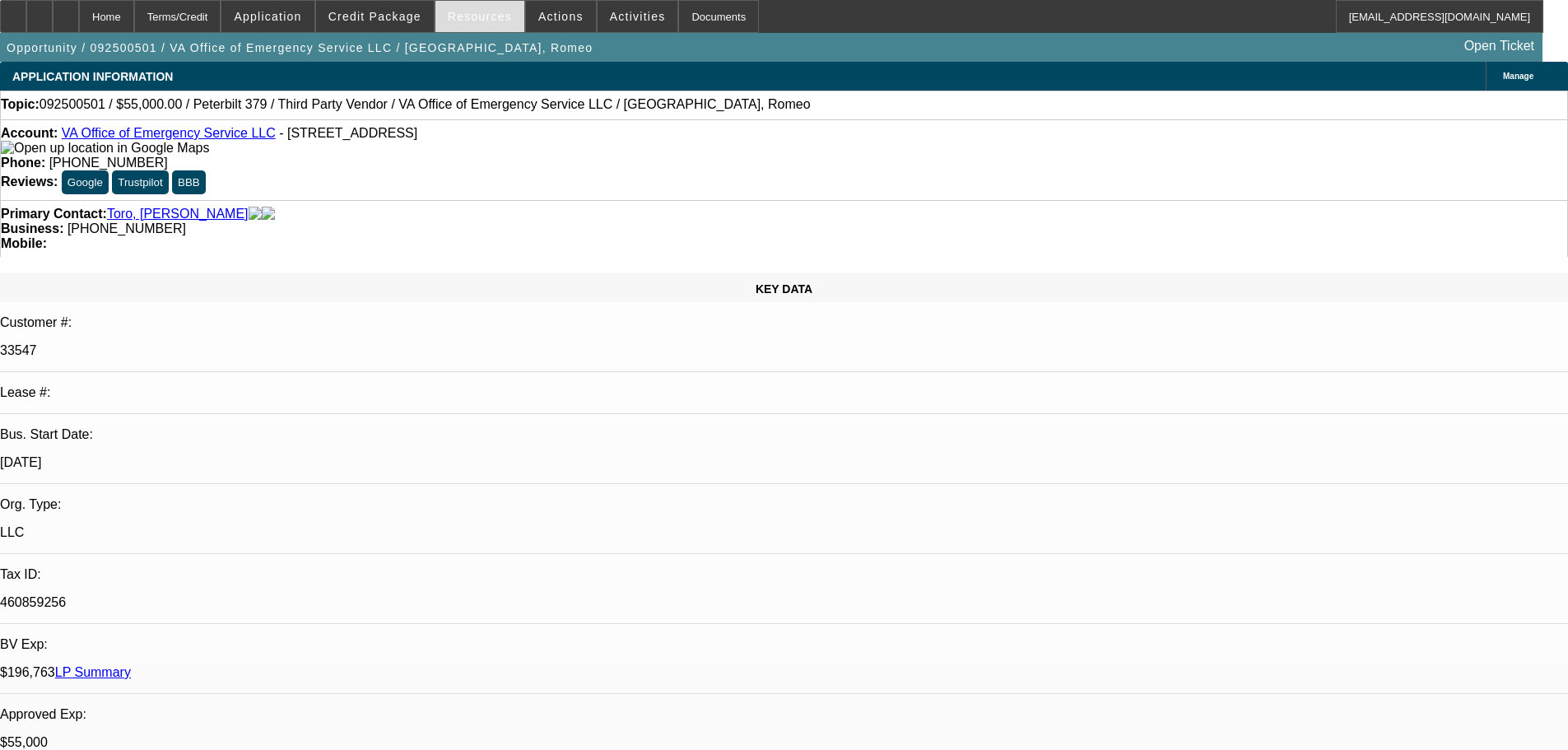
select select "0"
select select "2"
select select "0"
select select "6"
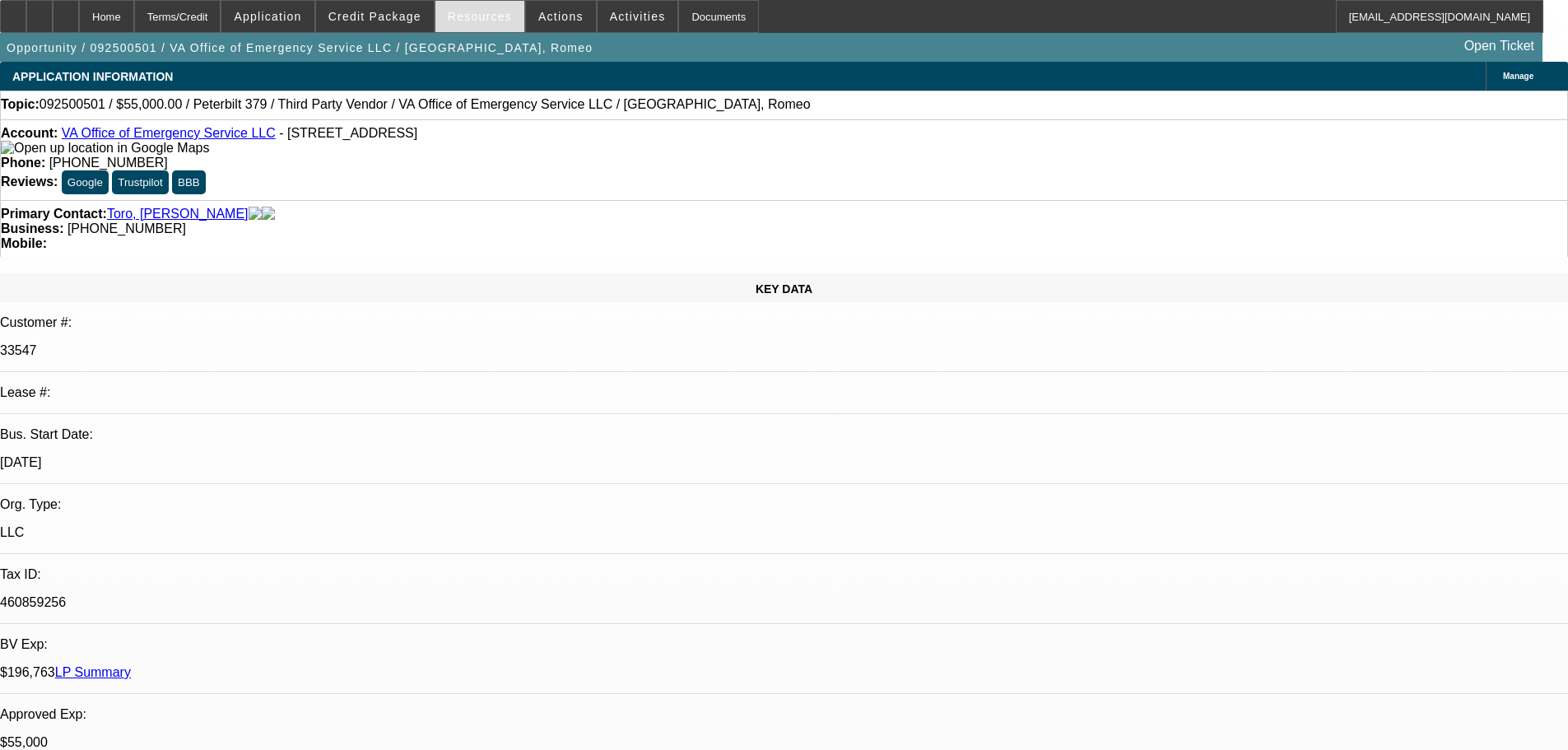
select select "0"
select select "2"
select select "0"
select select "6"
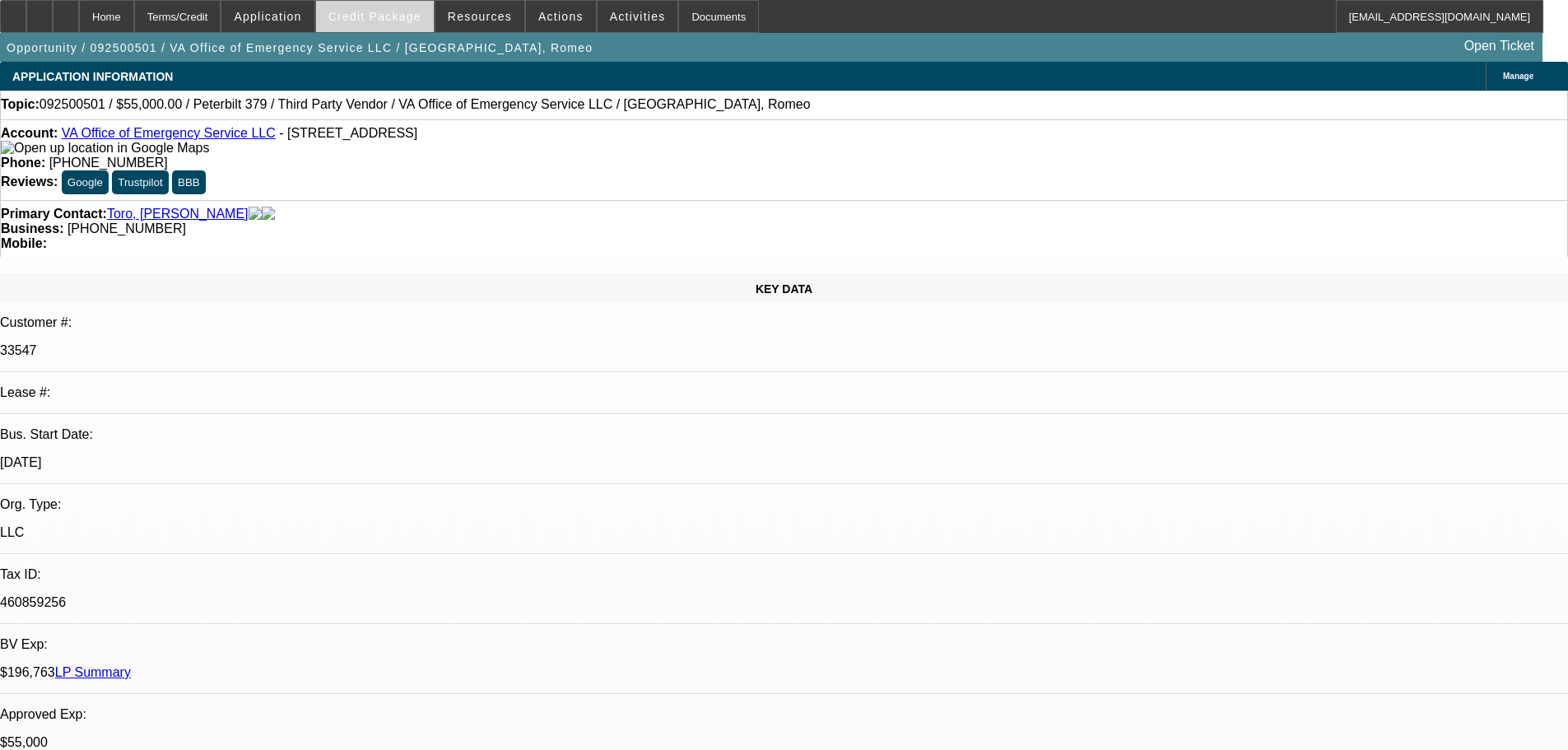
click at [395, 14] on span "Credit Package" at bounding box center [374, 17] width 93 height 13
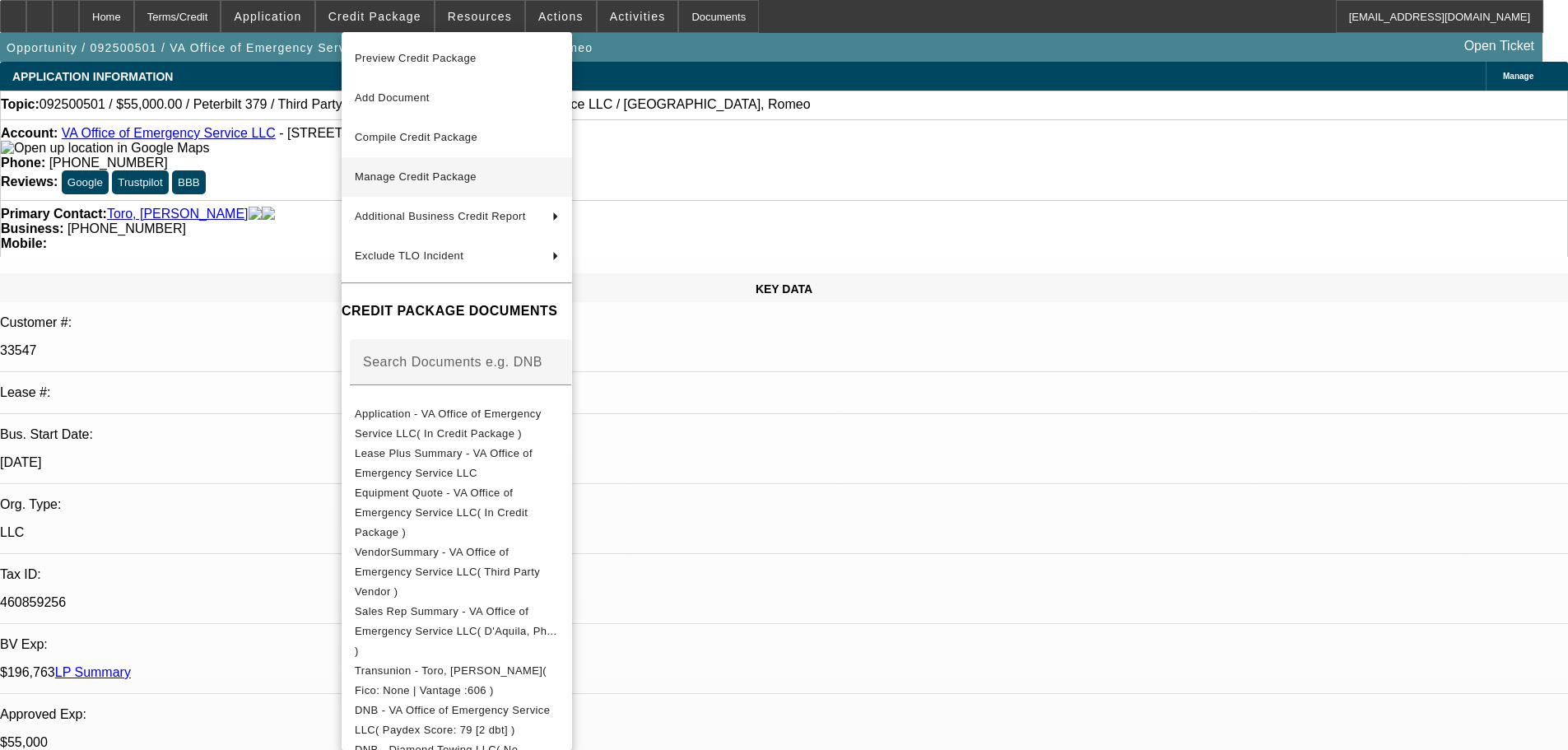
click at [415, 176] on span "Manage Credit Package" at bounding box center [415, 176] width 122 height 13
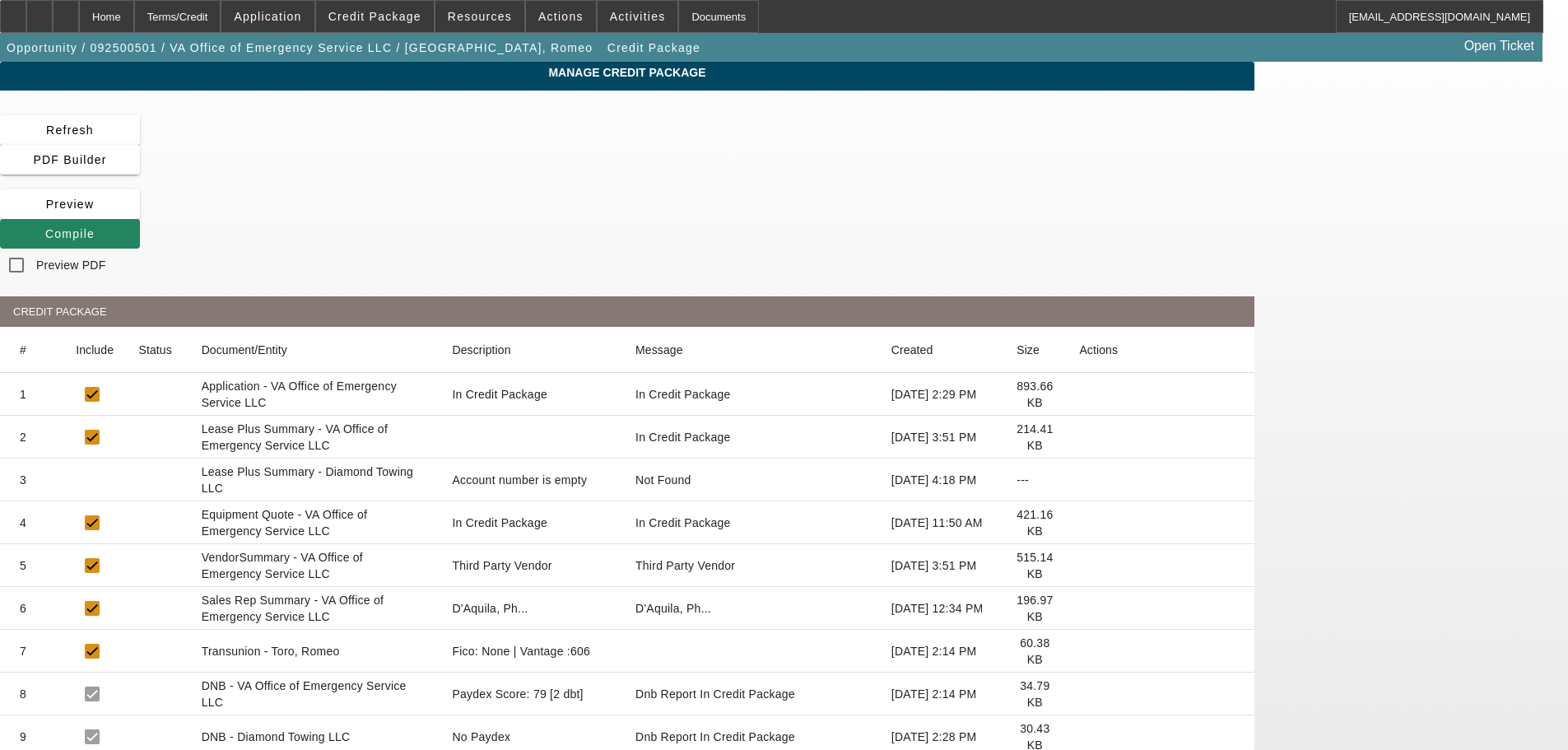
click at [1079, 437] on icon at bounding box center [1079, 437] width 0 height 0
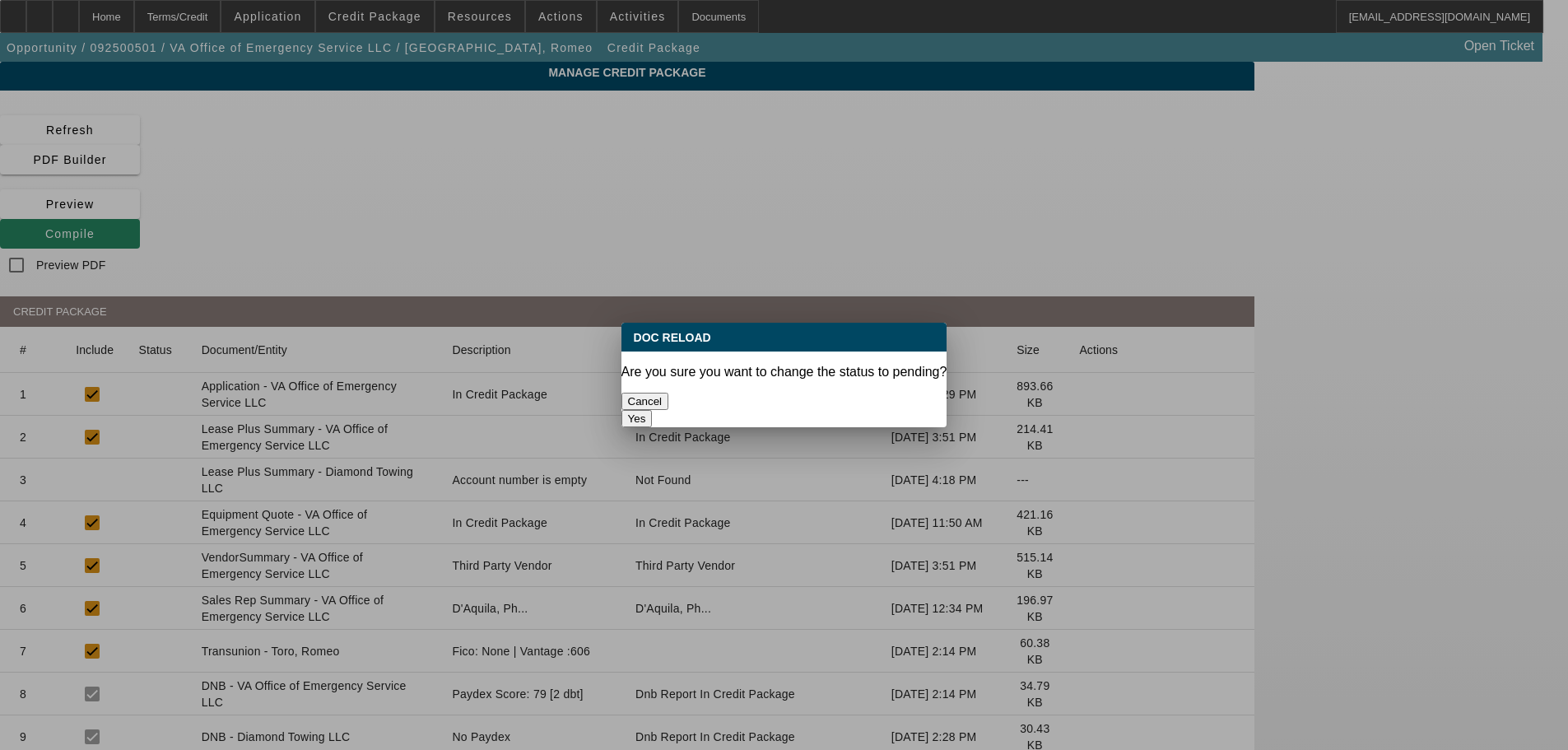
click at [653, 410] on button "Yes" at bounding box center [637, 418] width 31 height 18
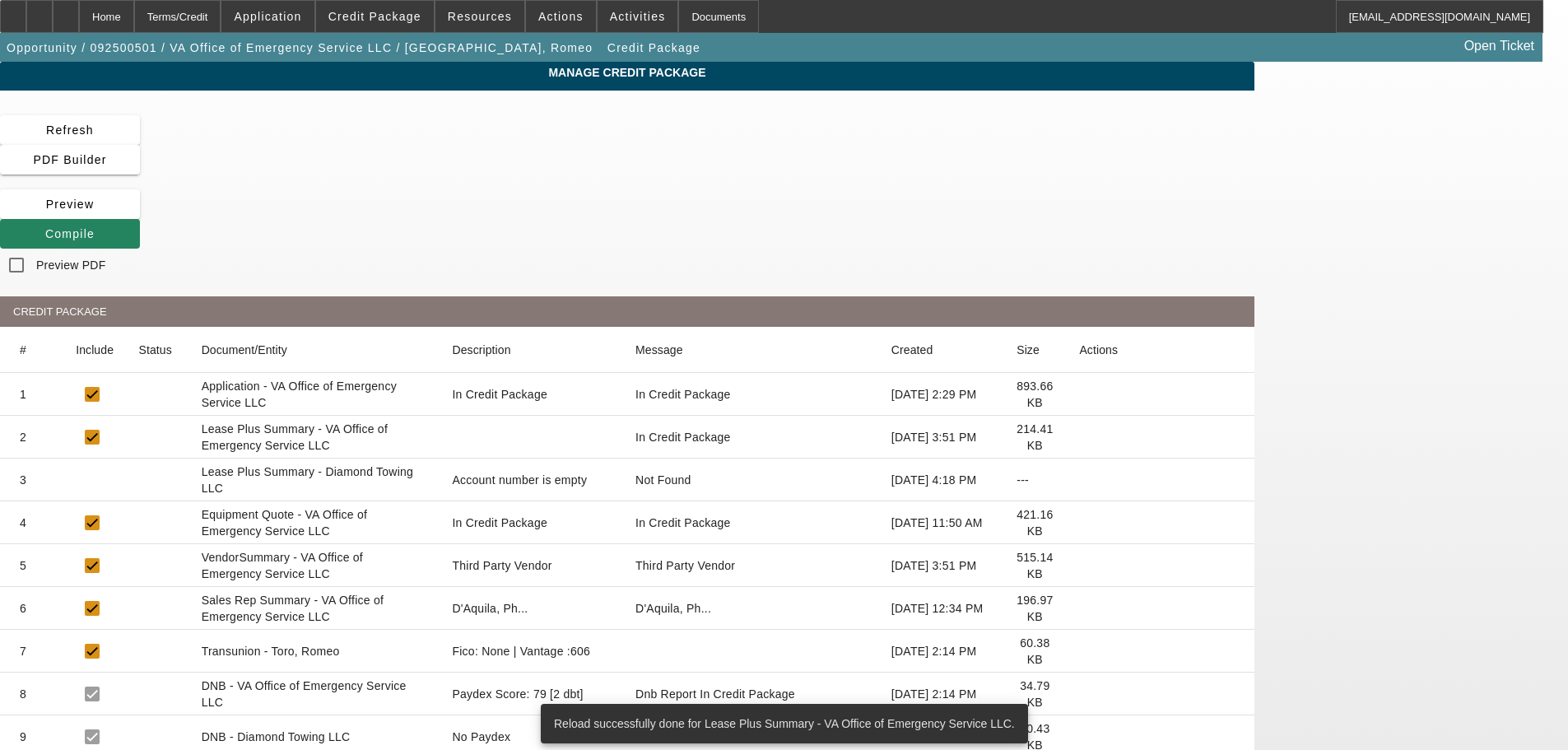
click at [1079, 480] on icon at bounding box center [1079, 480] width 0 height 0
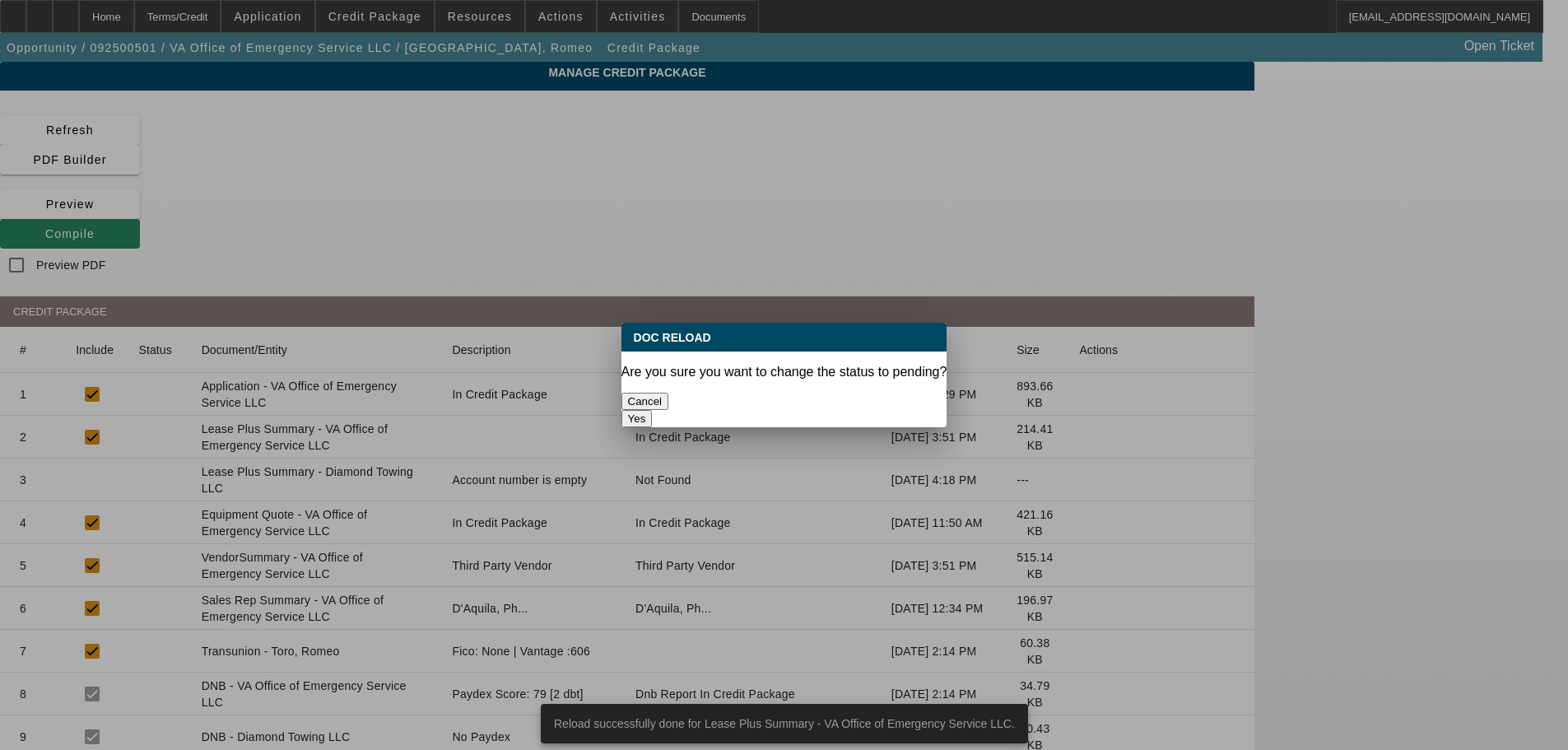
click at [653, 410] on button "Yes" at bounding box center [637, 418] width 31 height 18
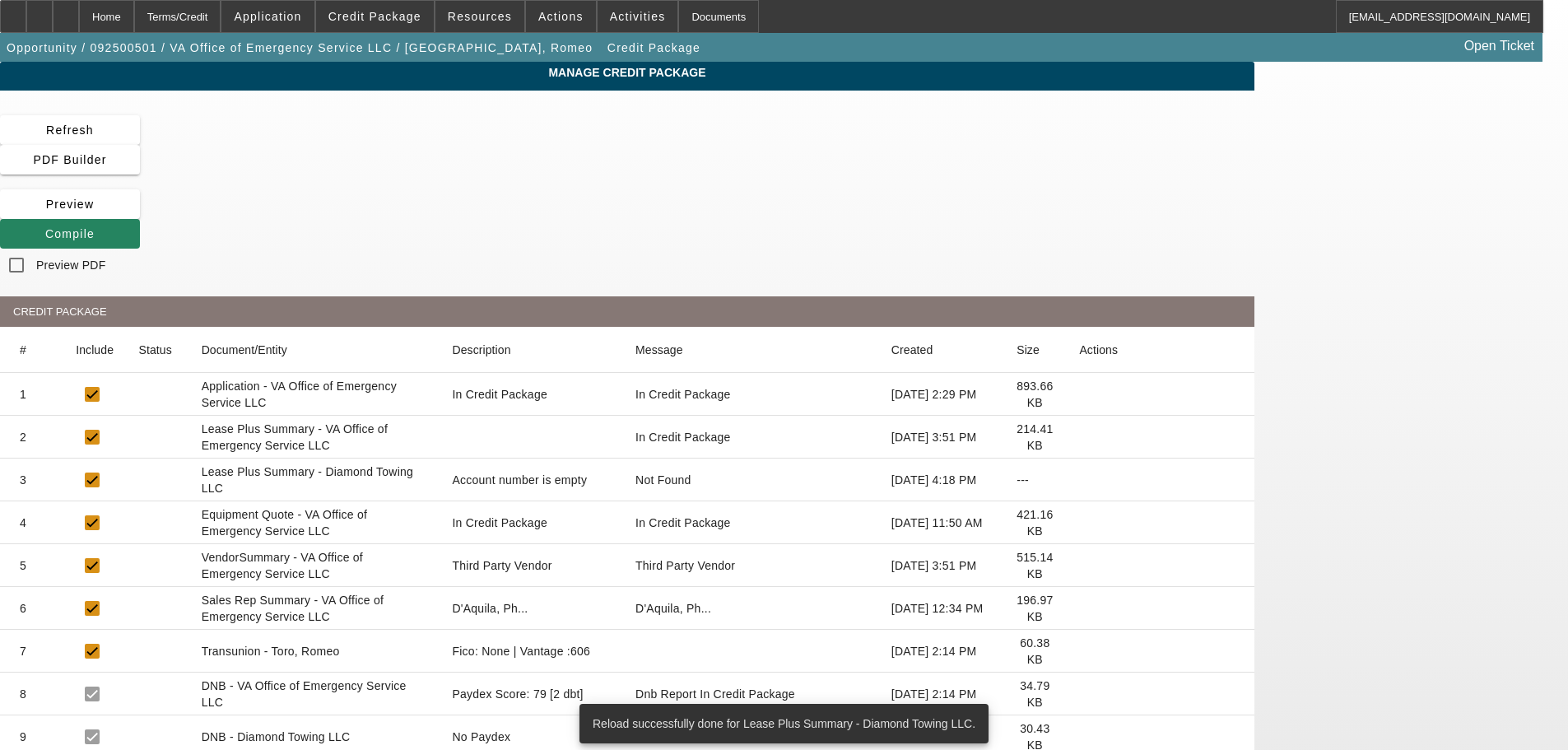
click at [1079, 566] on icon at bounding box center [1079, 566] width 0 height 0
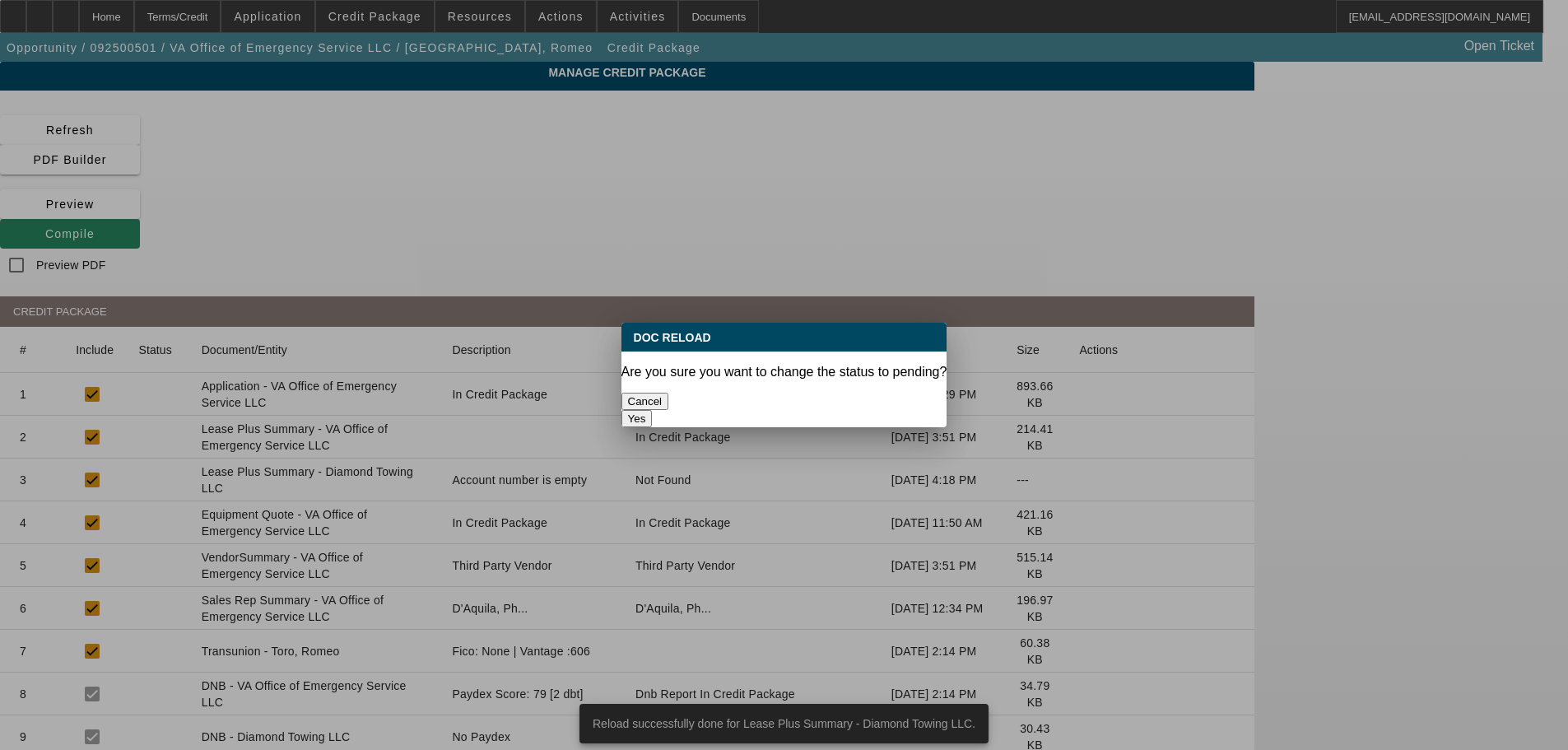
click at [653, 410] on button "Yes" at bounding box center [637, 418] width 31 height 18
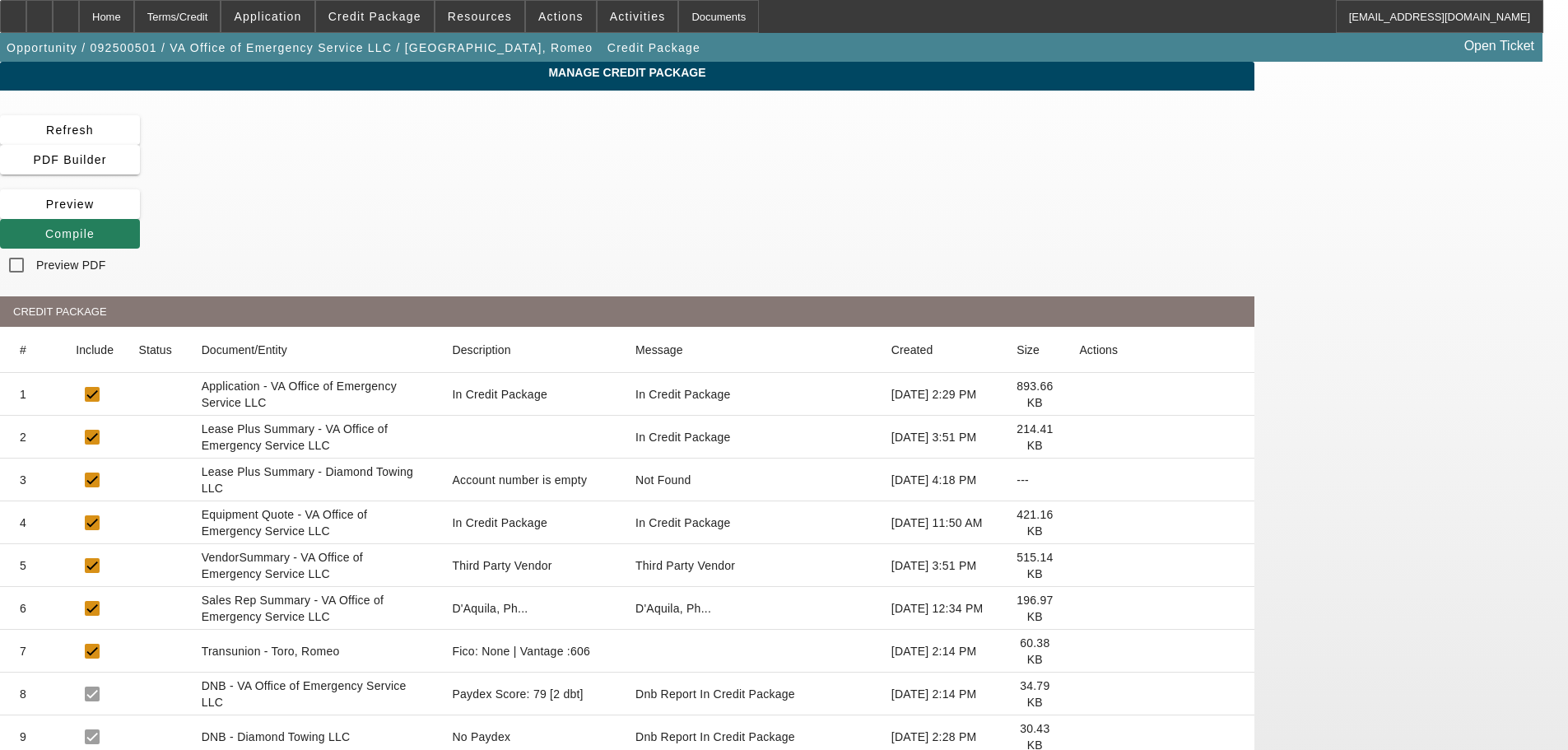
click at [94, 227] on span "Compile" at bounding box center [69, 234] width 49 height 13
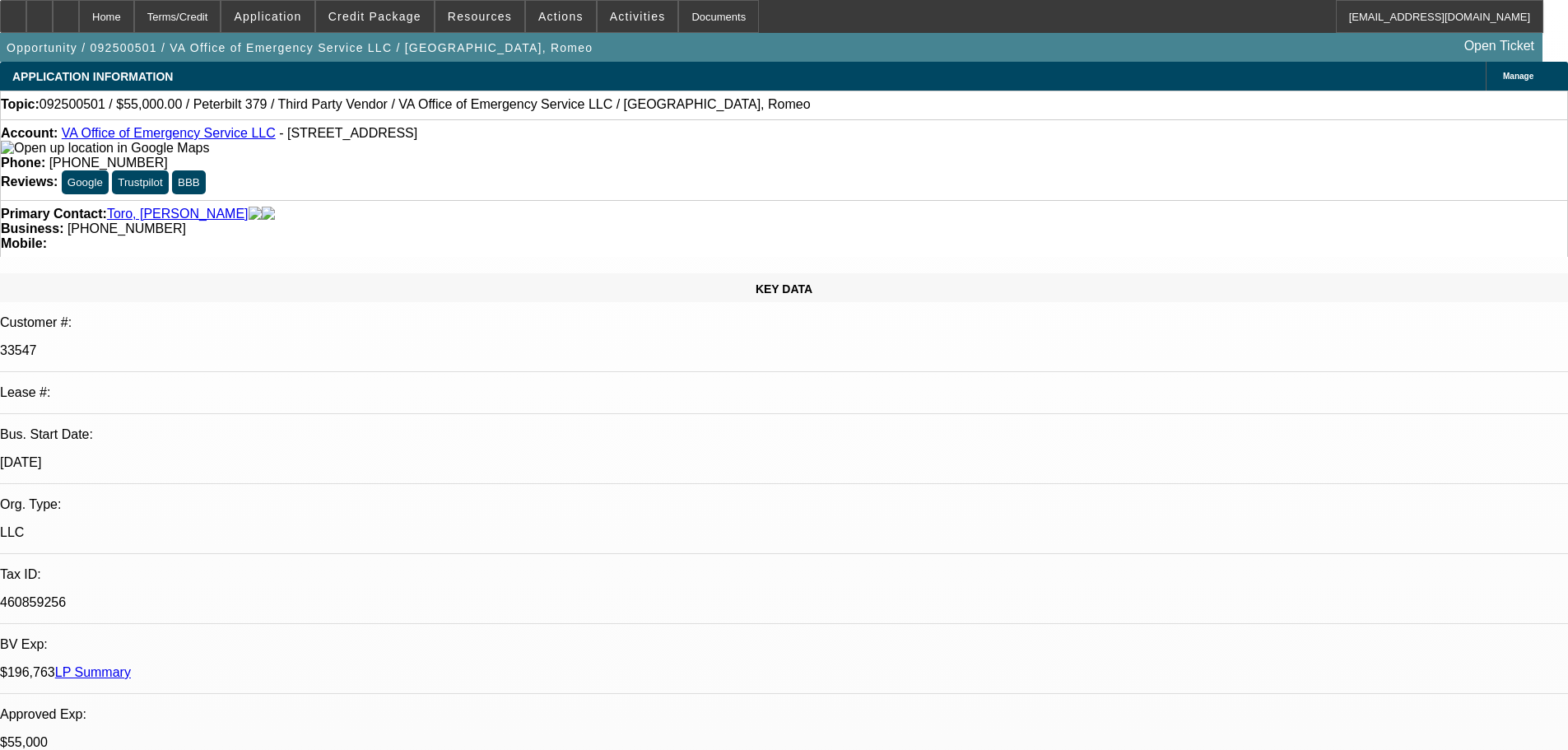
select select "0"
select select "2"
select select "0"
select select "6"
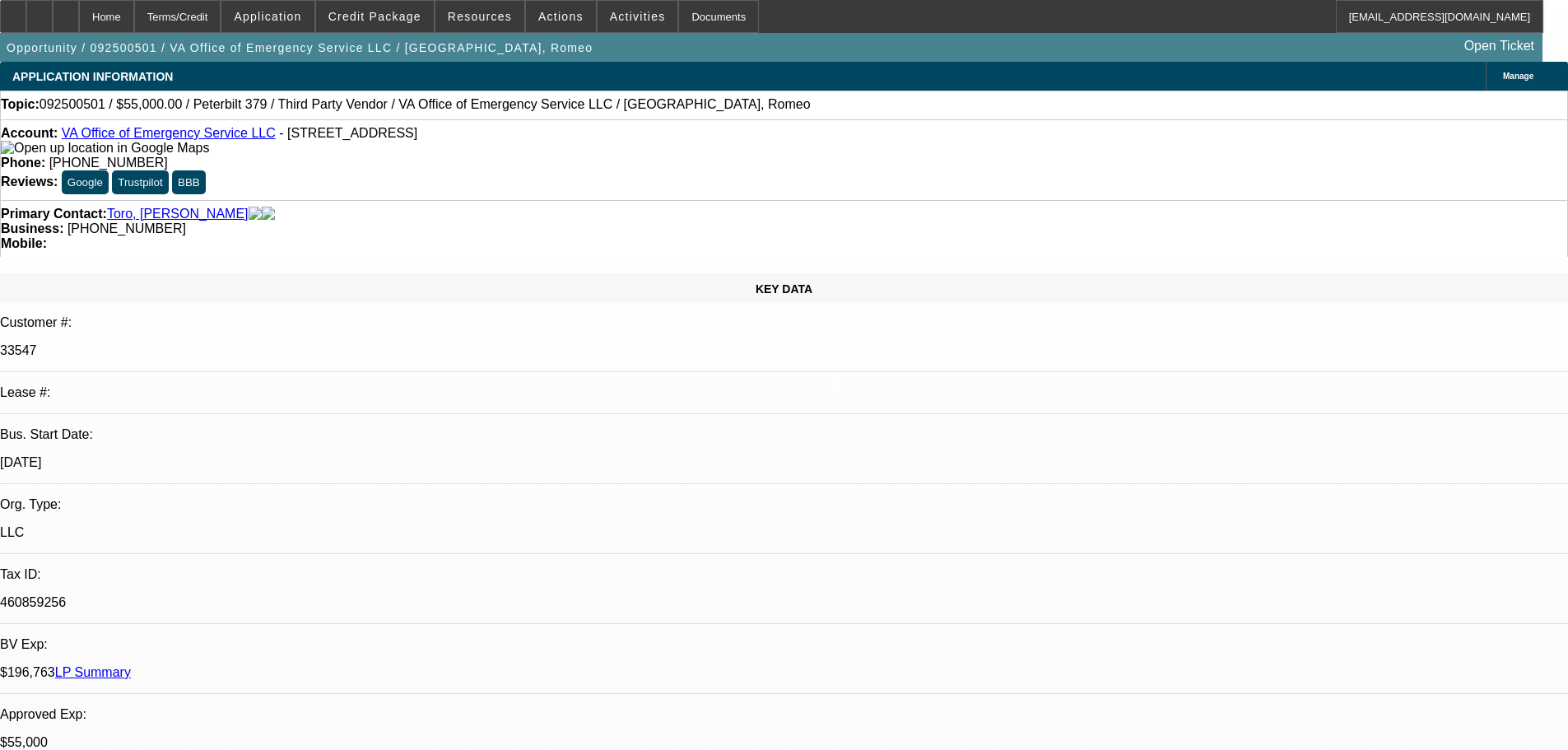
select select "0"
select select "2"
select select "0"
select select "6"
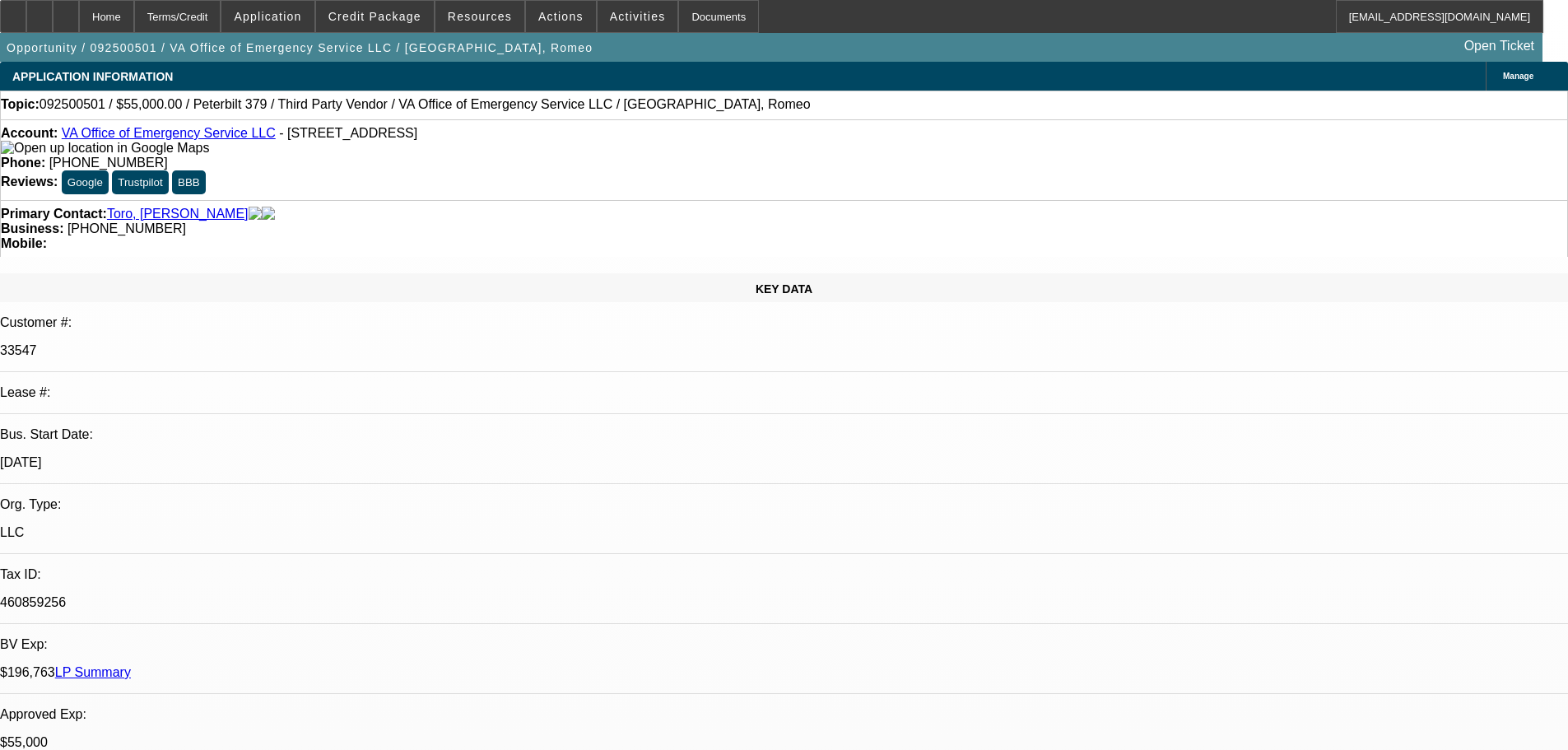
select select "0"
select select "2"
select select "0"
select select "6"
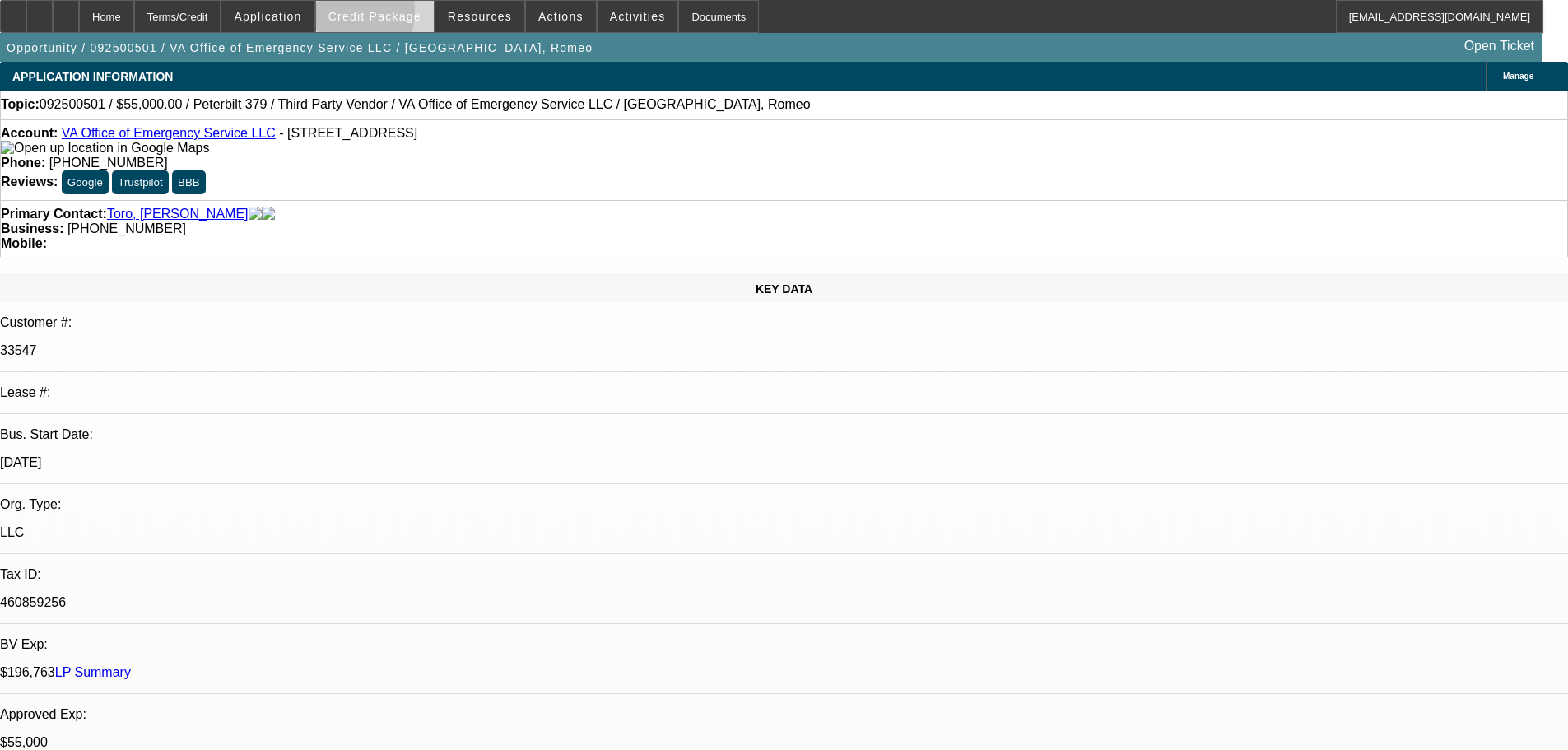
click at [363, 16] on span "Credit Package" at bounding box center [374, 17] width 93 height 13
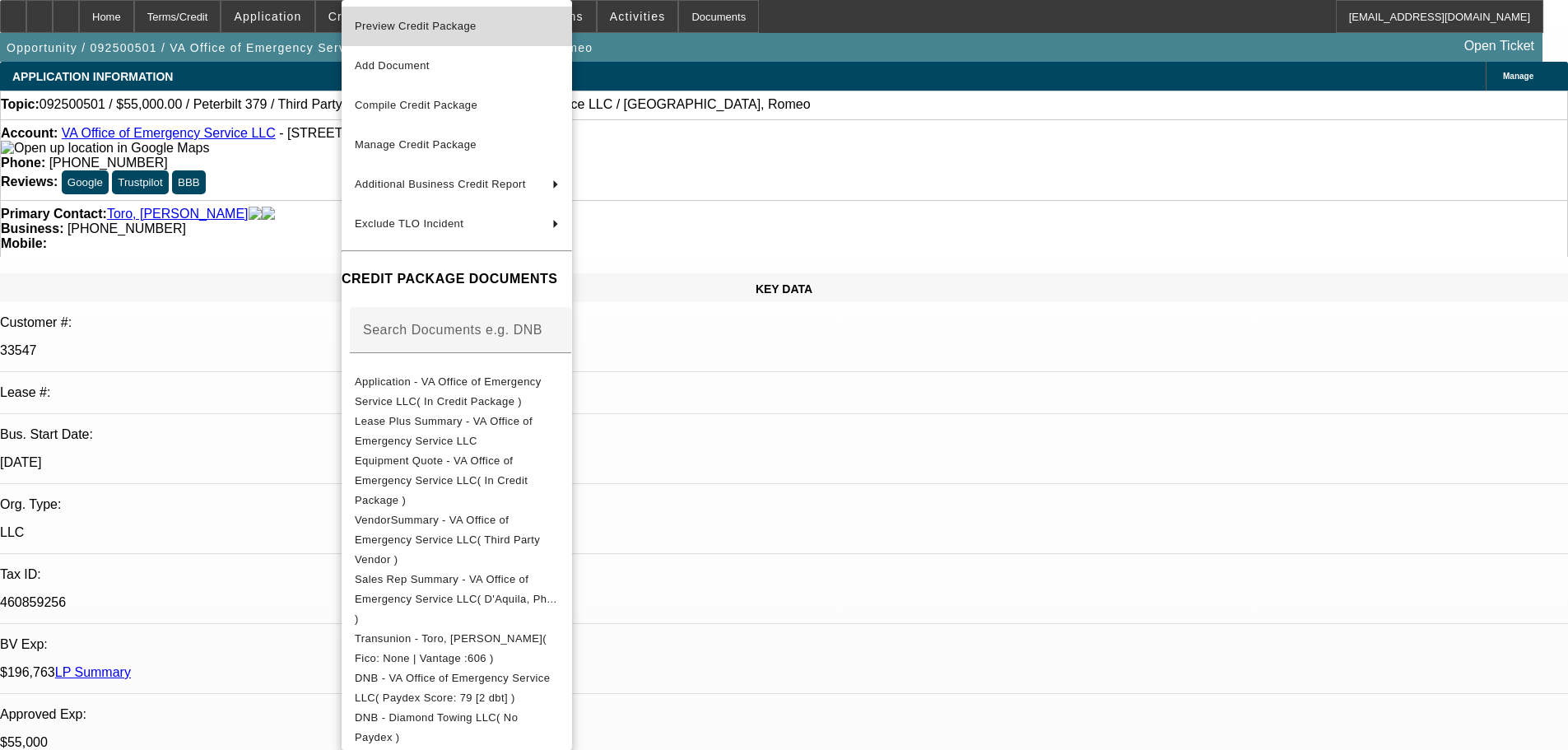
click at [393, 28] on span "Preview Credit Package" at bounding box center [415, 26] width 122 height 13
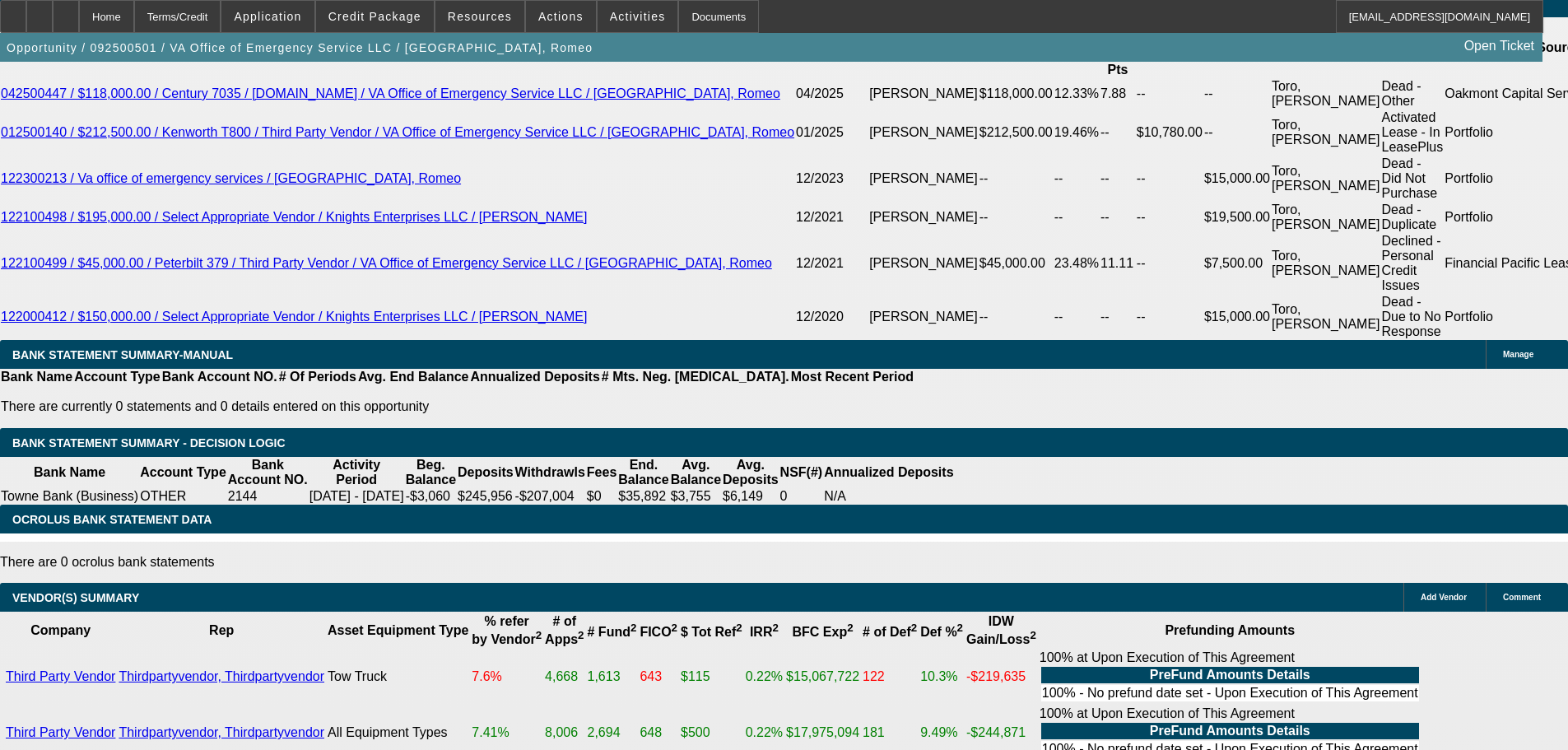
scroll to position [3271, 0]
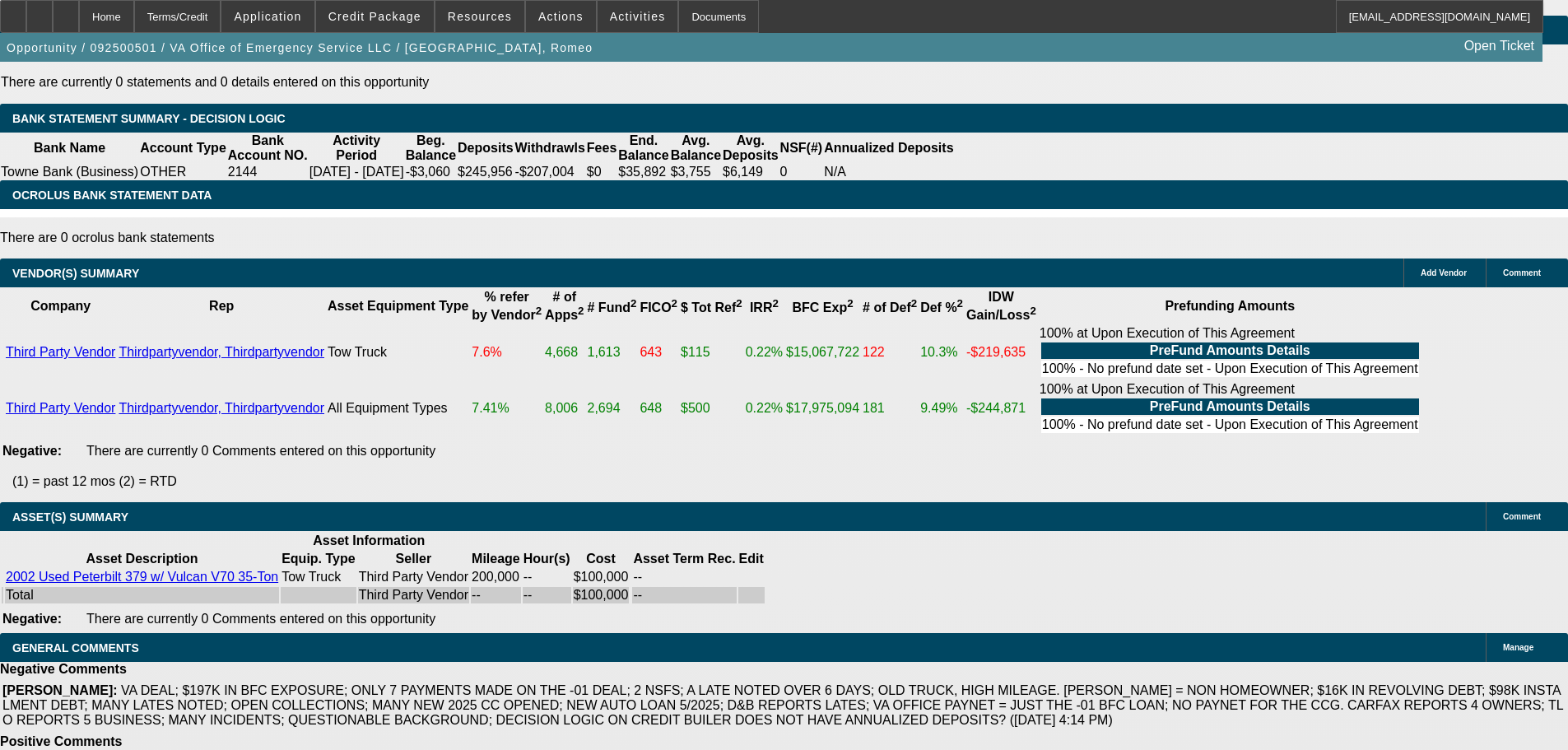
drag, startPoint x: 796, startPoint y: 632, endPoint x: 314, endPoint y: 650, distance: 482.3
copy span "ALL FUNDS TO COME TO BFC. GPS REQUIRED. CONTINGENT ON ACCEPTABLE INSPECTION."
select select "3"
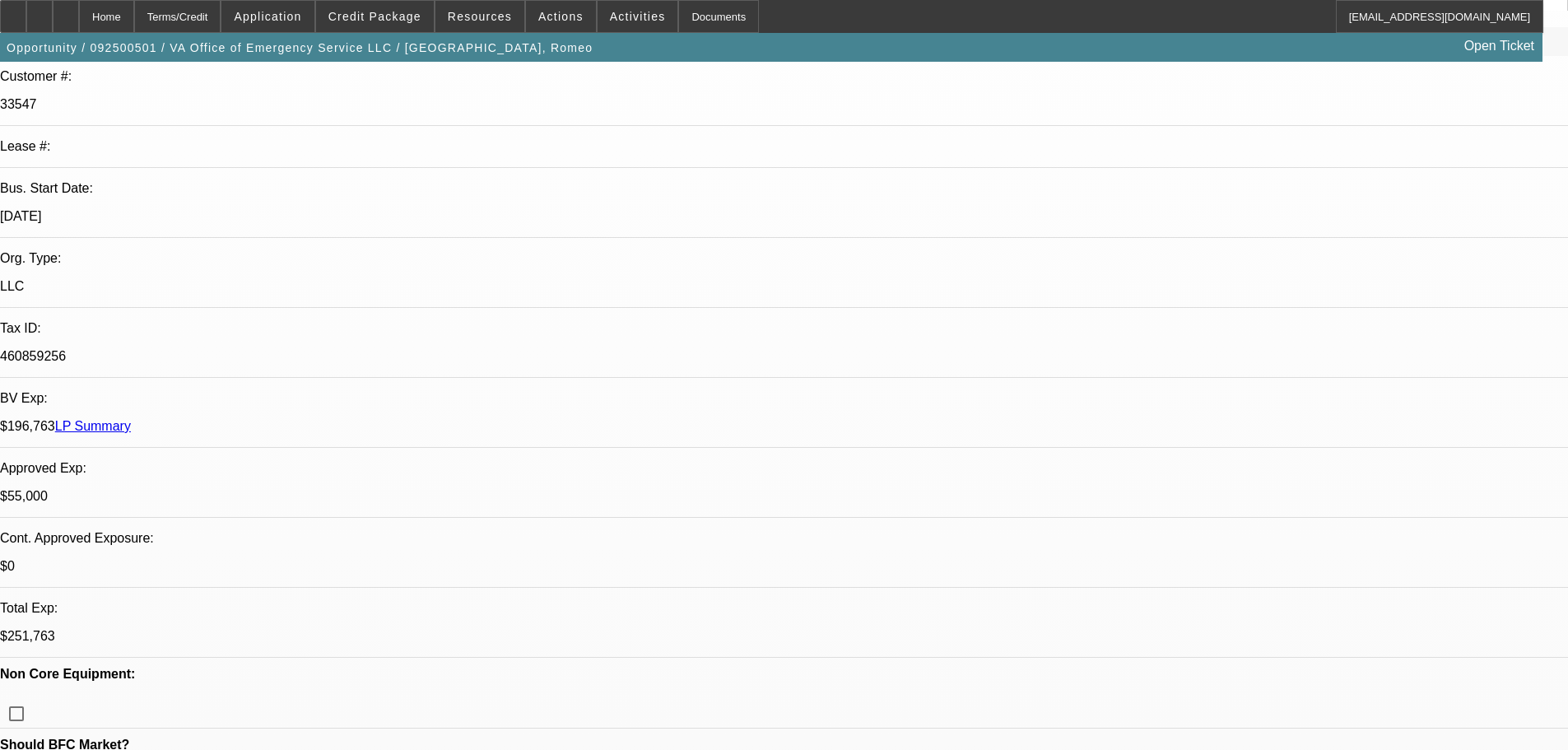
scroll to position [247, 0]
paste textarea "ALL FUNDS TO COME TO BFC. GPS REQUIRED. CONTINGENT ON ACCEPTABLE INSPECTION."
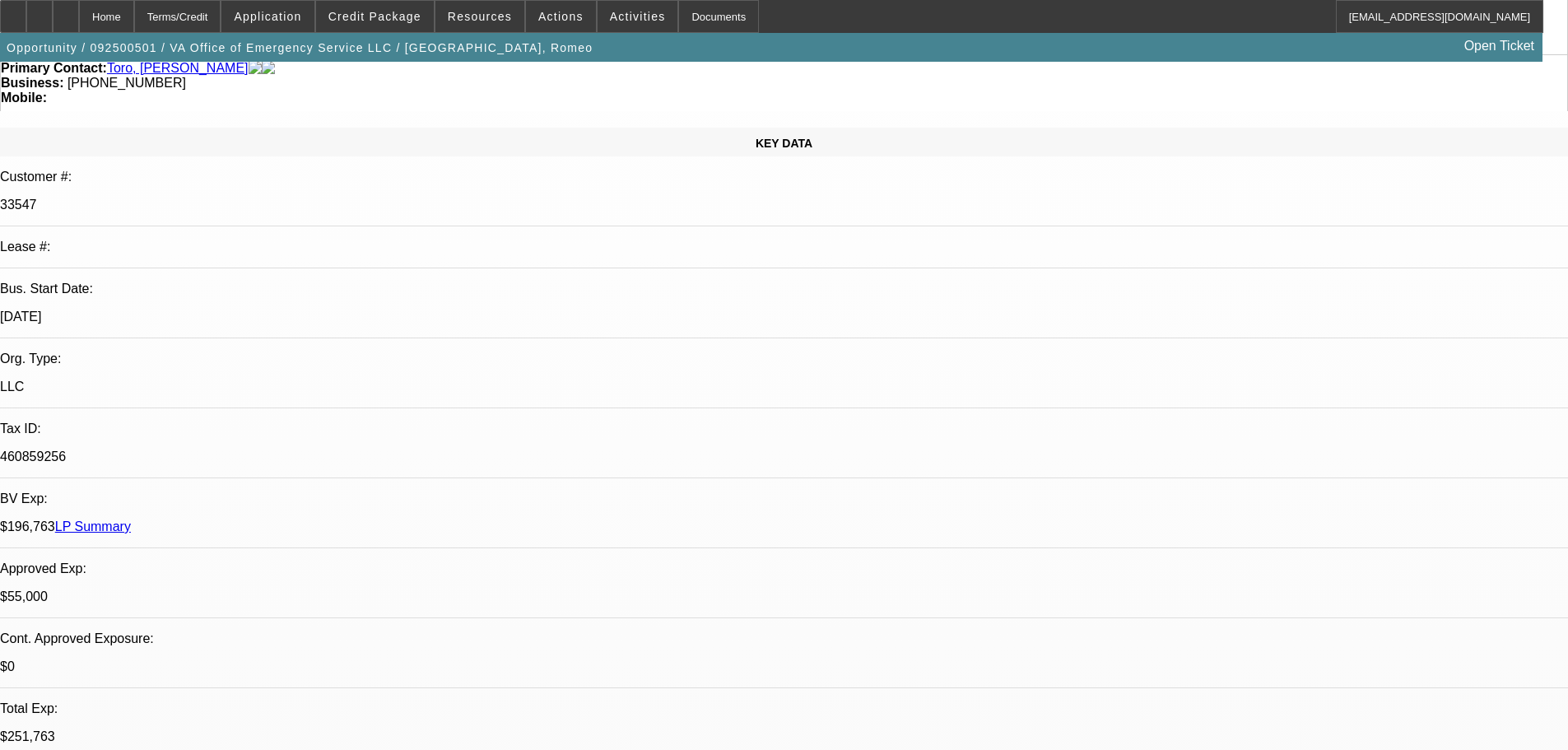
scroll to position [329, 0]
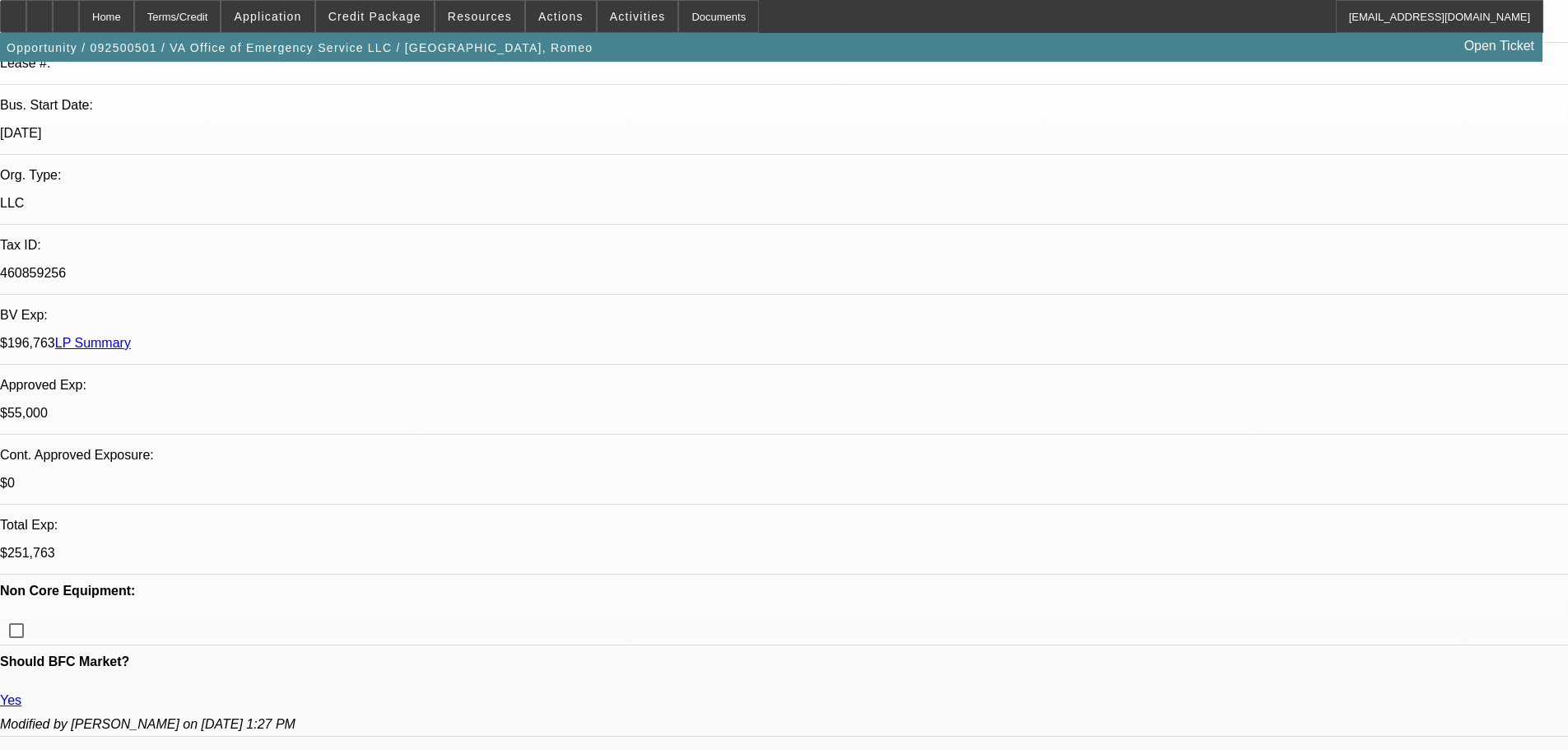
type textarea "APPROVED, ALL FUNDS TO COME TO BFC. GPS REQUIRED. CONTINGENT ON ACCEPTABLE INSP…"
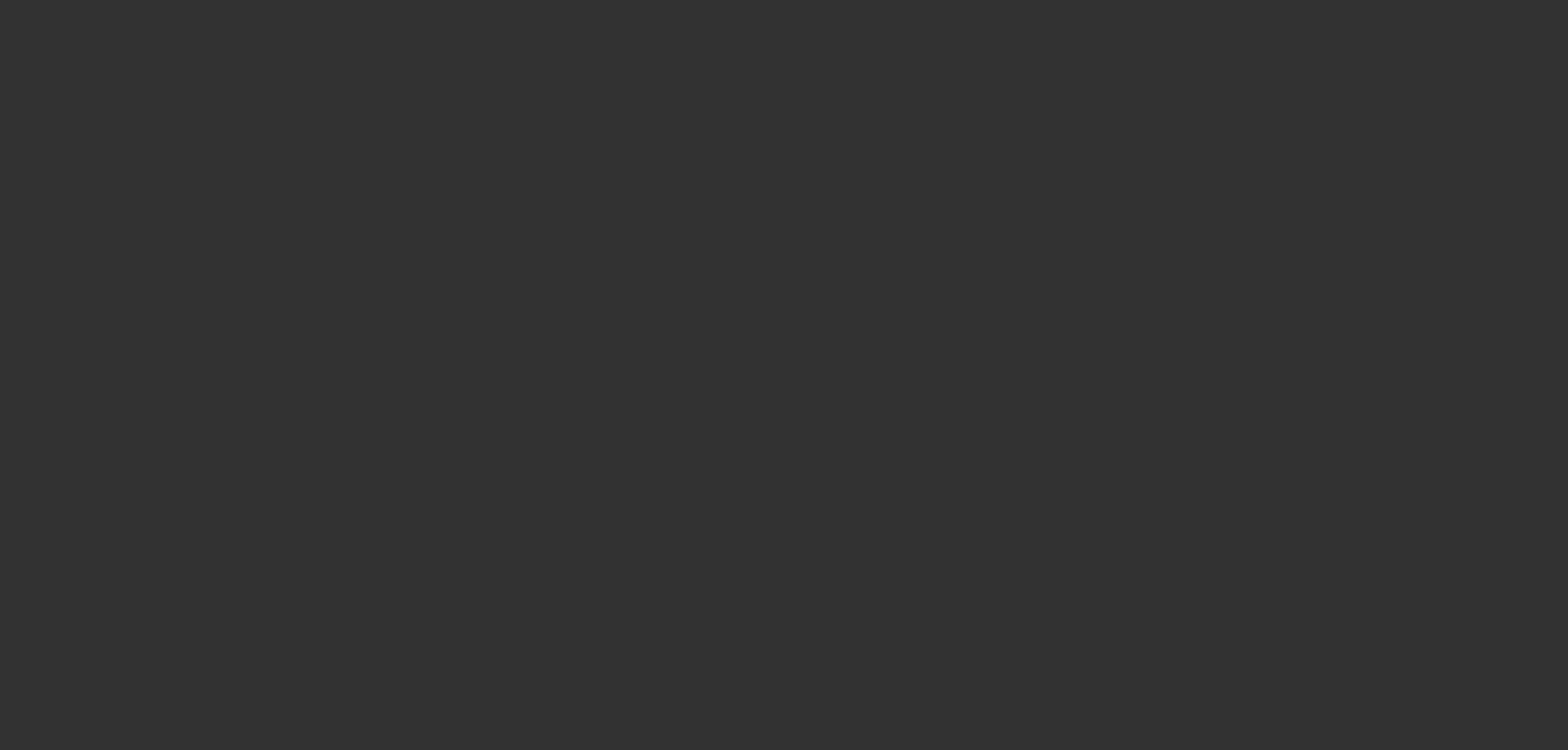
scroll to position [0, 0]
select select "0"
select select "2"
select select "0"
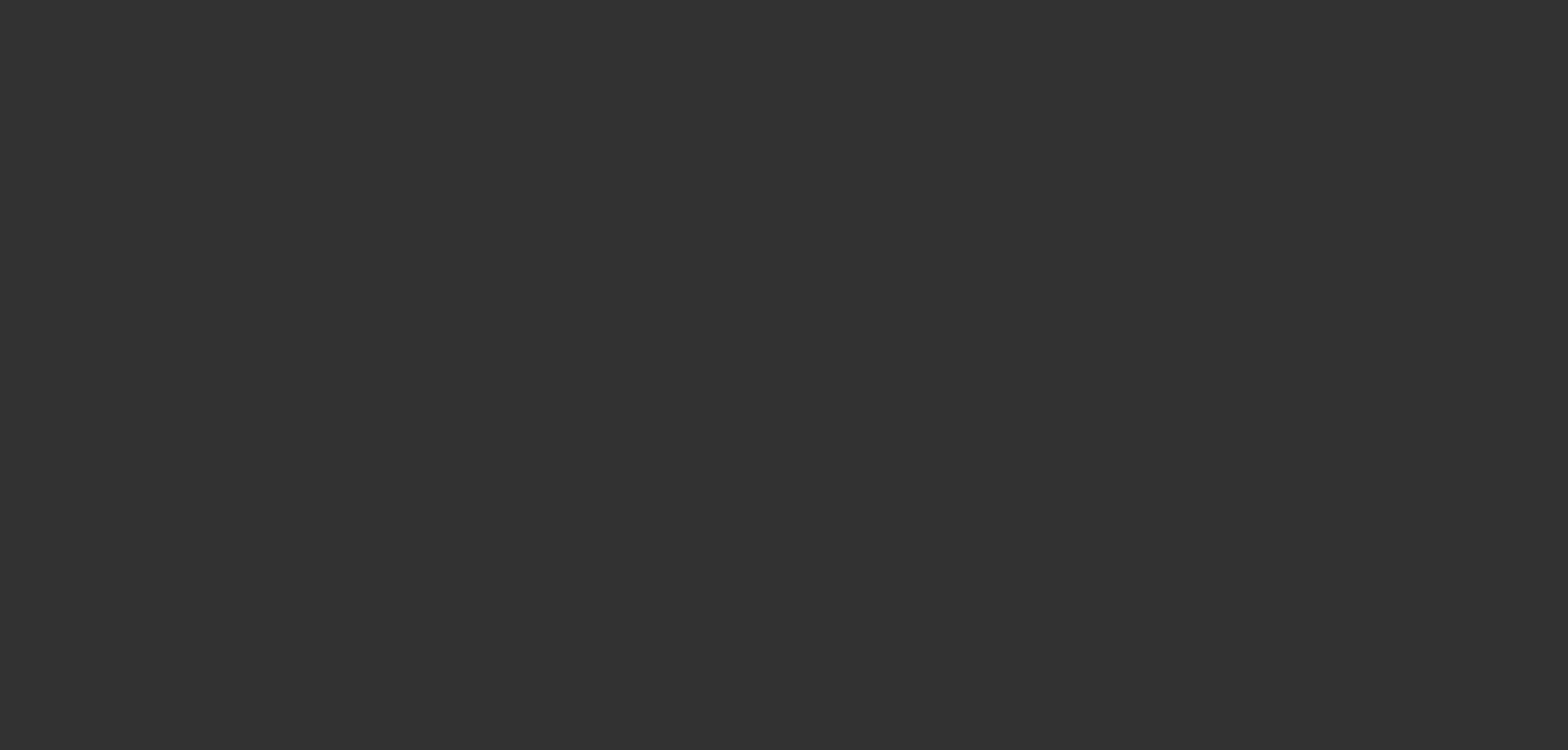
select select "6"
select select "0"
select select "2"
select select "0"
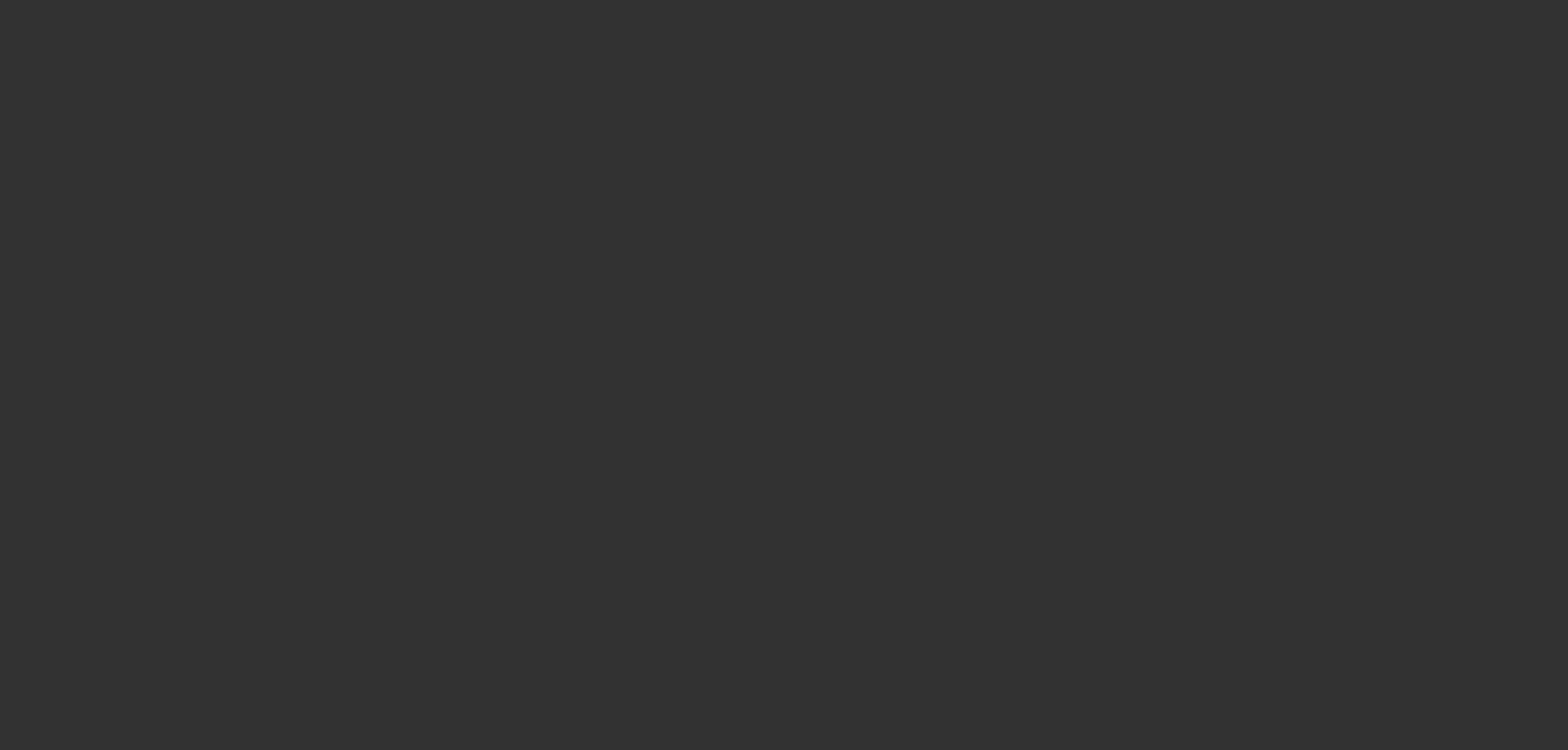
select select "6"
select select "0"
select select "2"
select select "0"
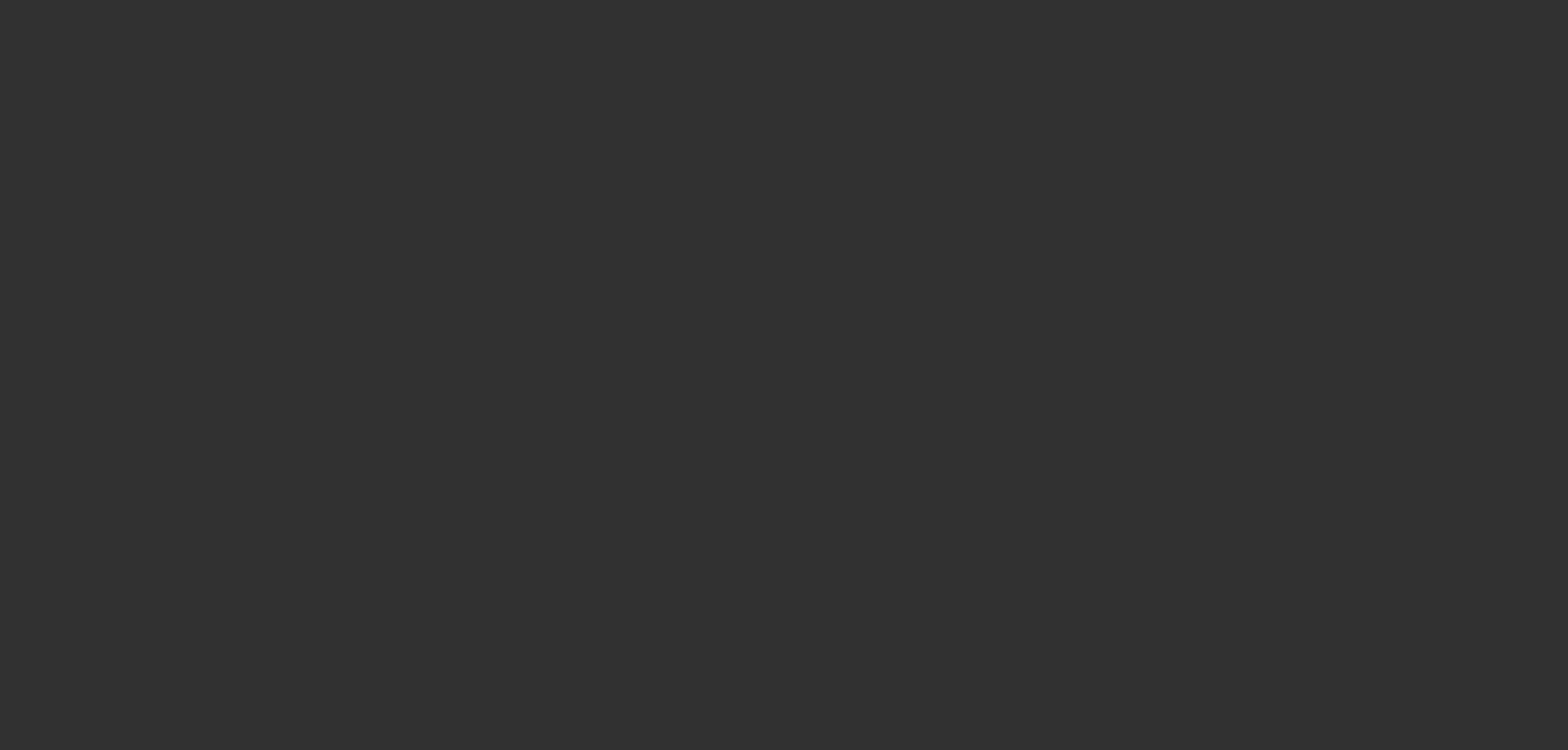
select select "6"
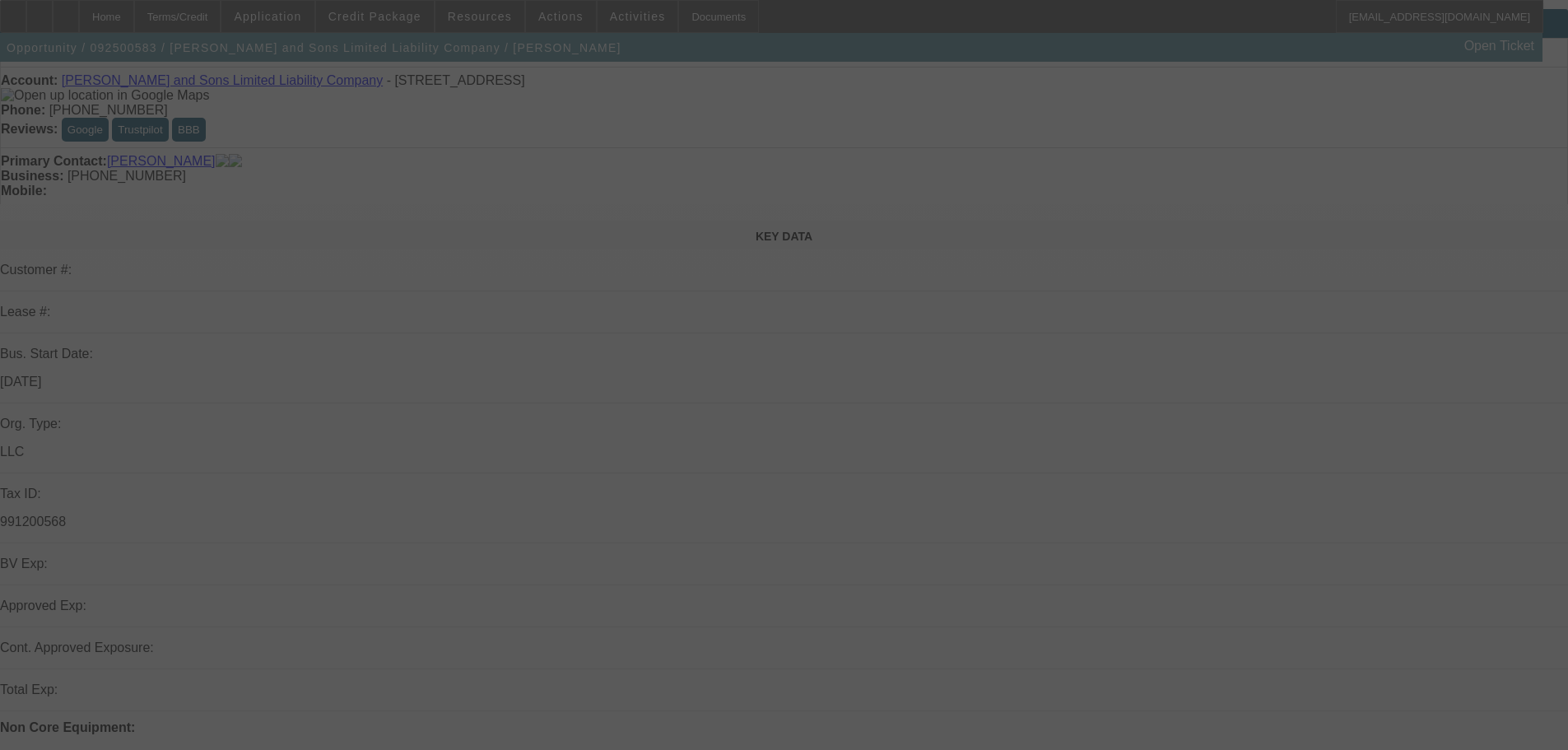
scroll to position [82, 0]
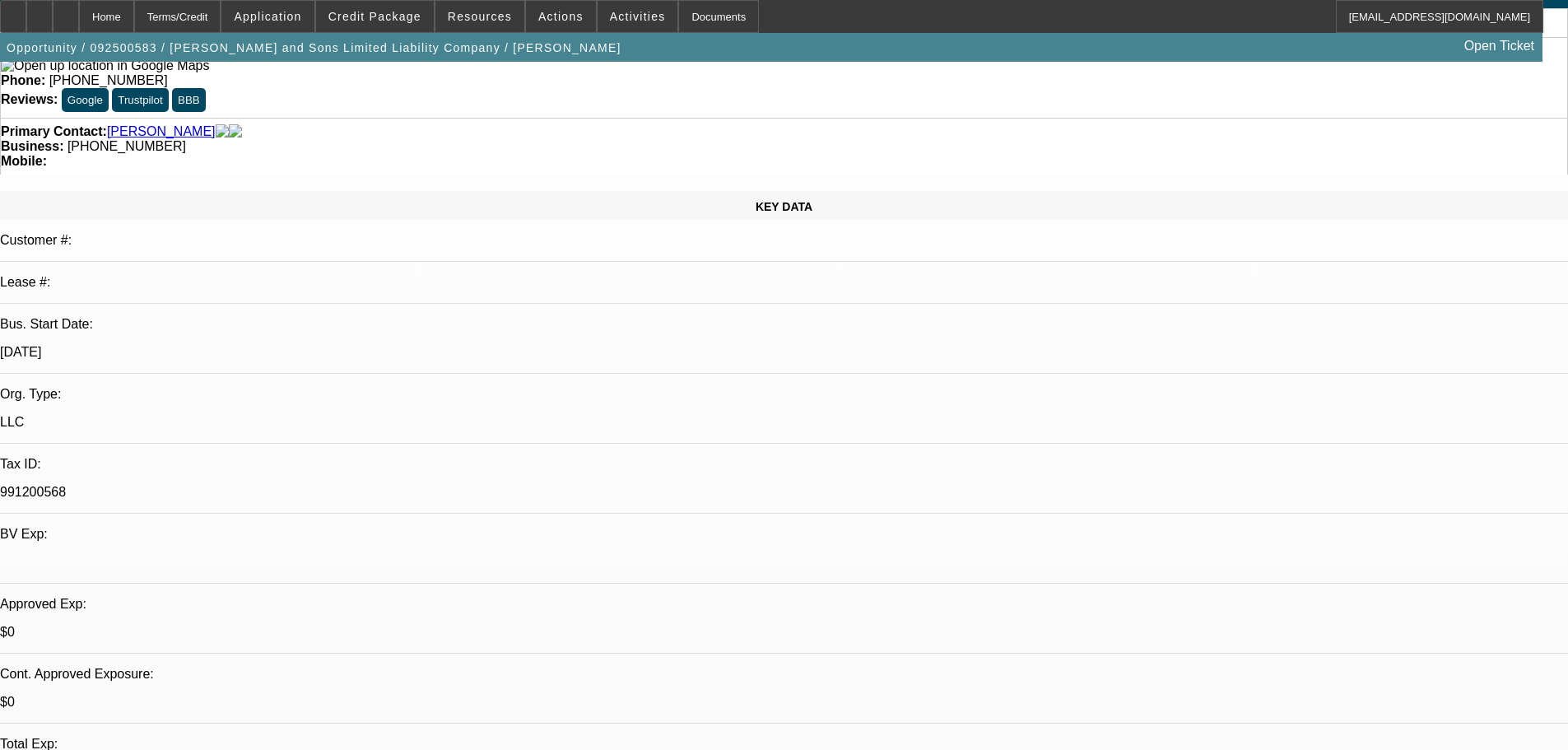
select select "0"
select select "2"
select select "0"
select select "21"
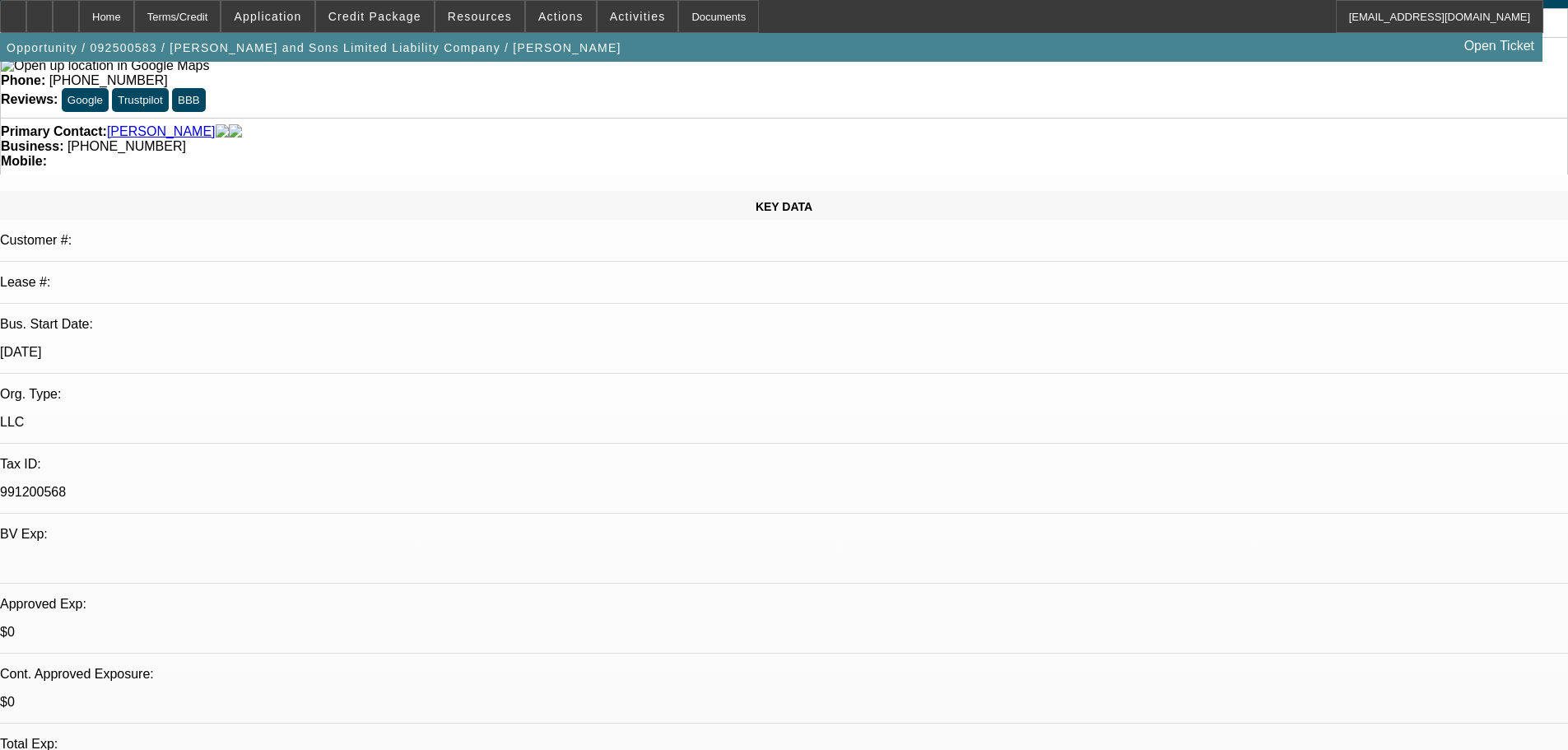
select select "0"
select select "2"
select select "0"
select select "21"
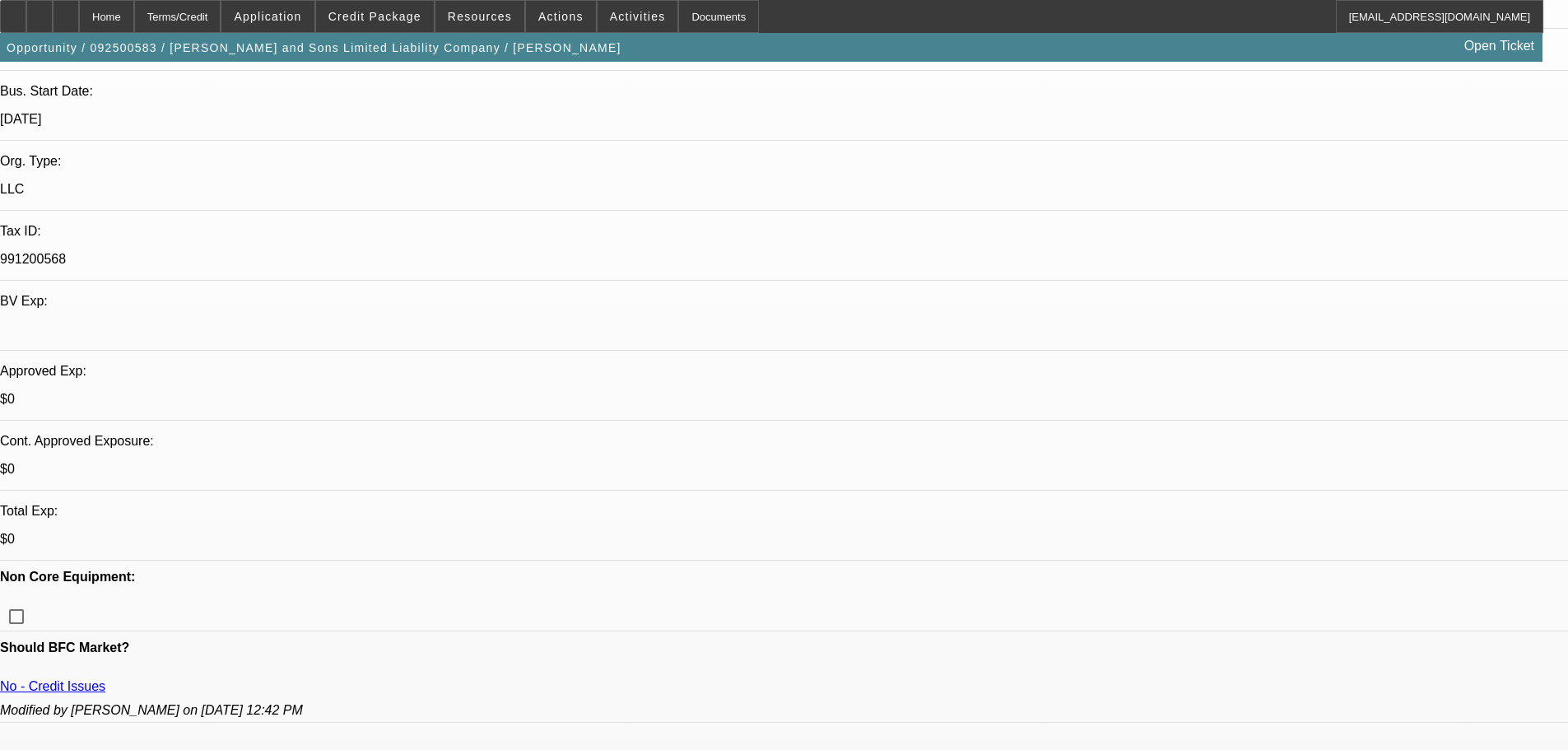
scroll to position [329, 0]
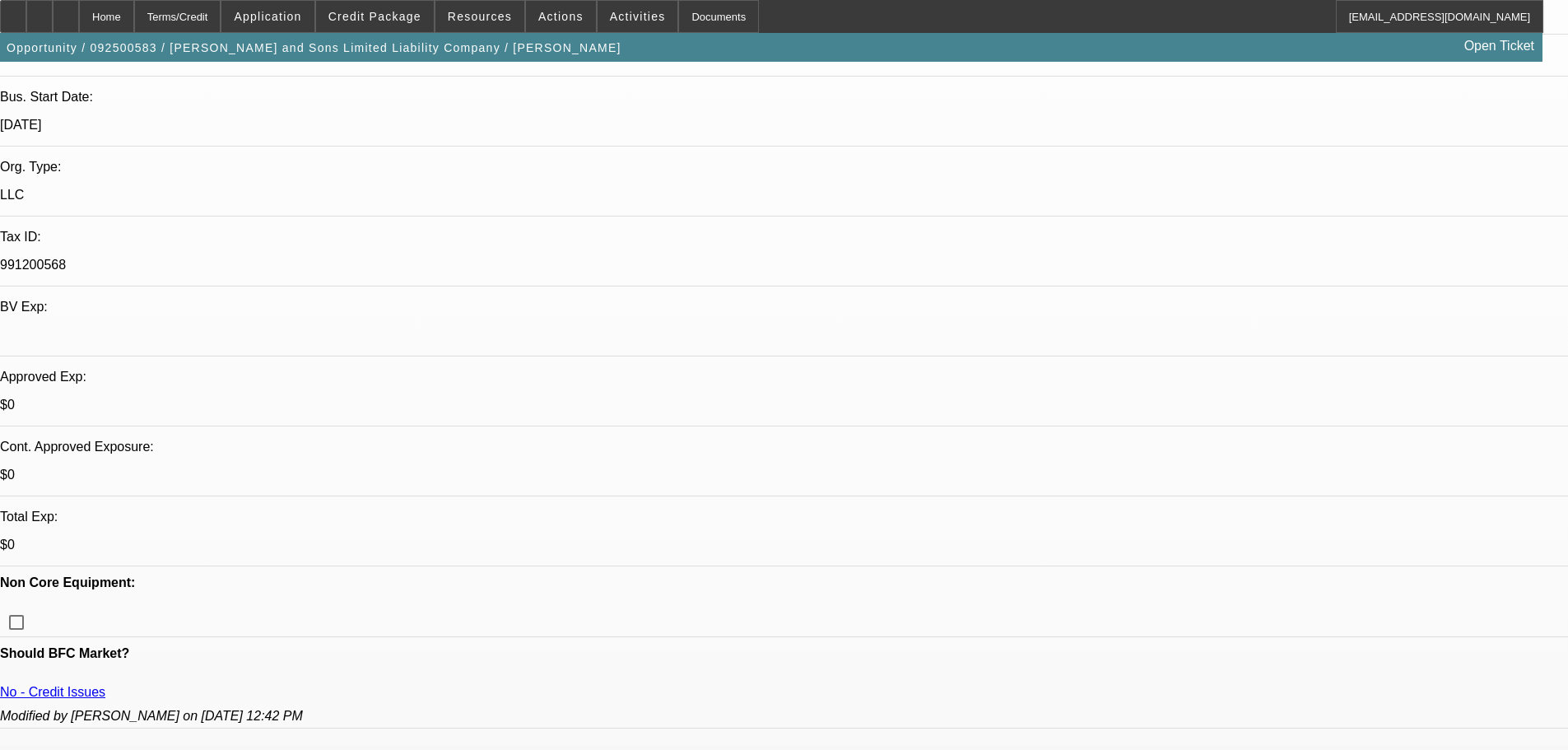
scroll to position [136, 0]
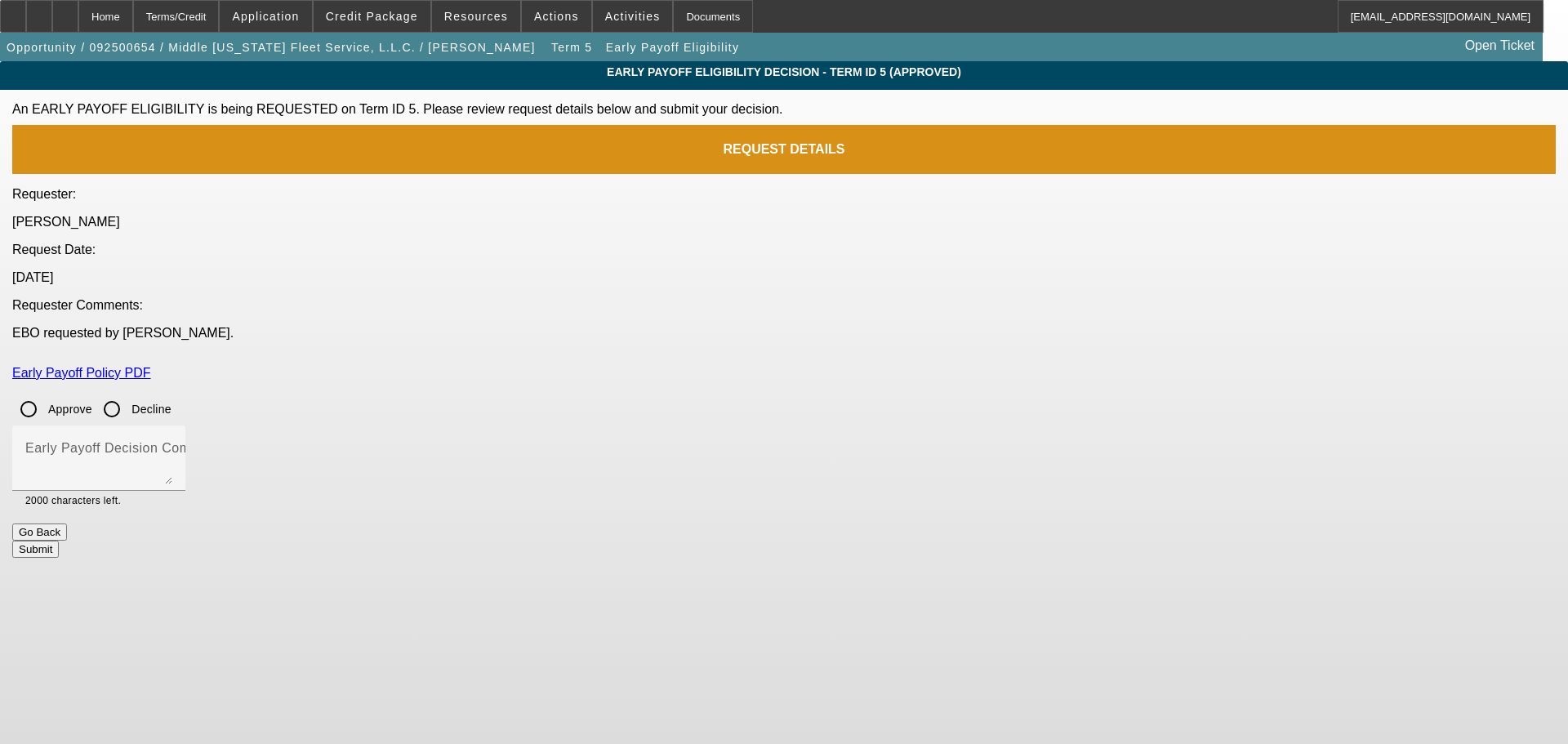
click at [45, 393] on input "Approve" at bounding box center [28, 409] width 32 height 32
radio input "true"
click at [172, 445] on textarea "Early Payoff Decision Comment" at bounding box center [99, 464] width 147 height 39
type textarea "APPROVED"
click at [59, 541] on button "Submit" at bounding box center [36, 549] width 46 height 17
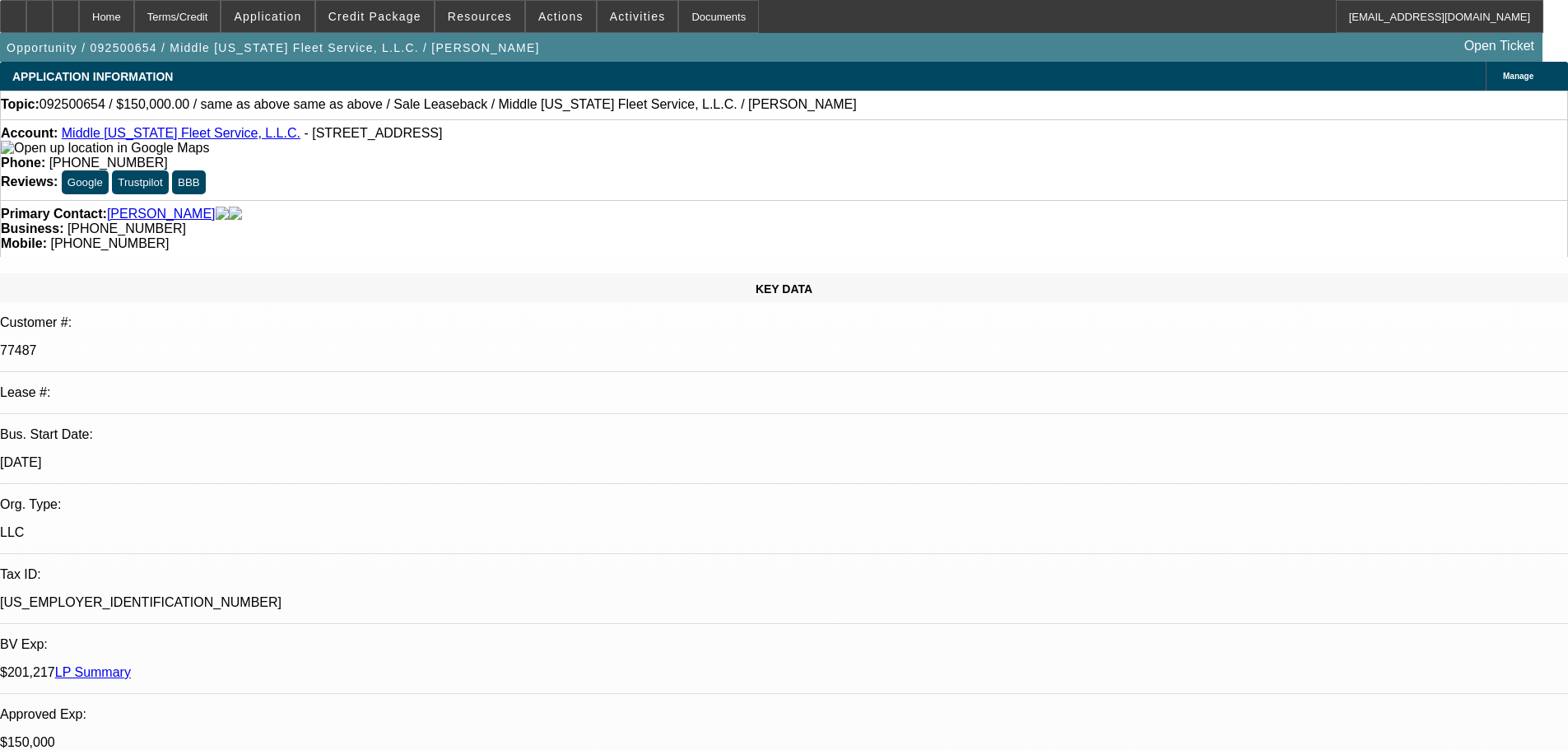
select select "0"
select select "2"
select select "0"
select select "6"
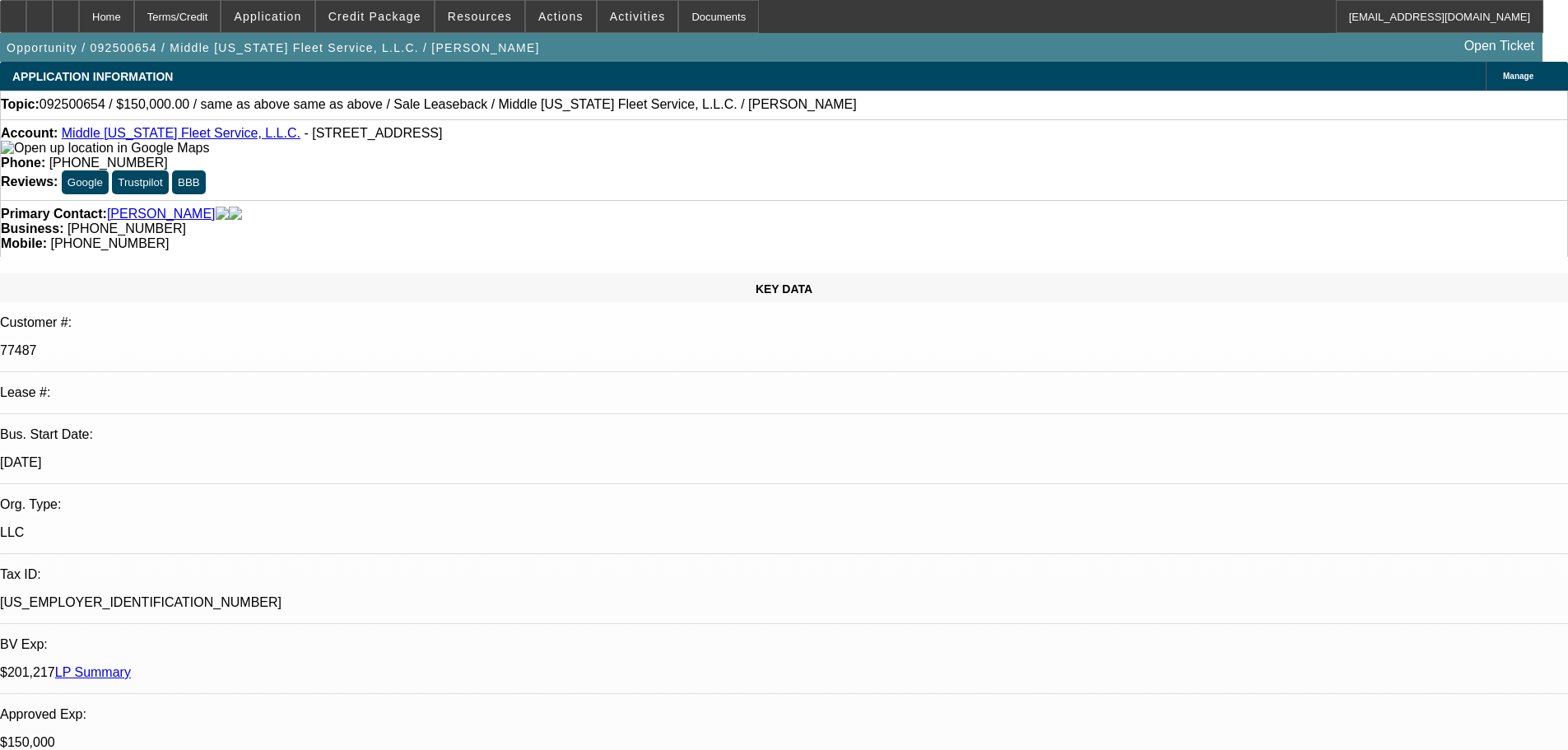
select select "0"
select select "2"
select select "0"
select select "6"
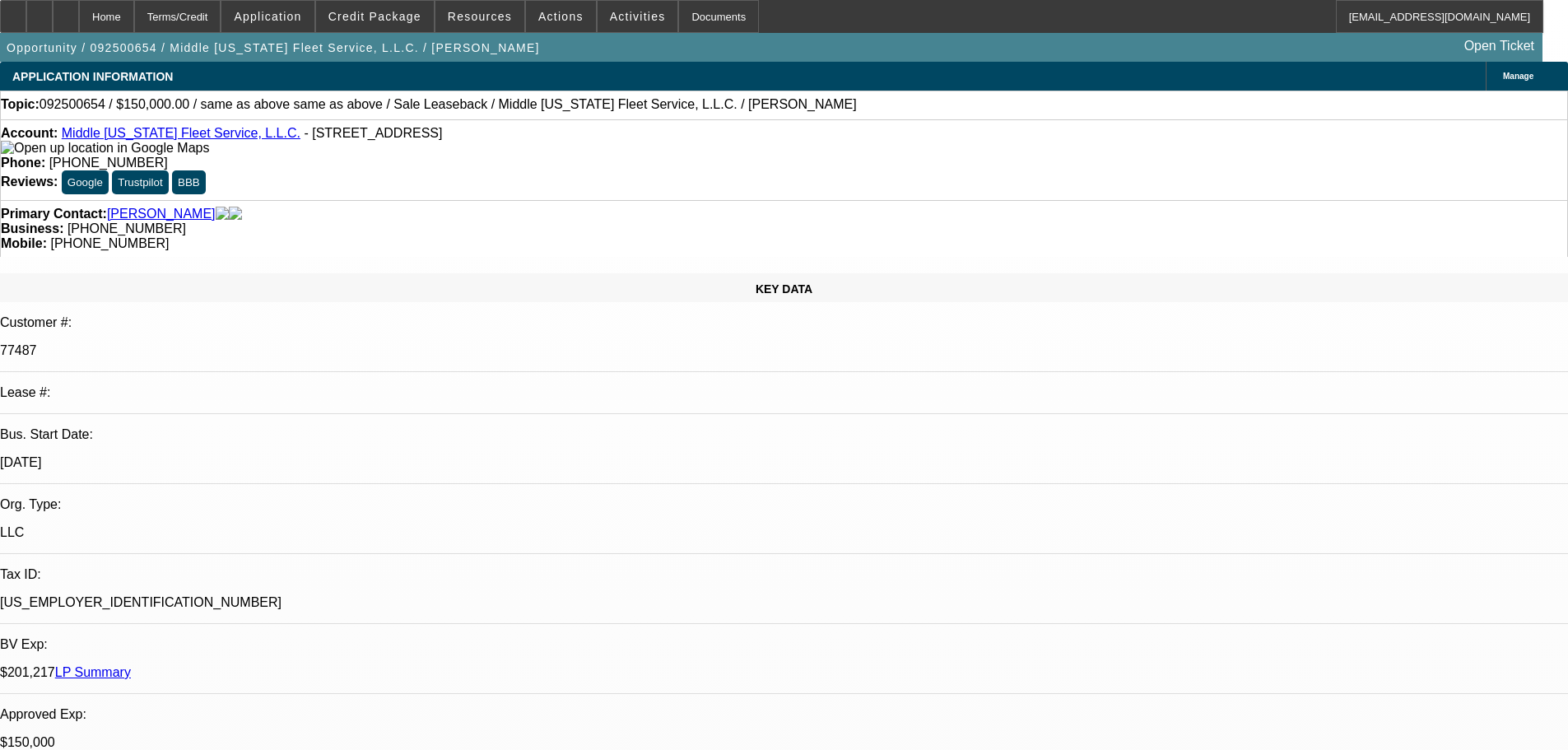
select select "0"
select select "2"
select select "0"
select select "6"
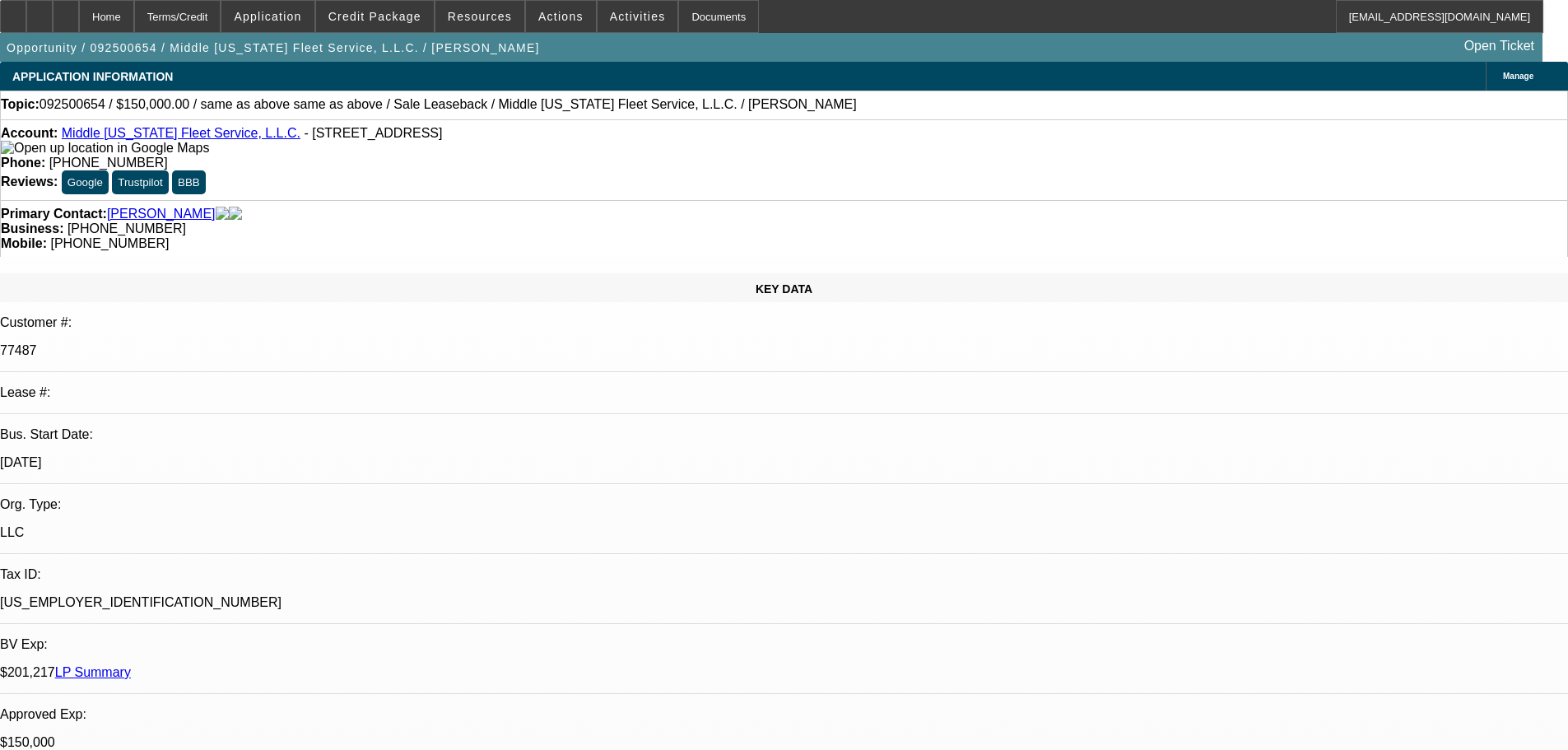
select select "0"
select select "2"
select select "0"
select select "6"
select select "0"
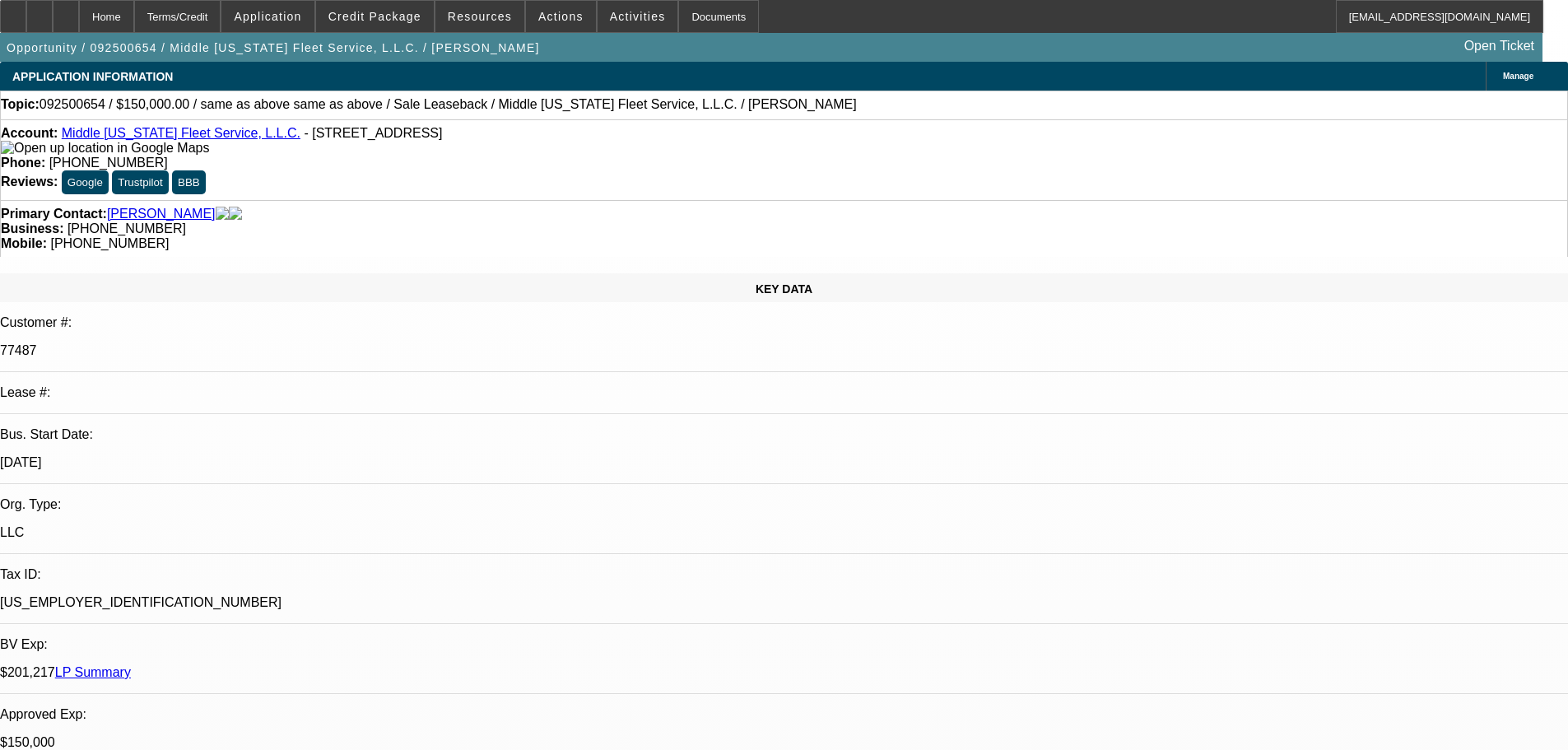
select select "0"
select select "2"
select select "0"
select select "6"
select select "0"
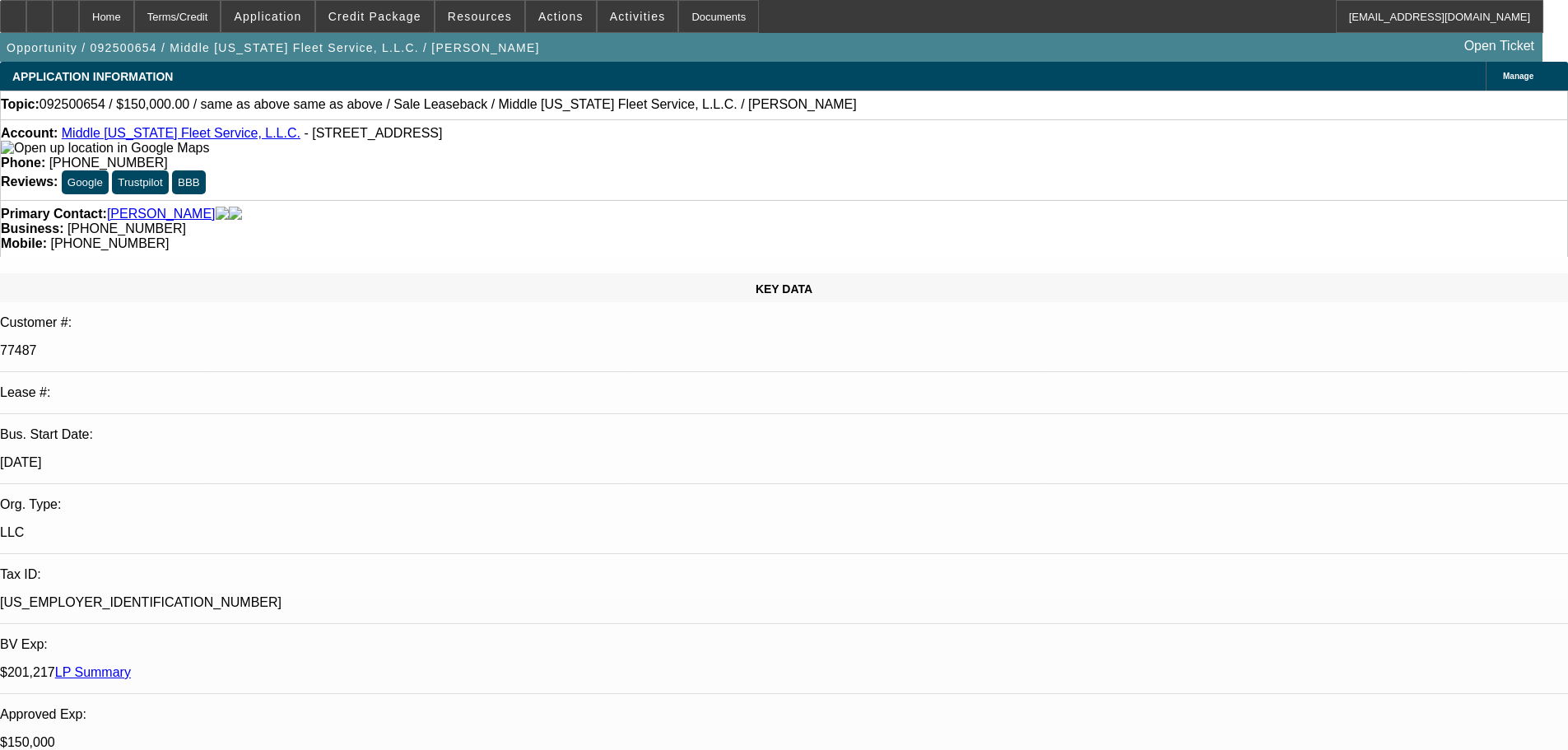
select select "0"
select select "2"
select select "0"
select select "6"
select select "0"
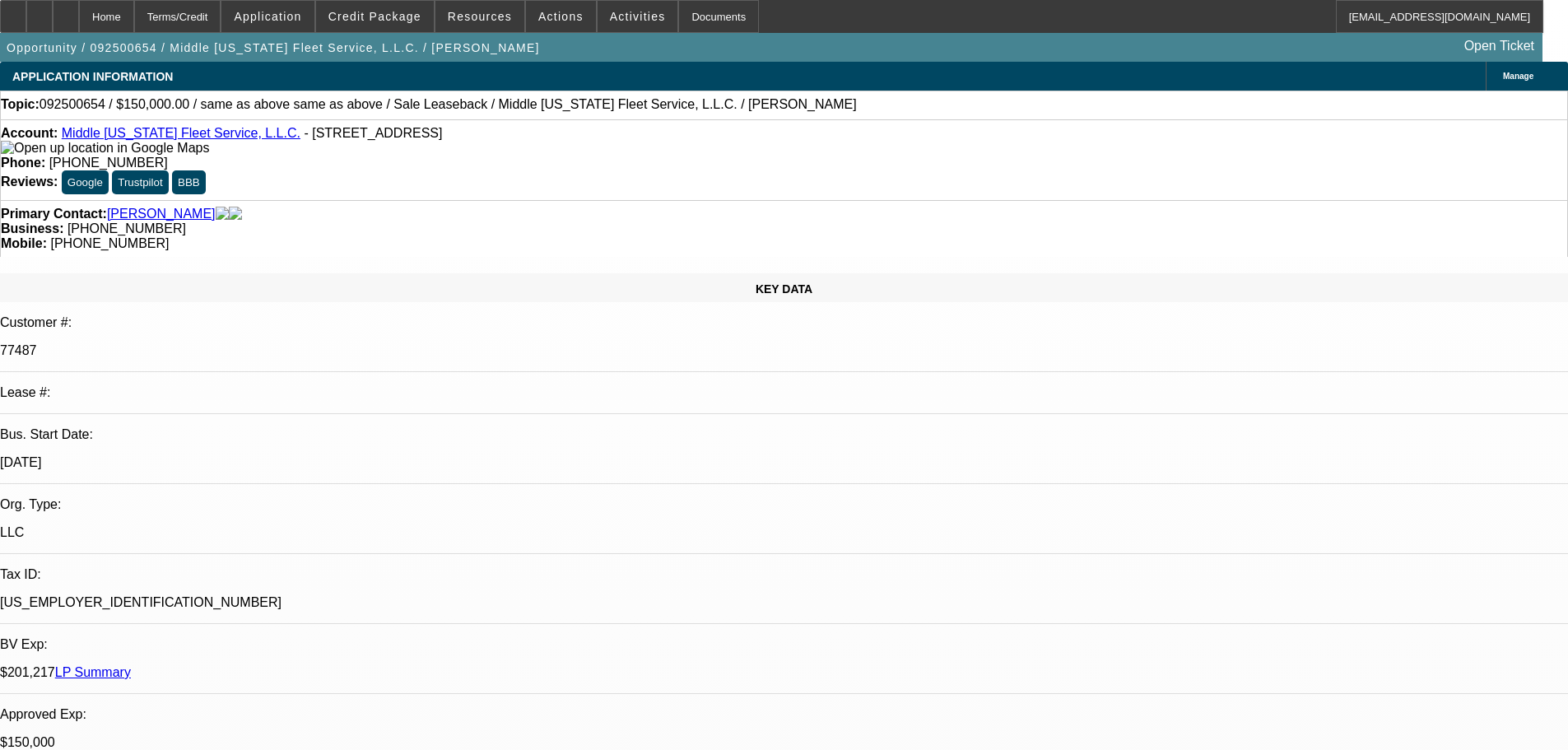
select select "0"
select select "2"
select select "0"
select select "6"
select select "0"
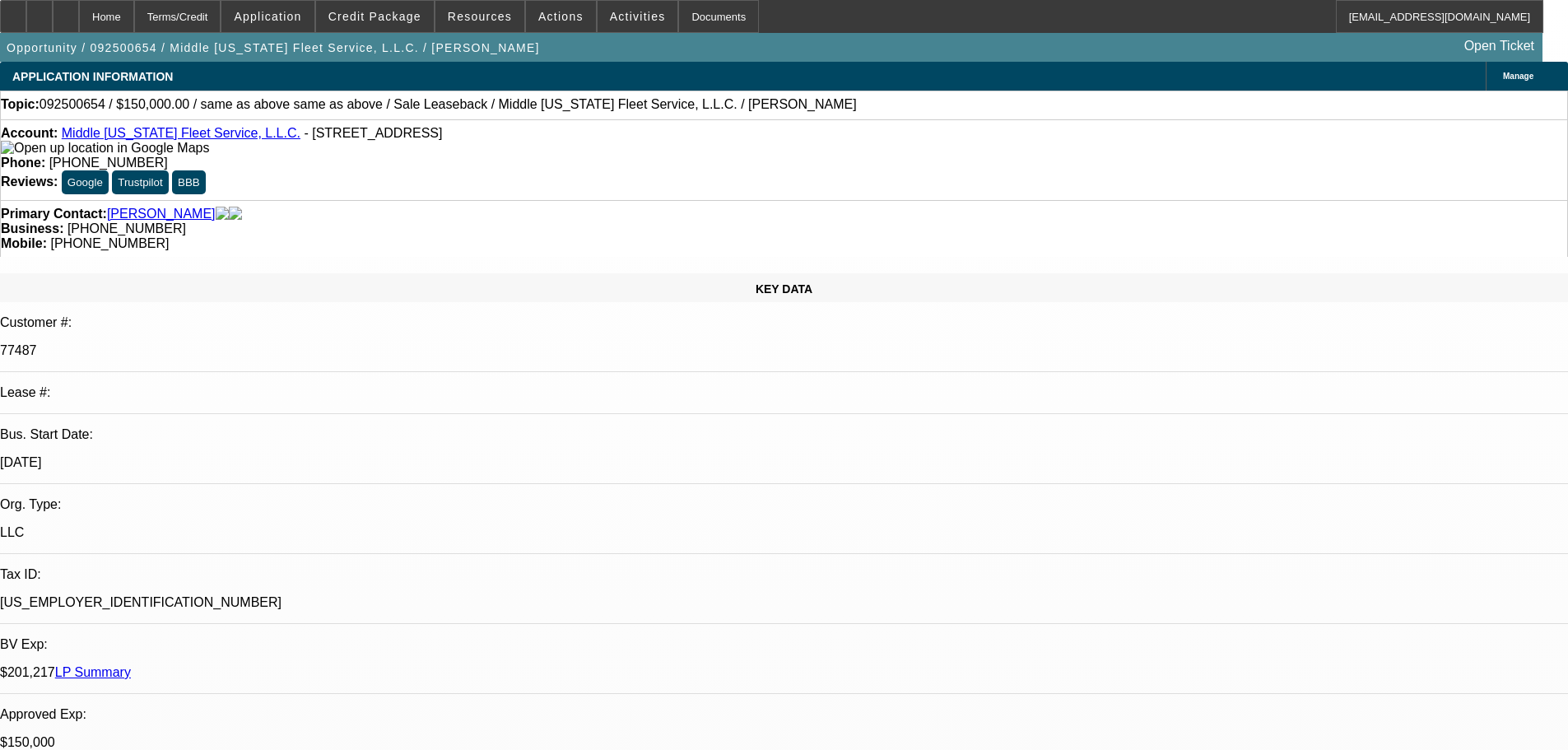
select select "2"
select select "0"
select select "6"
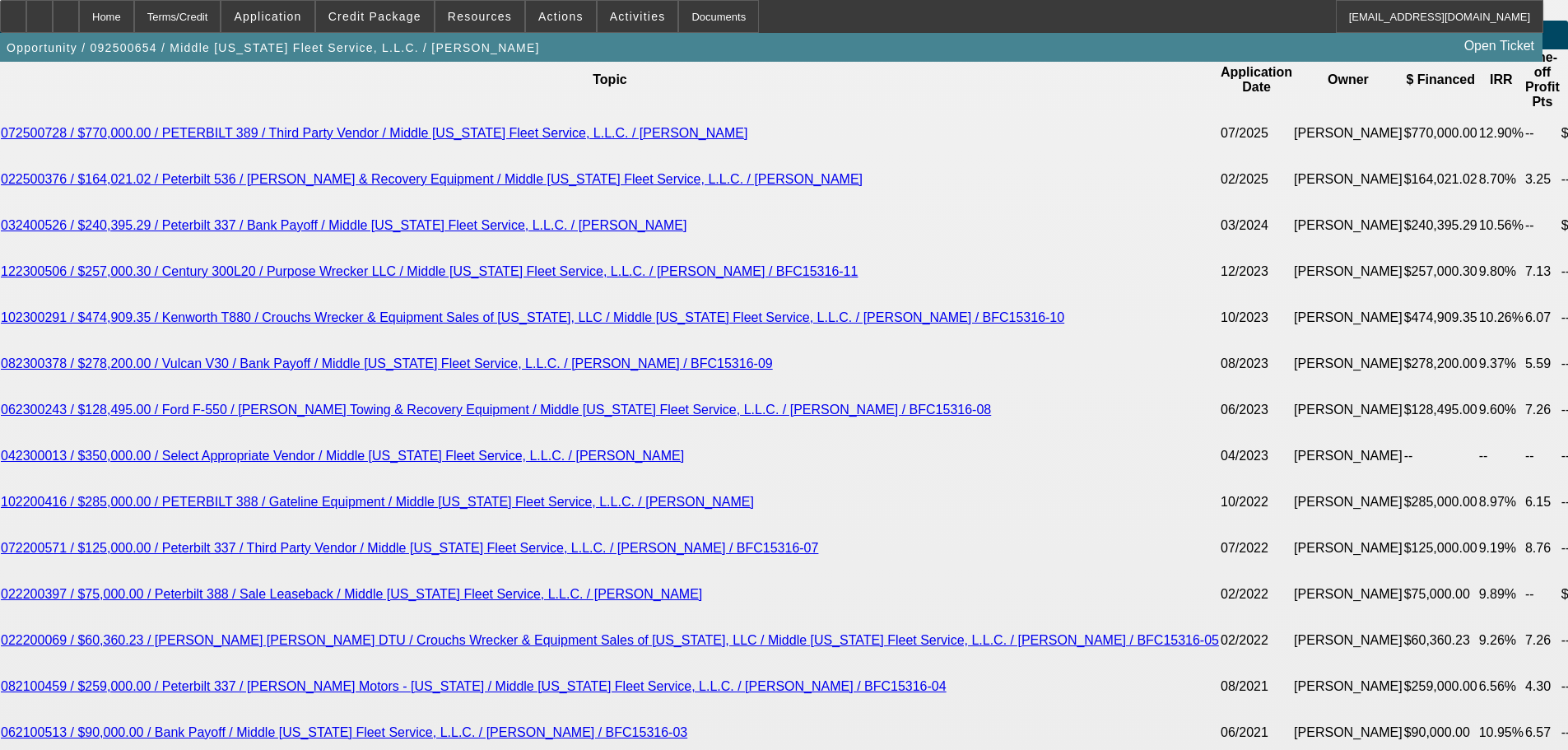
scroll to position [2717, 0]
